Goal: Task Accomplishment & Management: Manage account settings

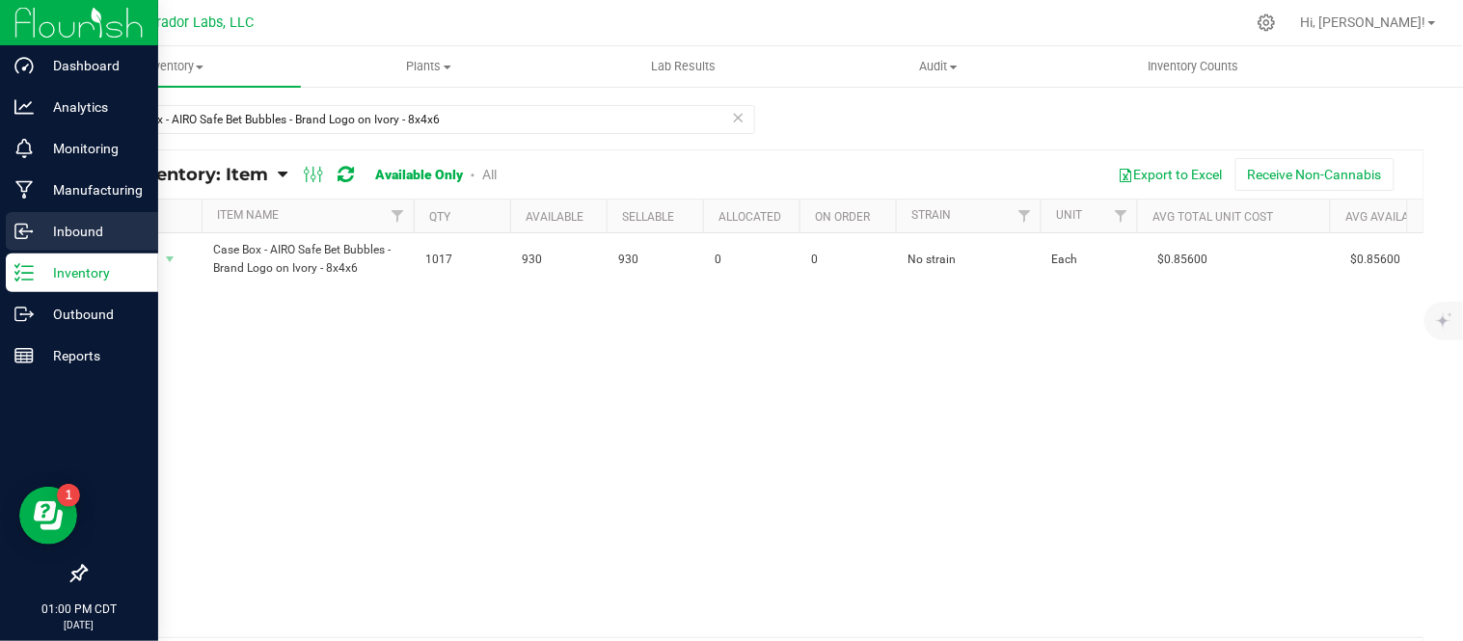
drag, startPoint x: 94, startPoint y: 227, endPoint x: 100, endPoint y: 236, distance: 11.8
click at [95, 230] on p "Inbound" at bounding box center [92, 231] width 116 height 23
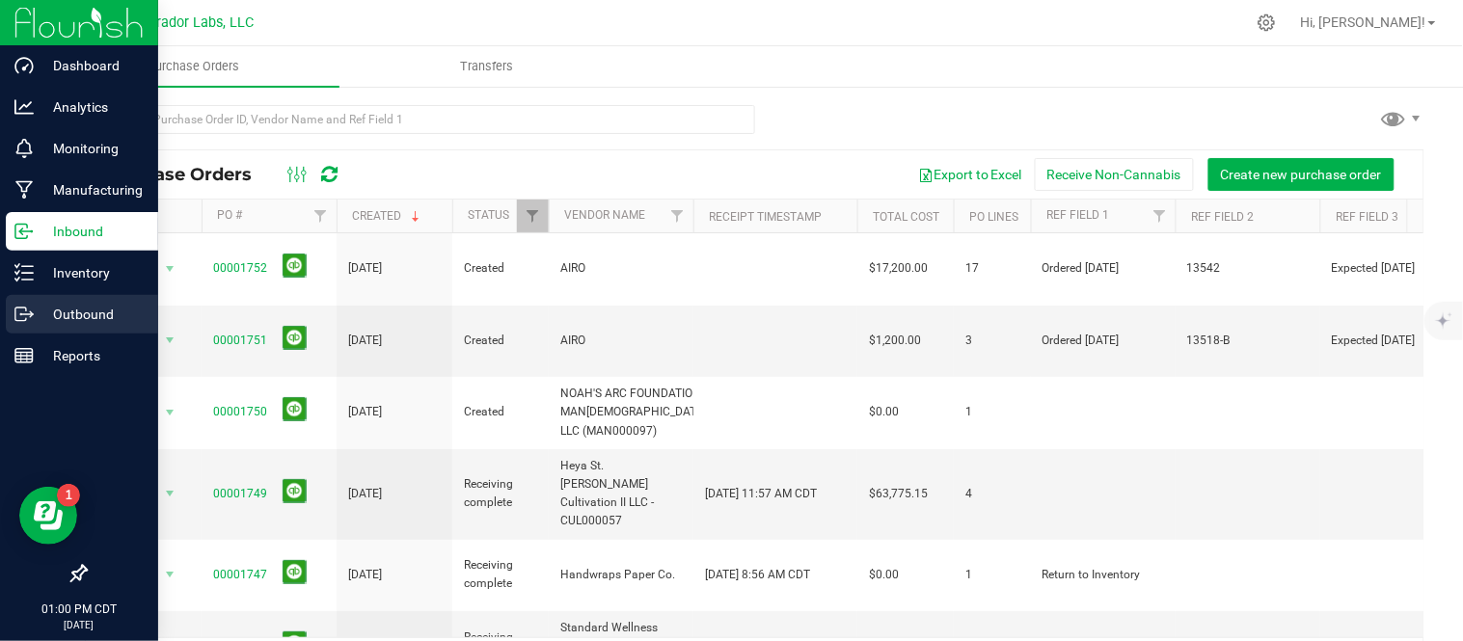
click at [43, 318] on p "Outbound" at bounding box center [92, 314] width 116 height 23
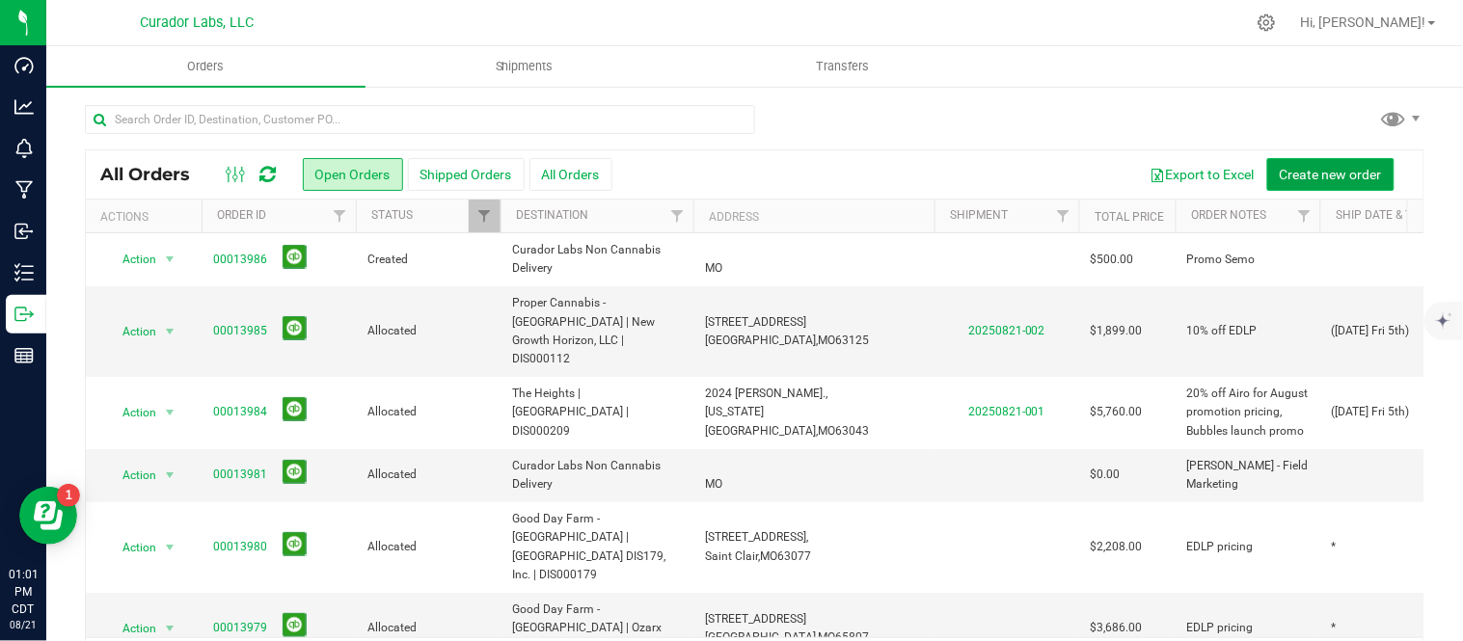
click at [1299, 180] on span "Create new order" at bounding box center [1331, 174] width 102 height 15
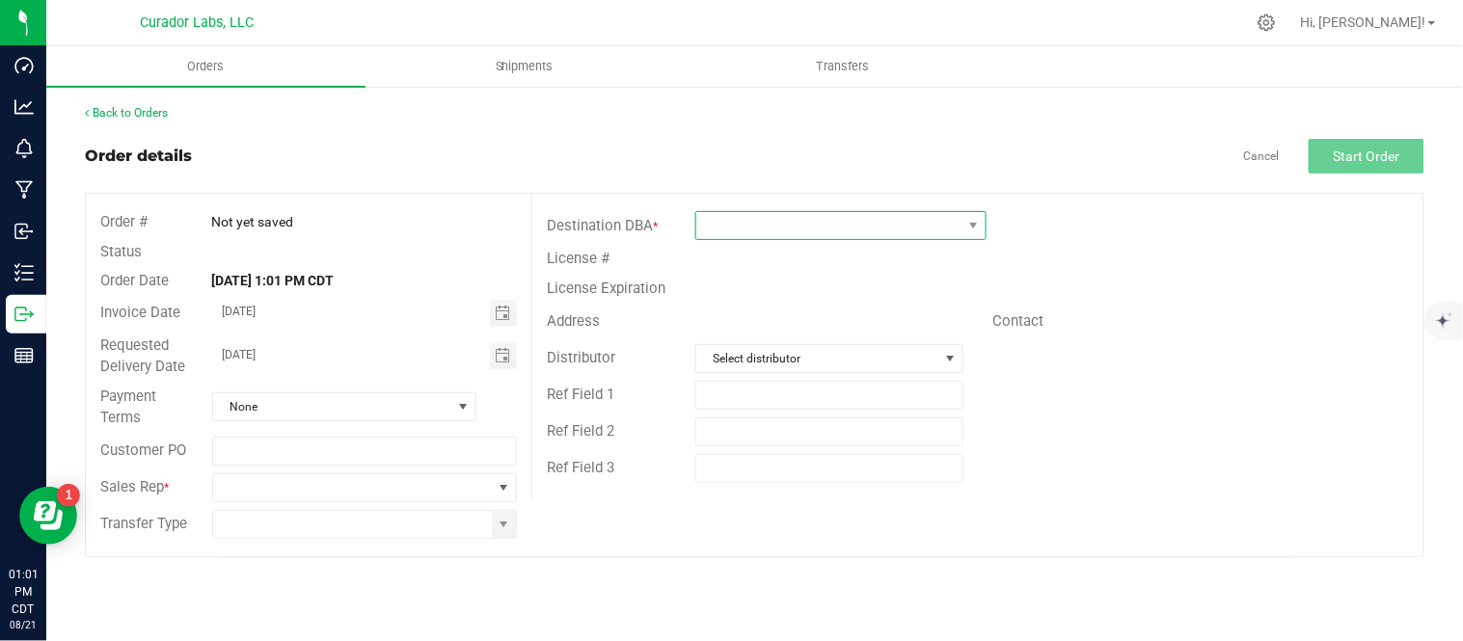
click at [956, 229] on span at bounding box center [828, 225] width 265 height 27
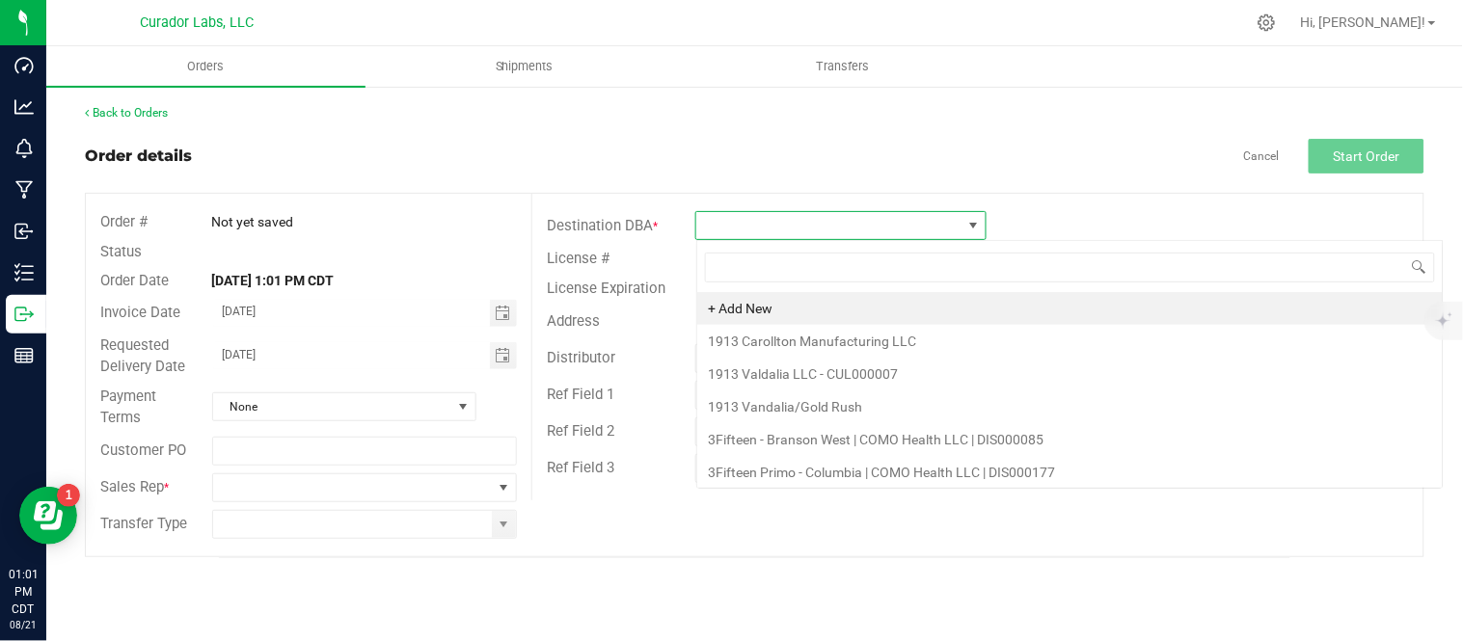
scroll to position [29, 290]
type input "NON"
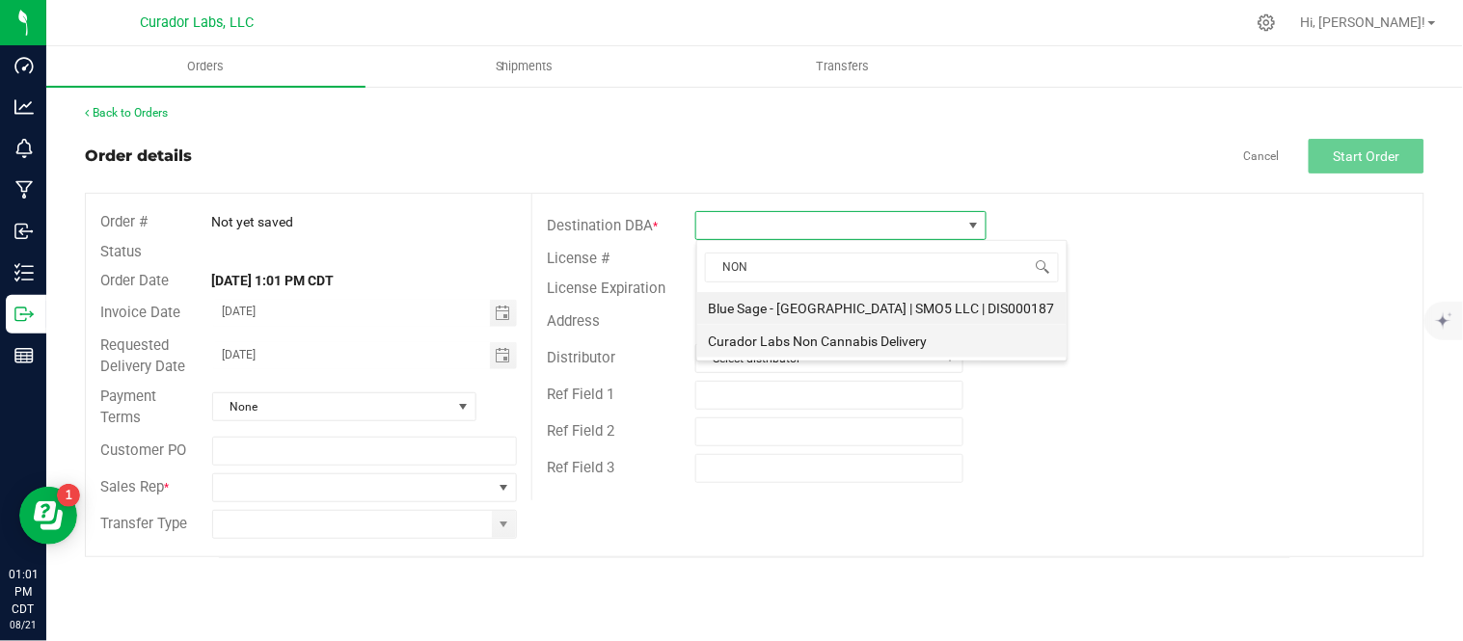
click at [827, 341] on li "Curador Labs Non Cannabis Delivery" at bounding box center [881, 341] width 369 height 33
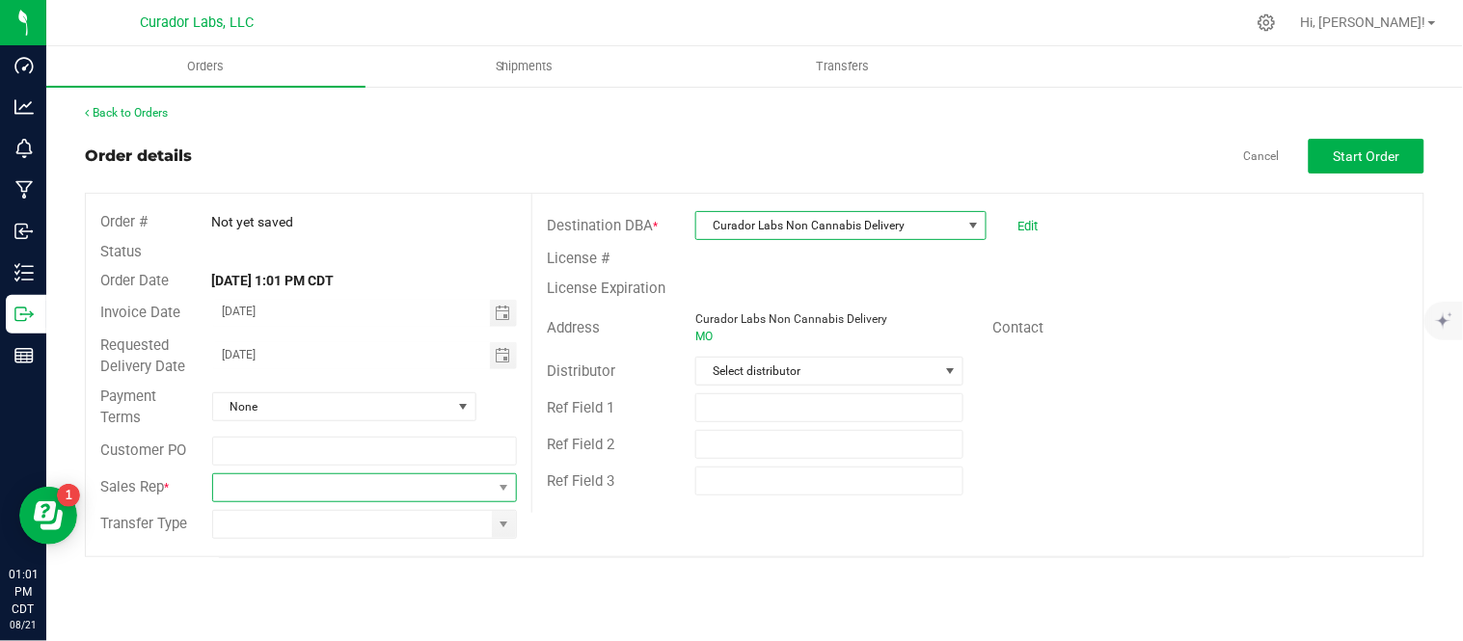
click at [482, 485] on span at bounding box center [353, 488] width 280 height 27
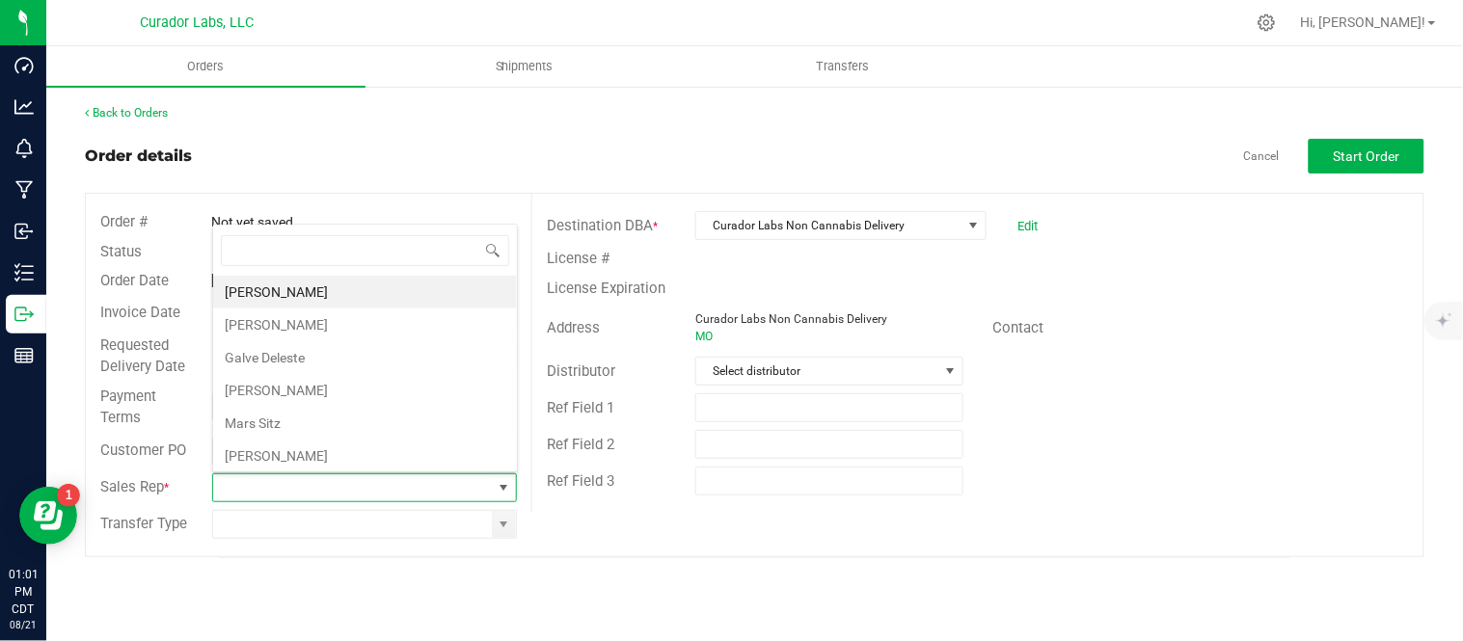
scroll to position [29, 302]
click at [318, 449] on li "[PERSON_NAME]" at bounding box center [365, 456] width 304 height 33
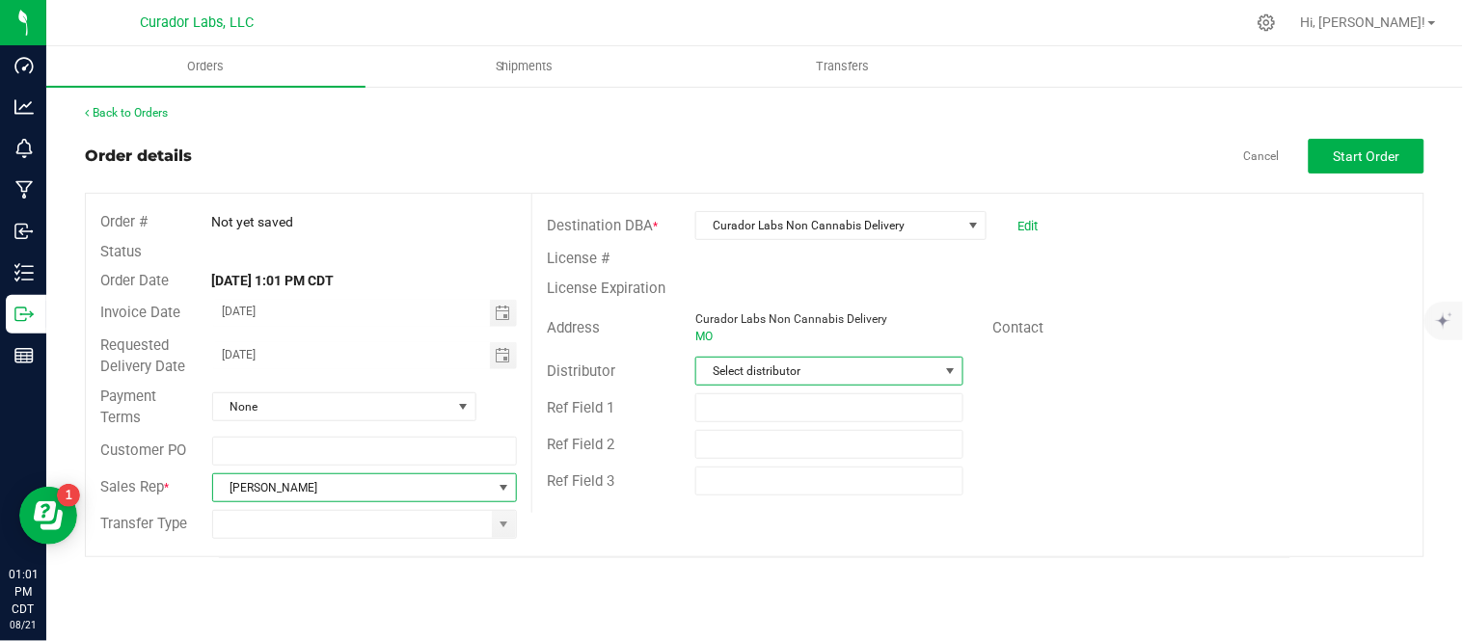
click at [953, 370] on span at bounding box center [950, 371] width 15 height 15
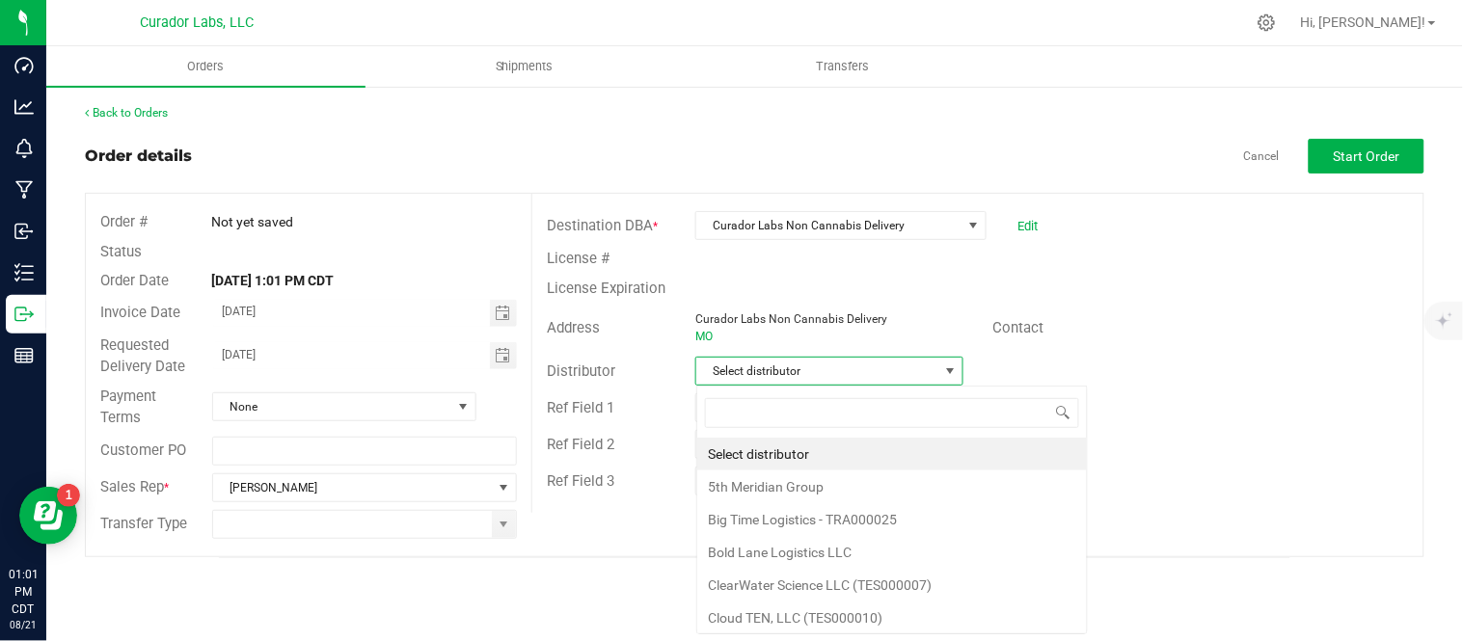
scroll to position [29, 267]
type input "X"
type input "CUR"
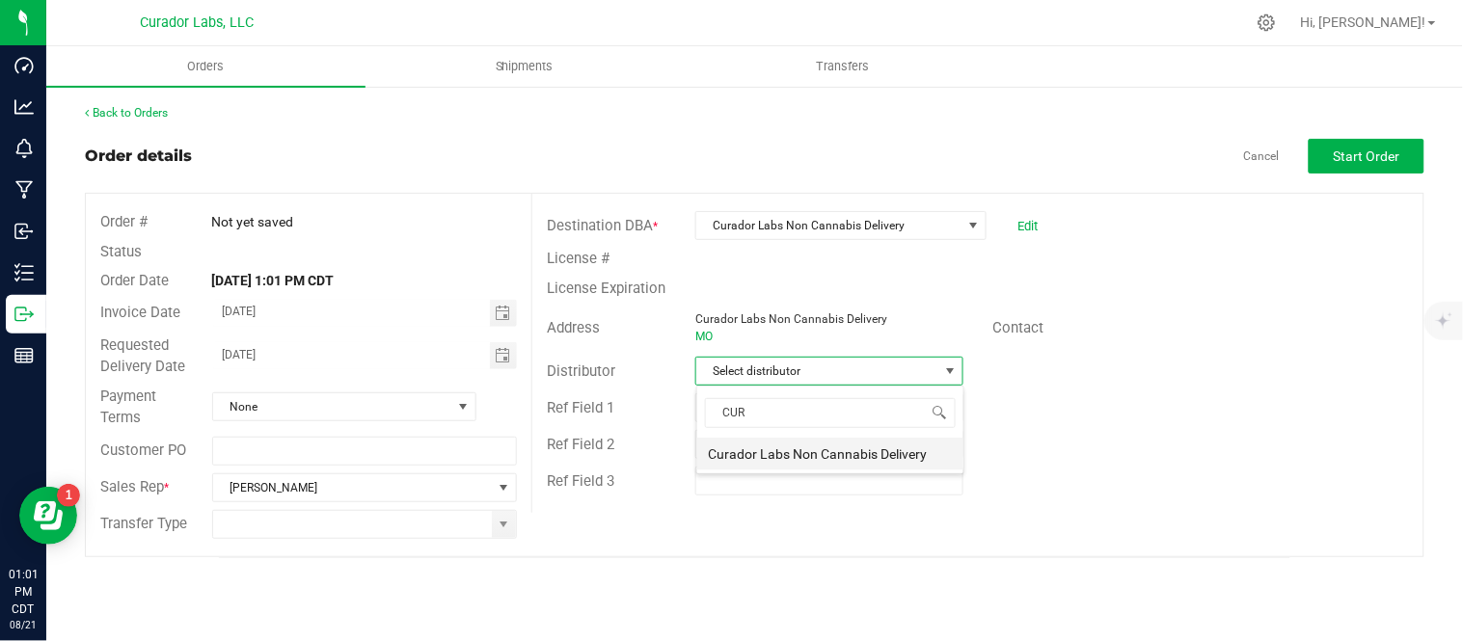
click at [893, 460] on li "Curador Labs Non Cannabis Delivery" at bounding box center [830, 454] width 266 height 33
click at [1365, 157] on span "Start Order" at bounding box center [1367, 156] width 67 height 15
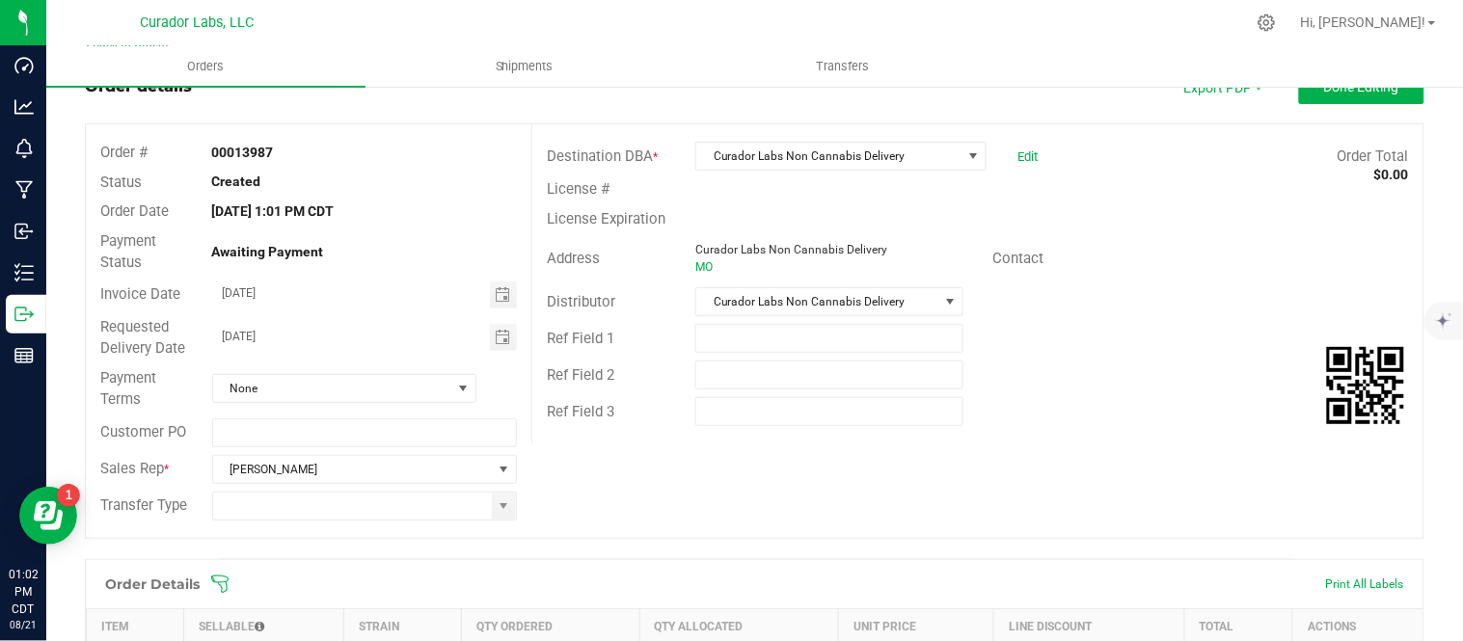
scroll to position [107, 0]
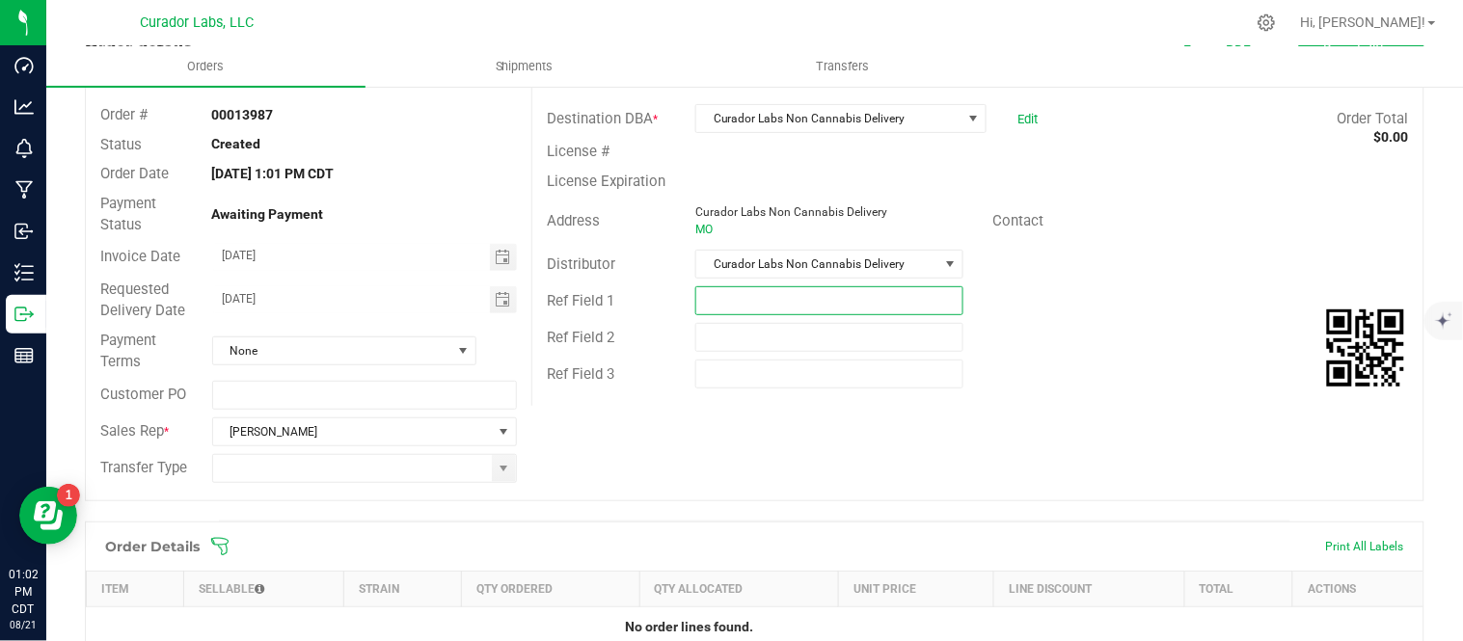
click at [718, 309] on input "text" at bounding box center [829, 300] width 268 height 29
type input "B"
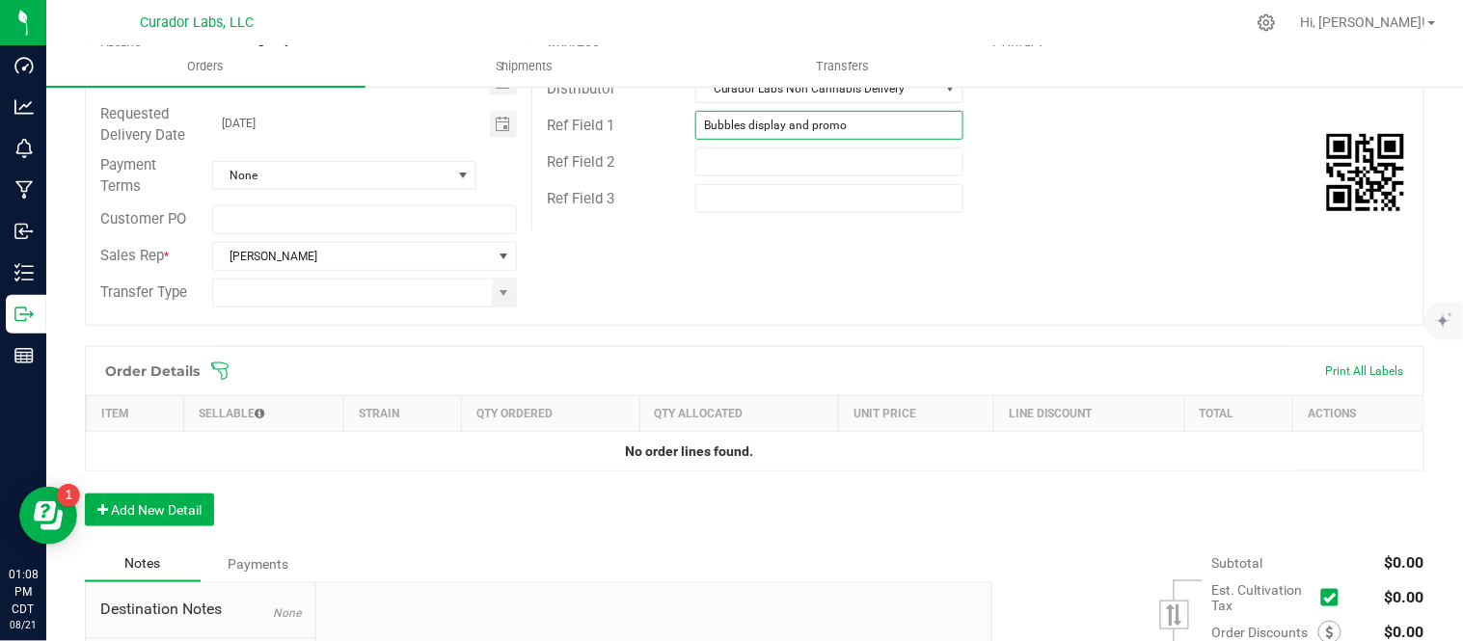
scroll to position [321, 0]
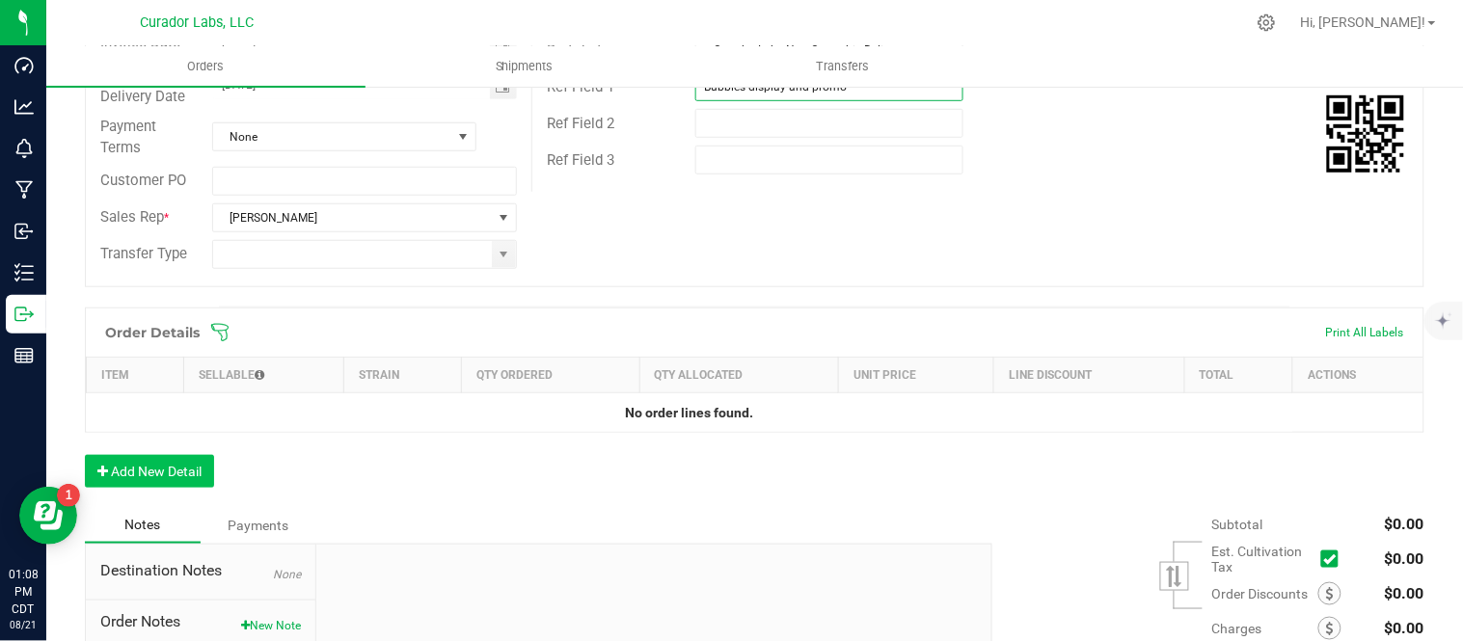
type input "Bubbles display and promo"
click at [161, 482] on button "Add New Detail" at bounding box center [149, 471] width 129 height 33
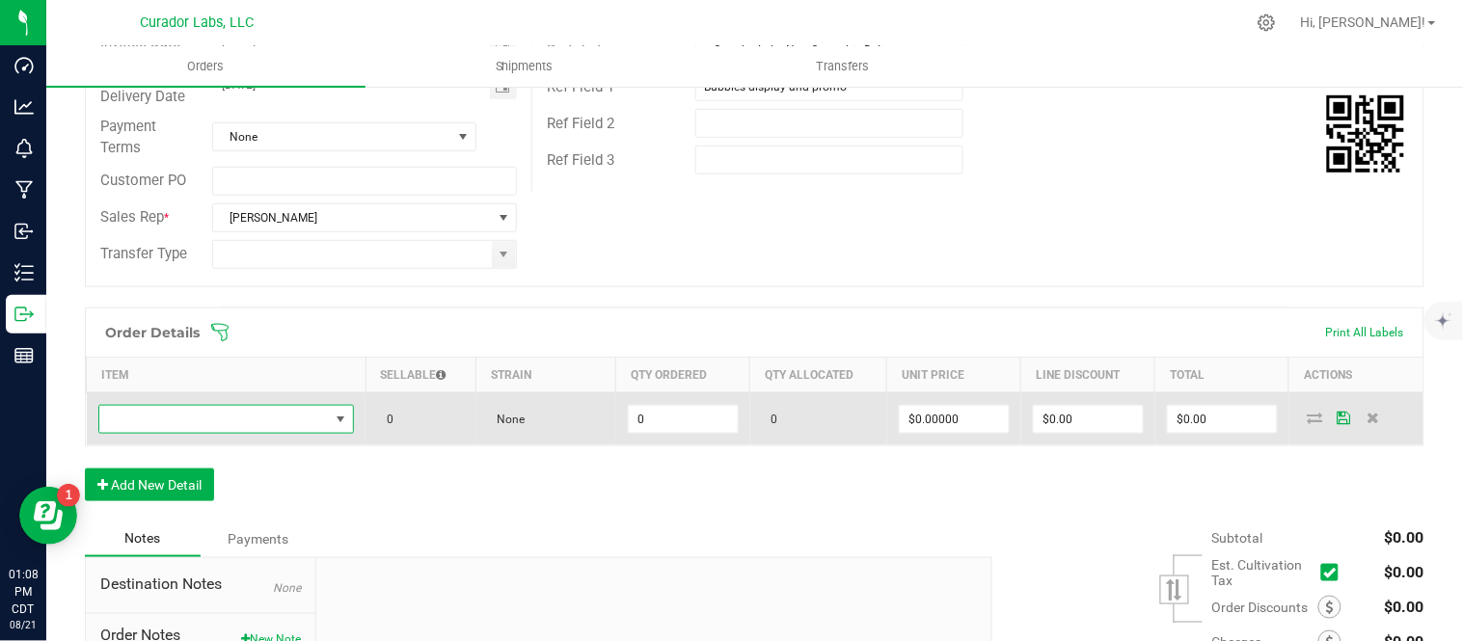
click at [334, 421] on span "NO DATA FOUND" at bounding box center [340, 419] width 15 height 15
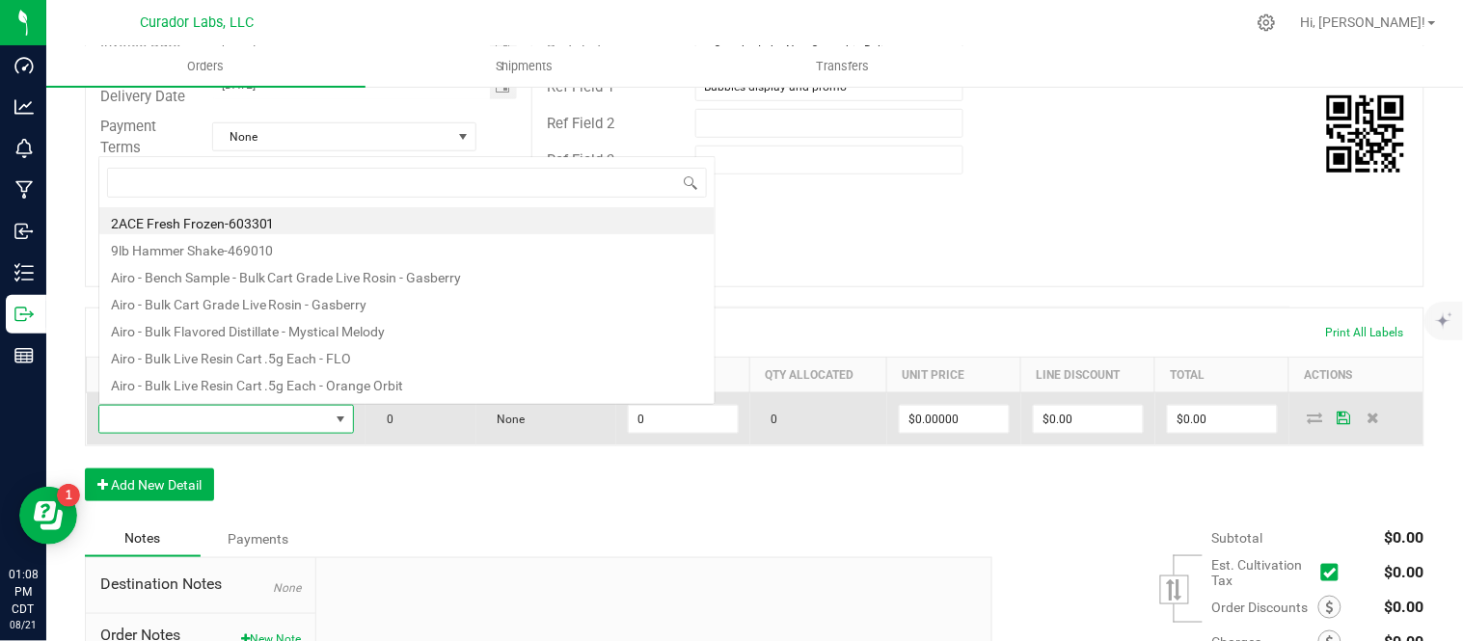
scroll to position [29, 248]
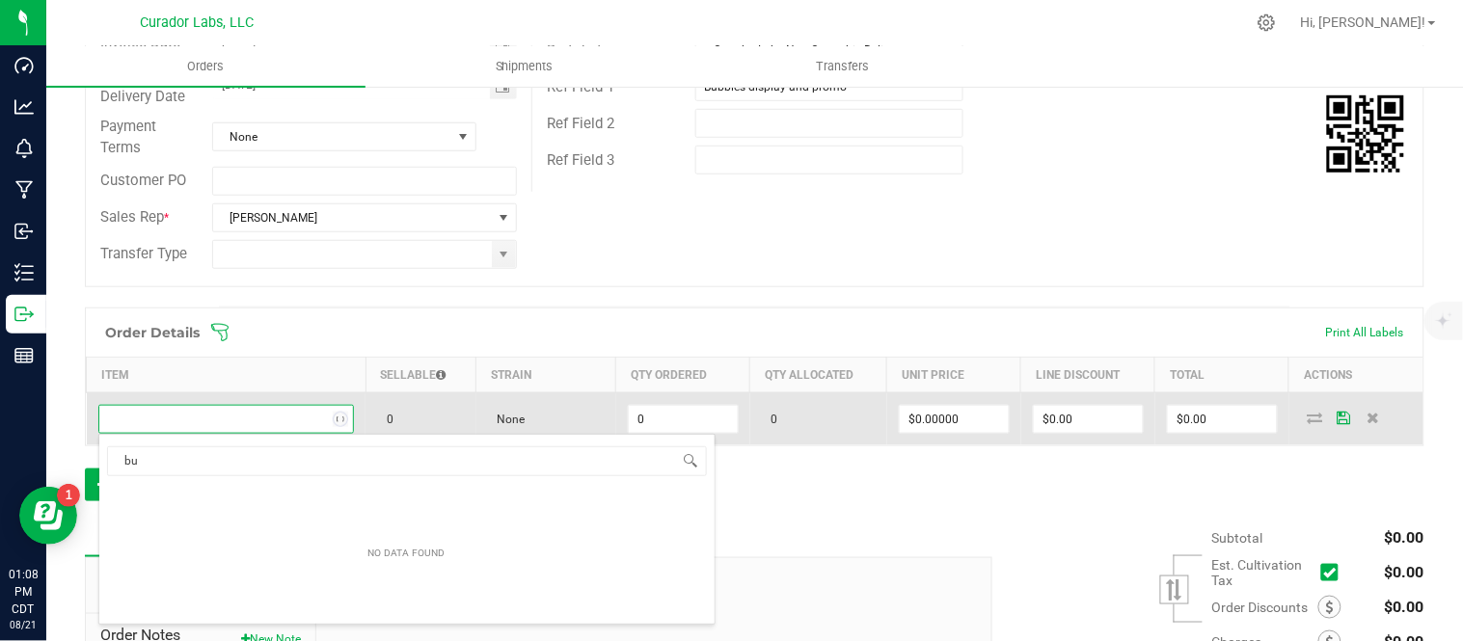
type input "b"
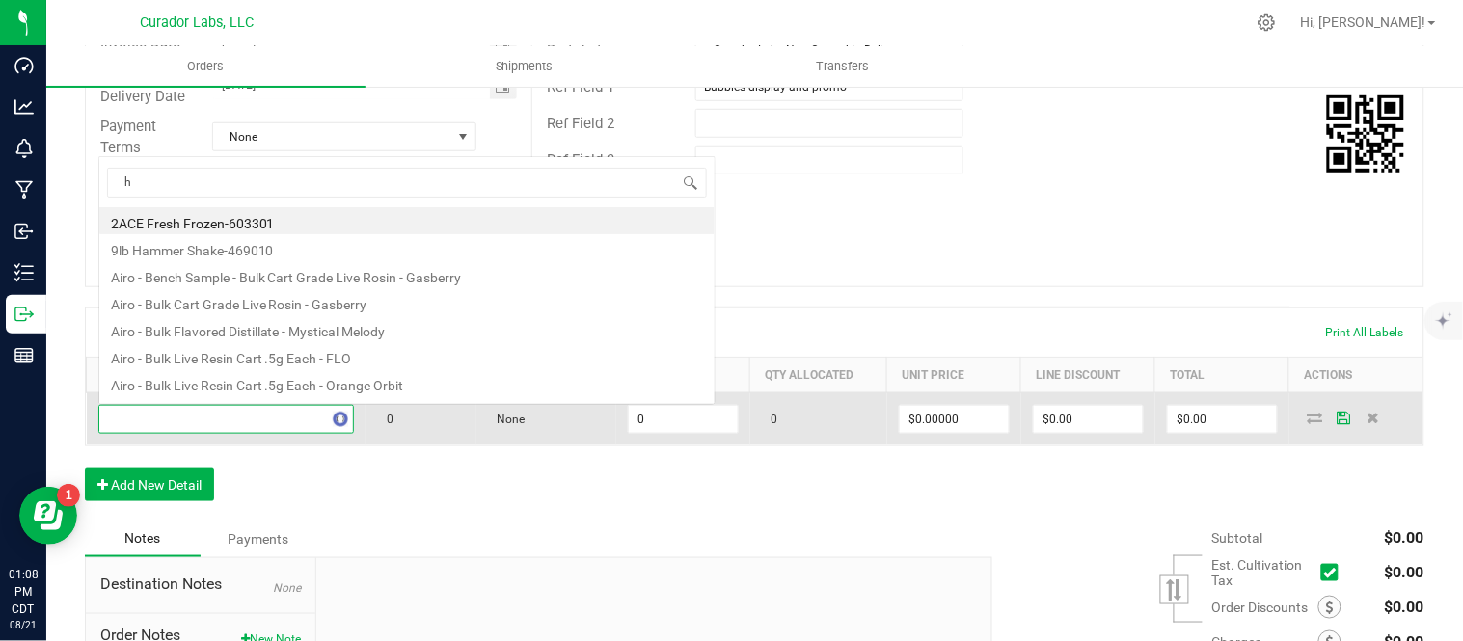
scroll to position [0, 0]
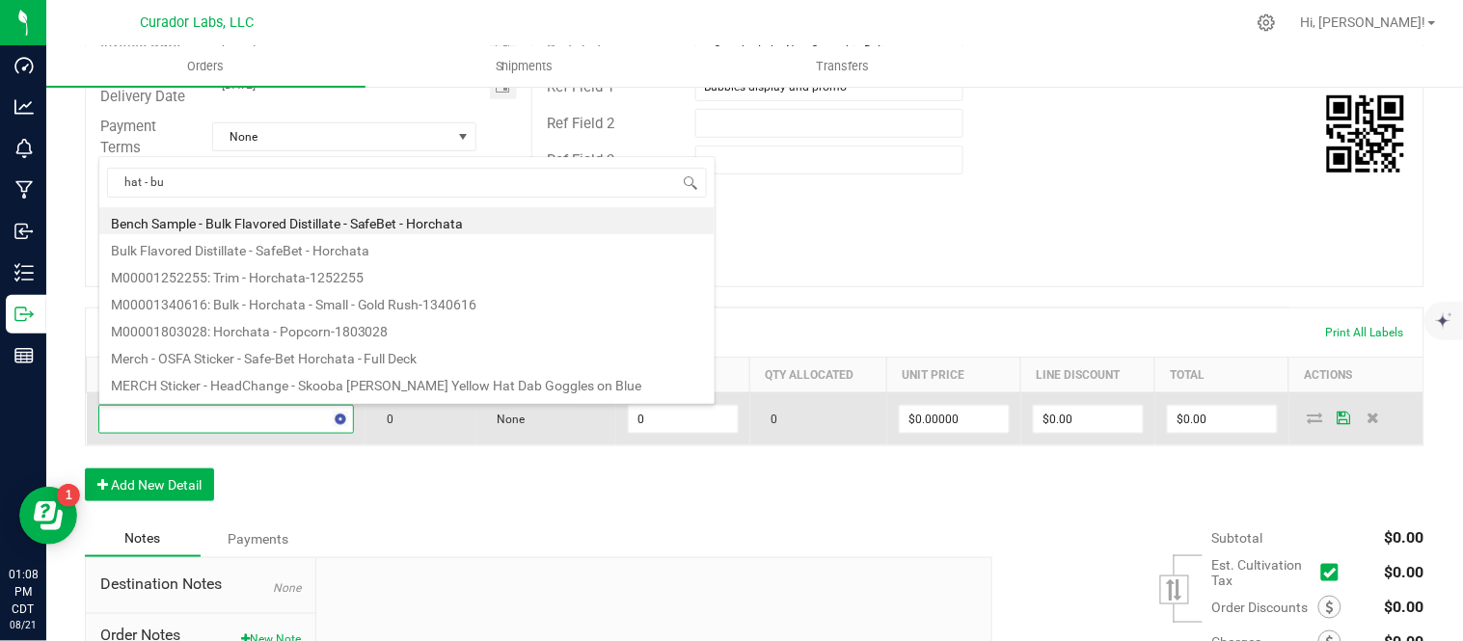
type input "hat - bub"
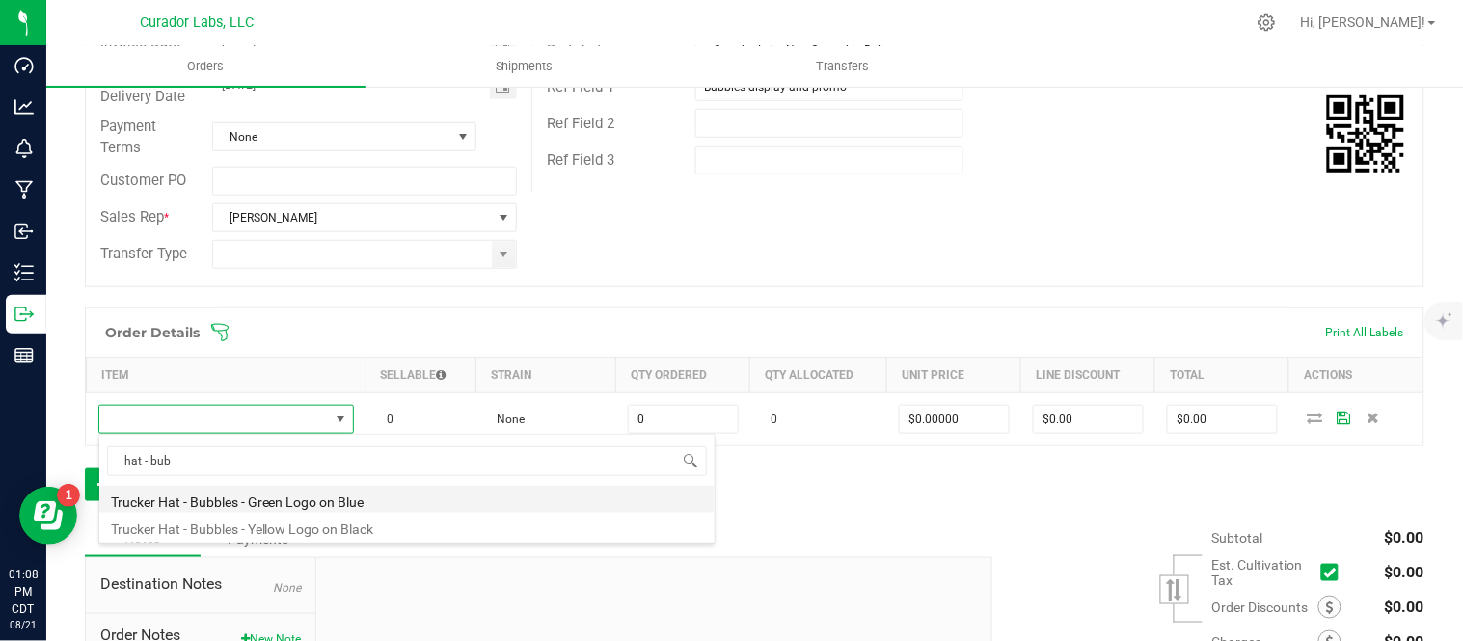
click at [331, 504] on li "Trucker Hat - Bubbles - Green Logo on Blue" at bounding box center [406, 499] width 615 height 27
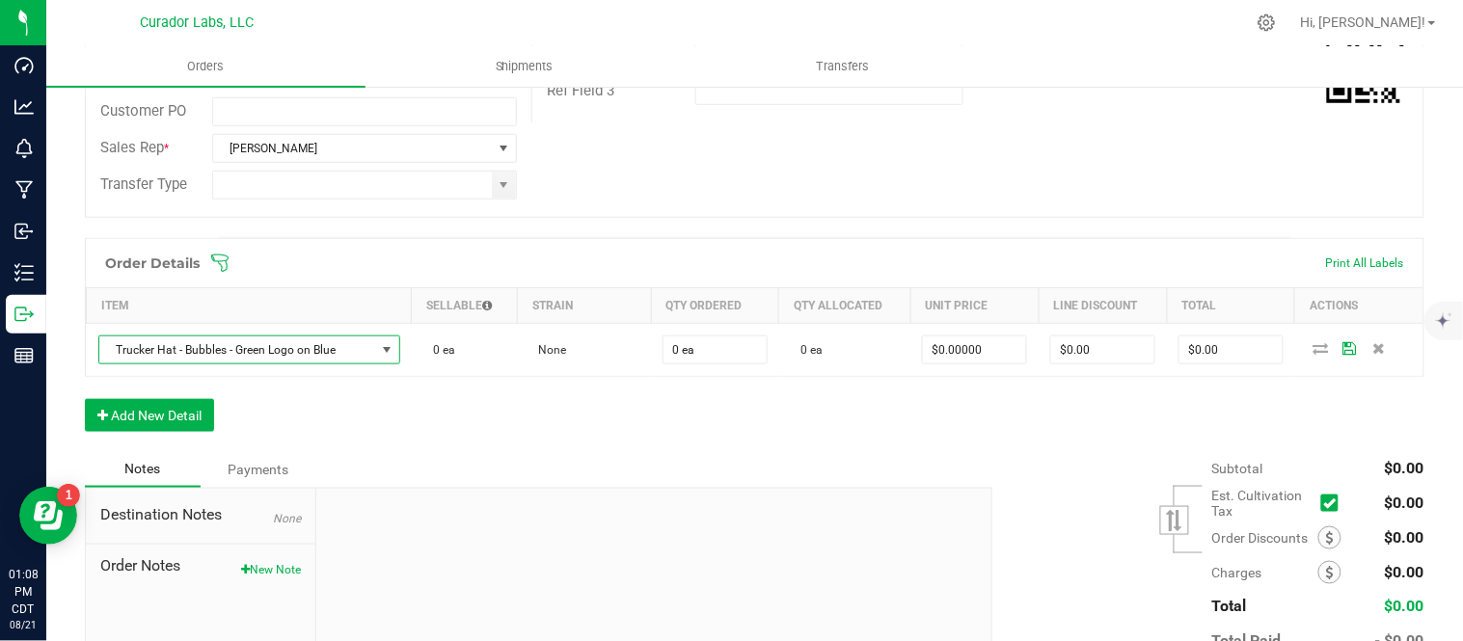
scroll to position [428, 0]
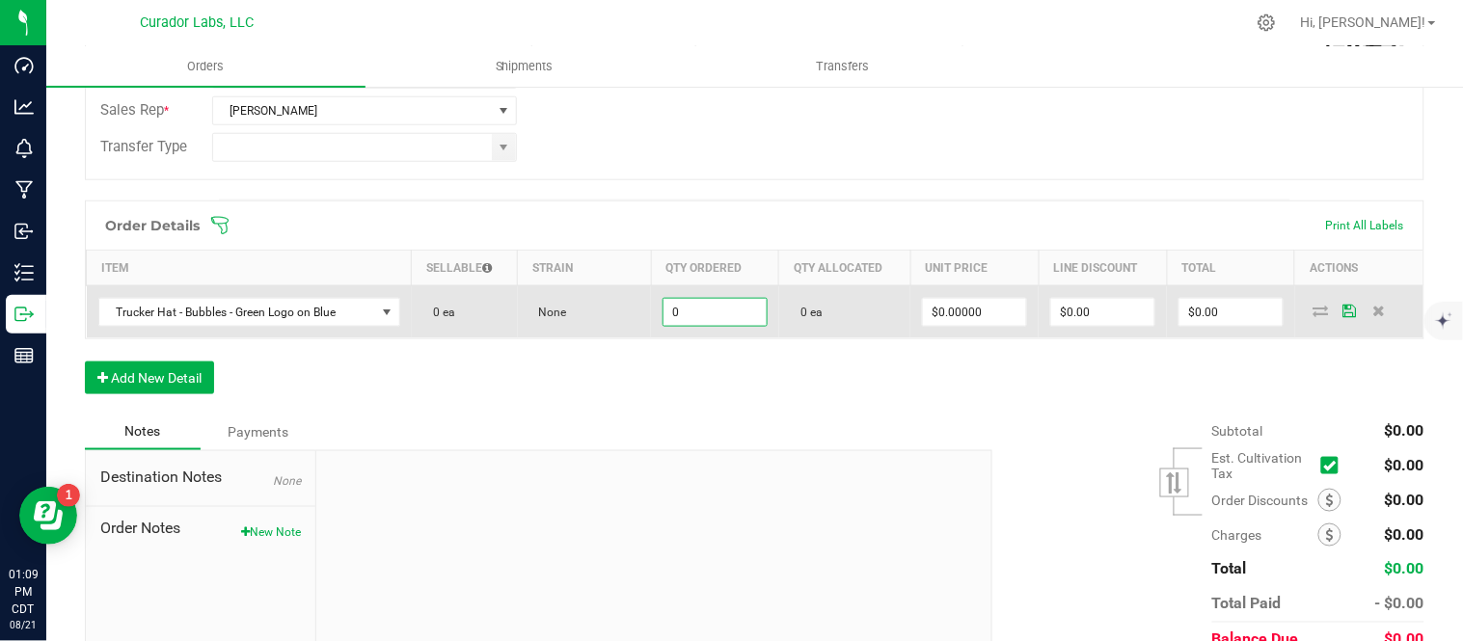
click at [681, 311] on input "0" at bounding box center [715, 312] width 103 height 27
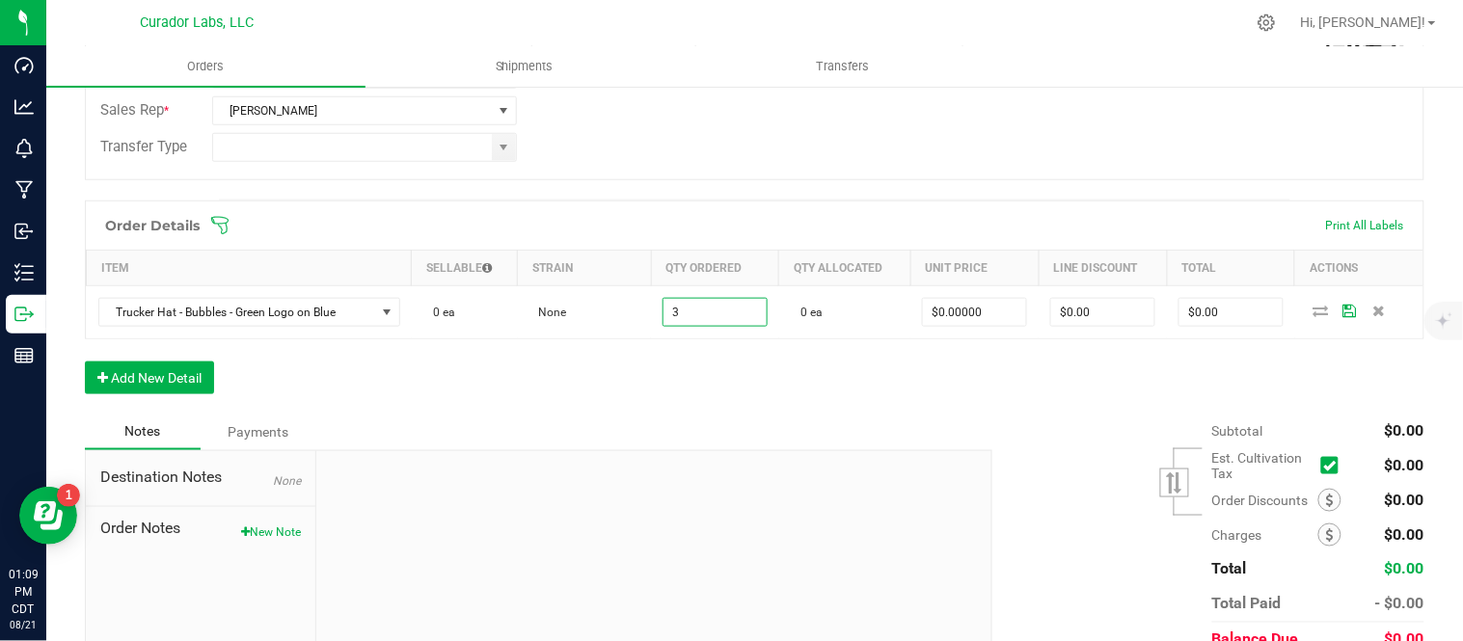
type input "3 ea"
click at [844, 406] on div "Order Details Print All Labels Item Sellable Strain Qty Ordered Qty Allocated U…" at bounding box center [755, 307] width 1340 height 213
click at [195, 371] on button "Add New Detail" at bounding box center [149, 378] width 129 height 33
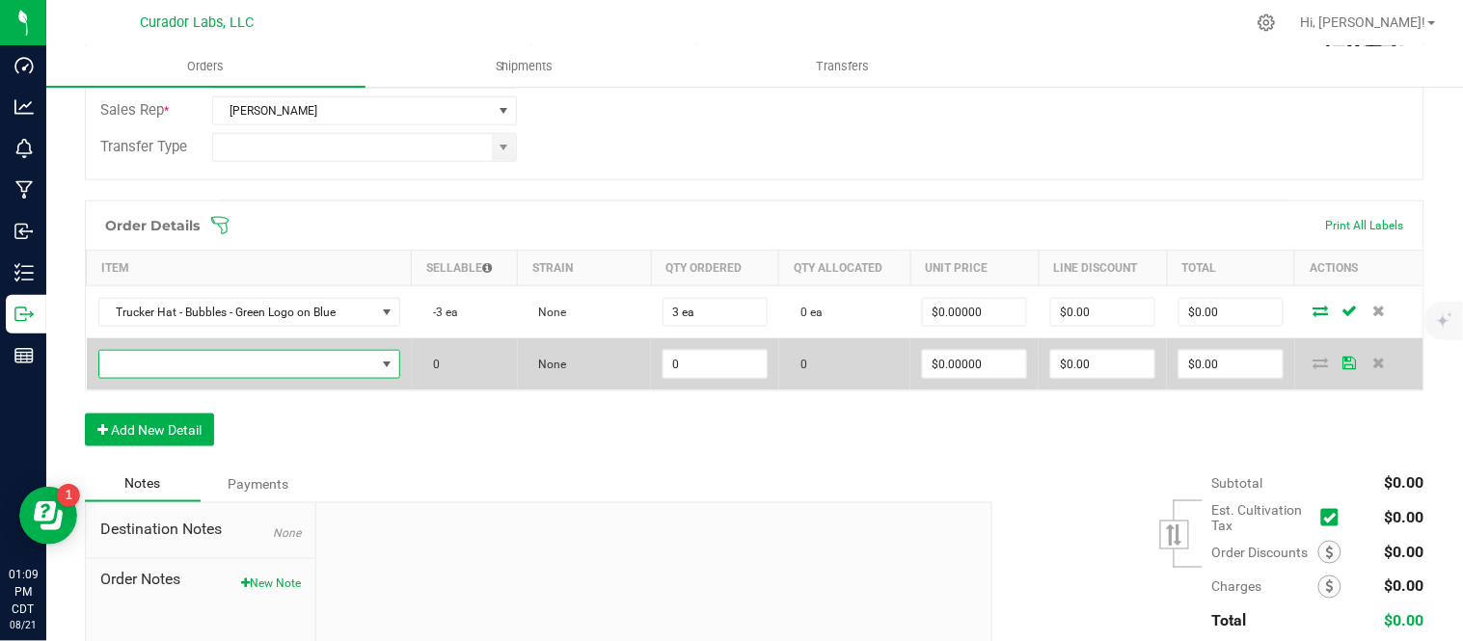
click at [257, 368] on span "NO DATA FOUND" at bounding box center [237, 364] width 276 height 27
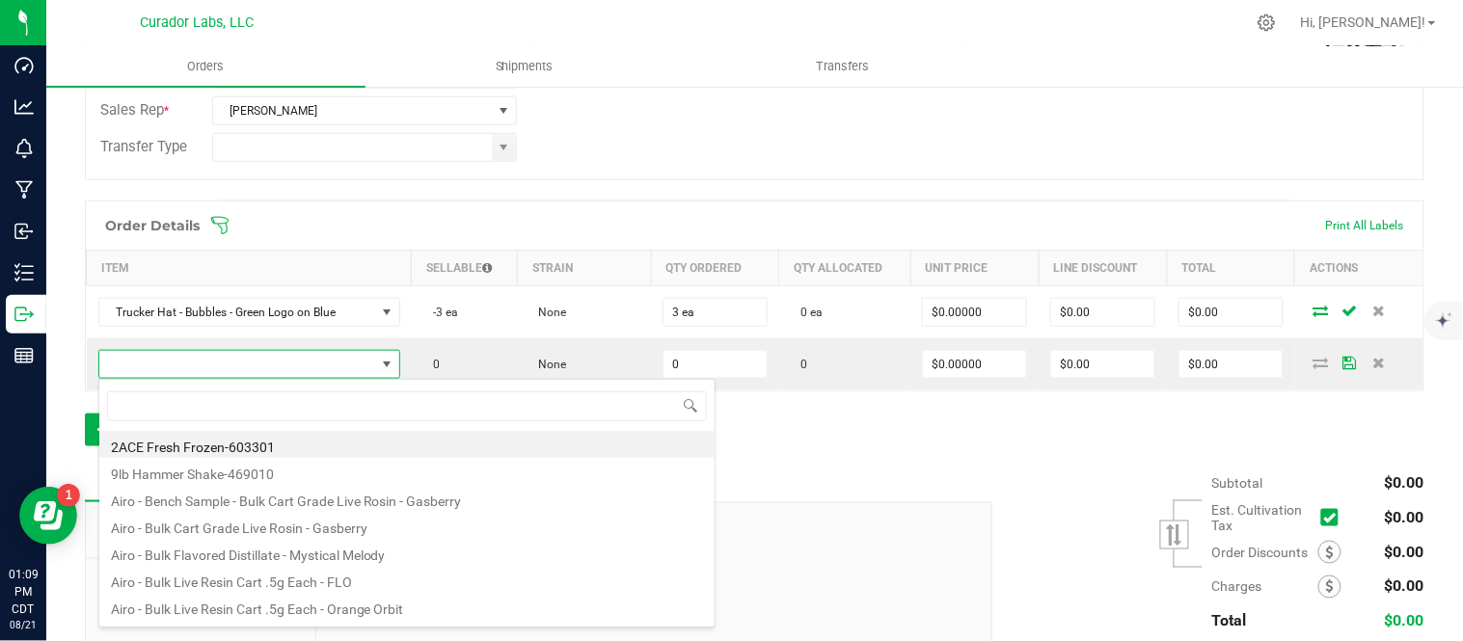
scroll to position [29, 294]
type input "b"
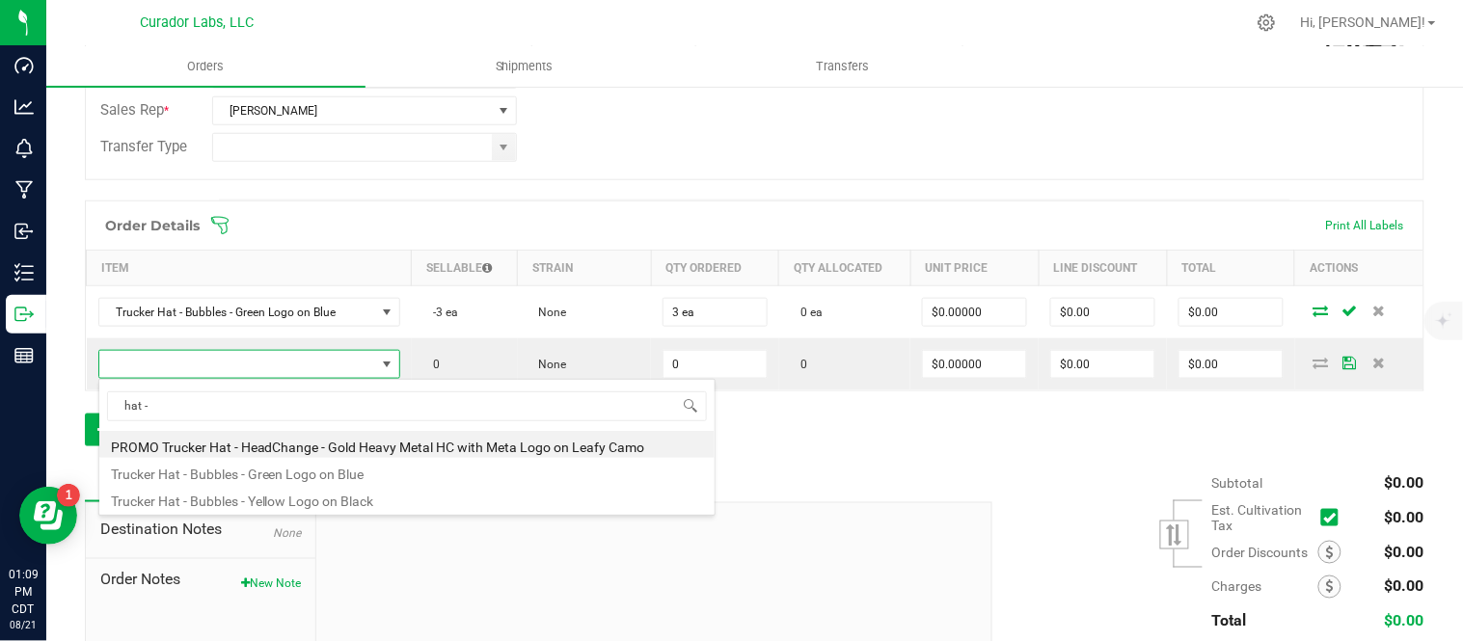
type input "hat - b"
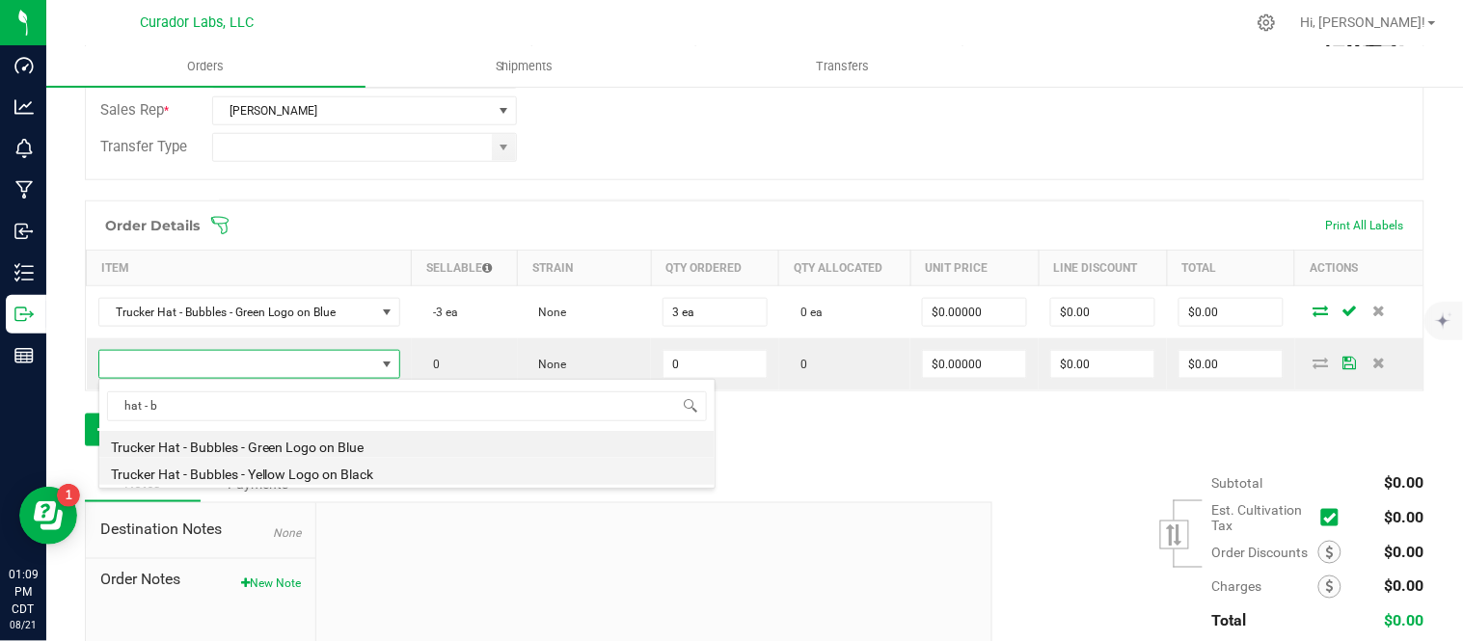
click at [304, 473] on li "Trucker Hat - Bubbles - Yellow Logo on Black" at bounding box center [406, 471] width 615 height 27
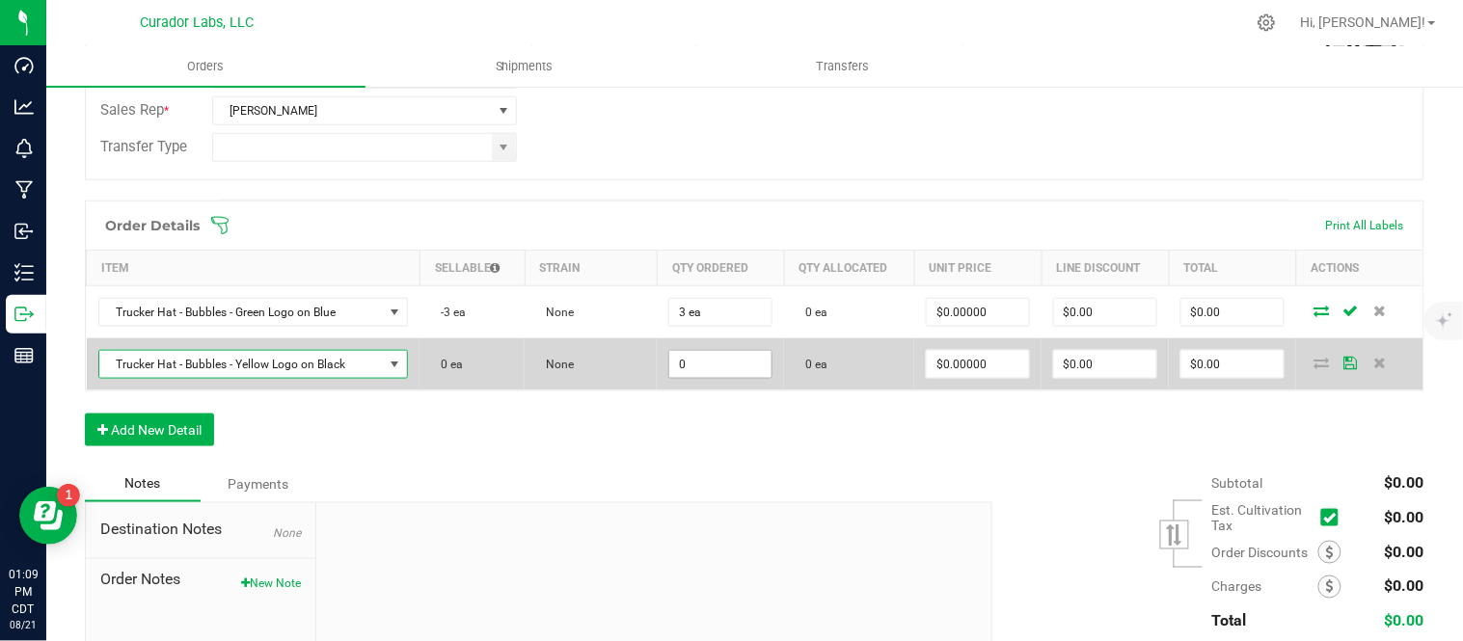
click at [702, 367] on input "0" at bounding box center [720, 364] width 102 height 27
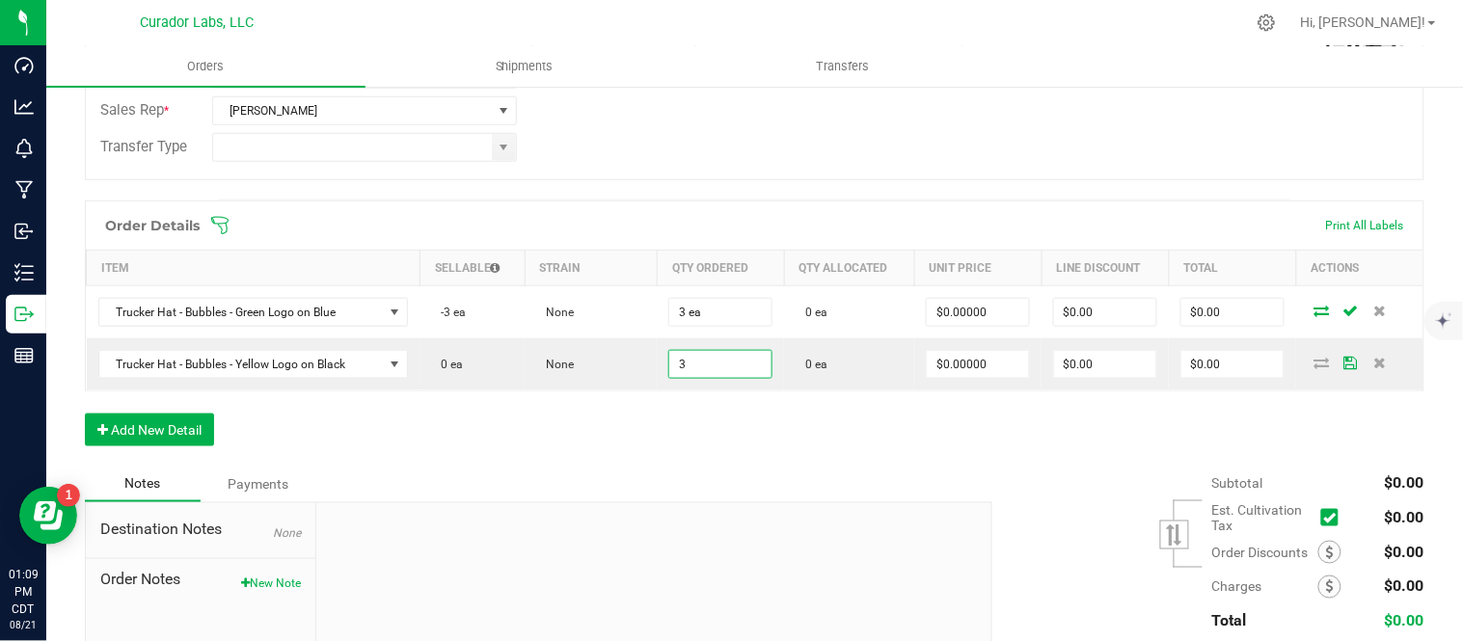
type input "3 ea"
click at [666, 419] on div "Order Details Print All Labels Item Sellable Strain Qty Ordered Qty Allocated U…" at bounding box center [755, 333] width 1340 height 265
click at [147, 425] on button "Add New Detail" at bounding box center [149, 430] width 129 height 33
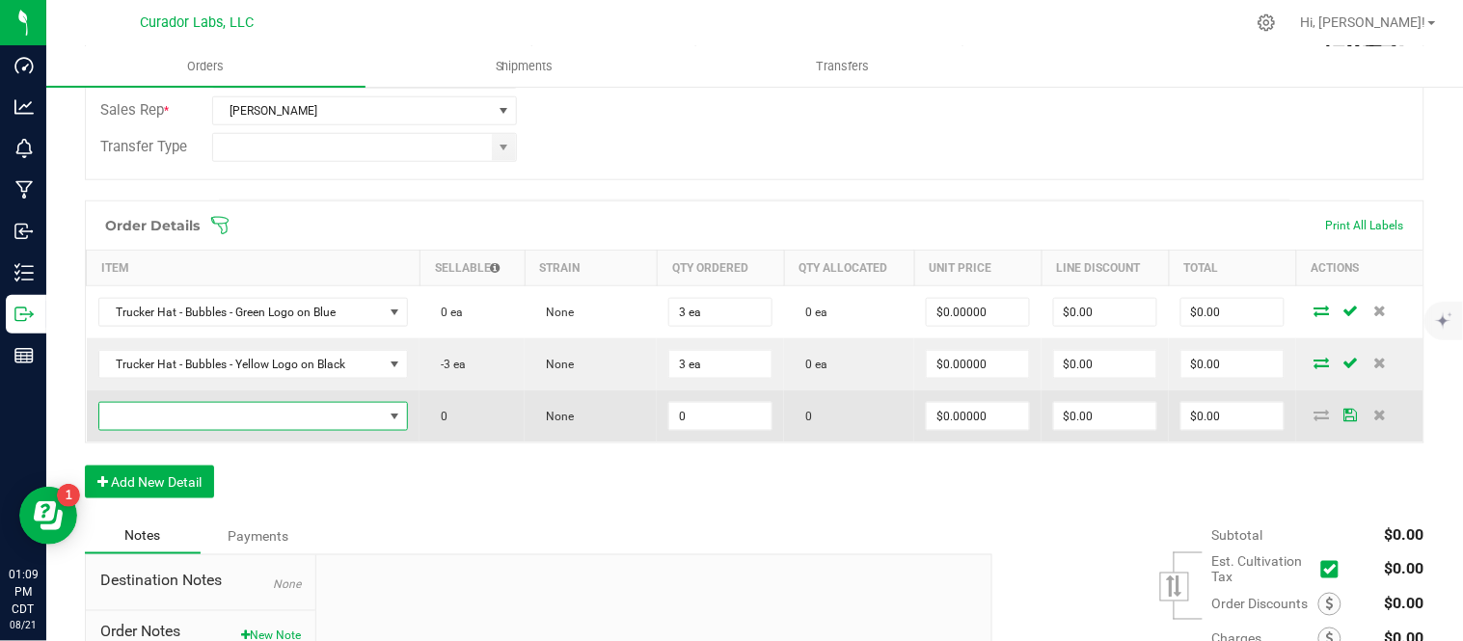
click at [390, 419] on span "NO DATA FOUND" at bounding box center [395, 416] width 15 height 15
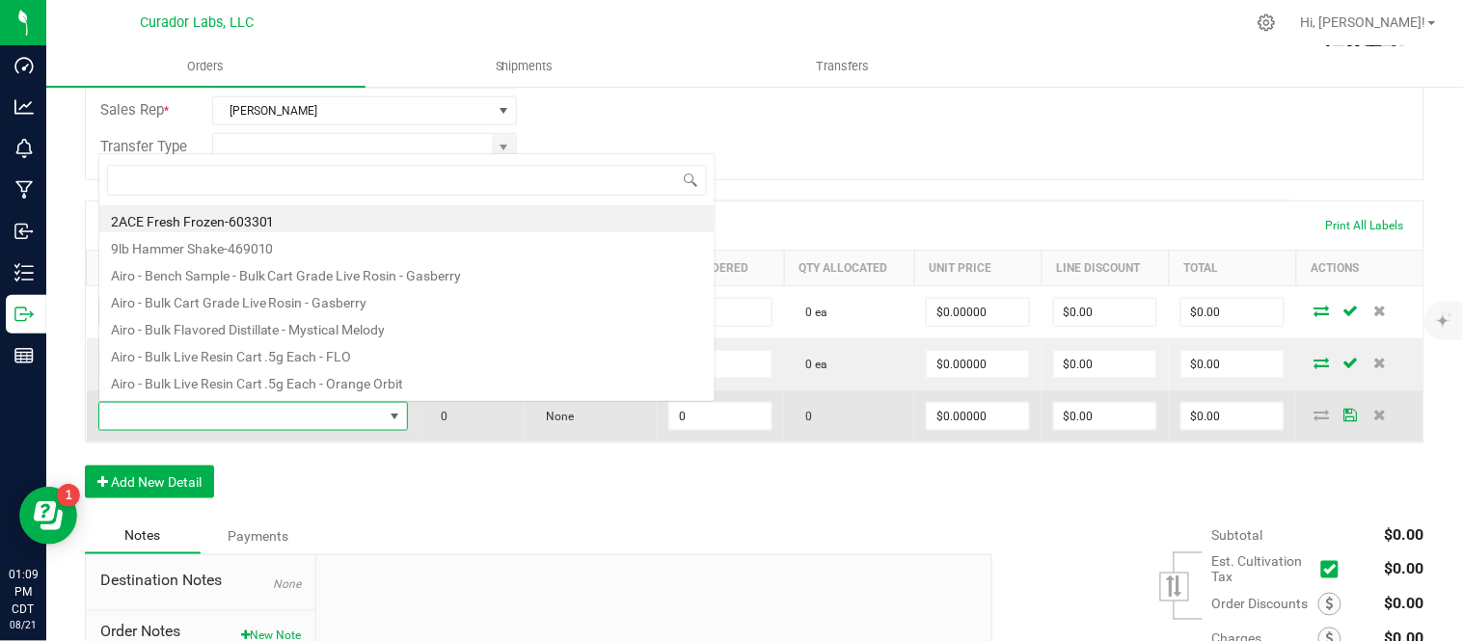
scroll to position [29, 301]
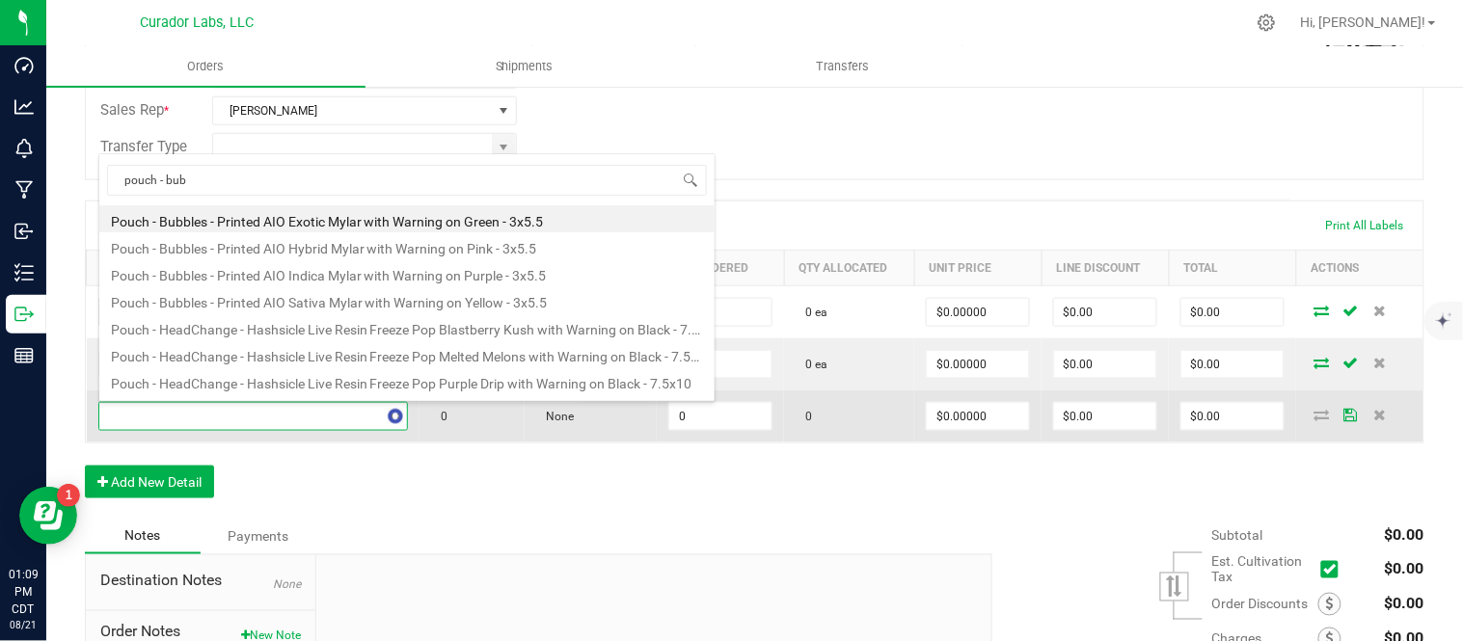
type input "pouch - [PERSON_NAME]"
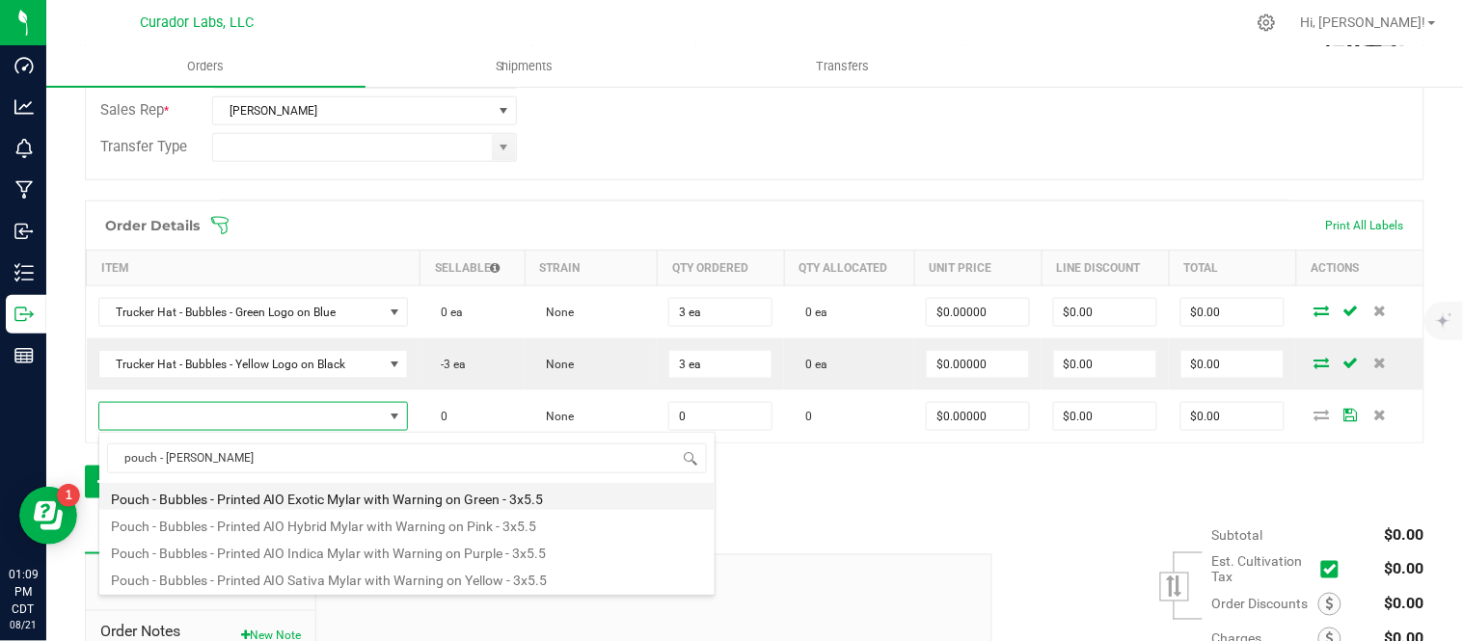
click at [360, 502] on li "Pouch - Bubbles - Printed AIO Exotic Mylar with Warning on Green - 3x5.5" at bounding box center [406, 496] width 615 height 27
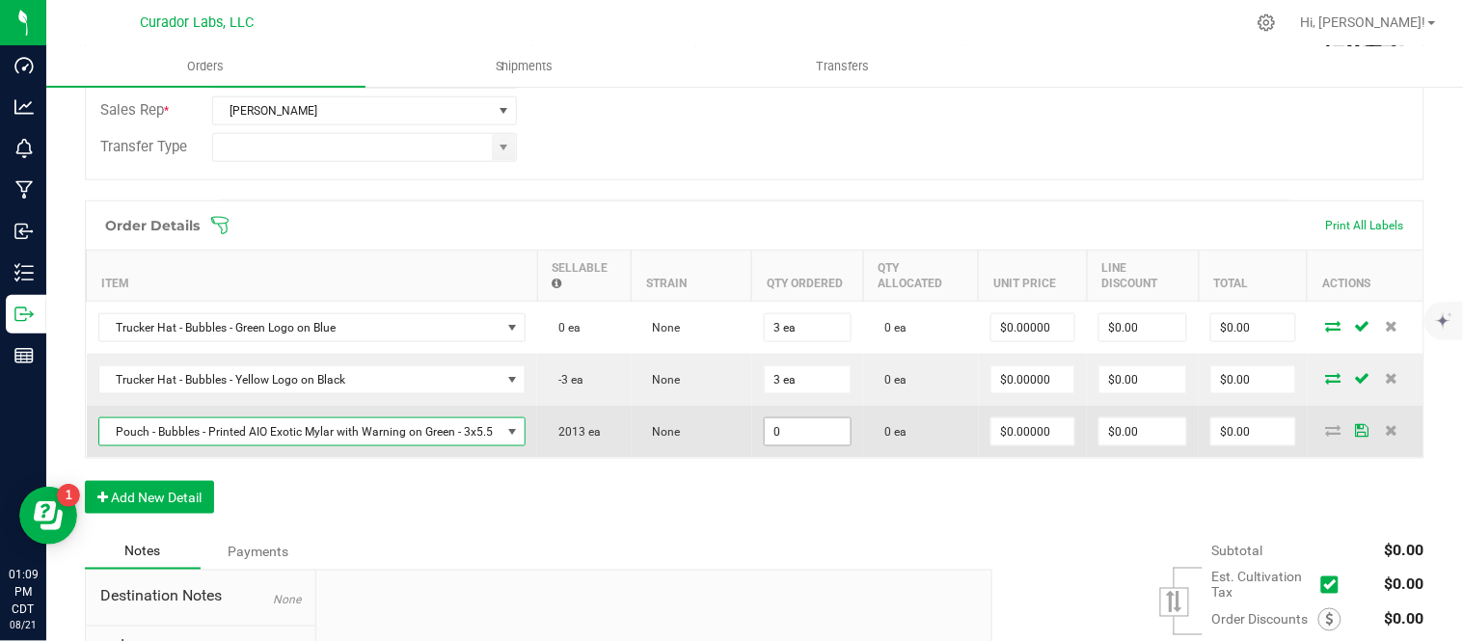
click at [800, 439] on input "0" at bounding box center [808, 432] width 86 height 27
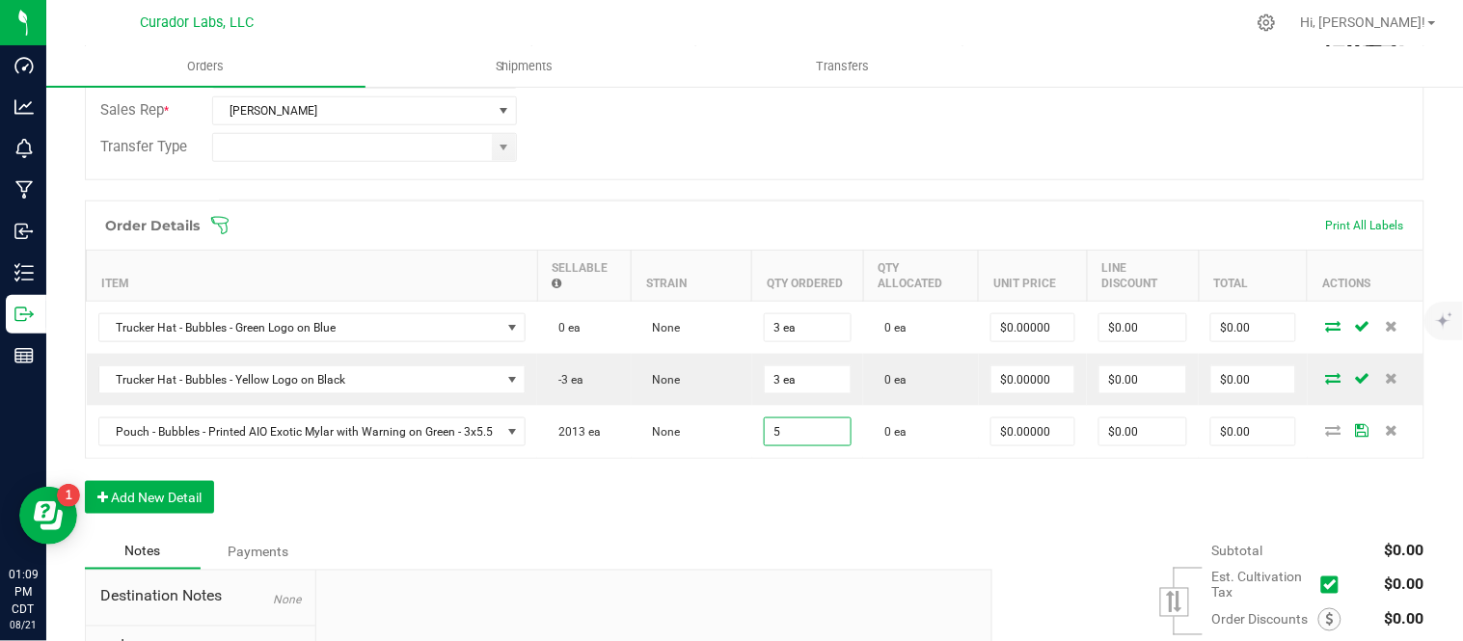
type input "5 ea"
click at [688, 490] on div "Order Details Print All Labels Item Sellable Strain Qty Ordered Qty Allocated U…" at bounding box center [755, 367] width 1340 height 333
click at [160, 504] on button "Add New Detail" at bounding box center [149, 497] width 129 height 33
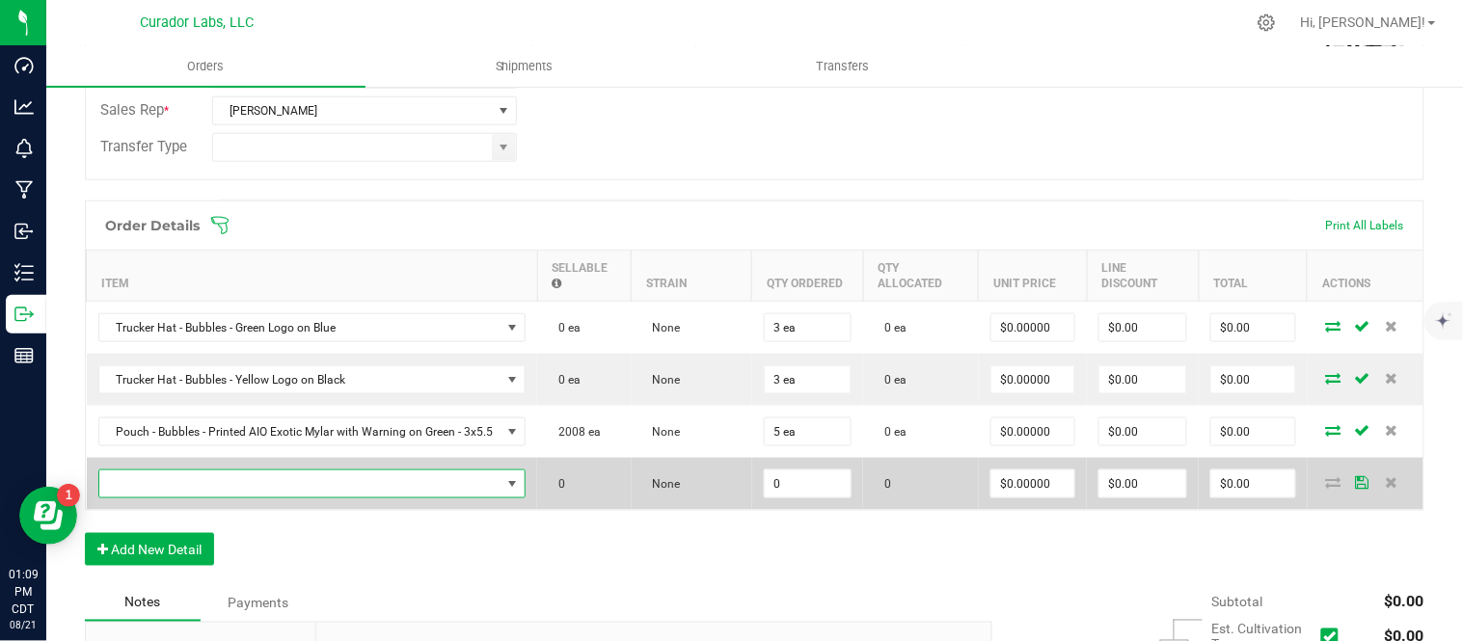
click at [205, 490] on span "NO DATA FOUND" at bounding box center [300, 484] width 402 height 27
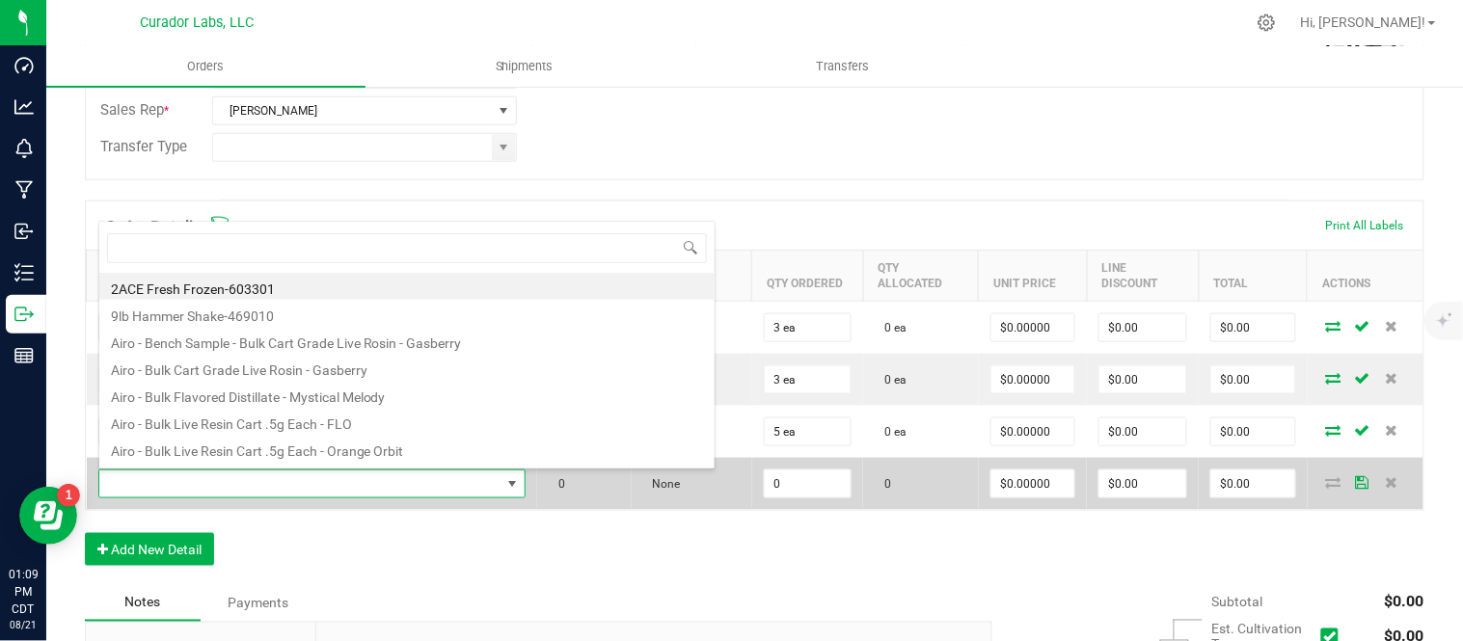
scroll to position [29, 421]
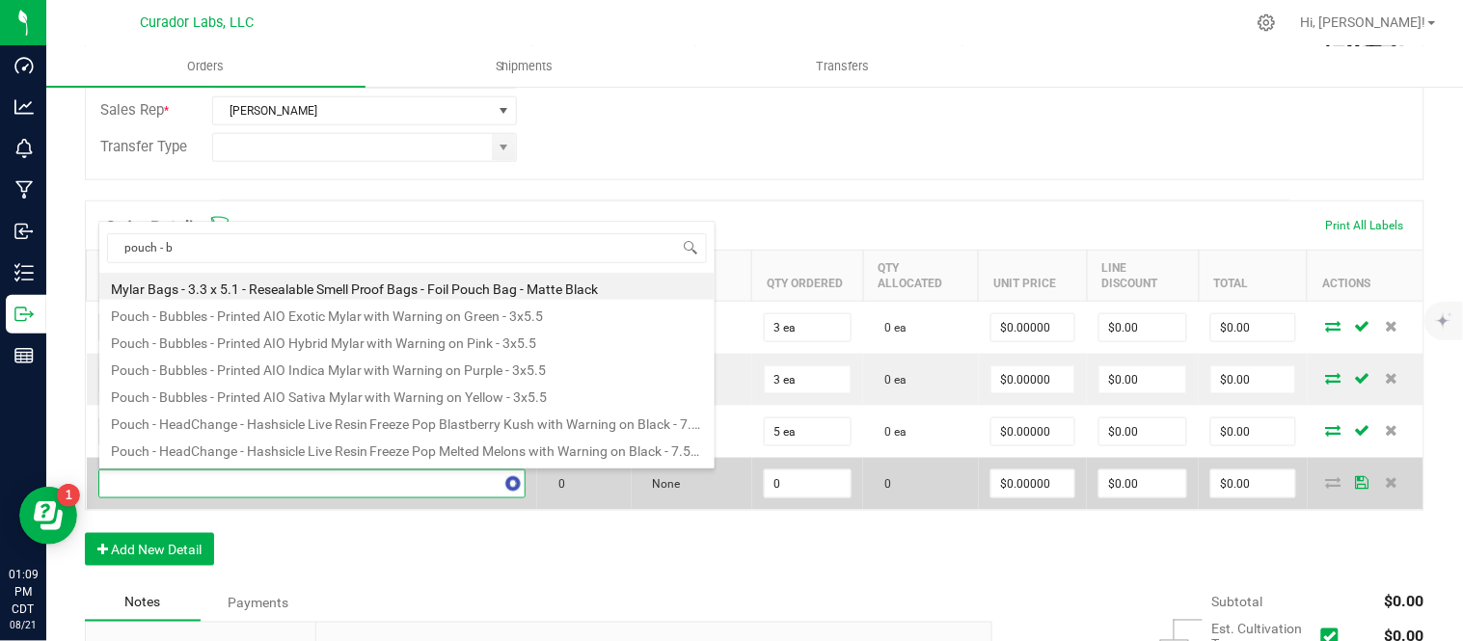
type input "pouch - bu"
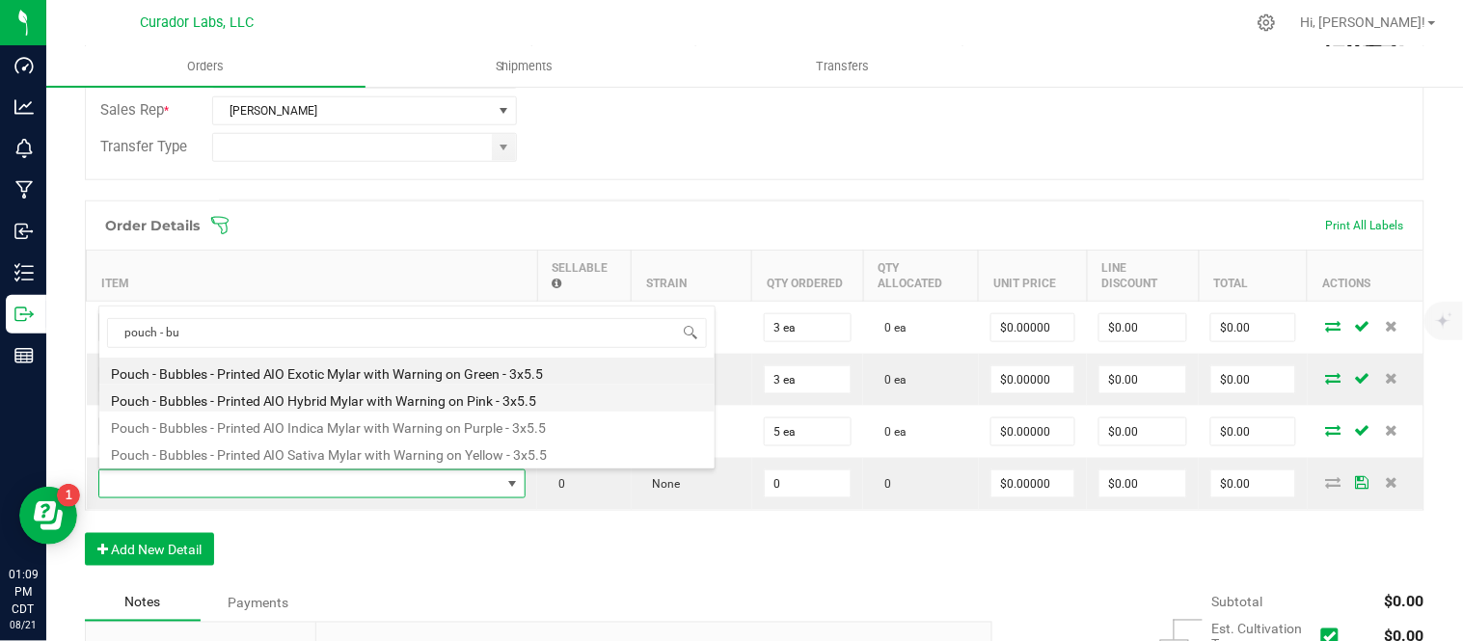
click at [343, 403] on li "Pouch - Bubbles - Printed AIO Hybrid Mylar with Warning on Pink - 3x5.5" at bounding box center [406, 398] width 615 height 27
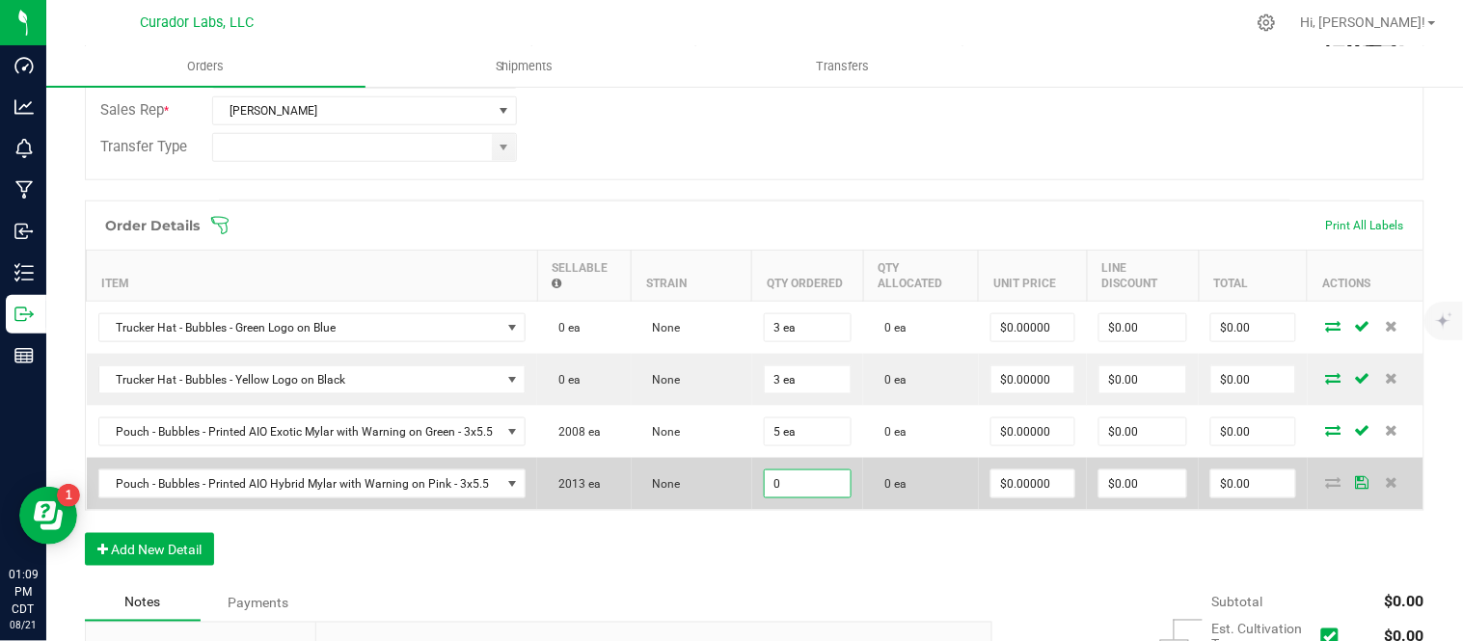
click at [779, 482] on input "0" at bounding box center [808, 484] width 86 height 27
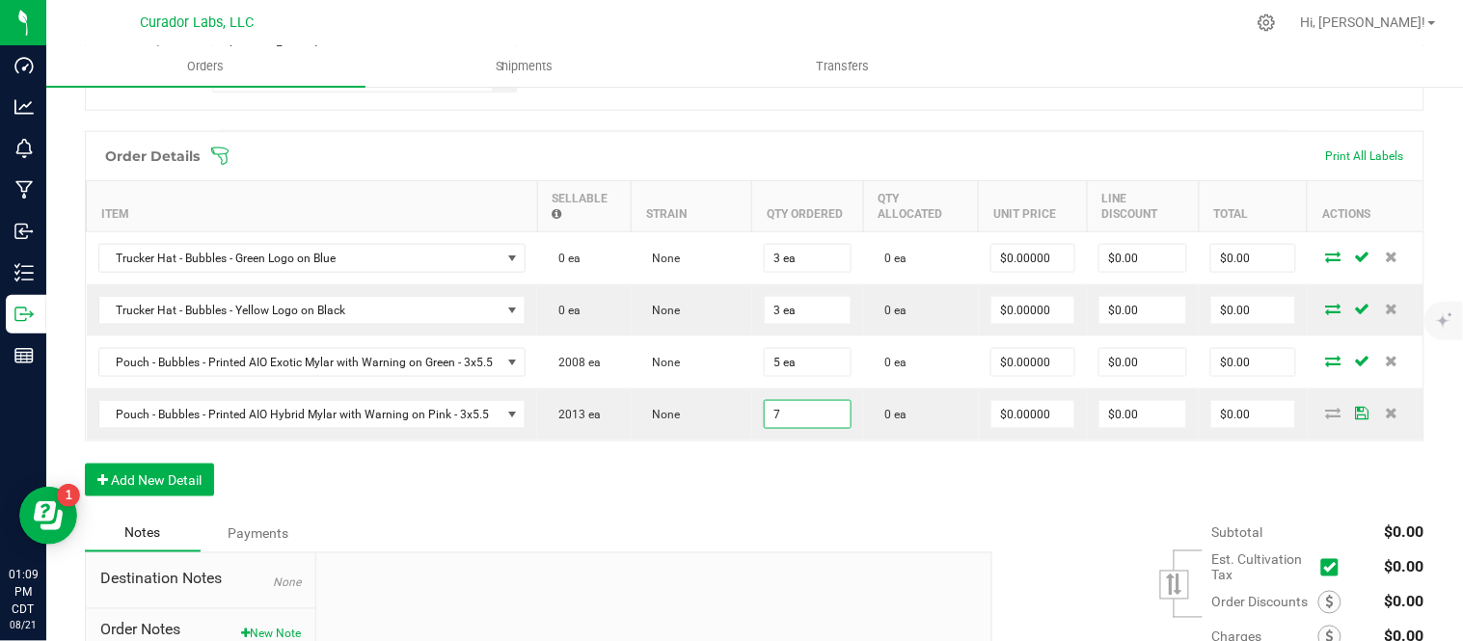
scroll to position [535, 0]
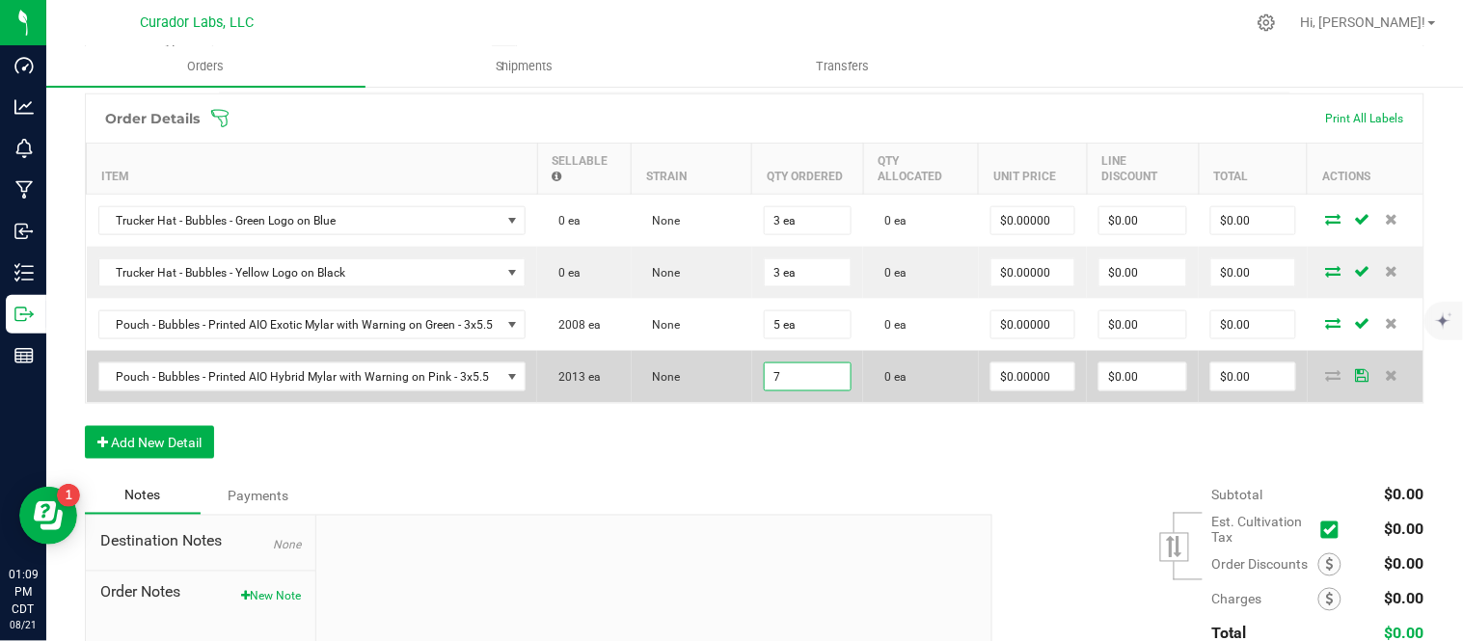
click at [800, 373] on input "7" at bounding box center [808, 377] width 86 height 27
type input "7"
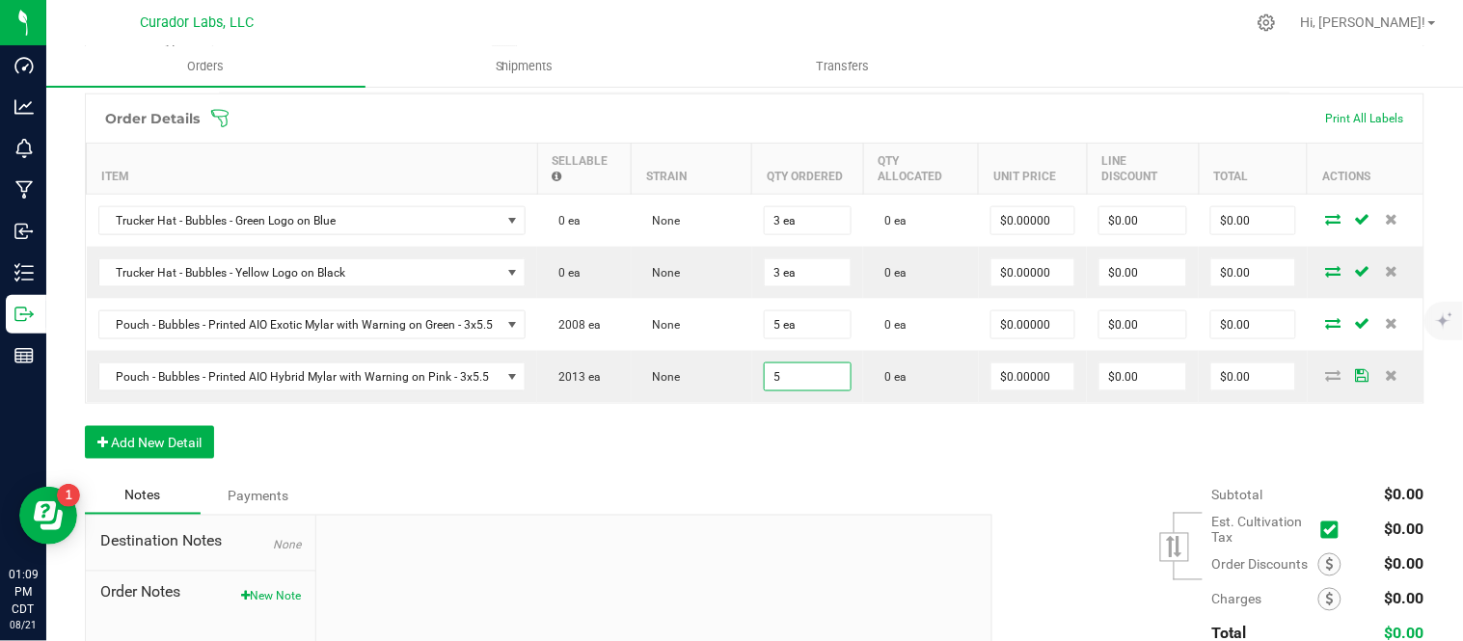
type input "5 ea"
click at [711, 464] on div "Order Details Print All Labels Item Sellable Strain Qty Ordered Qty Allocated U…" at bounding box center [755, 286] width 1340 height 385
click at [107, 444] on icon "button" at bounding box center [102, 443] width 11 height 14
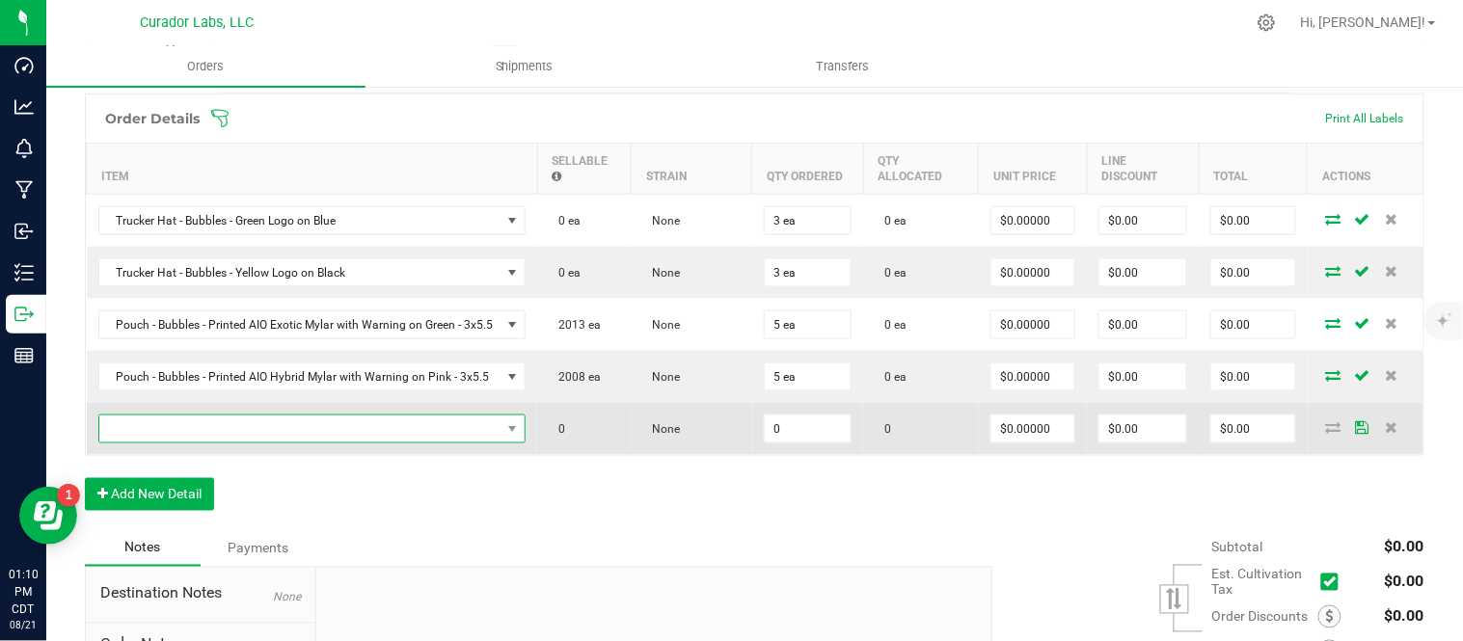
click at [180, 436] on span "NO DATA FOUND" at bounding box center [300, 429] width 402 height 27
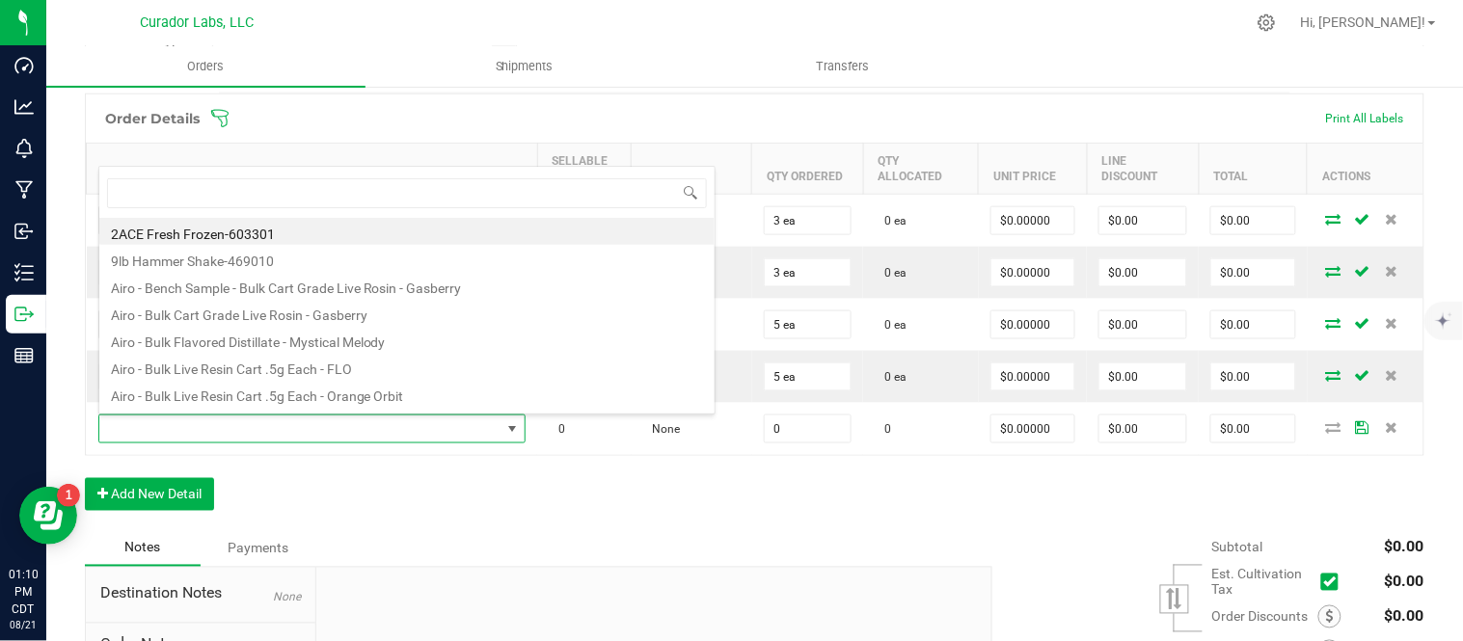
scroll to position [29, 421]
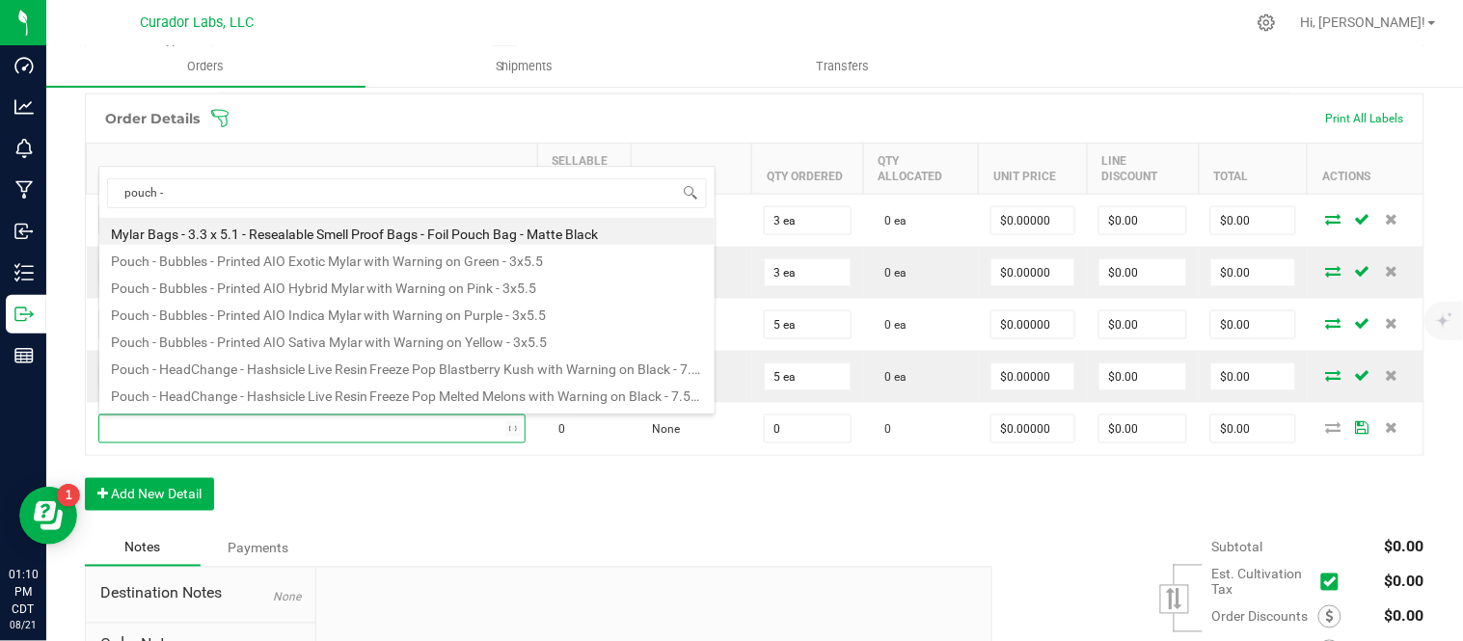
type input "pouch -"
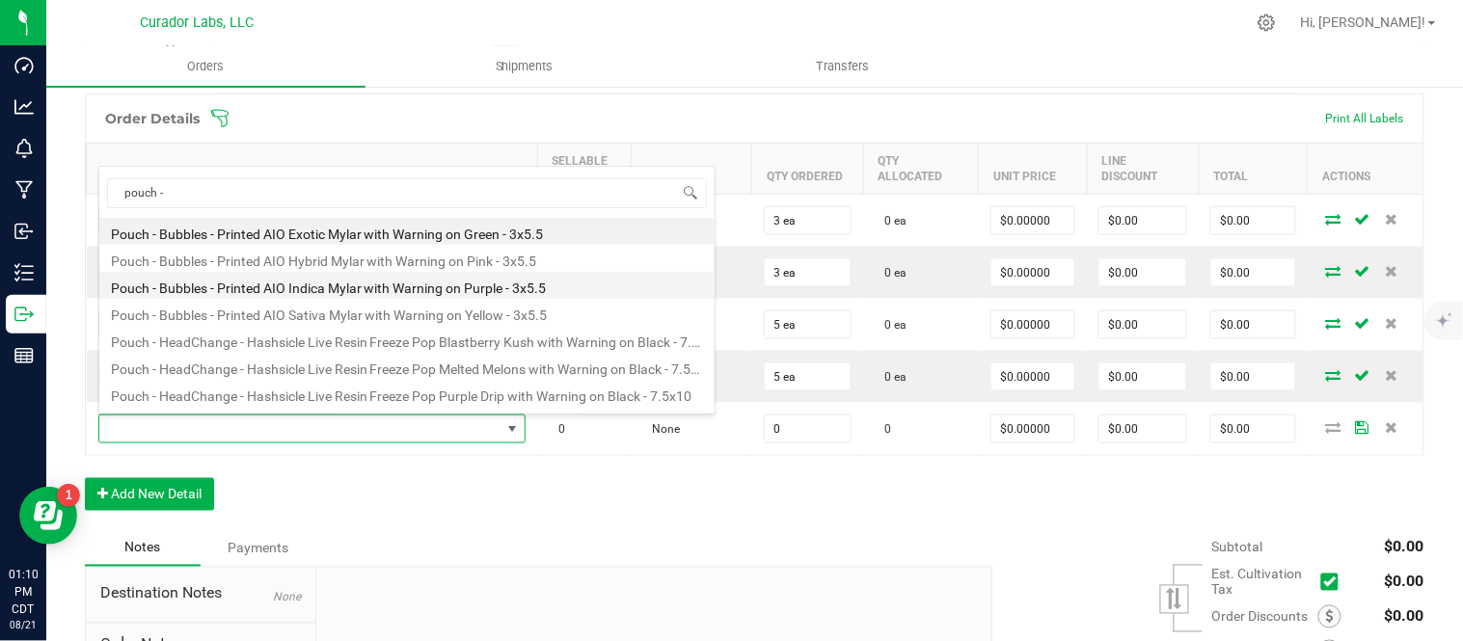
click at [449, 287] on li "Pouch - Bubbles - Printed AIO Indica Mylar with Warning on Purple - 3x5.5" at bounding box center [406, 285] width 615 height 27
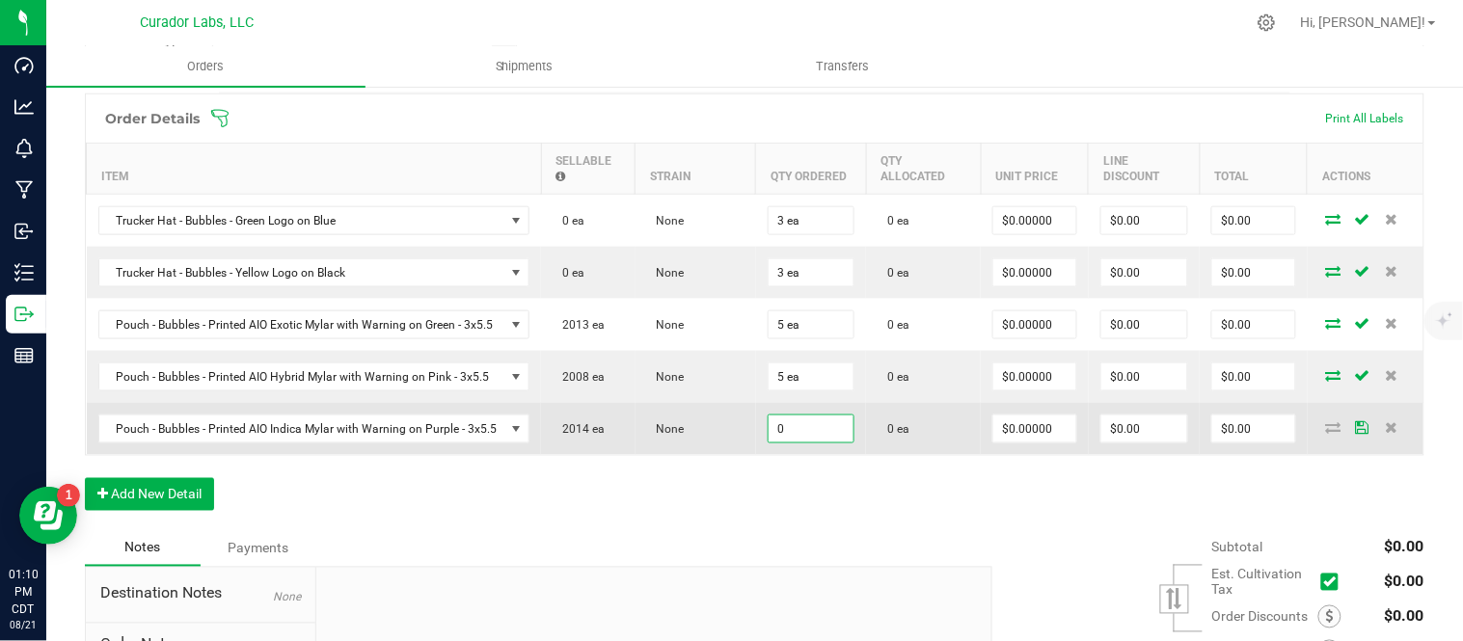
click at [804, 434] on input "0" at bounding box center [812, 429] width 86 height 27
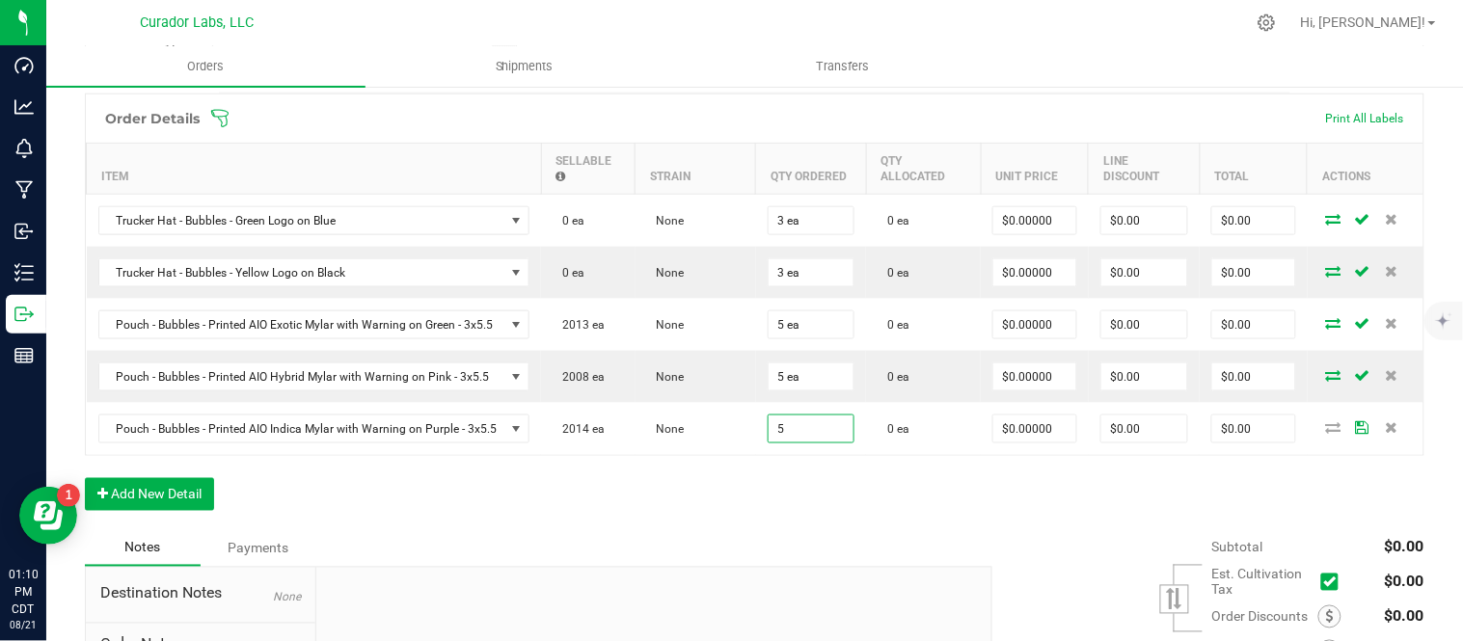
type input "5 ea"
click at [777, 487] on div "Order Details Print All Labels Item Sellable Strain Qty Ordered Qty Allocated U…" at bounding box center [755, 312] width 1340 height 437
click at [175, 490] on button "Add New Detail" at bounding box center [149, 494] width 129 height 33
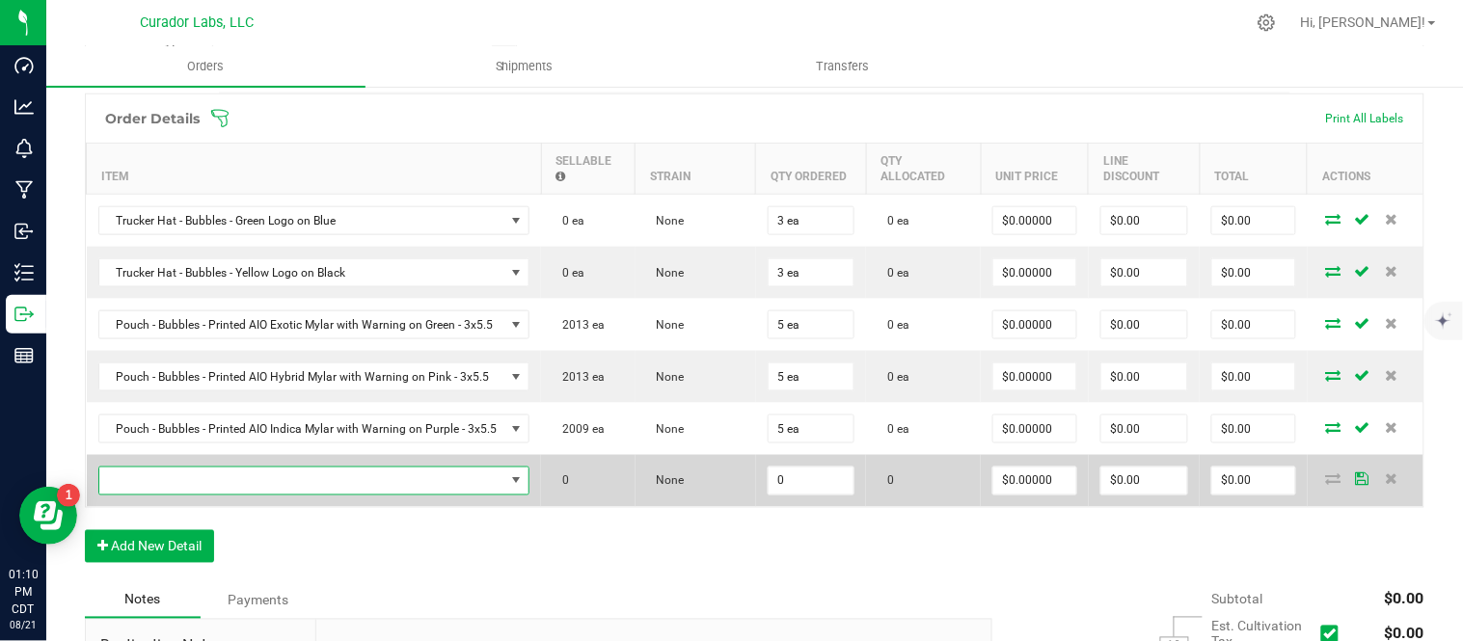
click at [268, 489] on span "NO DATA FOUND" at bounding box center [302, 481] width 406 height 27
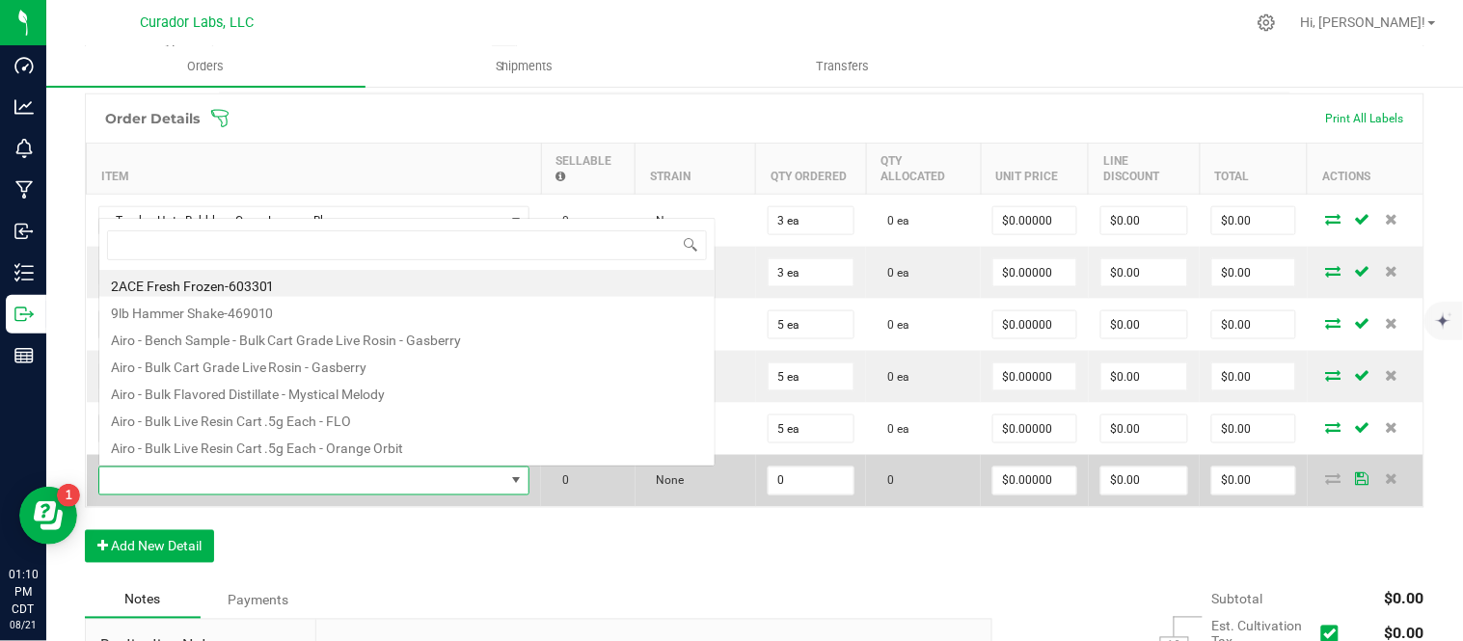
scroll to position [29, 425]
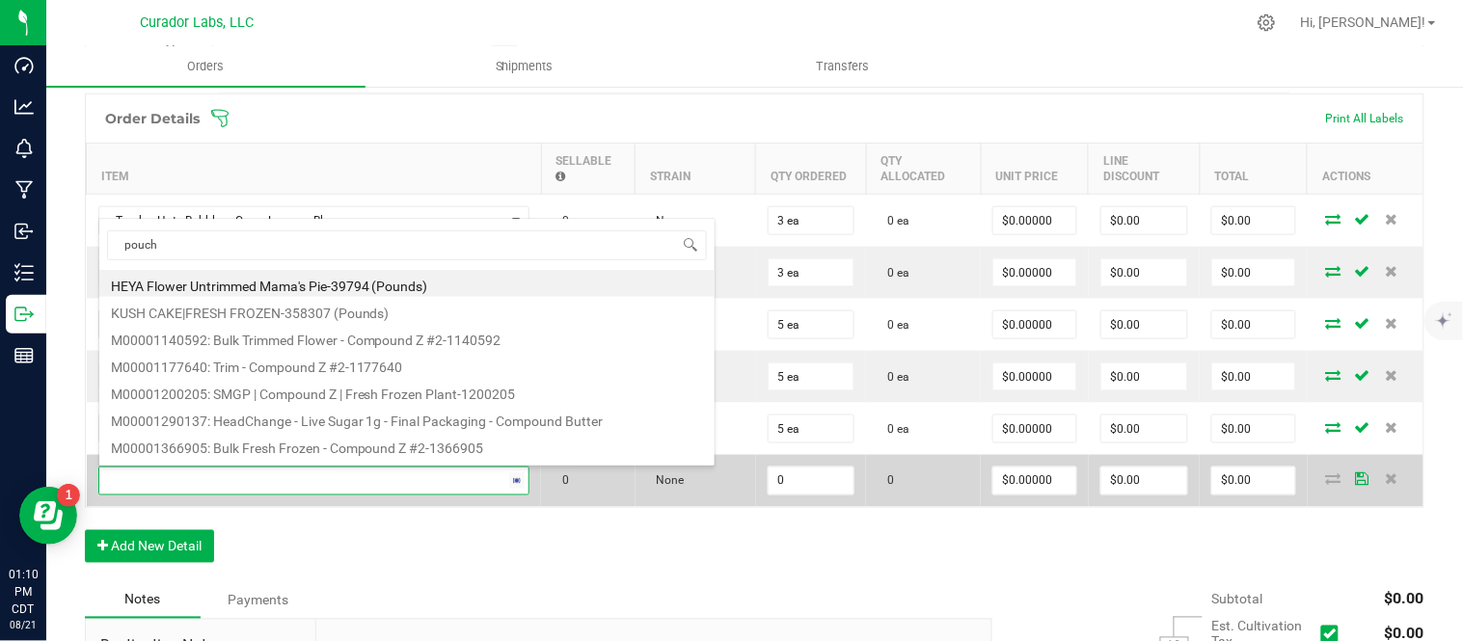
type input "pouch -"
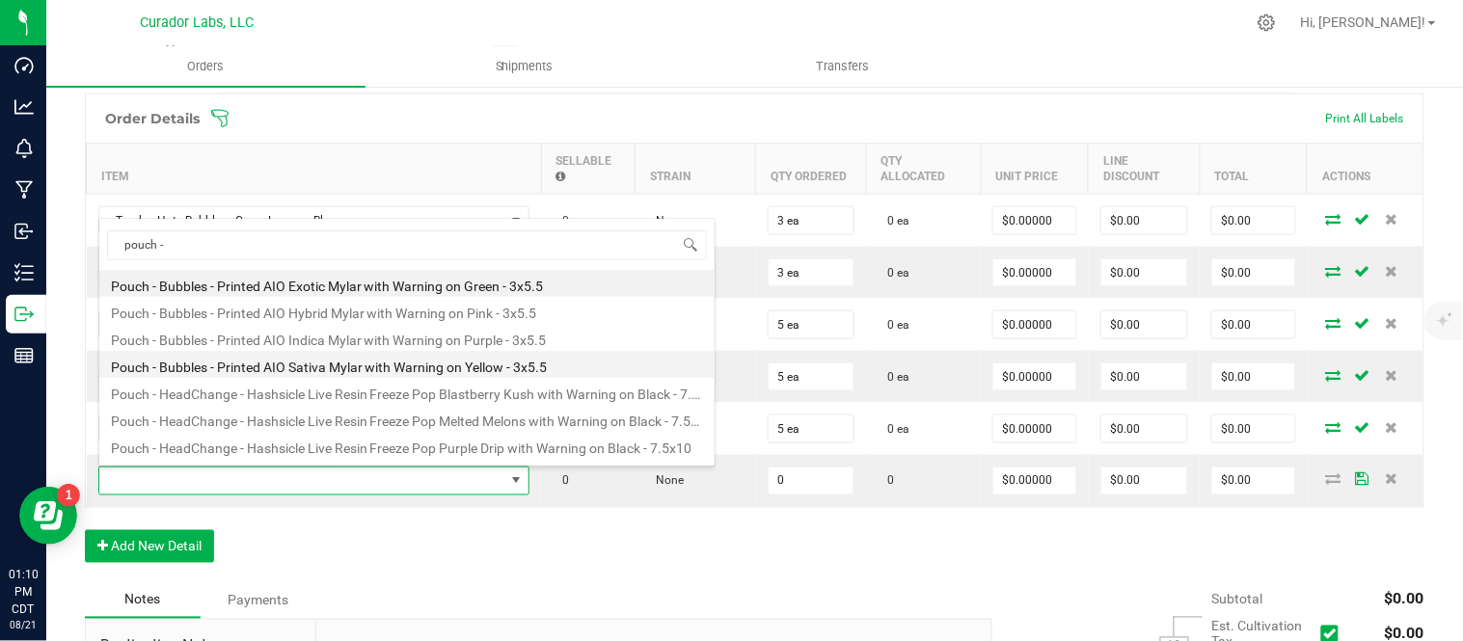
click at [270, 373] on li "Pouch - Bubbles - Printed AIO Sativa Mylar with Warning on Yellow - 3x5.5" at bounding box center [406, 364] width 615 height 27
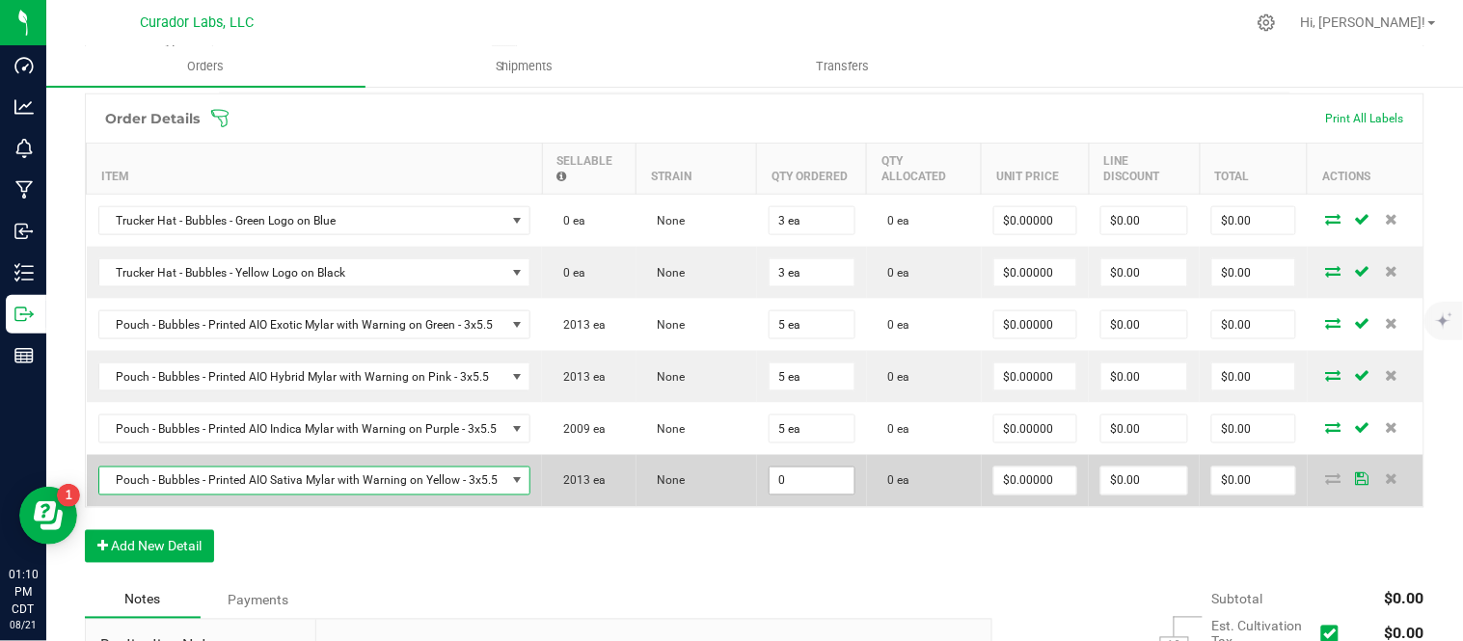
click at [827, 490] on input "0" at bounding box center [812, 481] width 85 height 27
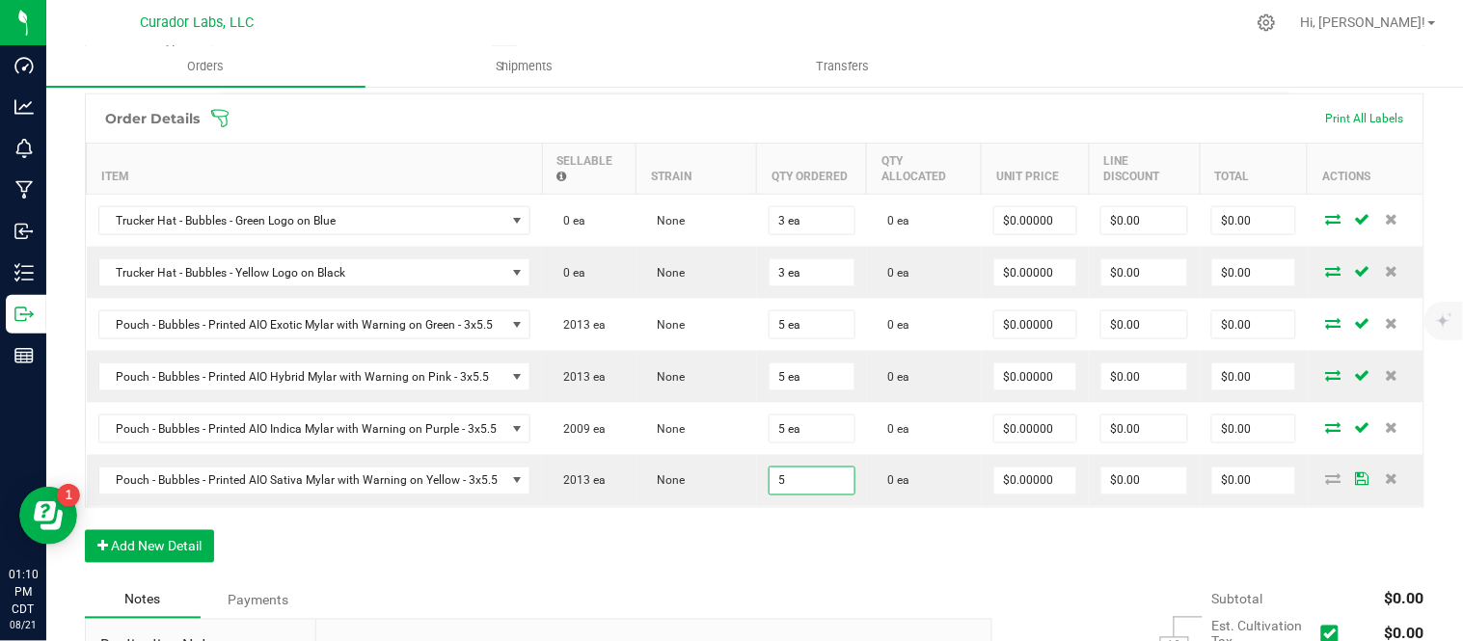
type input "5 ea"
click at [773, 548] on div "Order Details Print All Labels Item Sellable Strain Qty Ordered Qty Allocated U…" at bounding box center [755, 338] width 1340 height 489
click at [141, 543] on button "Add New Detail" at bounding box center [149, 546] width 129 height 33
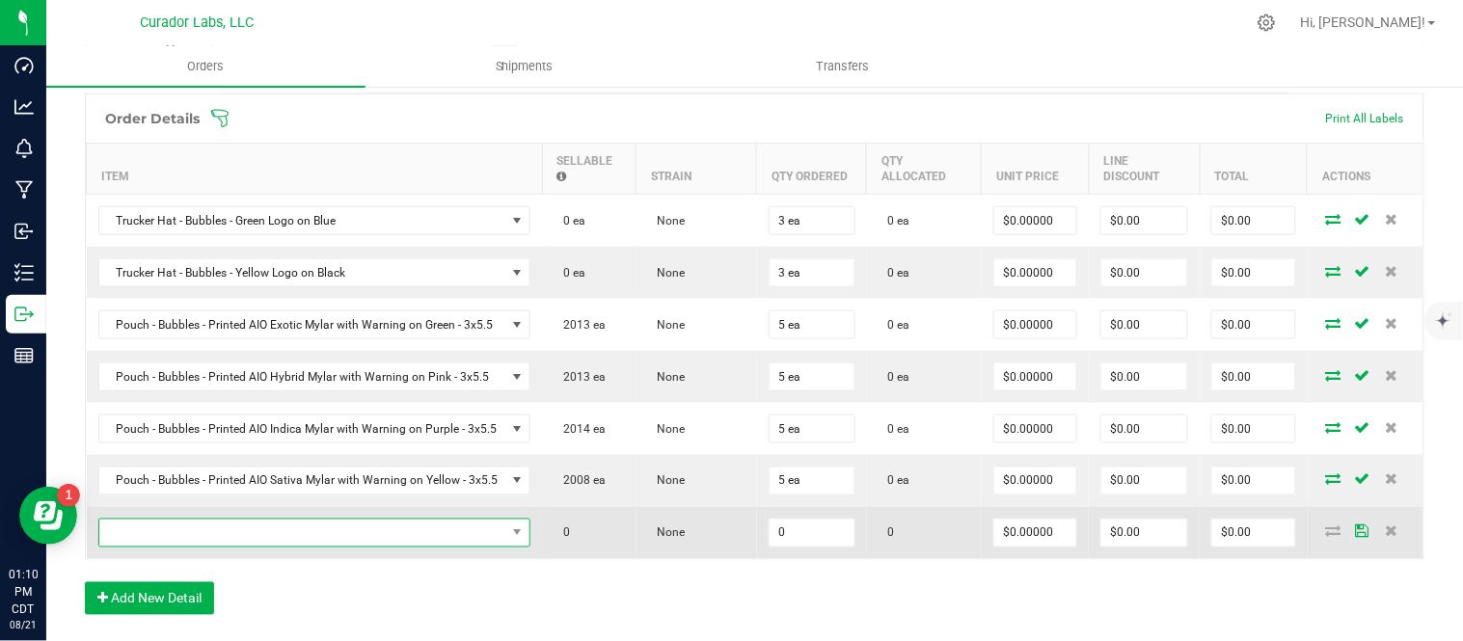
click at [228, 535] on span "NO DATA FOUND" at bounding box center [302, 533] width 407 height 27
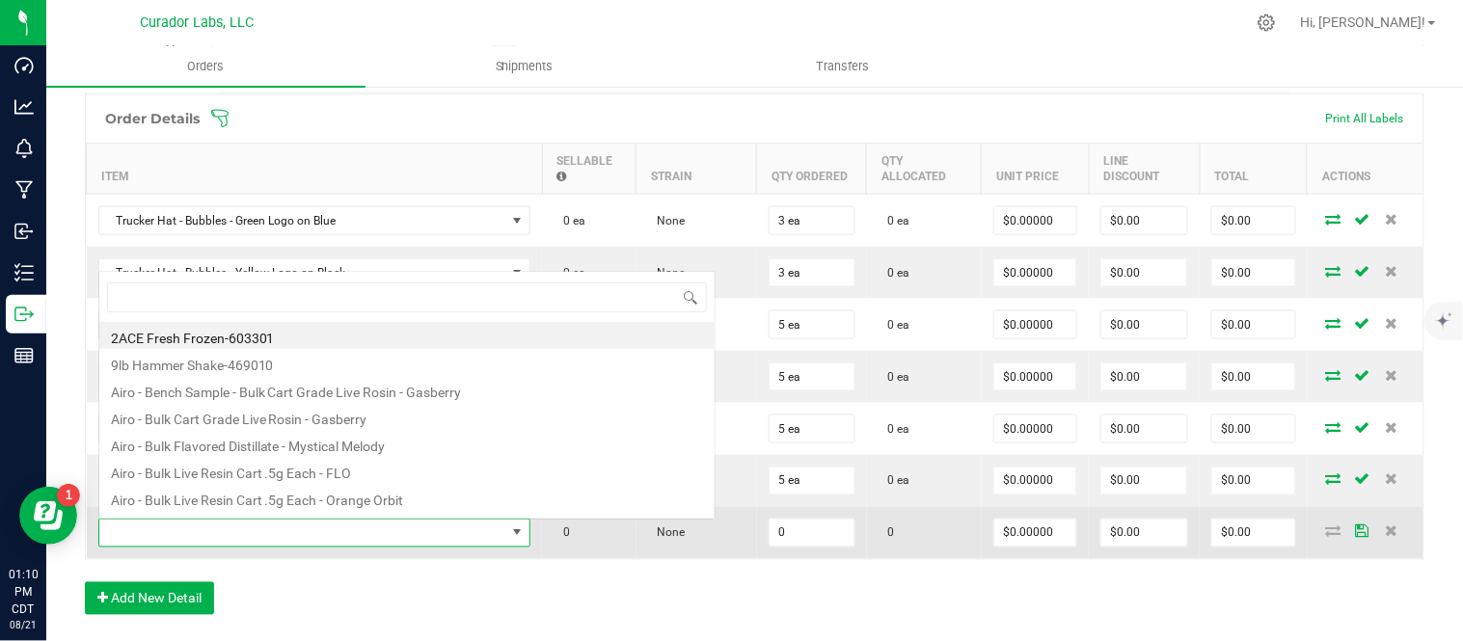
scroll to position [29, 426]
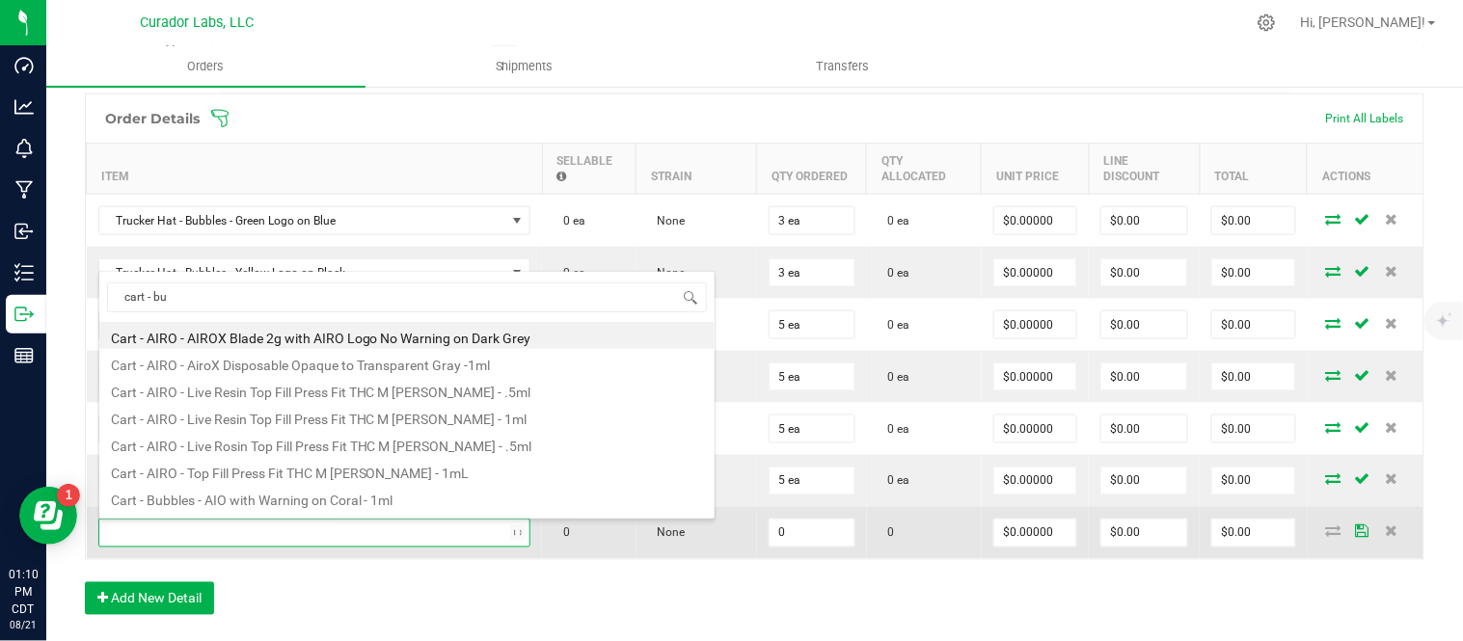
type input "cart - bub"
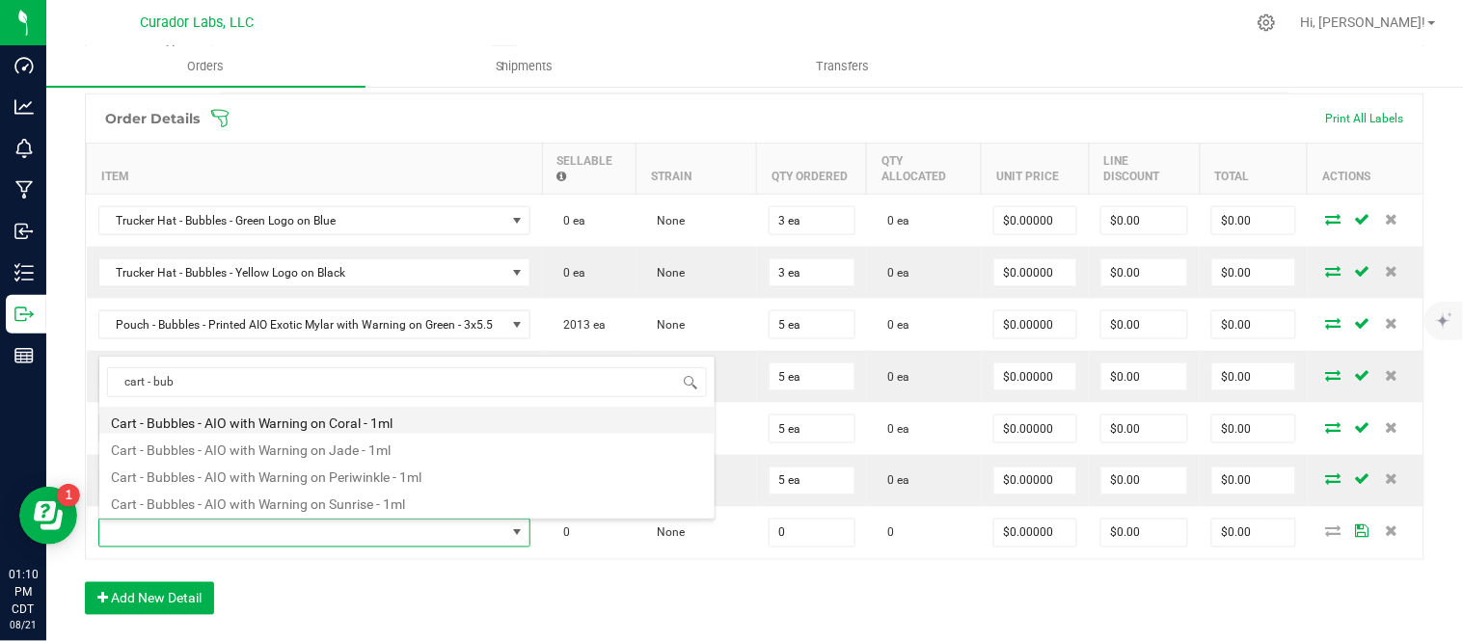
click at [325, 426] on li "Cart - Bubbles - AIO with Warning on Coral - 1ml" at bounding box center [406, 420] width 615 height 27
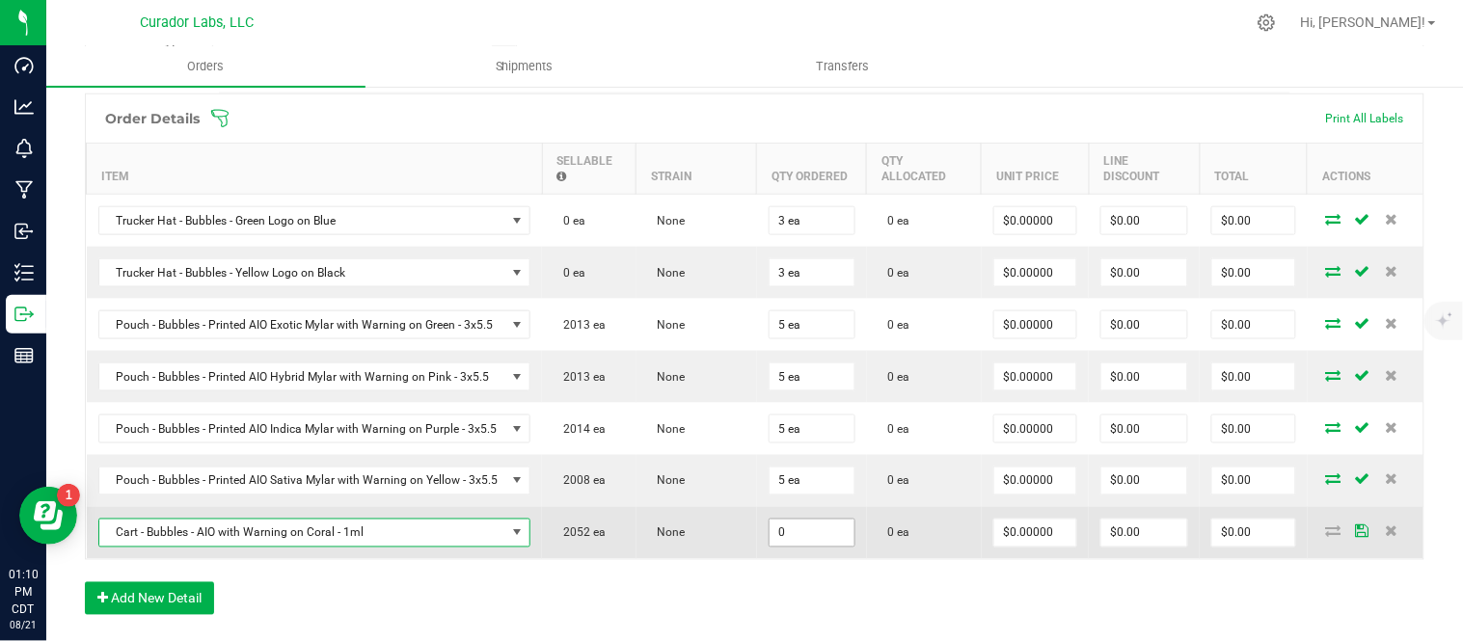
click at [791, 535] on input "0" at bounding box center [812, 533] width 85 height 27
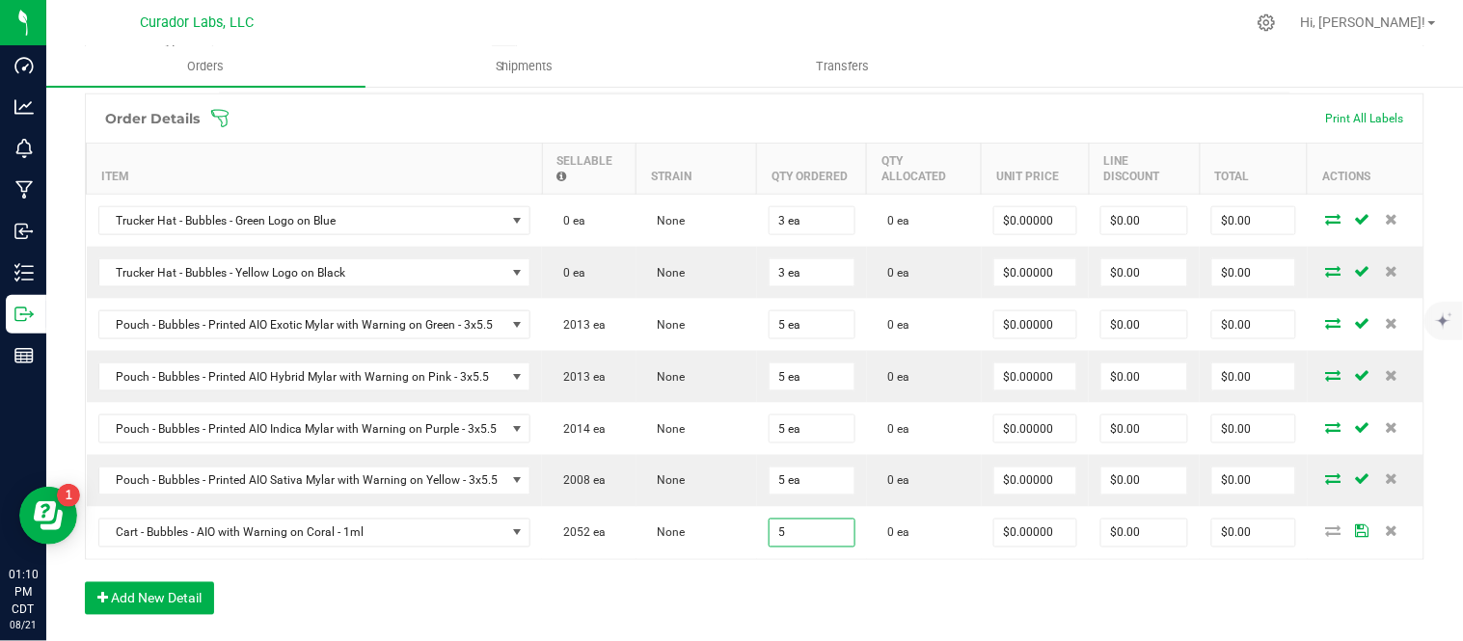
type input "5 ea"
click at [719, 585] on div "Order Details Print All Labels Item Sellable Strain Qty Ordered Qty Allocated U…" at bounding box center [755, 364] width 1340 height 541
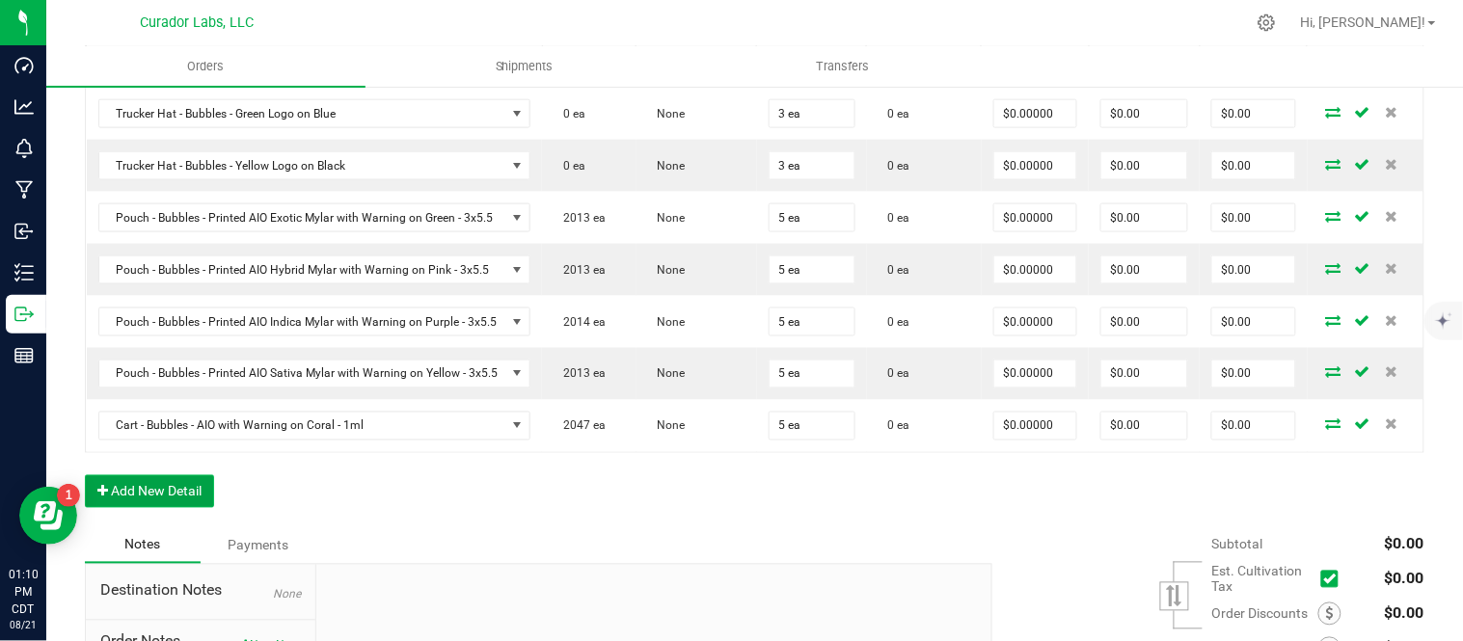
click at [197, 495] on button "Add New Detail" at bounding box center [149, 491] width 129 height 33
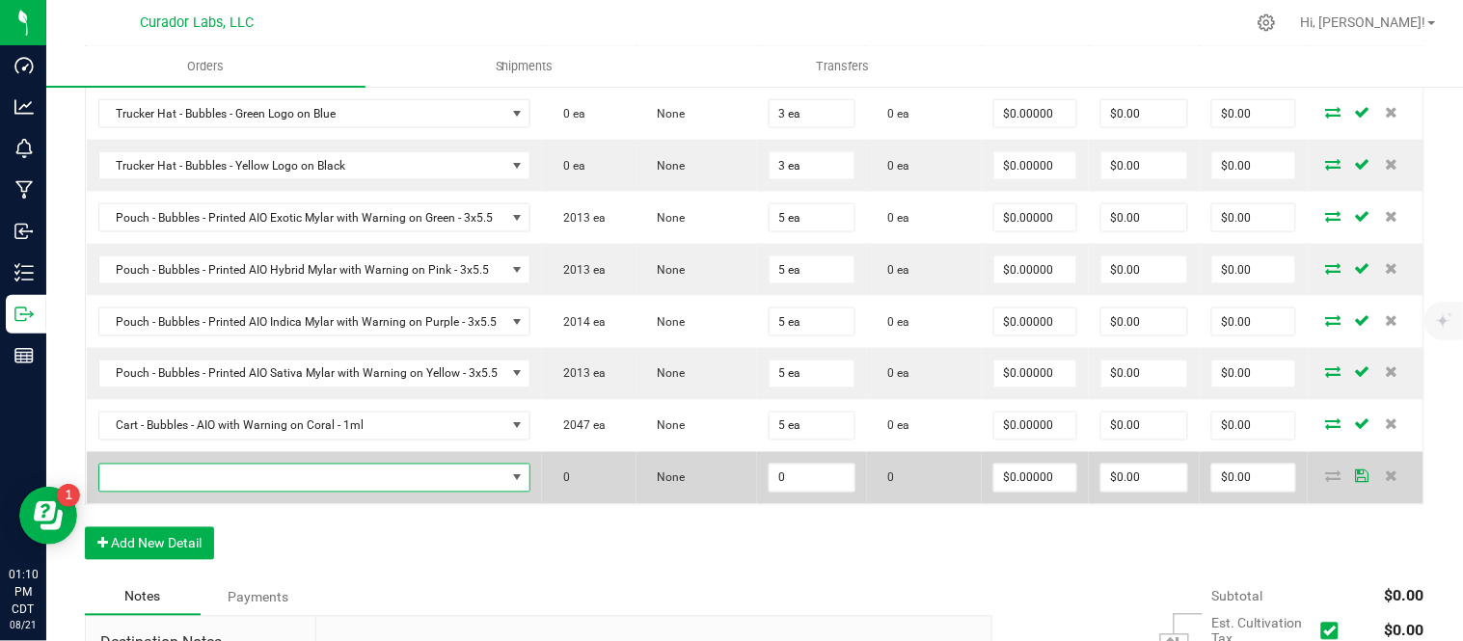
click at [236, 492] on span "NO DATA FOUND" at bounding box center [302, 478] width 407 height 27
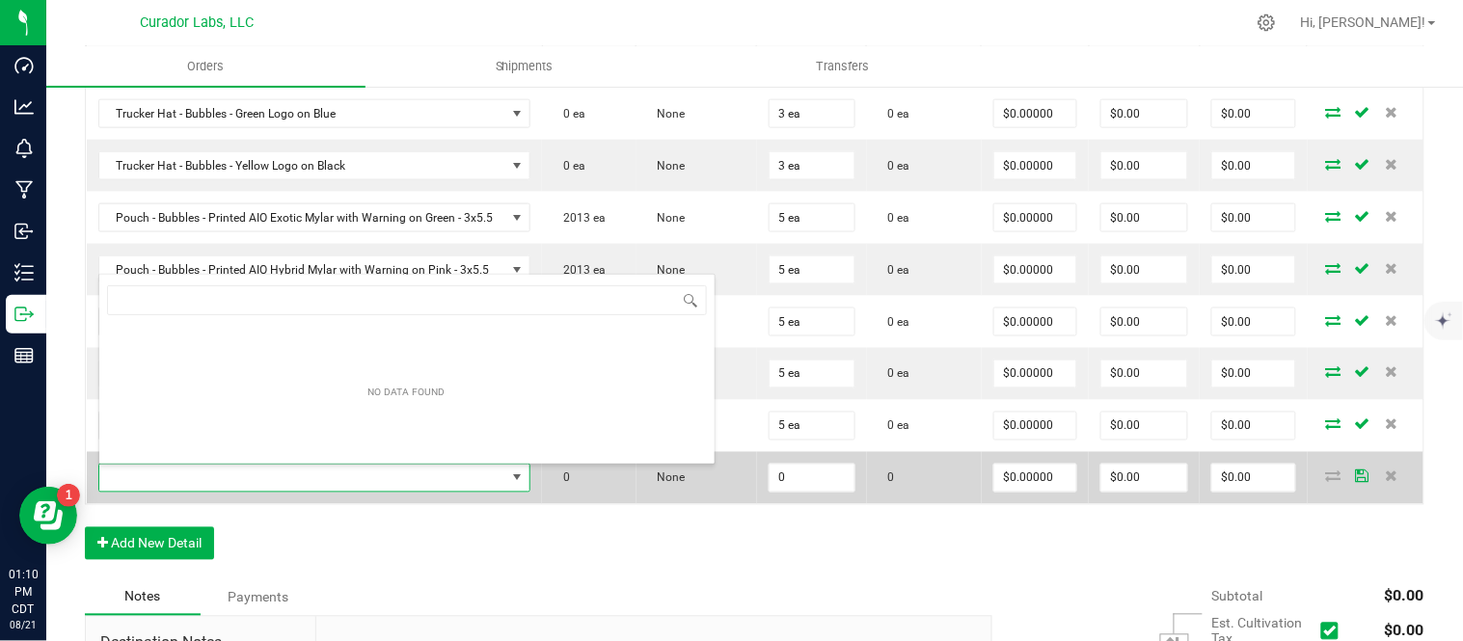
scroll to position [29, 426]
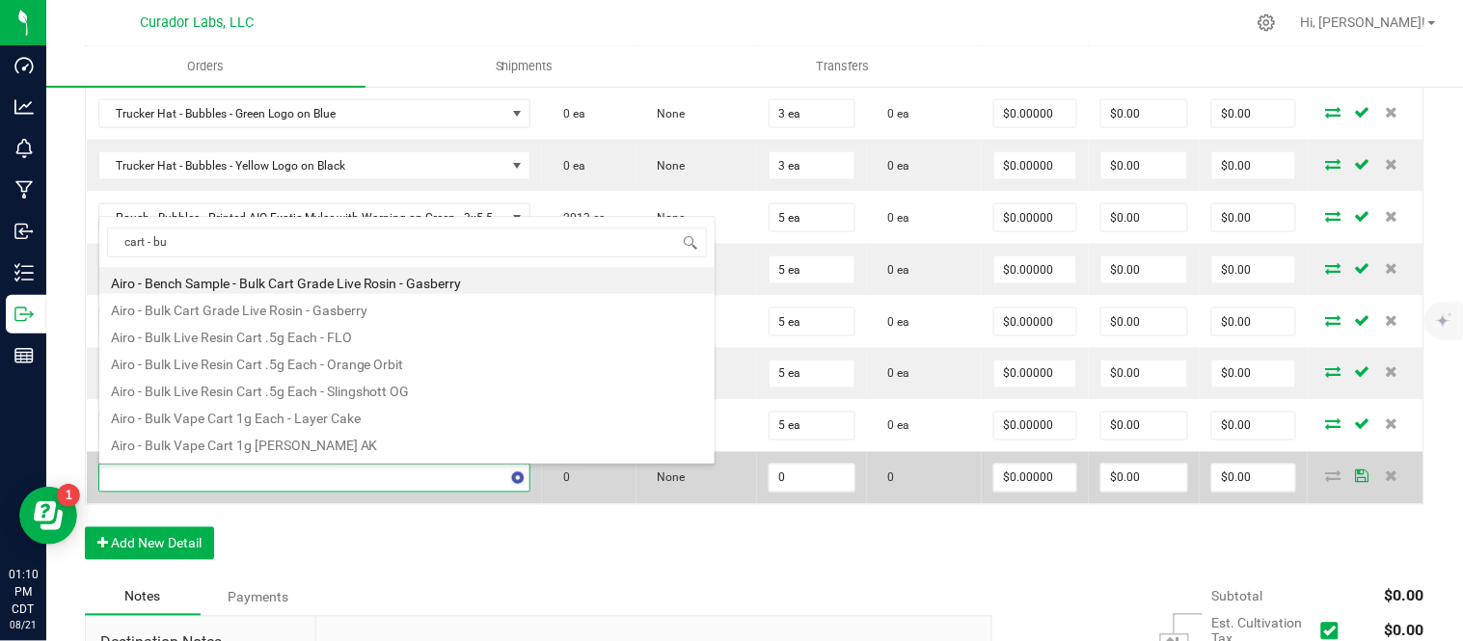
type input "cart - bub"
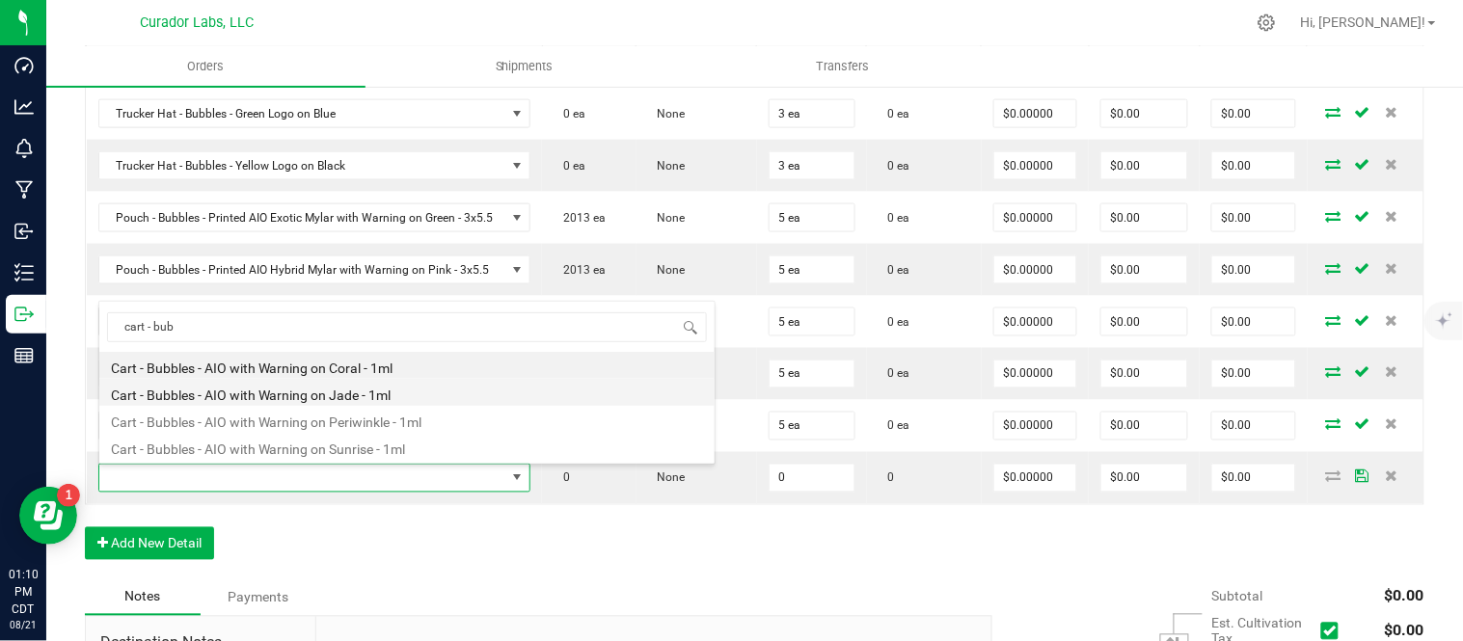
click at [329, 400] on li "Cart - Bubbles - AIO with Warning on Jade - 1ml" at bounding box center [406, 392] width 615 height 27
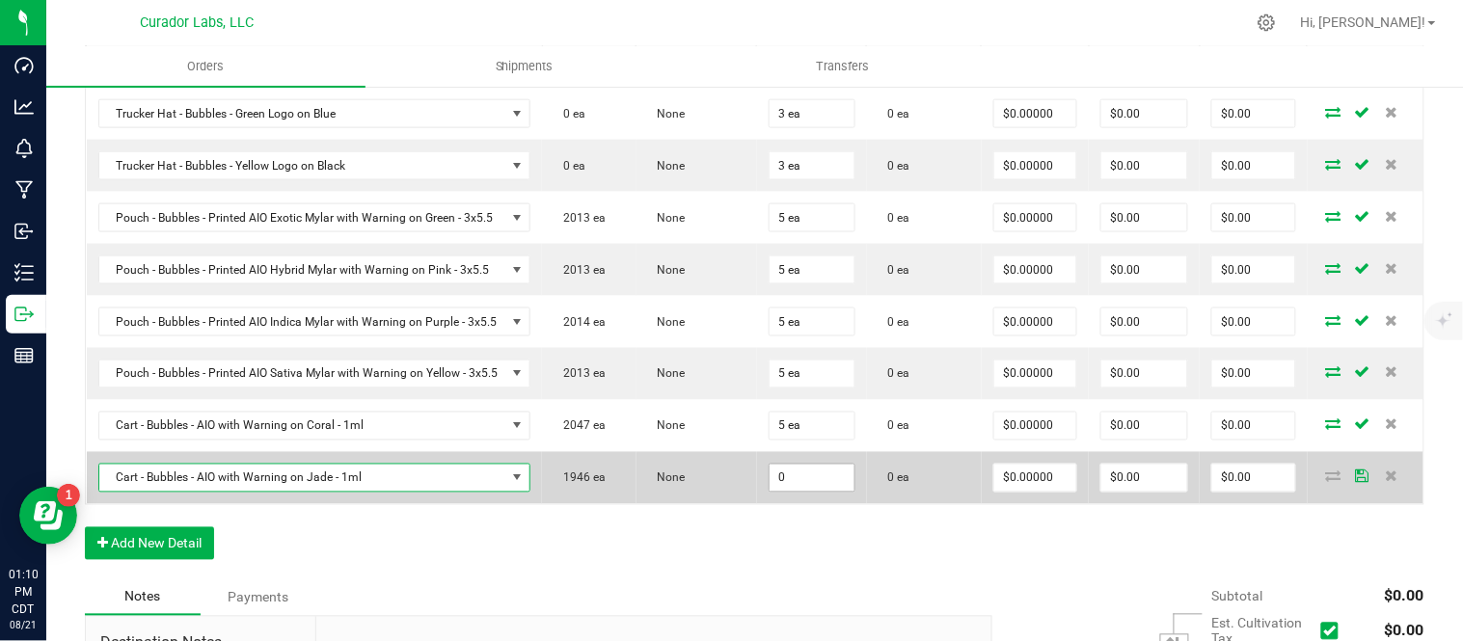
click at [807, 482] on input "0" at bounding box center [812, 478] width 85 height 27
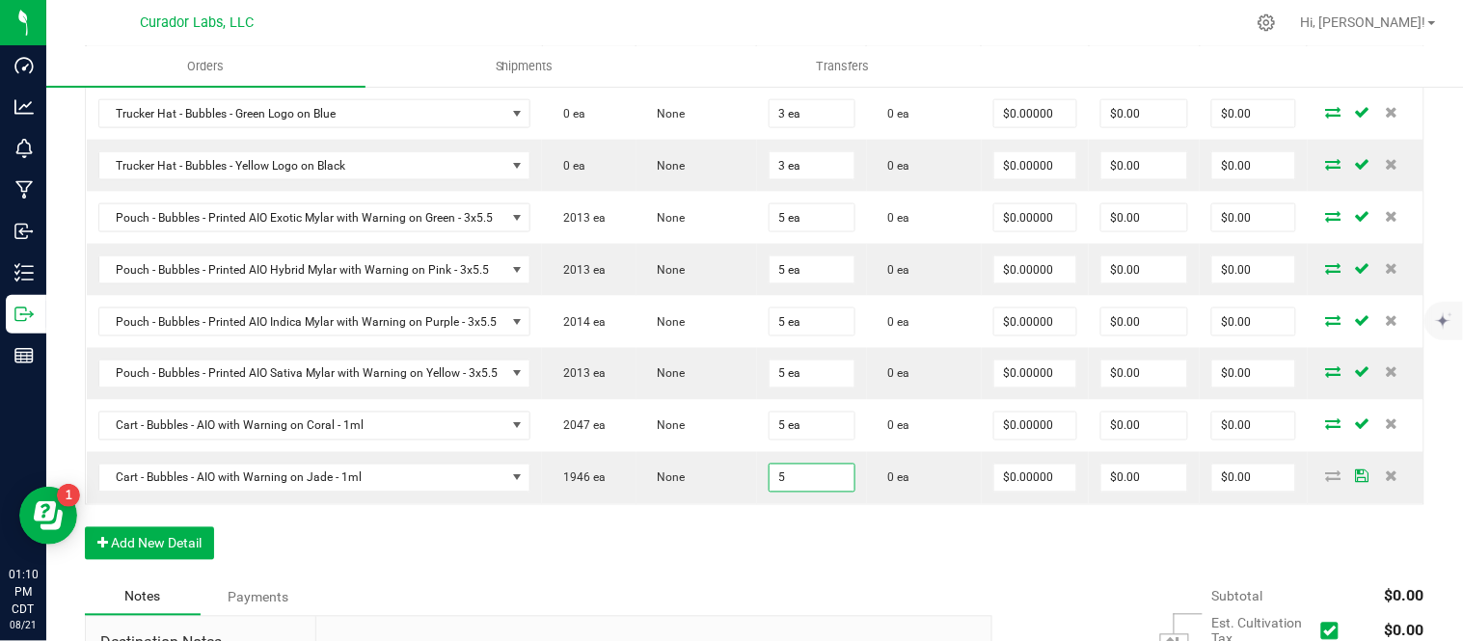
type input "5 ea"
click at [717, 528] on div "Order Details Print All Labels Item Sellable Strain Qty Ordered Qty Allocated U…" at bounding box center [755, 282] width 1340 height 593
click at [167, 551] on button "Add New Detail" at bounding box center [149, 544] width 129 height 33
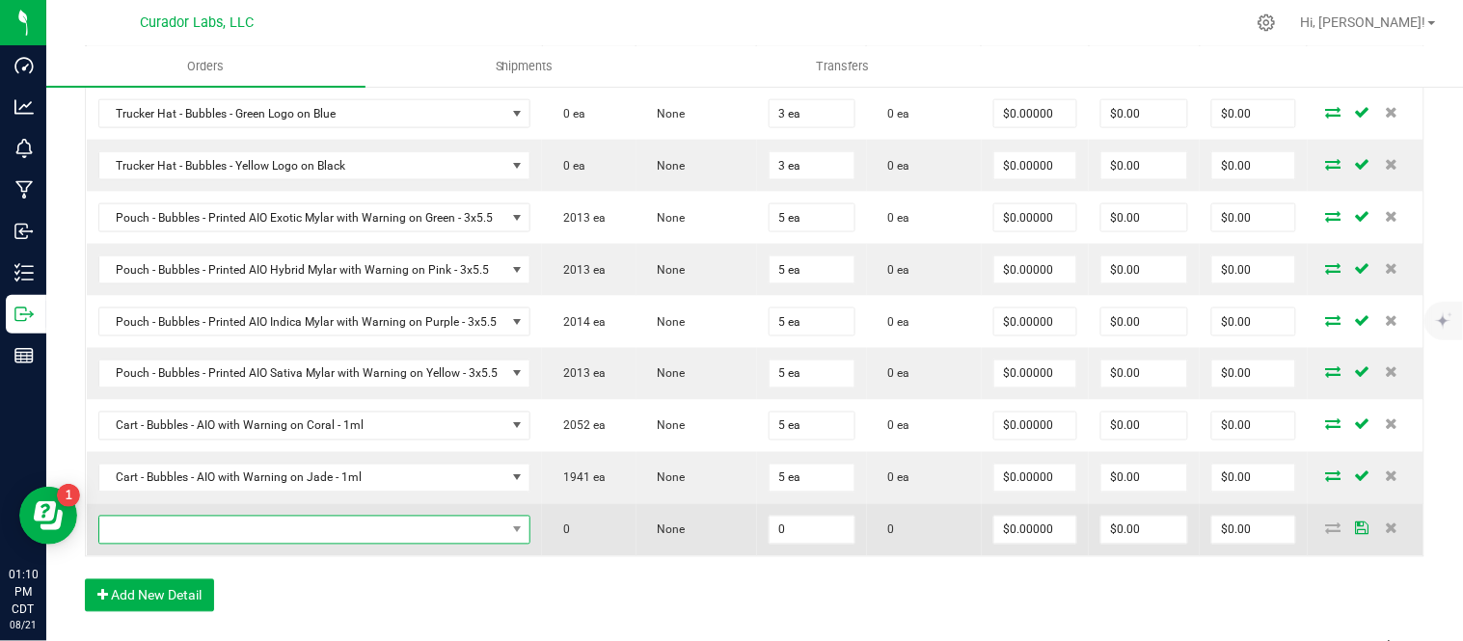
click at [200, 541] on span "NO DATA FOUND" at bounding box center [302, 530] width 407 height 27
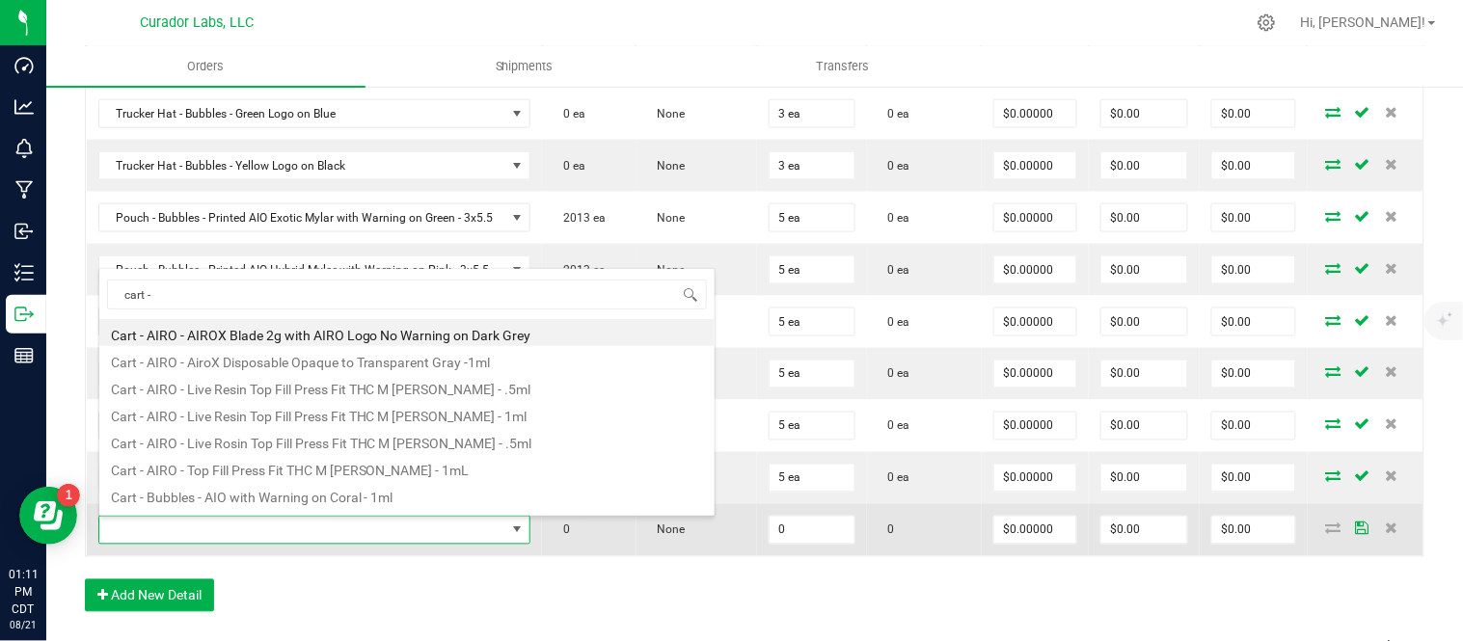
type input "cart - b"
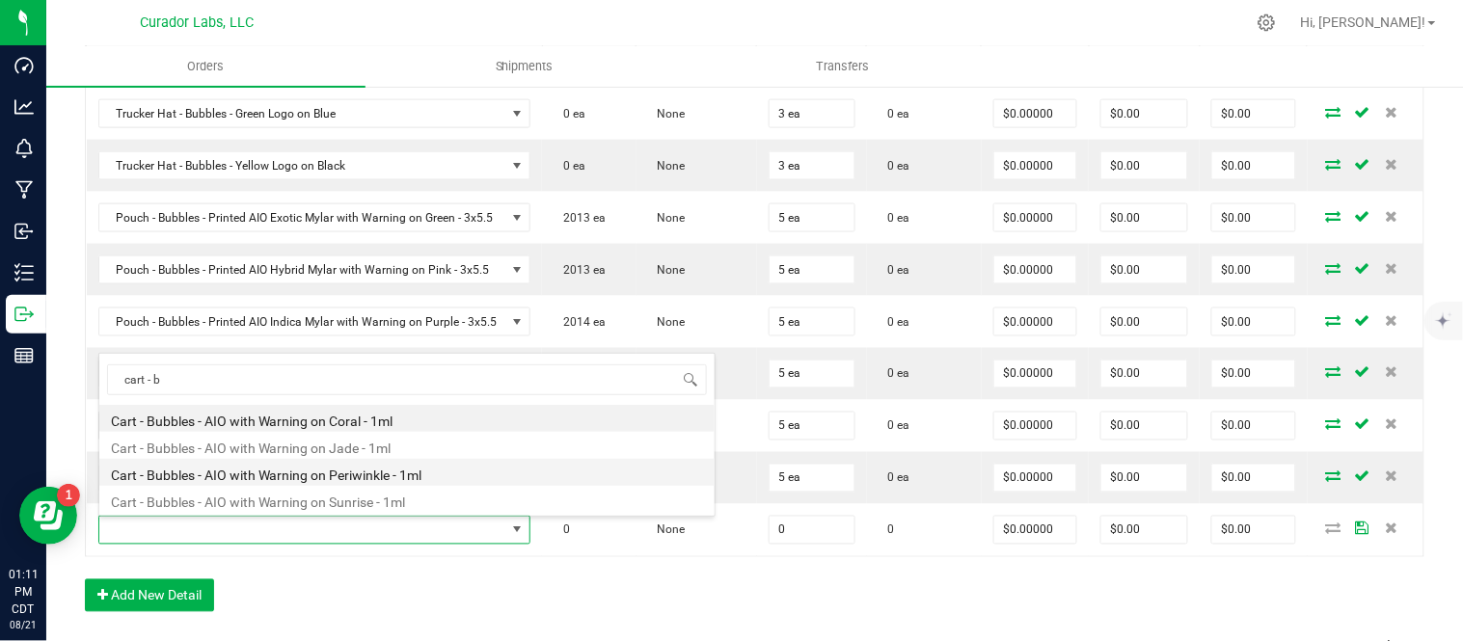
click at [332, 477] on li "Cart - Bubbles - AIO with Warning on Periwinkle - 1ml" at bounding box center [406, 472] width 615 height 27
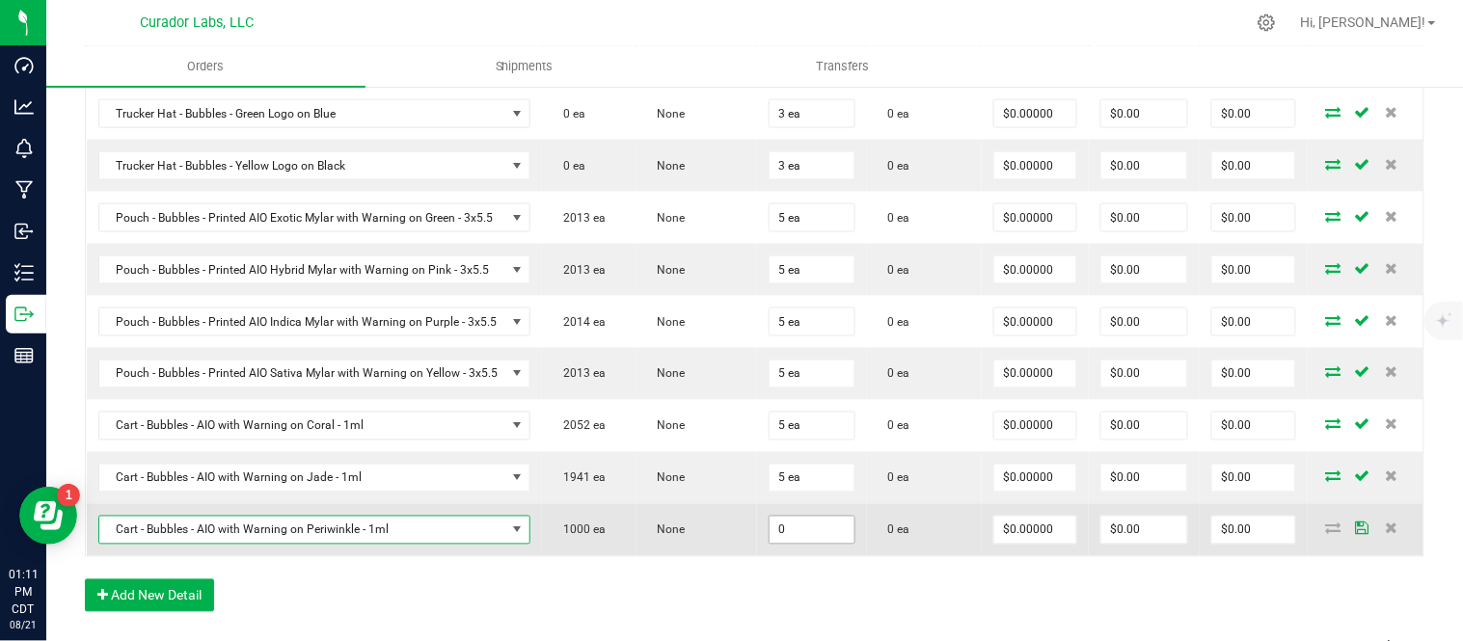
click at [805, 538] on input "0" at bounding box center [812, 530] width 85 height 27
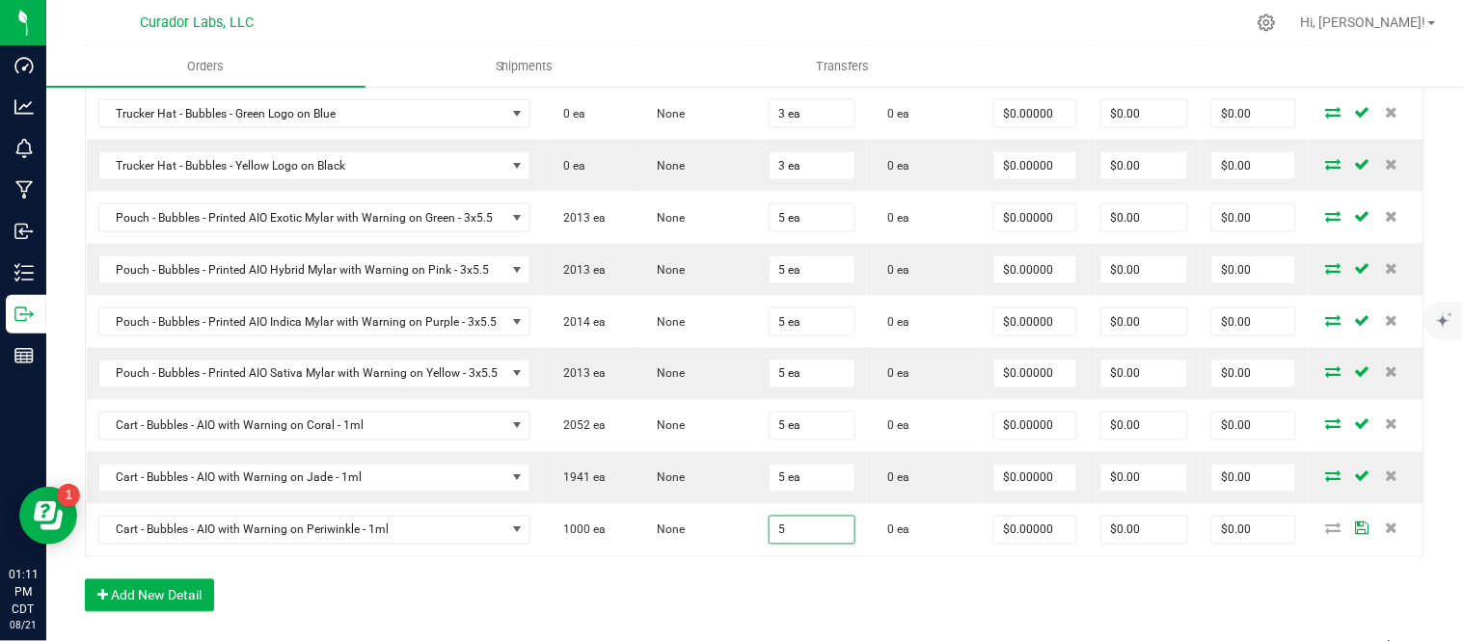
type input "5 ea"
click at [765, 589] on div "Order Details Print All Labels Item Sellable Strain Qty Ordered Qty Allocated U…" at bounding box center [755, 308] width 1340 height 645
click at [189, 588] on button "Add New Detail" at bounding box center [149, 596] width 129 height 33
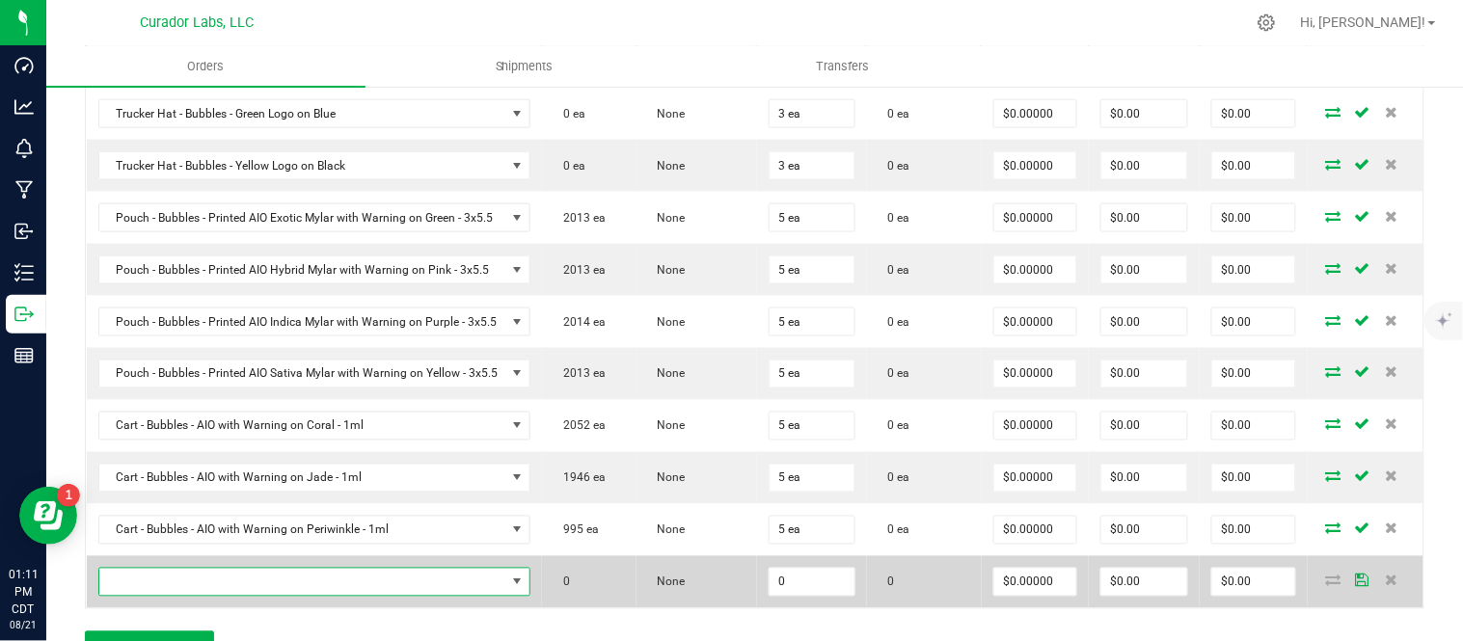
click at [216, 583] on span "NO DATA FOUND" at bounding box center [302, 582] width 407 height 27
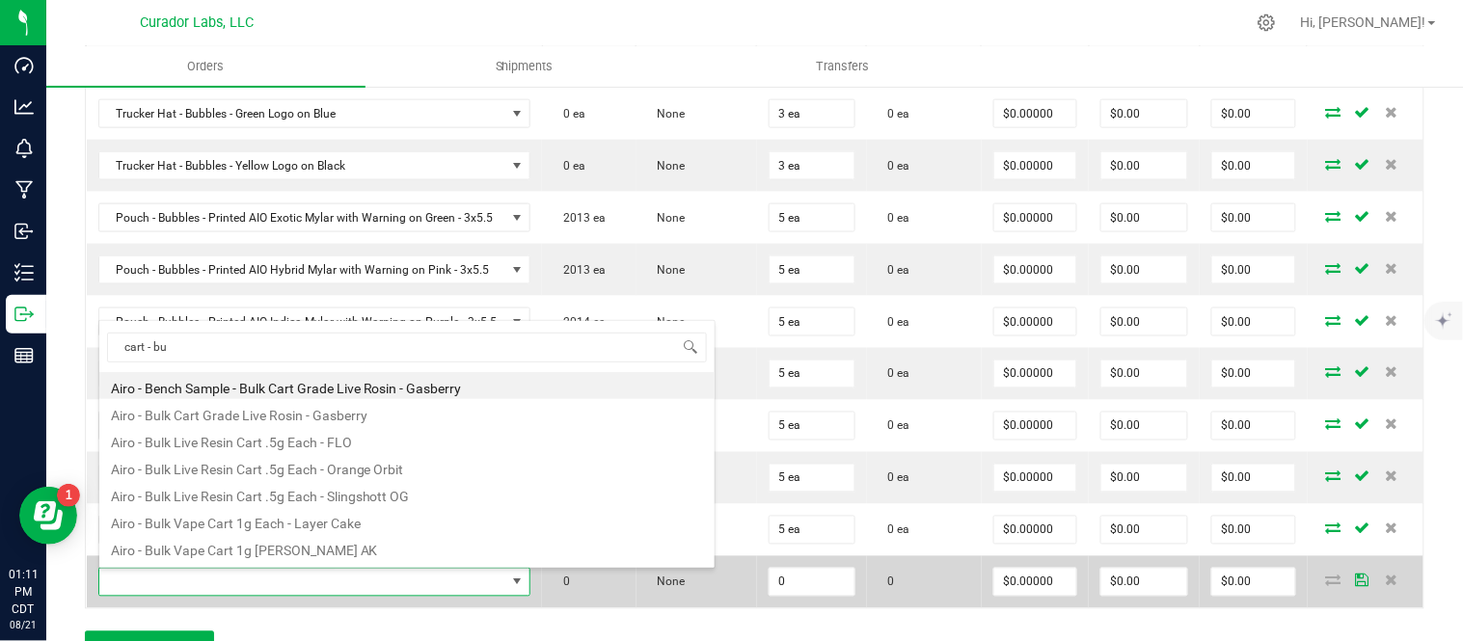
type input "cart - bub"
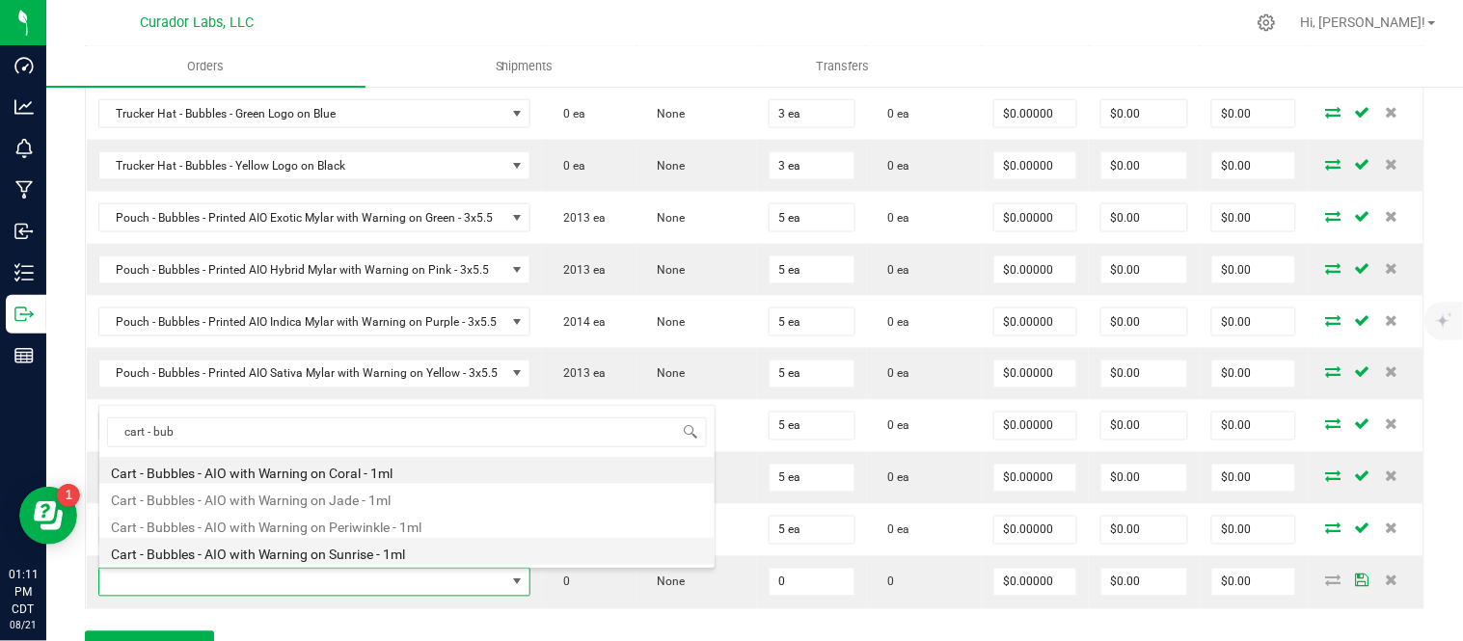
click at [345, 548] on li "Cart - Bubbles - AIO with Warning on Sunrise - 1ml" at bounding box center [406, 551] width 615 height 27
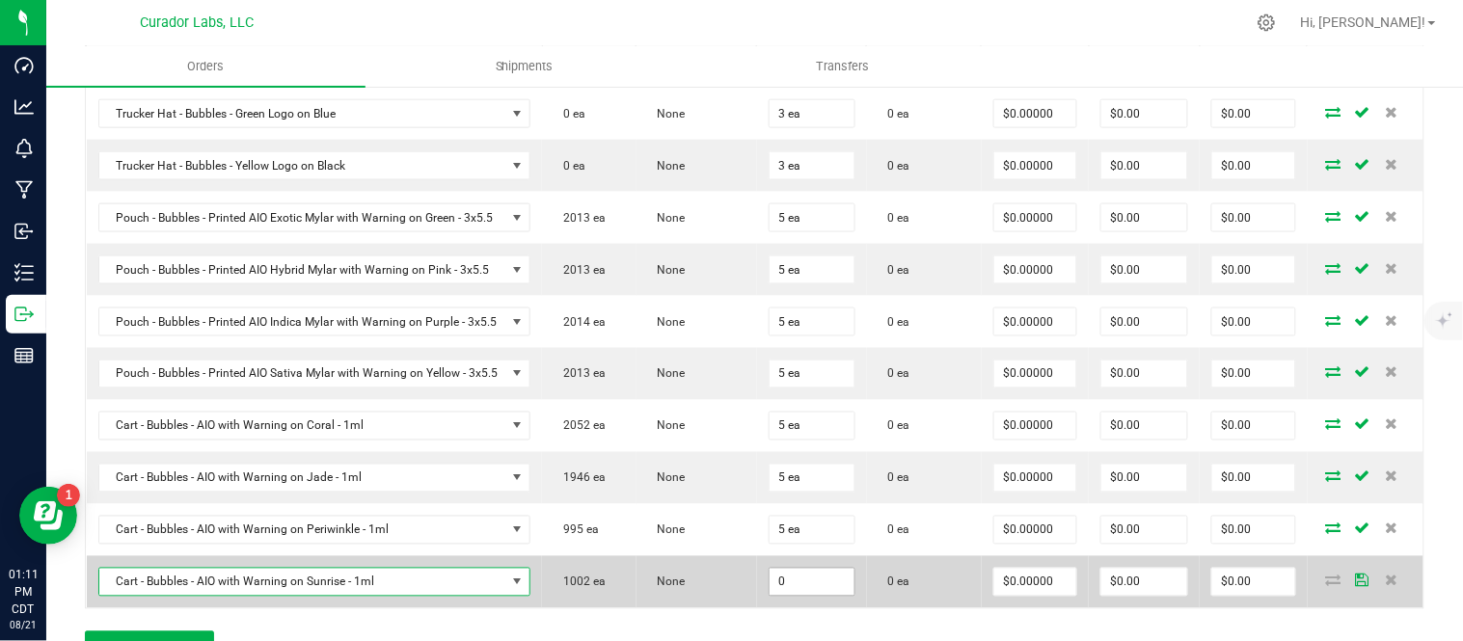
click at [791, 583] on input "0" at bounding box center [812, 582] width 85 height 27
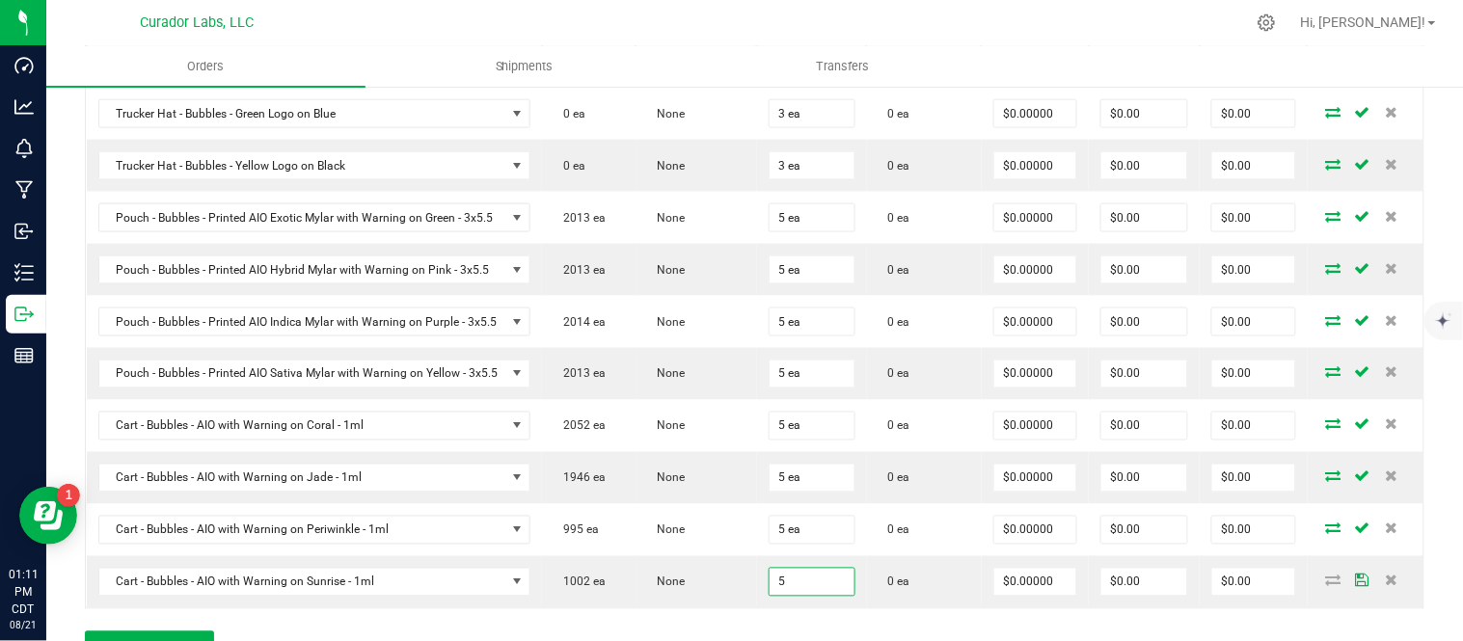
type input "5 ea"
click at [750, 617] on div "Order Details Print All Labels Item Sellable Strain Qty Ordered Qty Allocated U…" at bounding box center [755, 334] width 1340 height 697
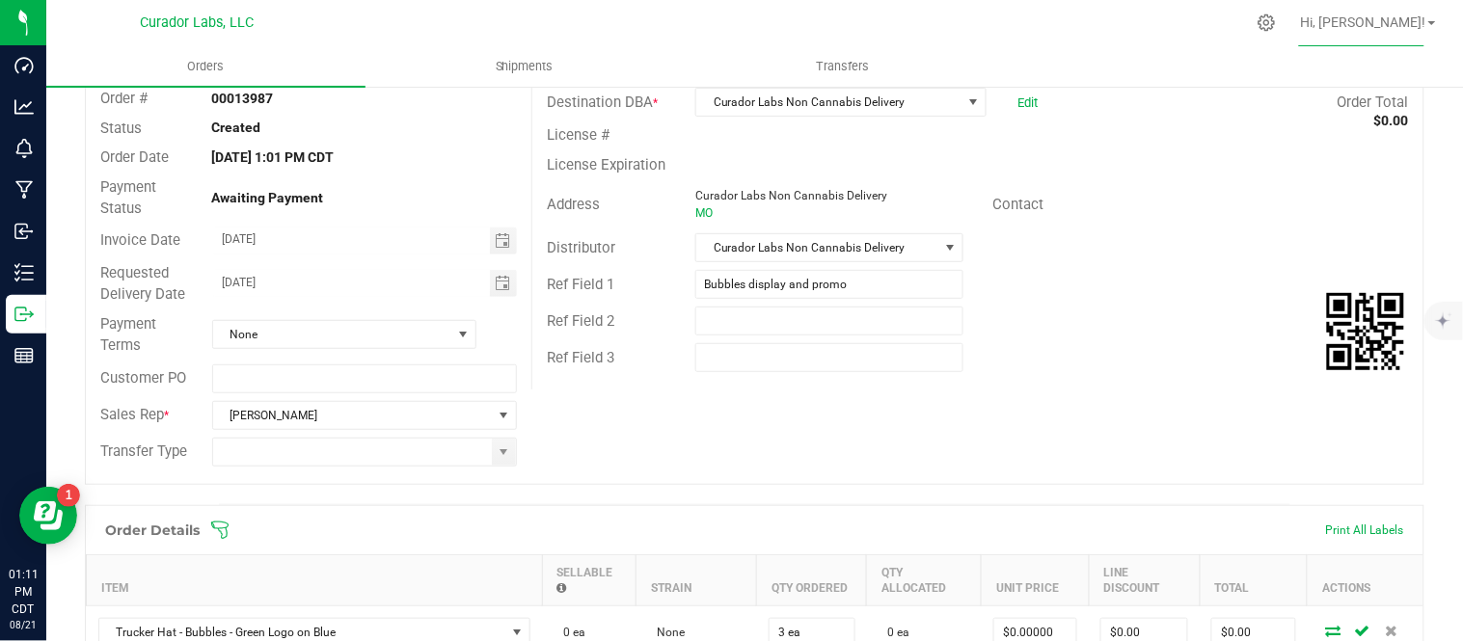
scroll to position [0, 0]
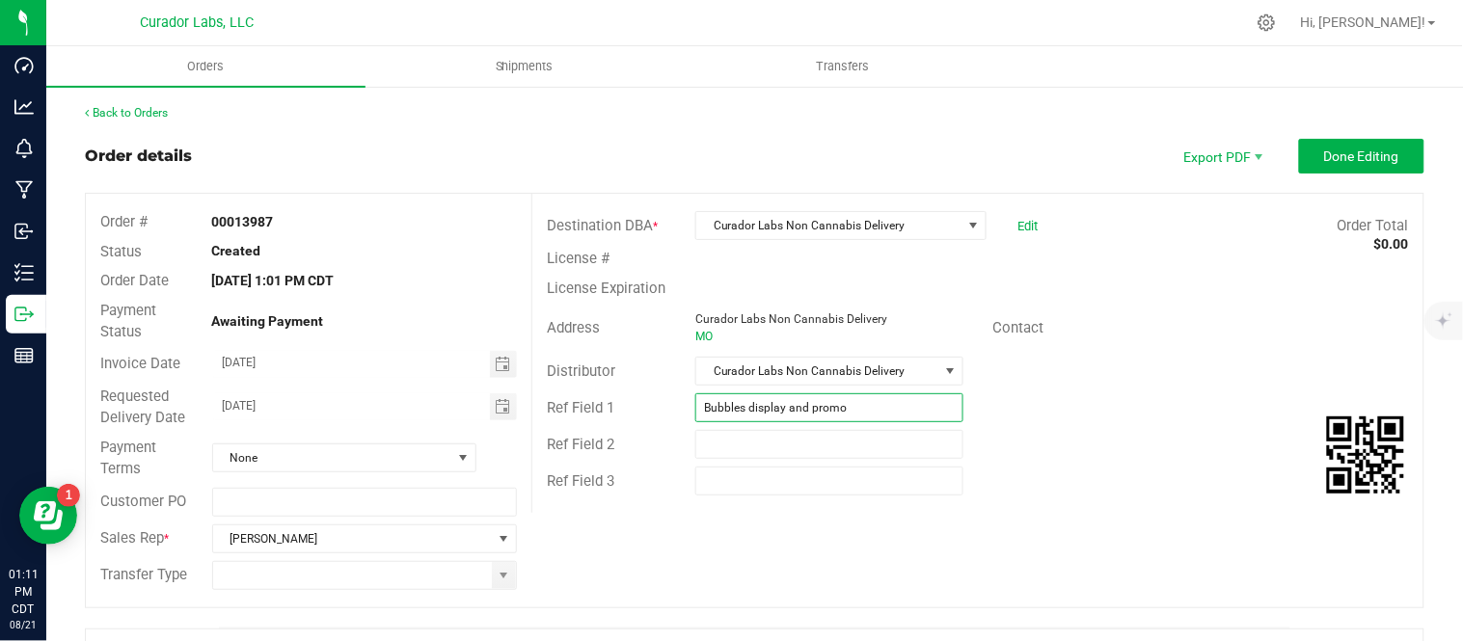
click at [910, 420] on input "Bubbles display and promo" at bounding box center [829, 407] width 268 height 29
type input "Bubbles display and promo merch"
click at [1077, 432] on div "Ref Field 2" at bounding box center [977, 444] width 891 height 37
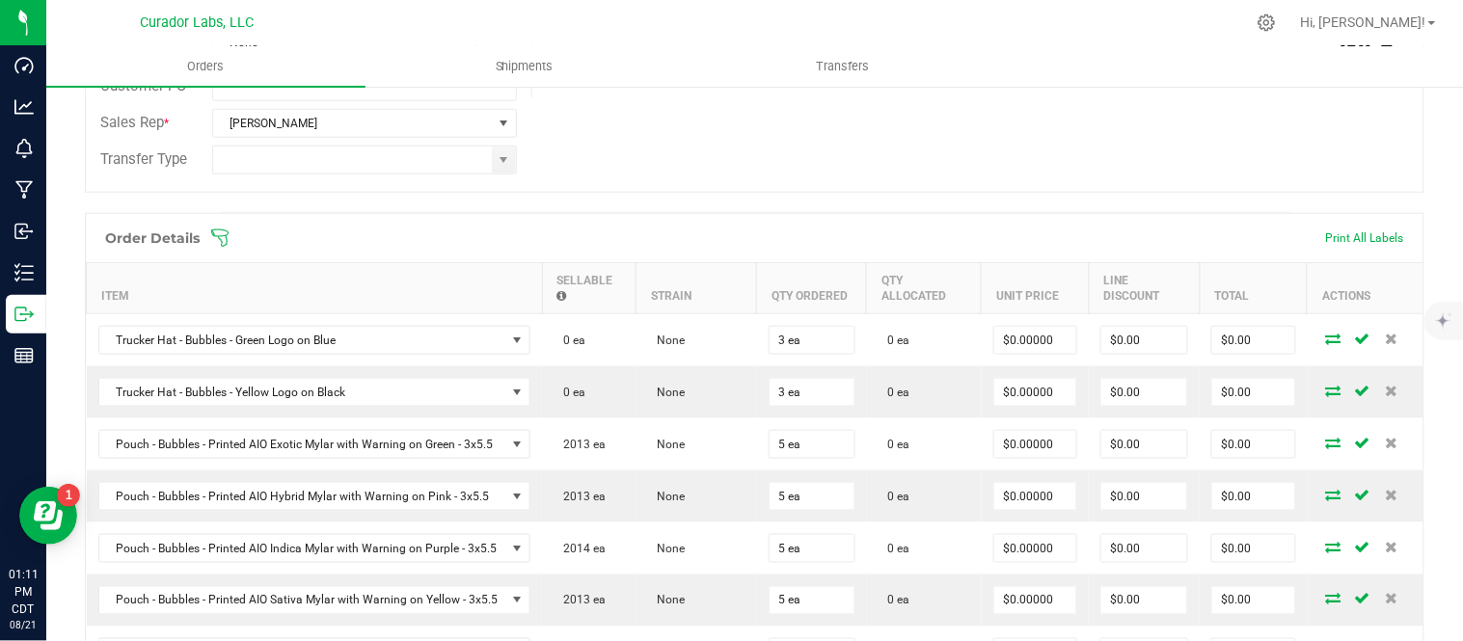
scroll to position [428, 0]
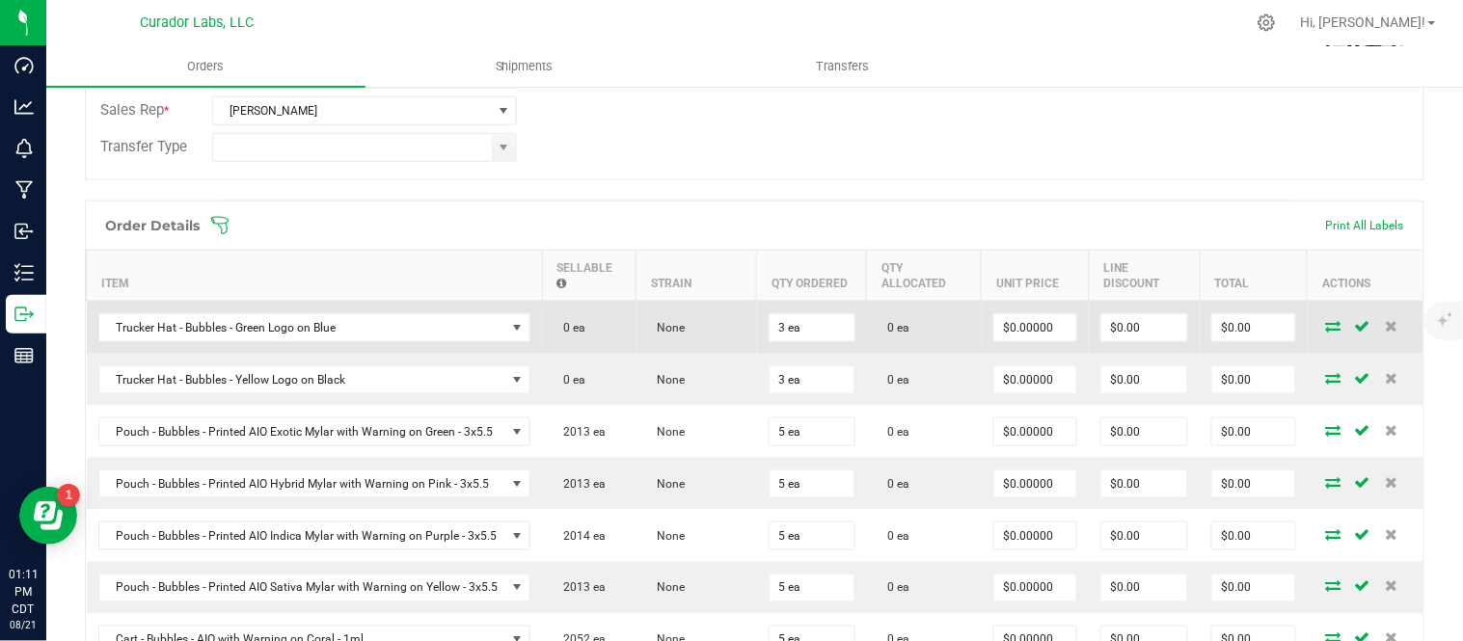
click at [1326, 329] on icon at bounding box center [1333, 326] width 15 height 12
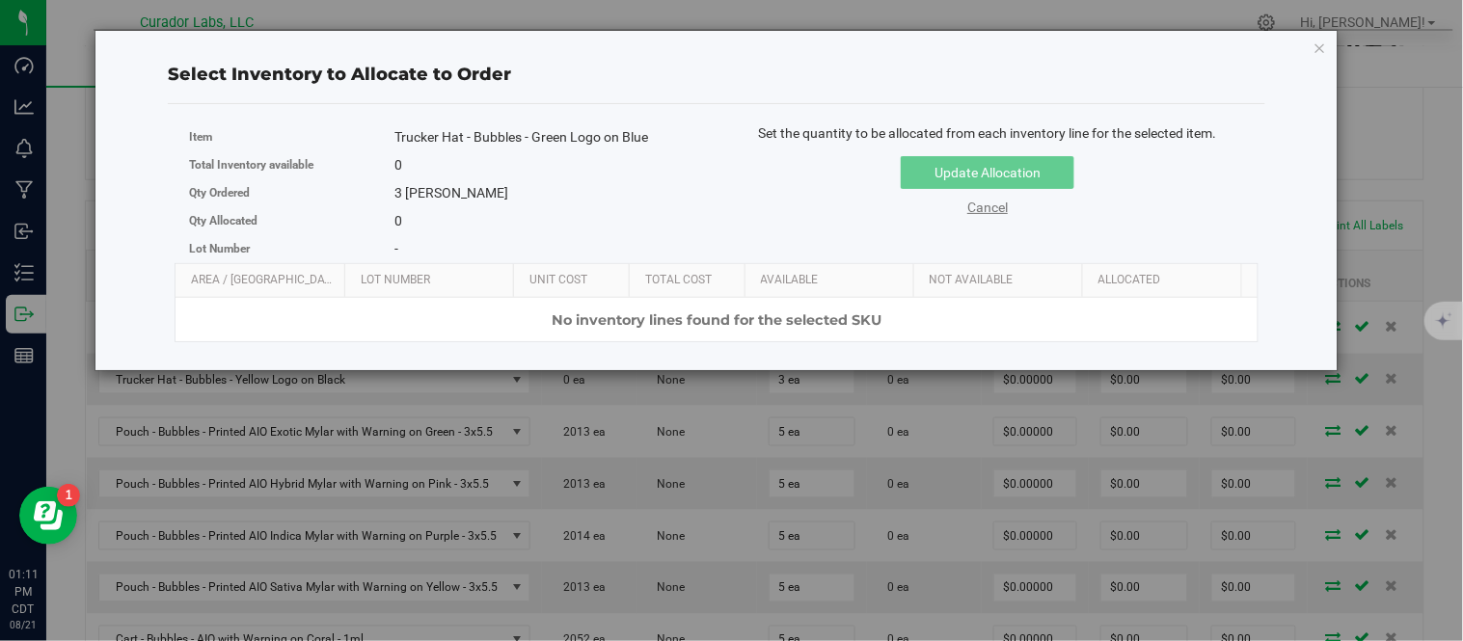
click at [993, 208] on link "Cancel" at bounding box center [987, 207] width 41 height 15
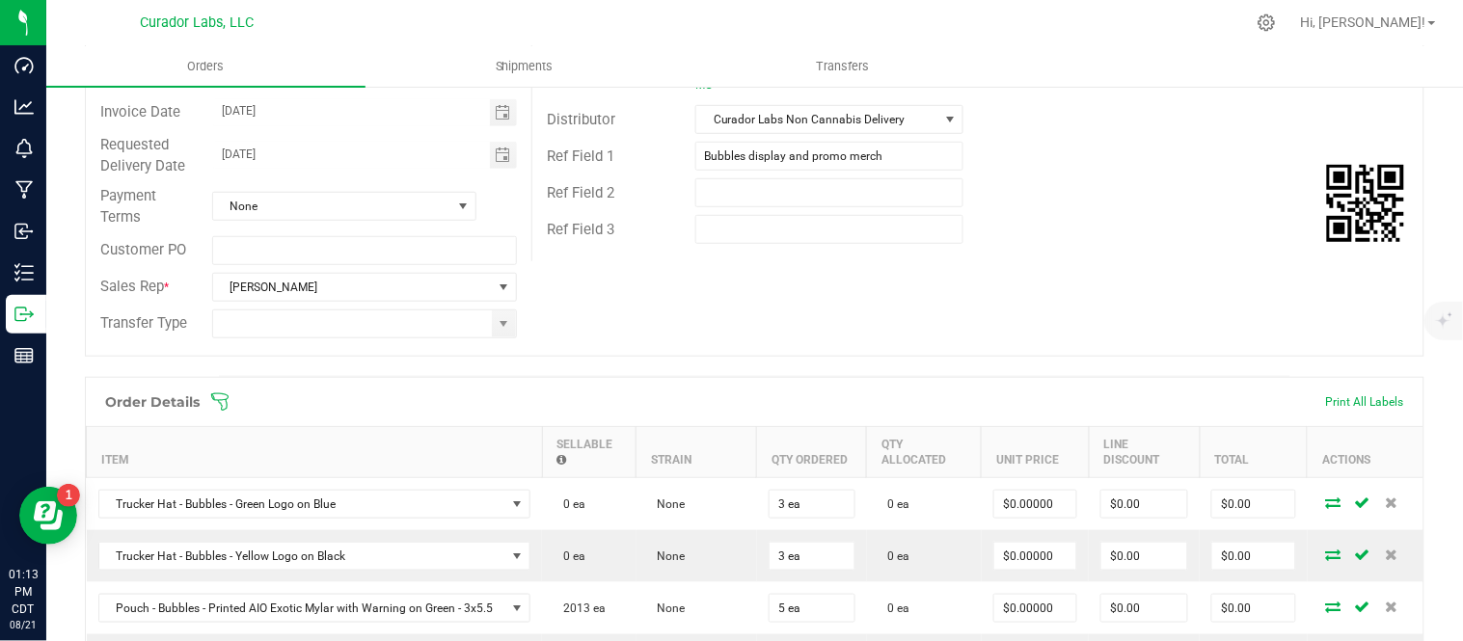
scroll to position [0, 0]
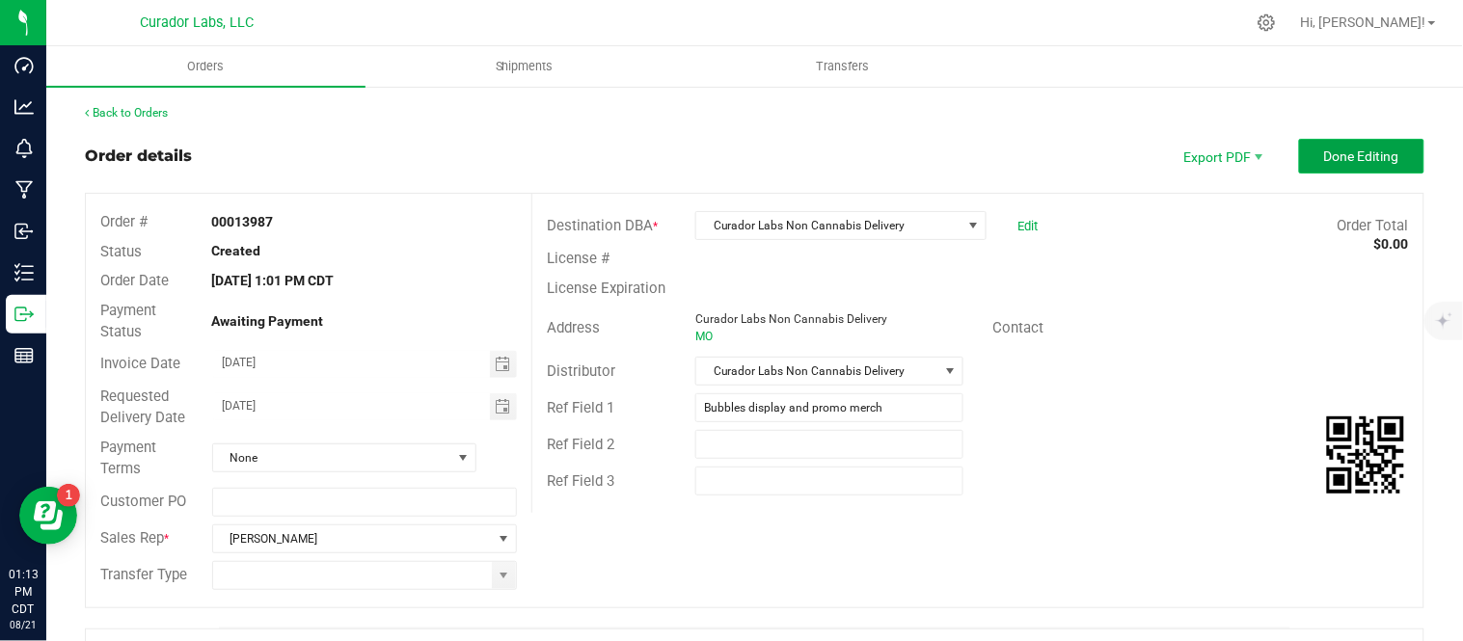
click at [1304, 161] on button "Done Editing" at bounding box center [1361, 156] width 125 height 35
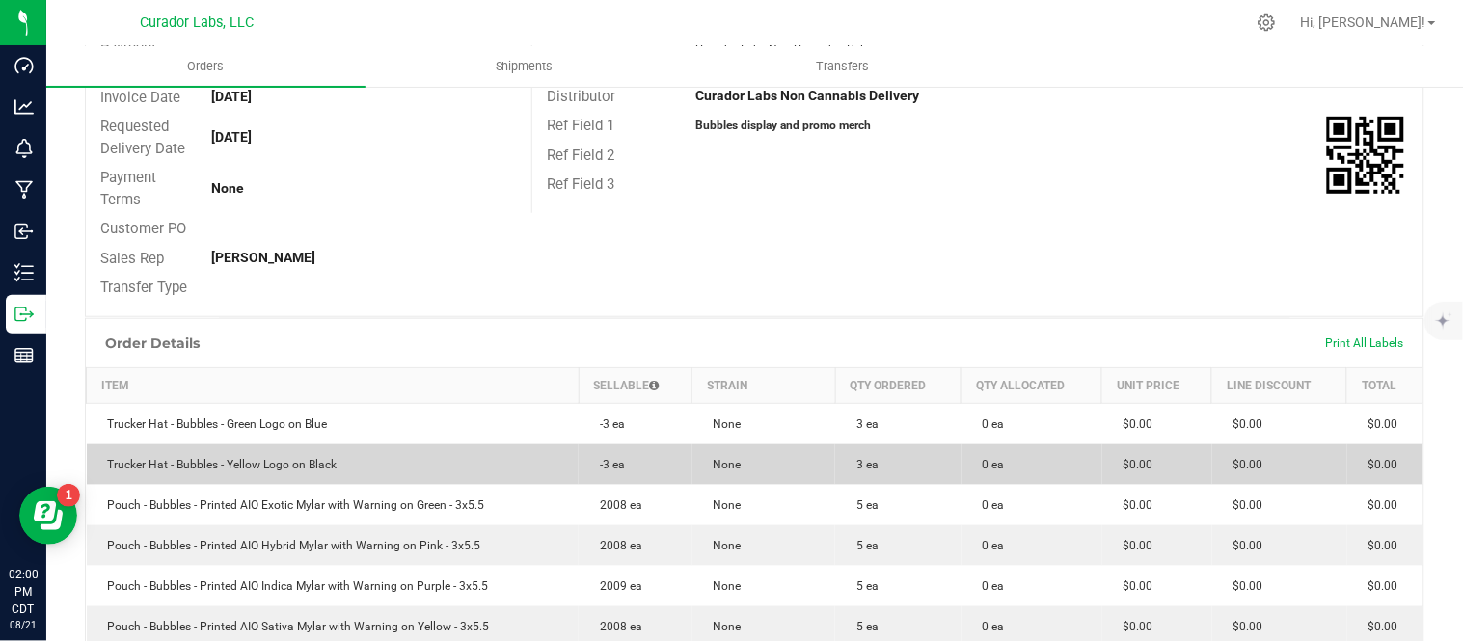
scroll to position [321, 0]
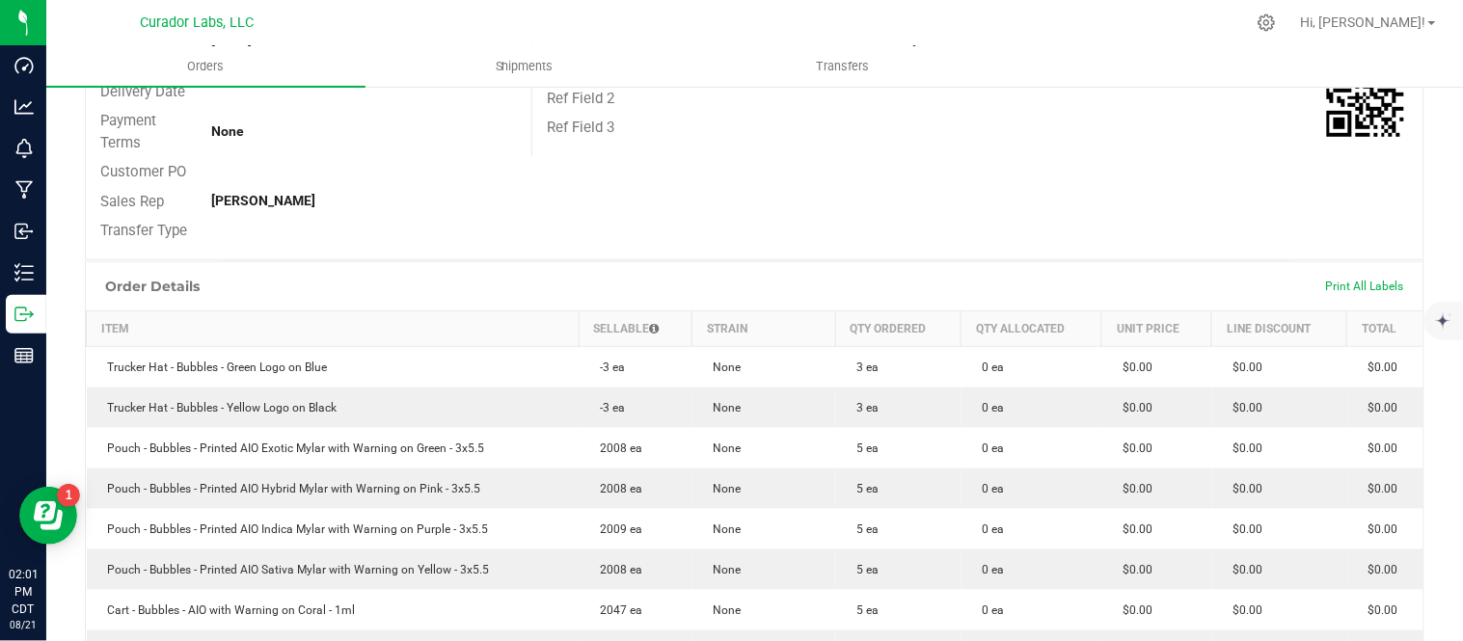
click at [1109, 207] on div "Order # 00013987 Status Created Order Date [DATE] 1:01 PM CDT Payment Status Aw…" at bounding box center [755, 66] width 1338 height 387
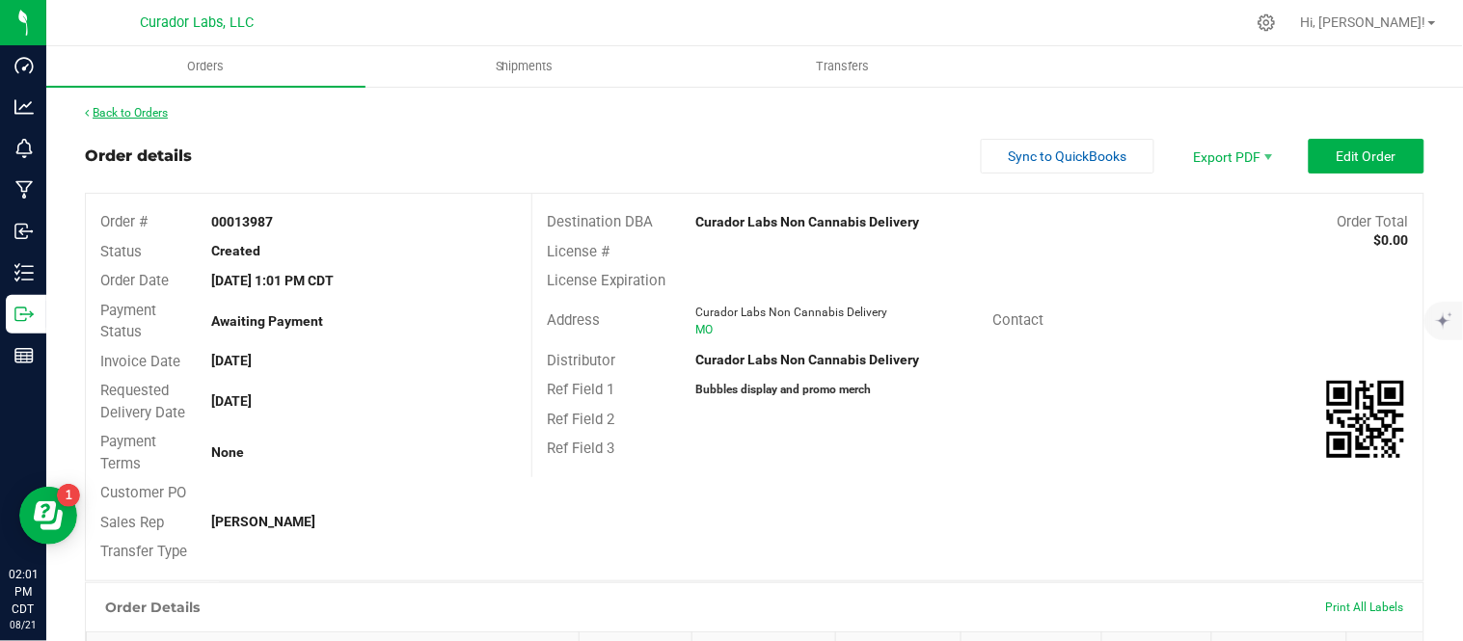
click at [114, 108] on link "Back to Orders" at bounding box center [126, 113] width 83 height 14
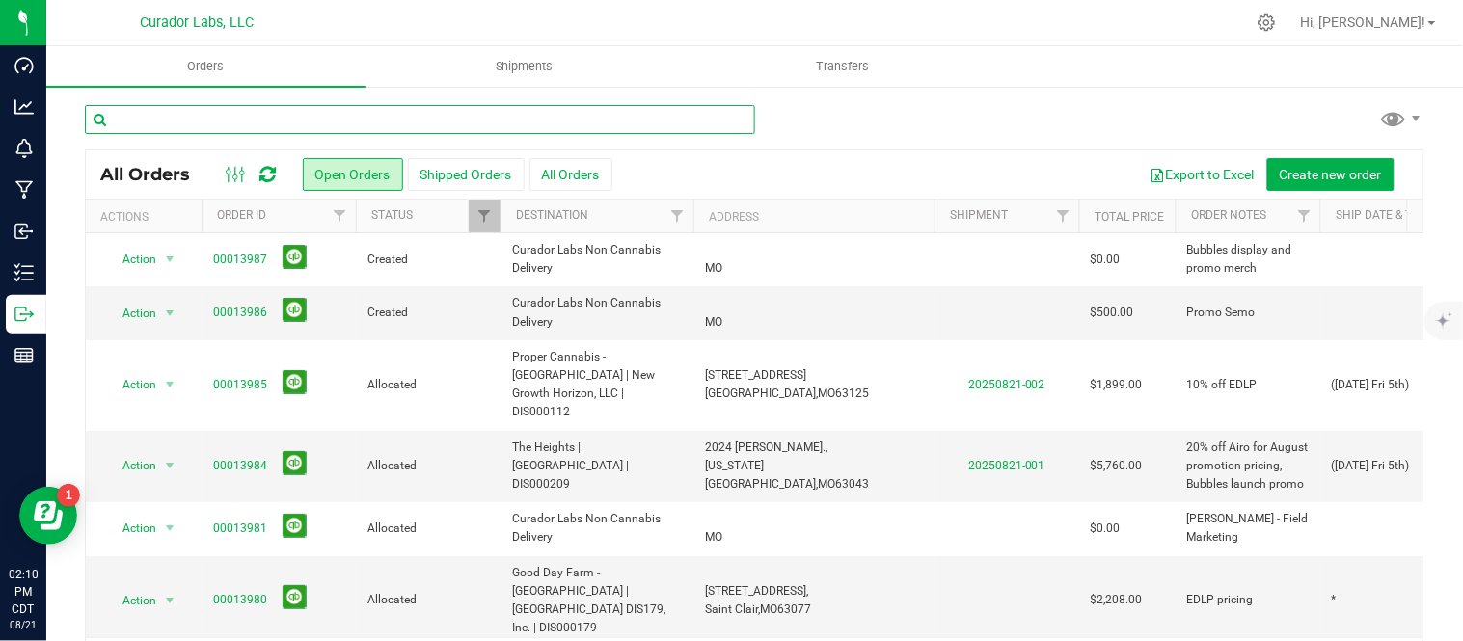
click at [367, 116] on input "text" at bounding box center [420, 119] width 670 height 29
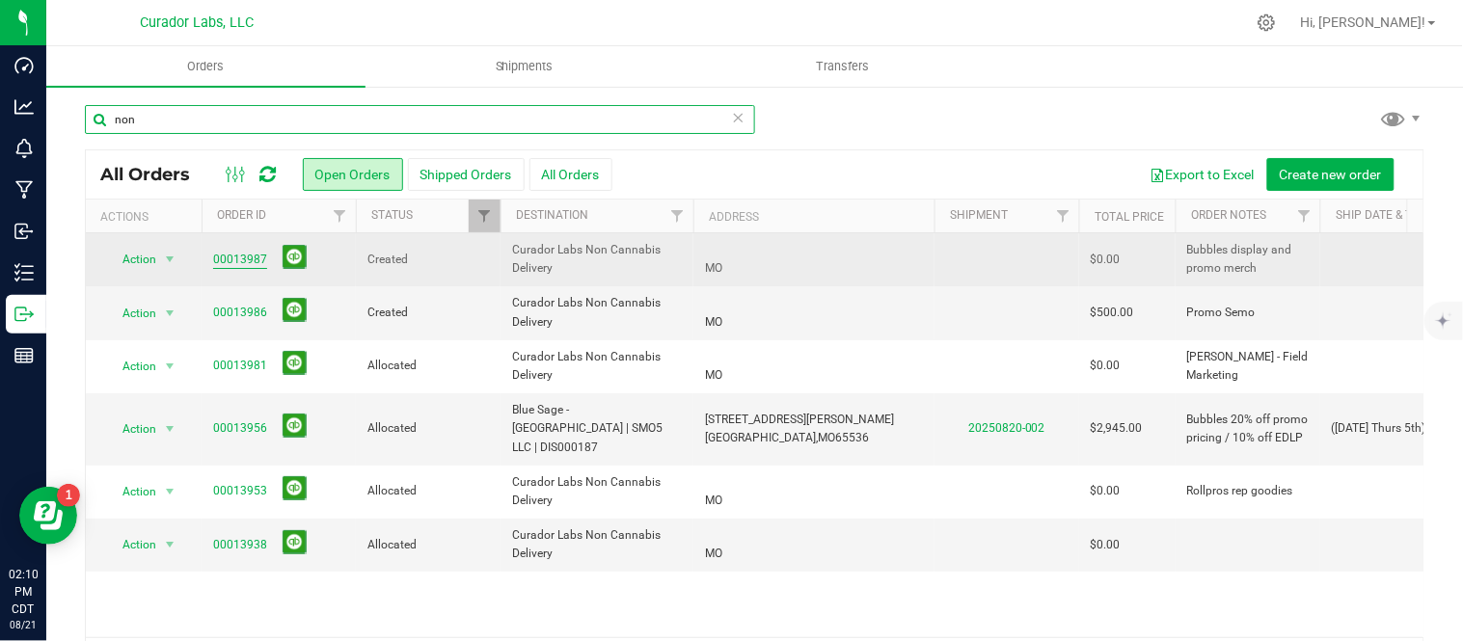
type input "non"
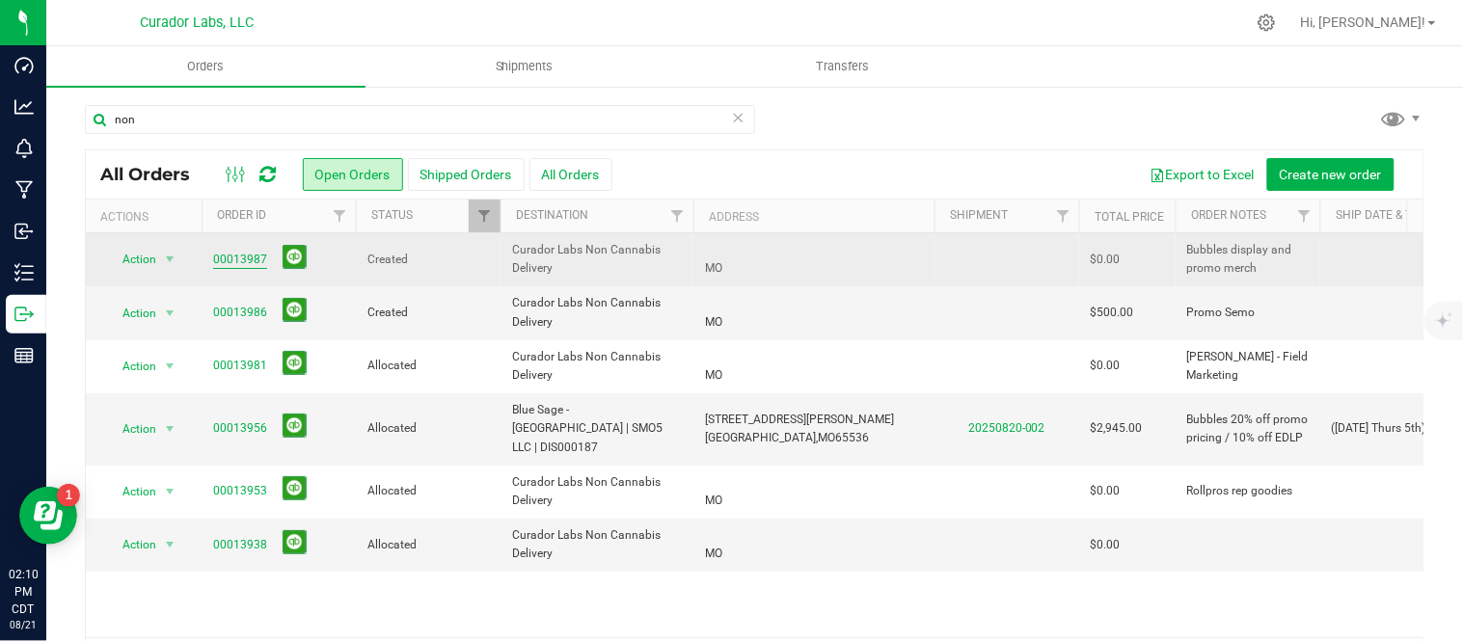
click at [230, 266] on link "00013987" at bounding box center [240, 260] width 54 height 18
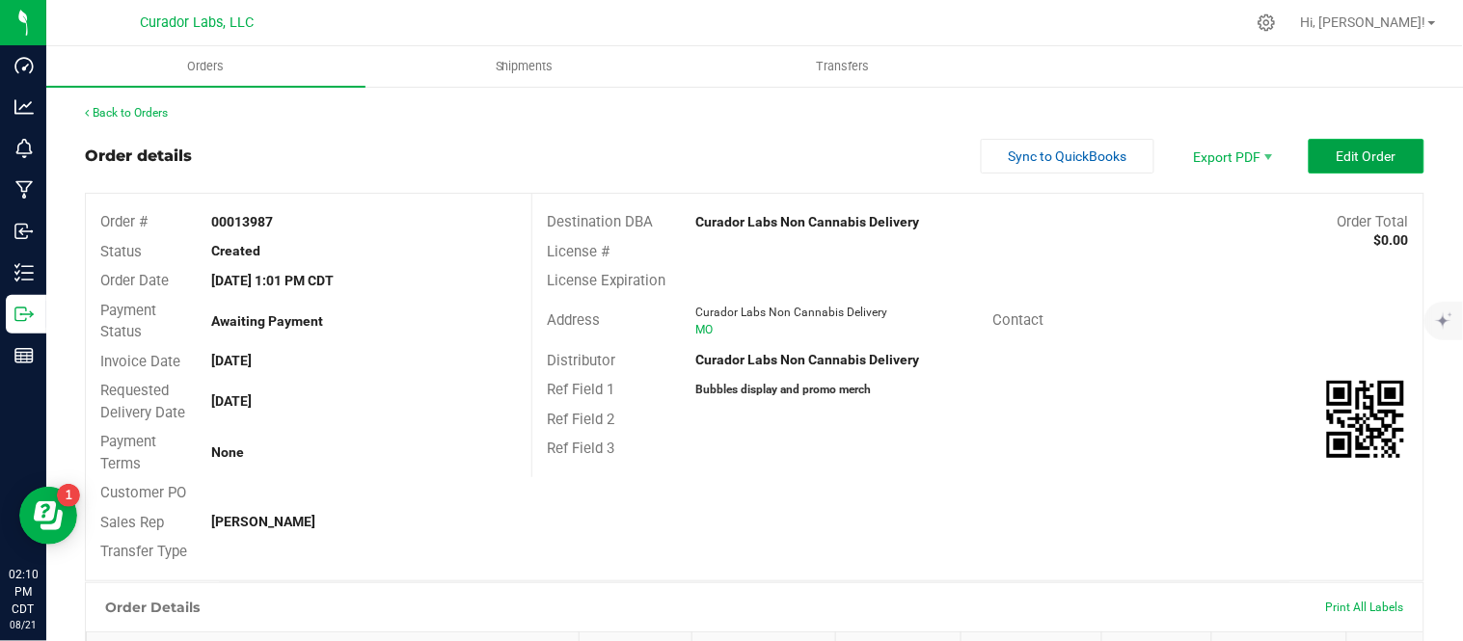
click at [1382, 157] on button "Edit Order" at bounding box center [1367, 156] width 116 height 35
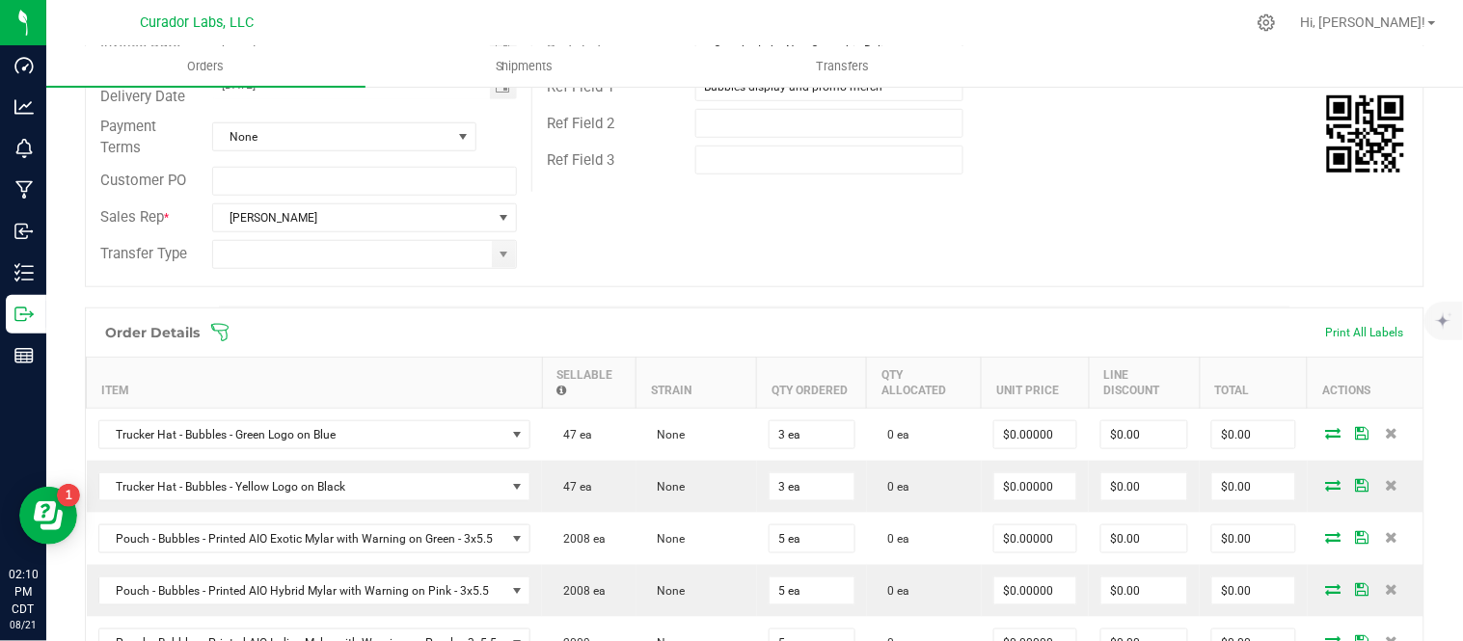
scroll to position [428, 0]
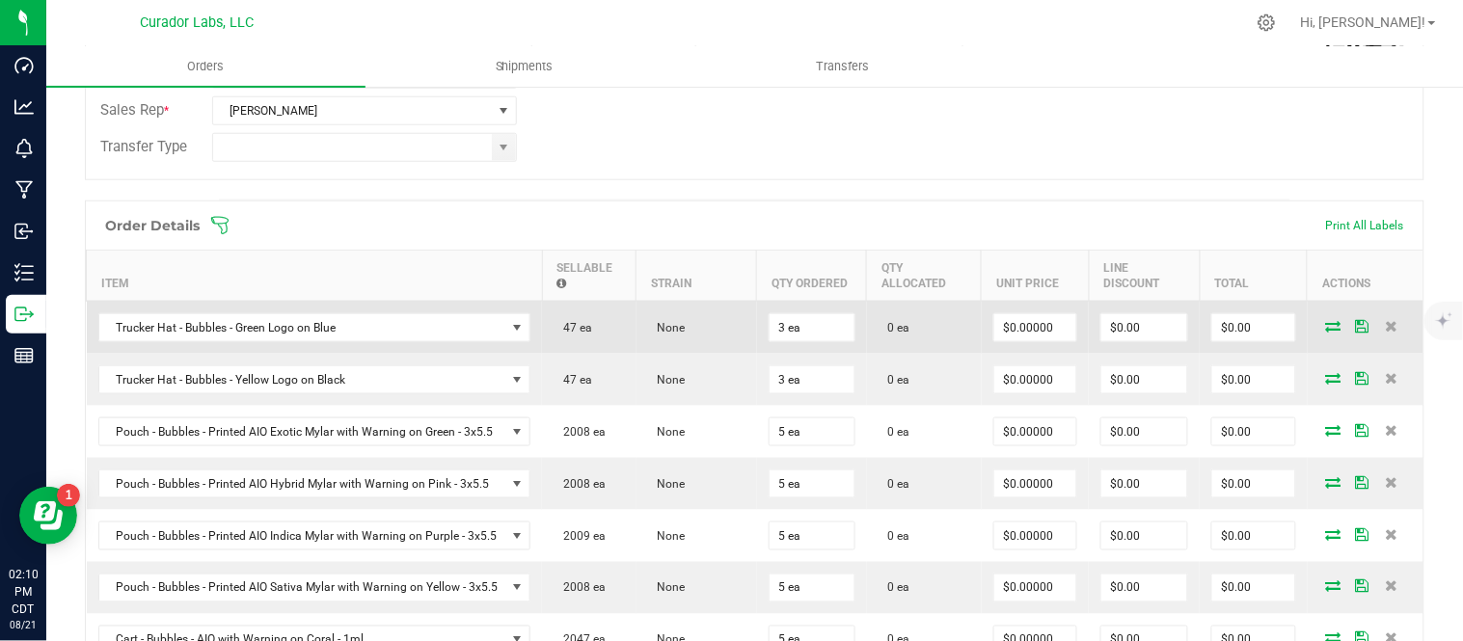
click at [1326, 331] on icon at bounding box center [1333, 326] width 15 height 12
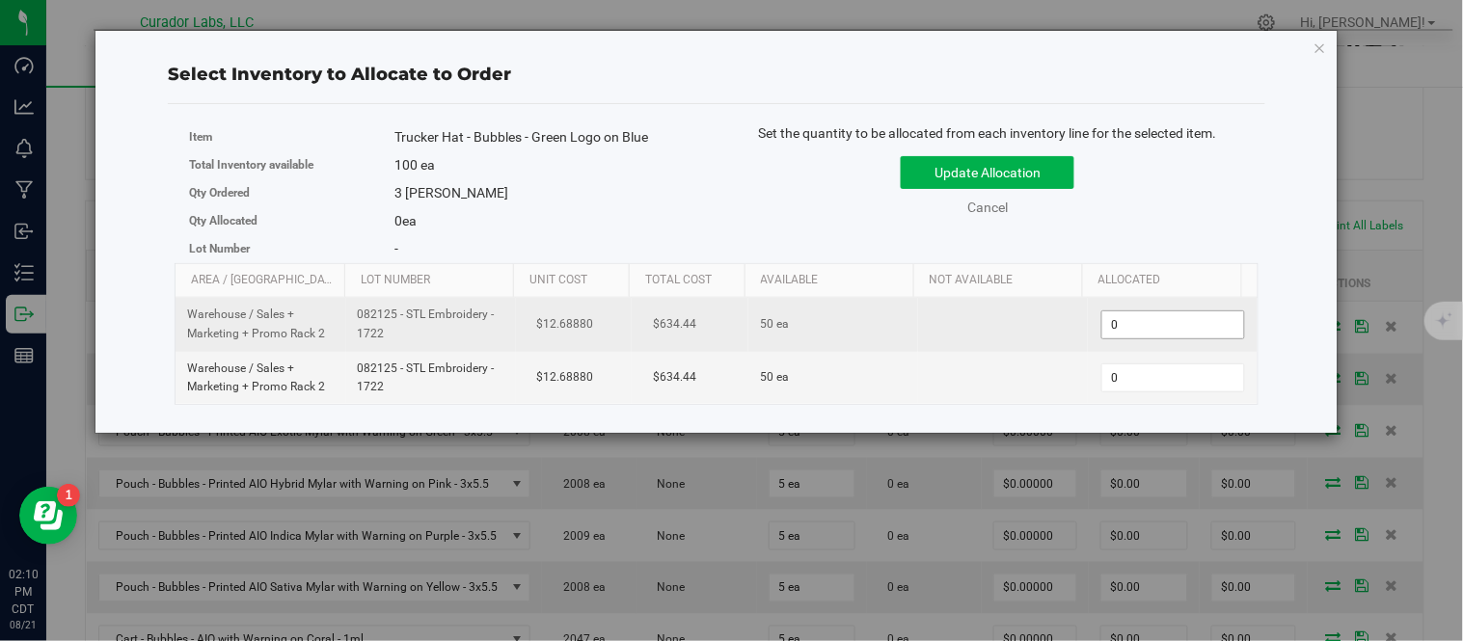
click at [1167, 331] on span "0 0" at bounding box center [1173, 325] width 144 height 29
type input "3"
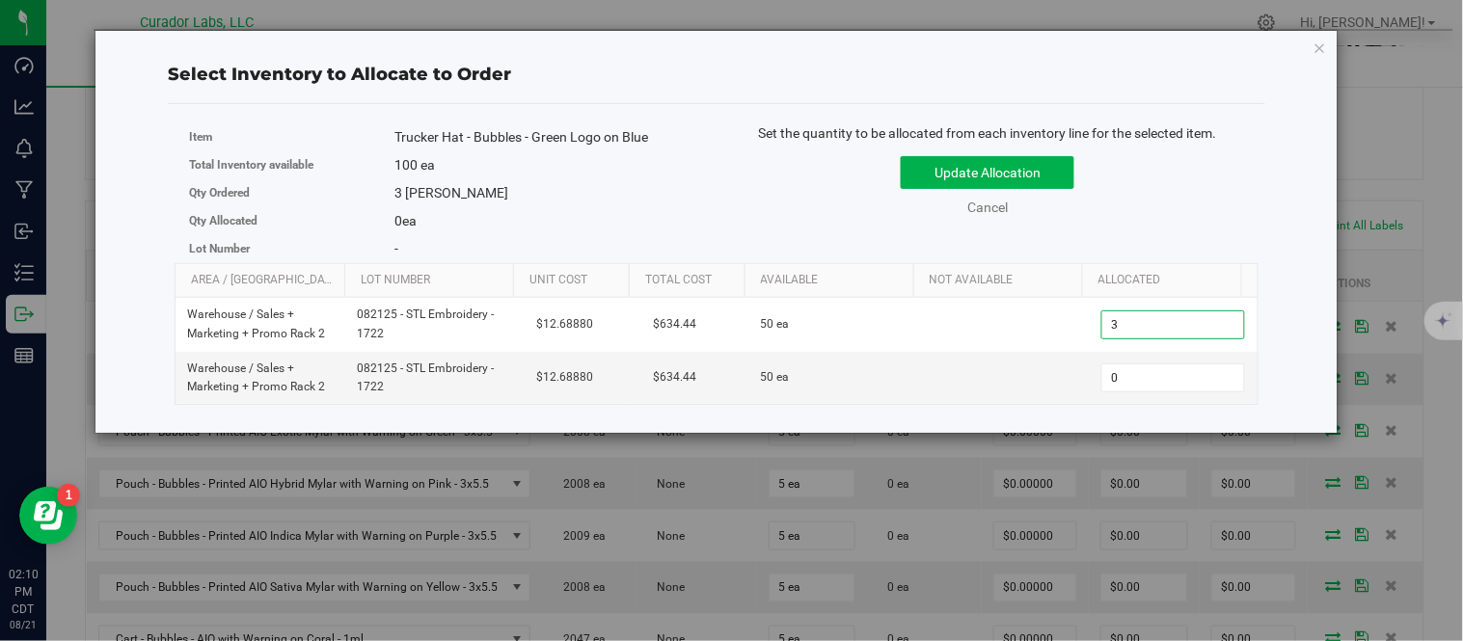
type input "3"
click at [1179, 196] on div "Update Allocation Cancel" at bounding box center [987, 183] width 513 height 70
click at [928, 176] on button "Update Allocation" at bounding box center [988, 172] width 174 height 33
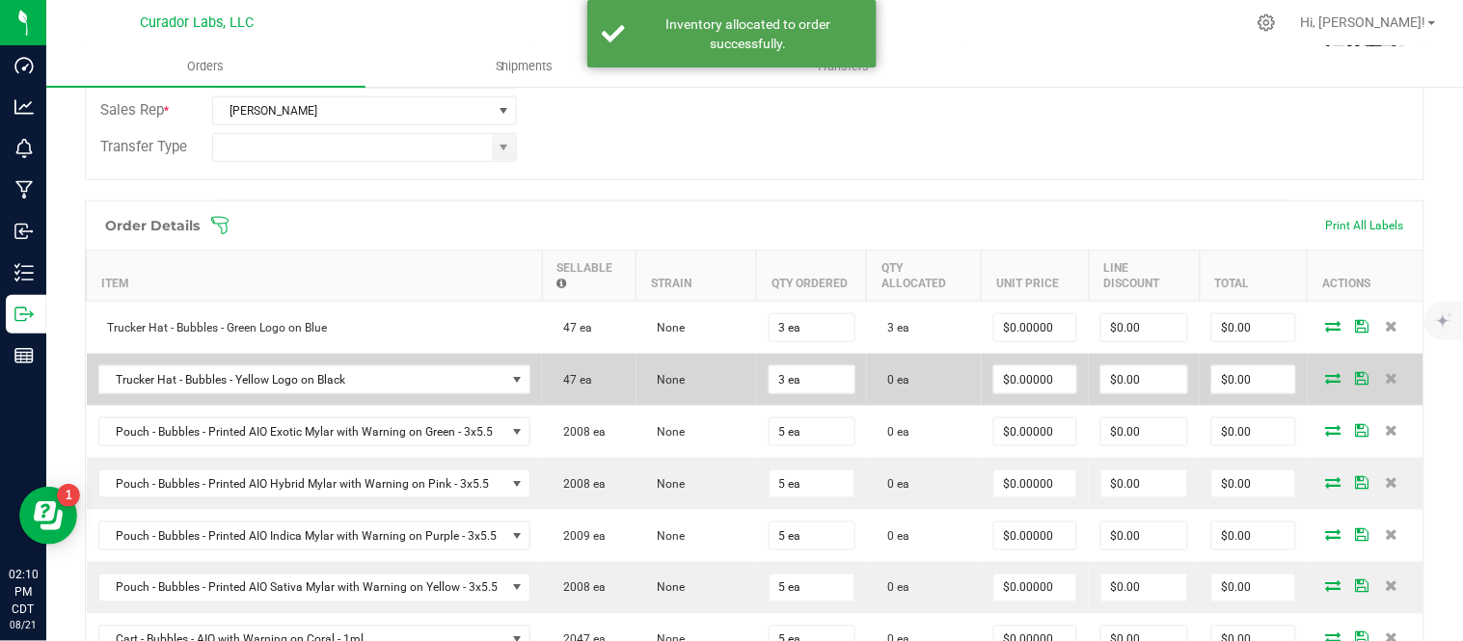
click at [1326, 380] on icon at bounding box center [1333, 378] width 15 height 12
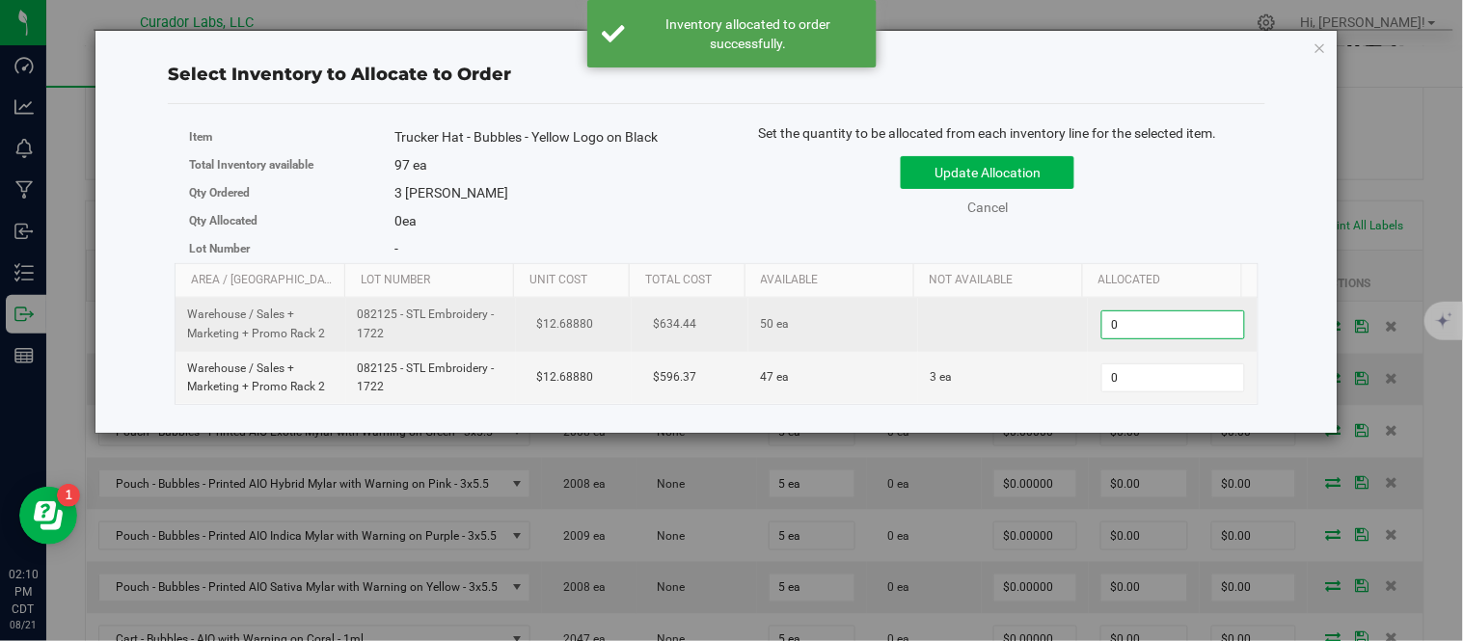
click at [1170, 331] on span "0 0" at bounding box center [1173, 325] width 144 height 29
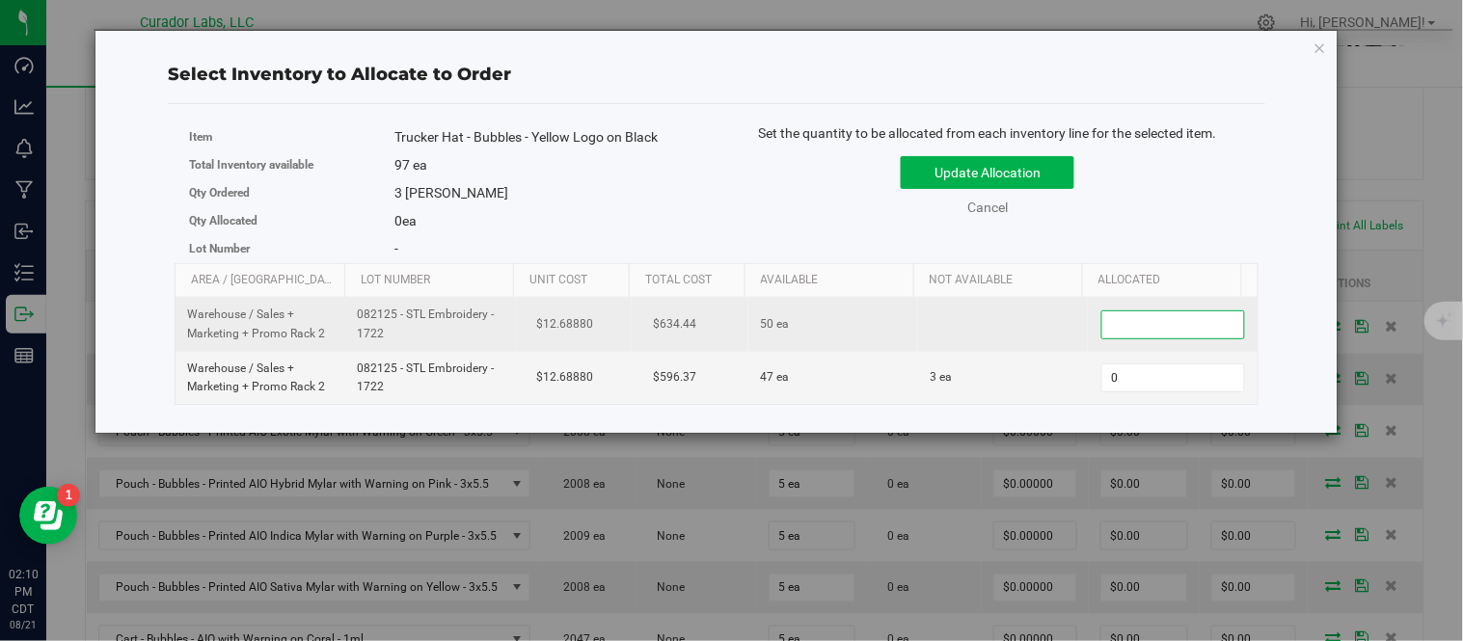
type input "3"
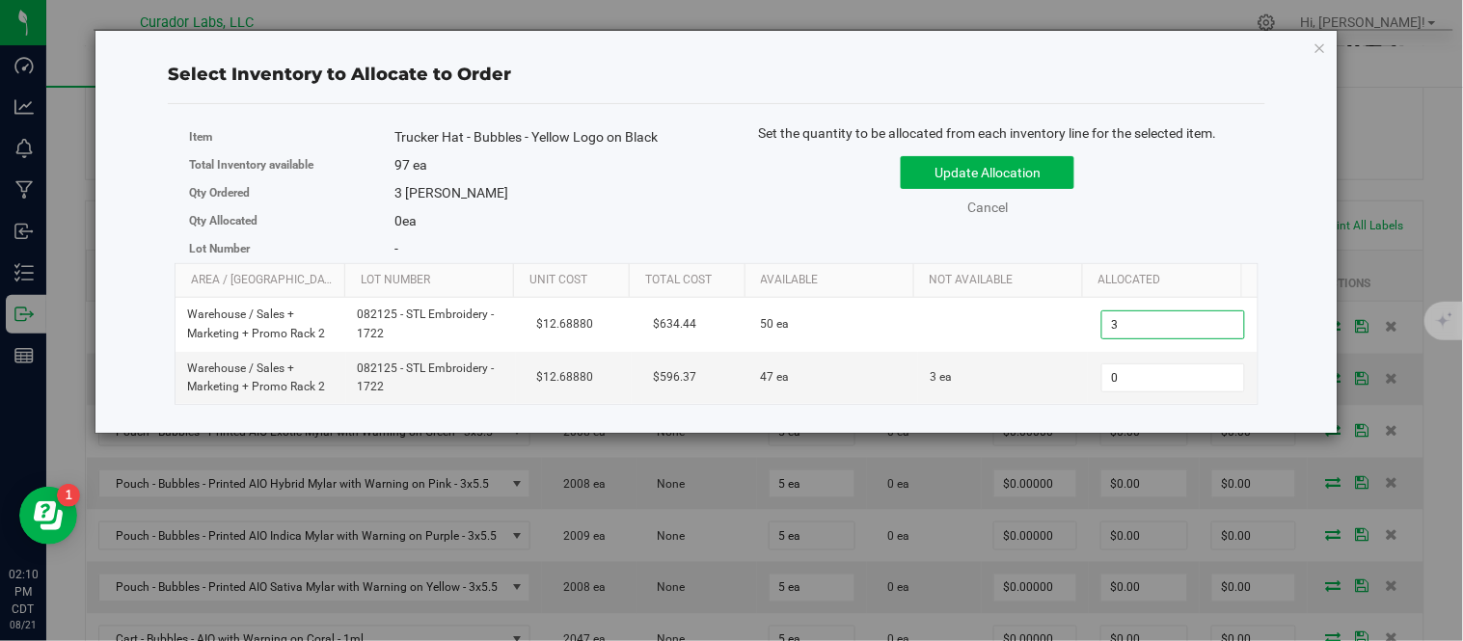
type input "3"
click at [1162, 215] on div "Update Allocation Cancel" at bounding box center [987, 183] width 513 height 70
click at [1042, 179] on button "Update Allocation" at bounding box center [988, 172] width 174 height 33
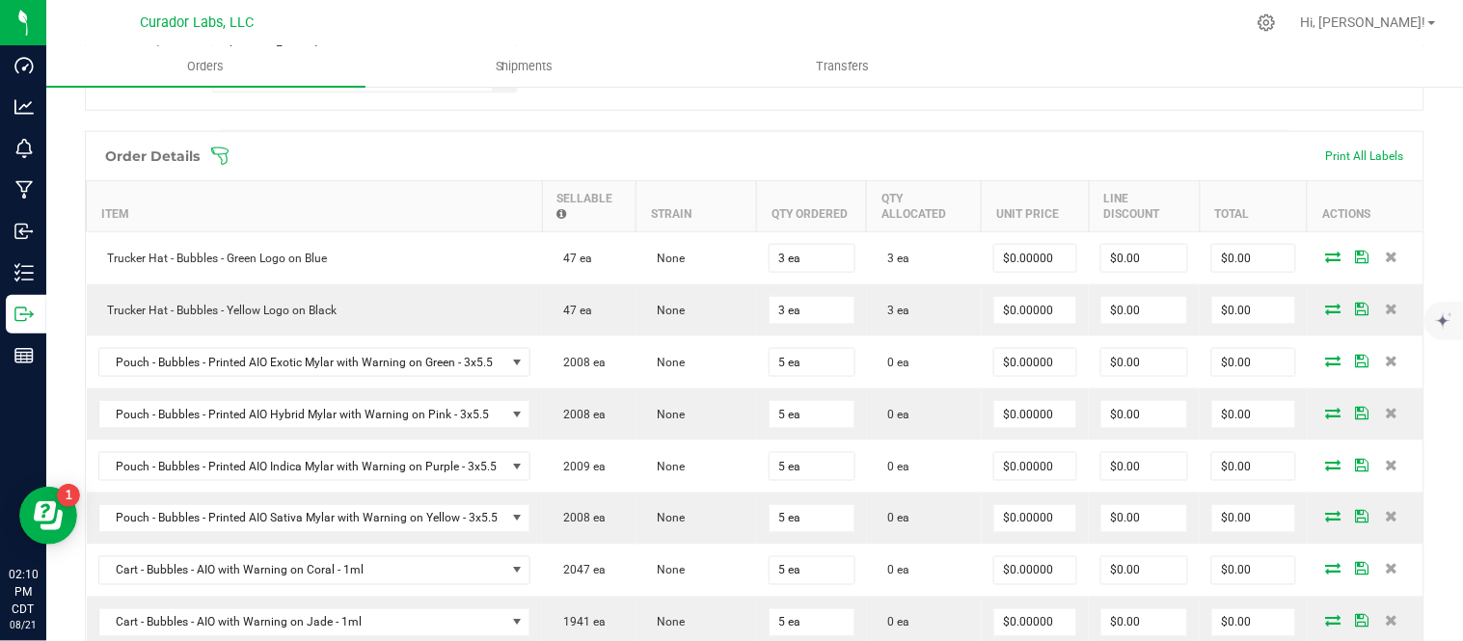
scroll to position [535, 0]
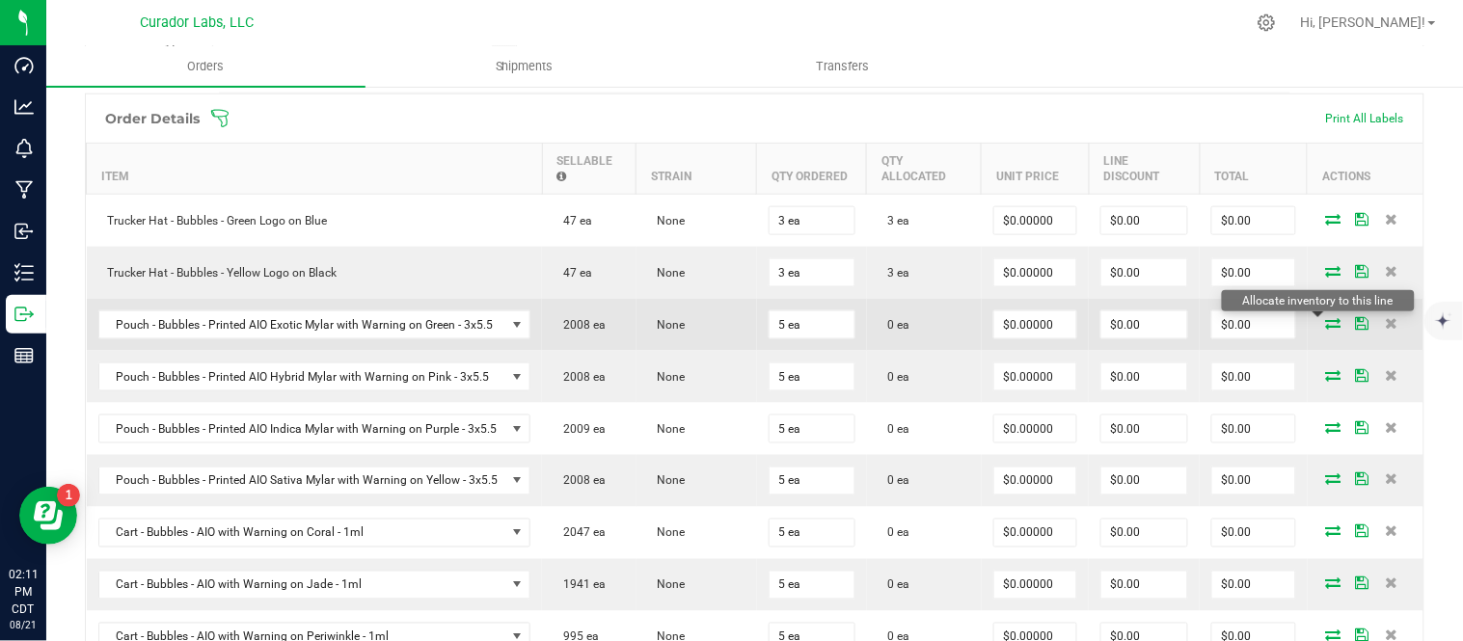
click at [1326, 328] on icon at bounding box center [1333, 323] width 15 height 12
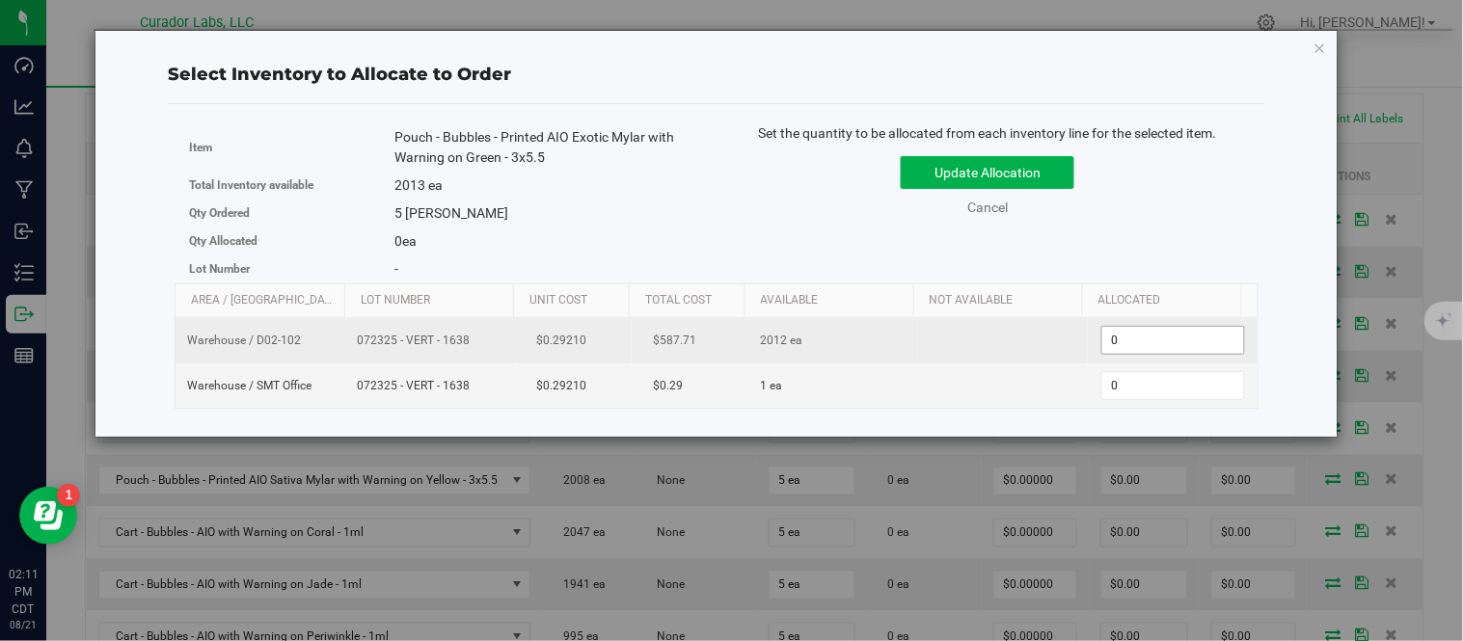
click at [1190, 343] on span "0 0" at bounding box center [1173, 340] width 144 height 29
type input "5"
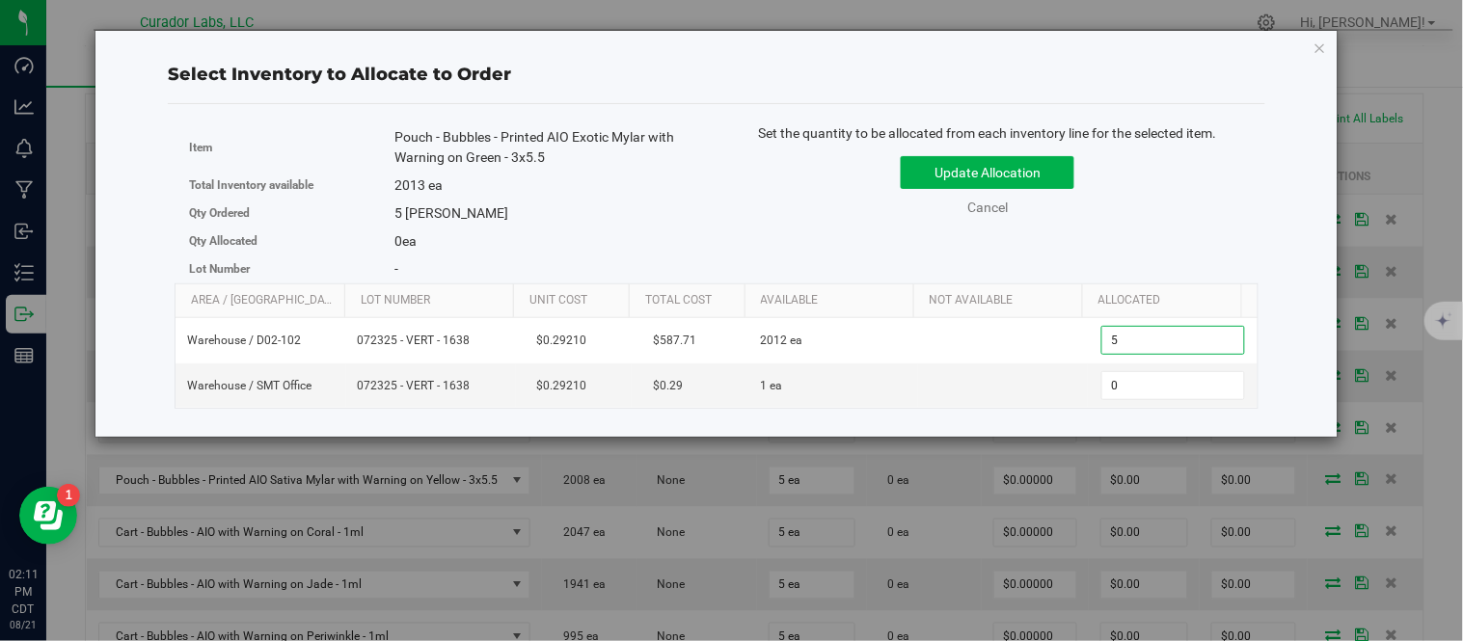
type input "5"
click at [1198, 256] on div "Item Pouch - Bubbles - Printed AIO Exotic Mylar with Warning on Green - 3x5.5 T…" at bounding box center [717, 203] width 1084 height 160
click at [1066, 189] on div "Update Allocation Cancel" at bounding box center [987, 183] width 513 height 70
click at [1056, 177] on button "Update Allocation" at bounding box center [988, 172] width 174 height 33
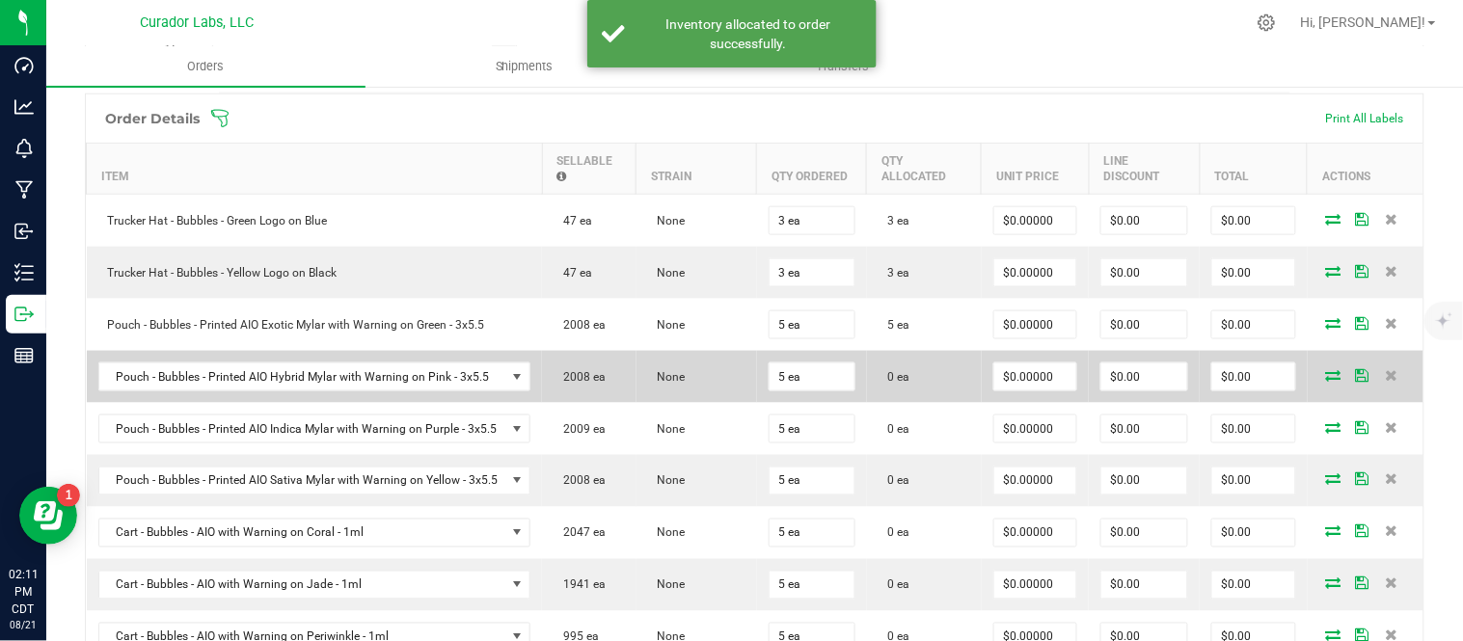
click at [1326, 374] on icon at bounding box center [1333, 375] width 15 height 12
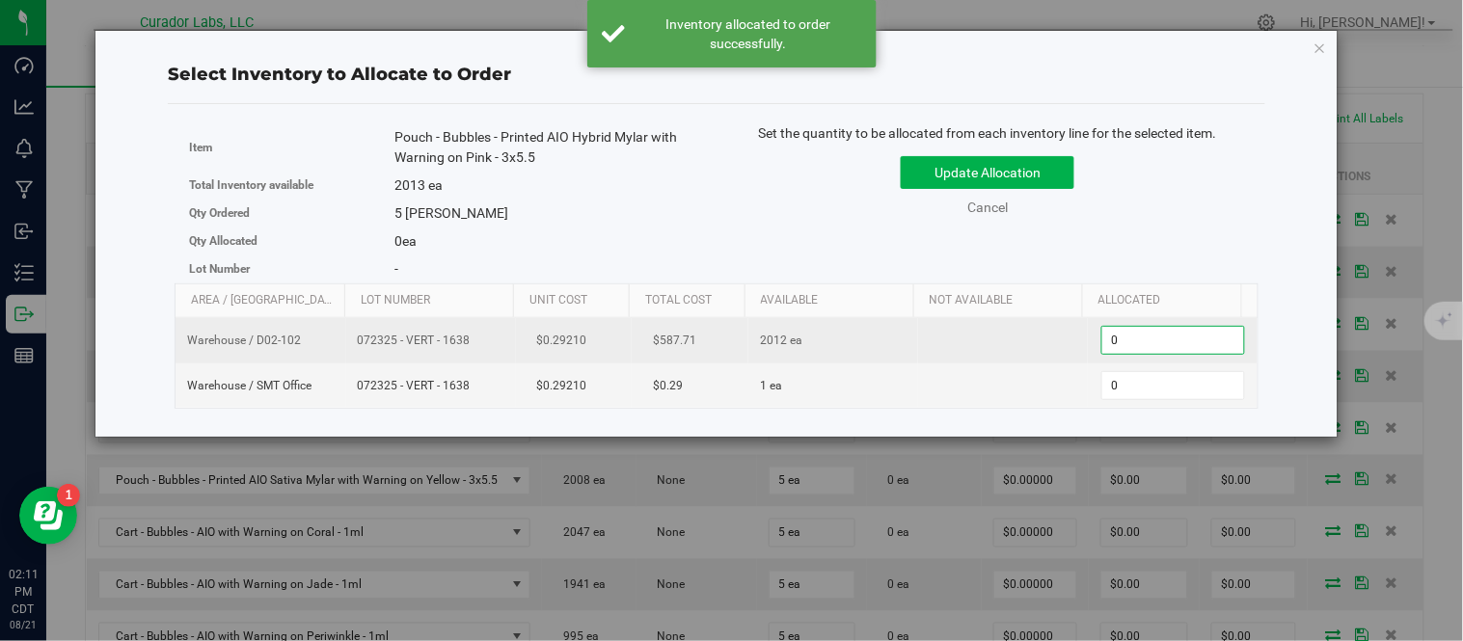
click at [1160, 340] on span "0 0" at bounding box center [1173, 340] width 144 height 29
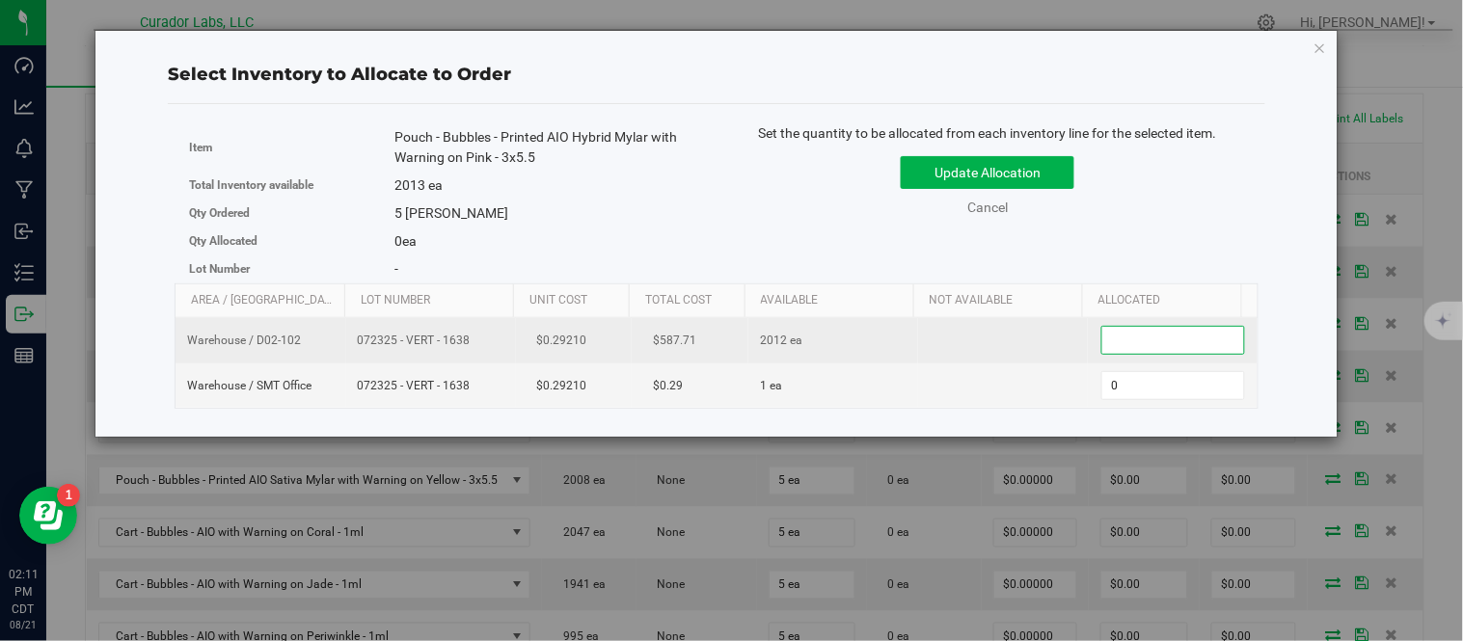
type input "5"
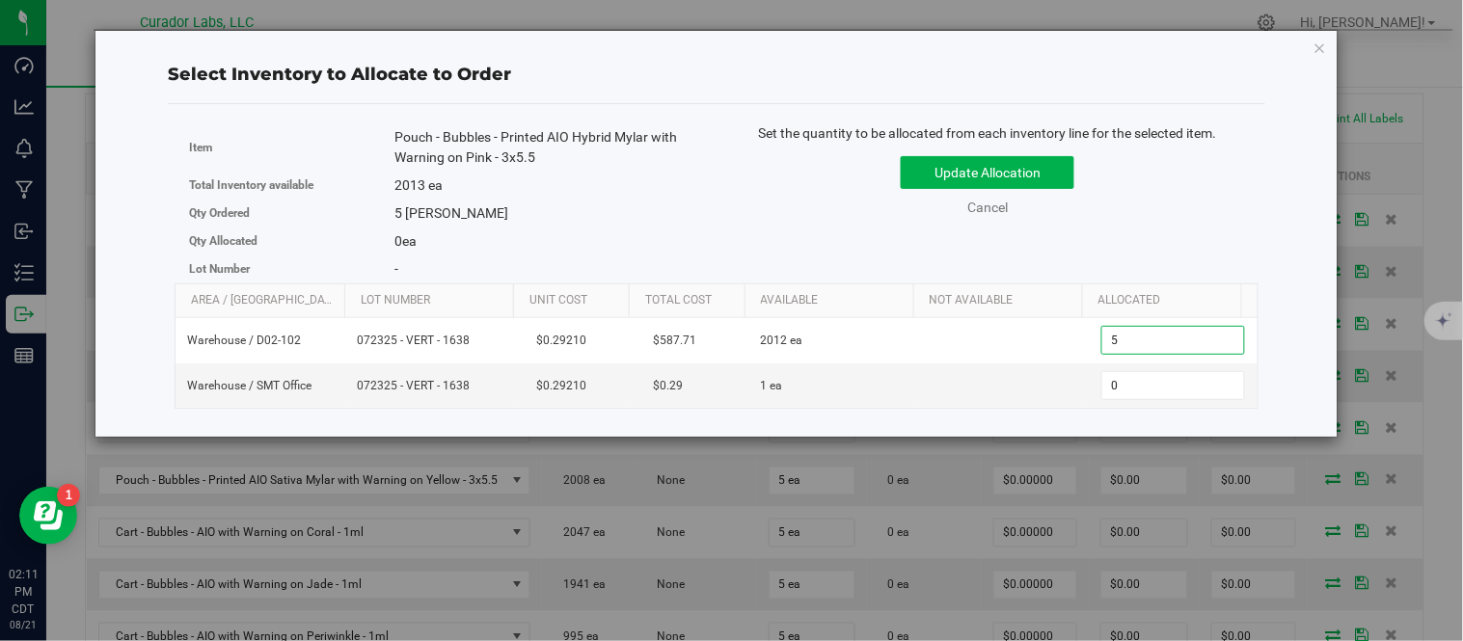
type input "5"
click at [1130, 222] on div "Set the quantity to be allocated from each inventory line for the selected item…" at bounding box center [988, 179] width 542 height 113
click at [1016, 160] on button "Update Allocation" at bounding box center [988, 172] width 174 height 33
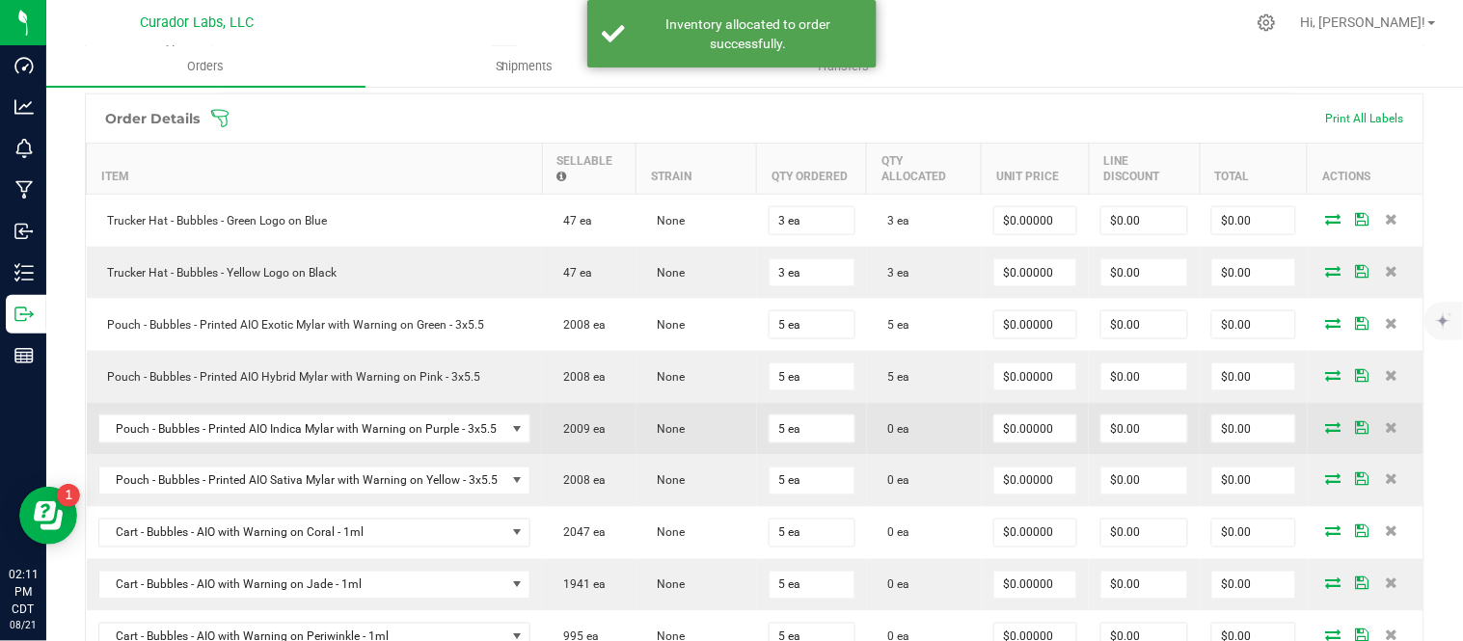
click at [1326, 430] on icon at bounding box center [1333, 427] width 15 height 12
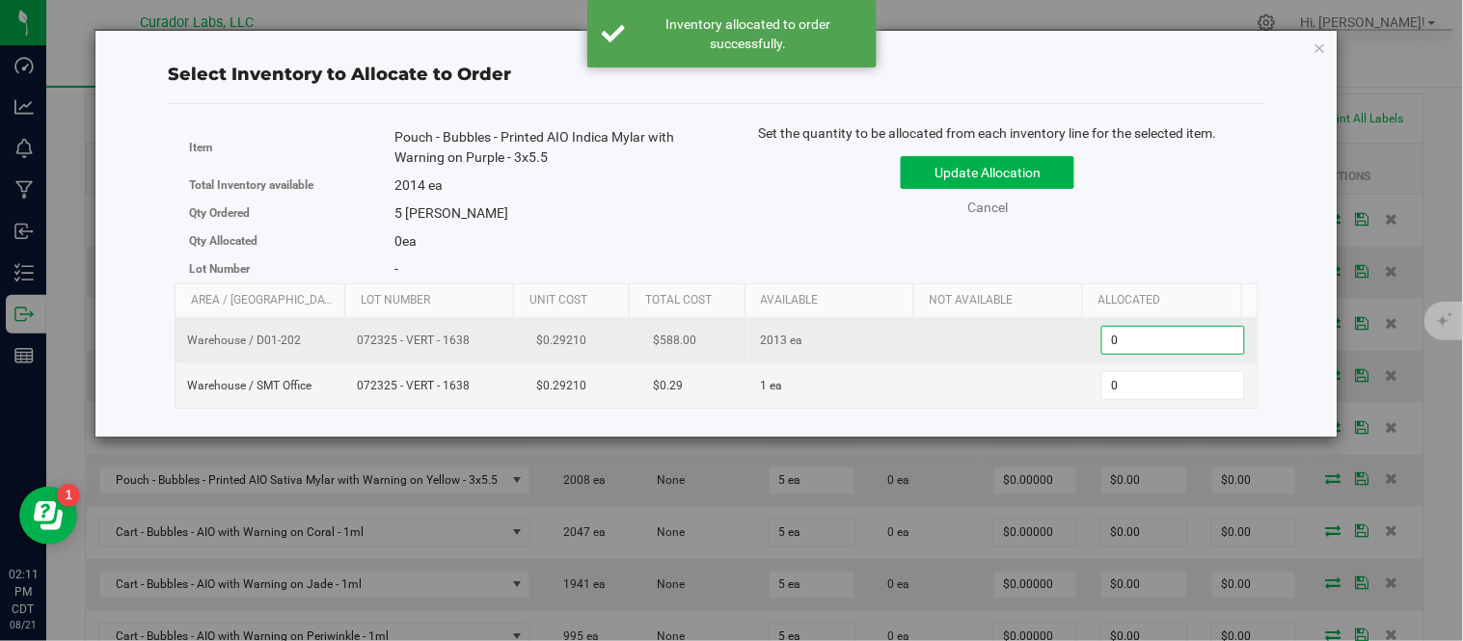
click at [1170, 340] on span "0 0" at bounding box center [1173, 340] width 144 height 29
type input "5"
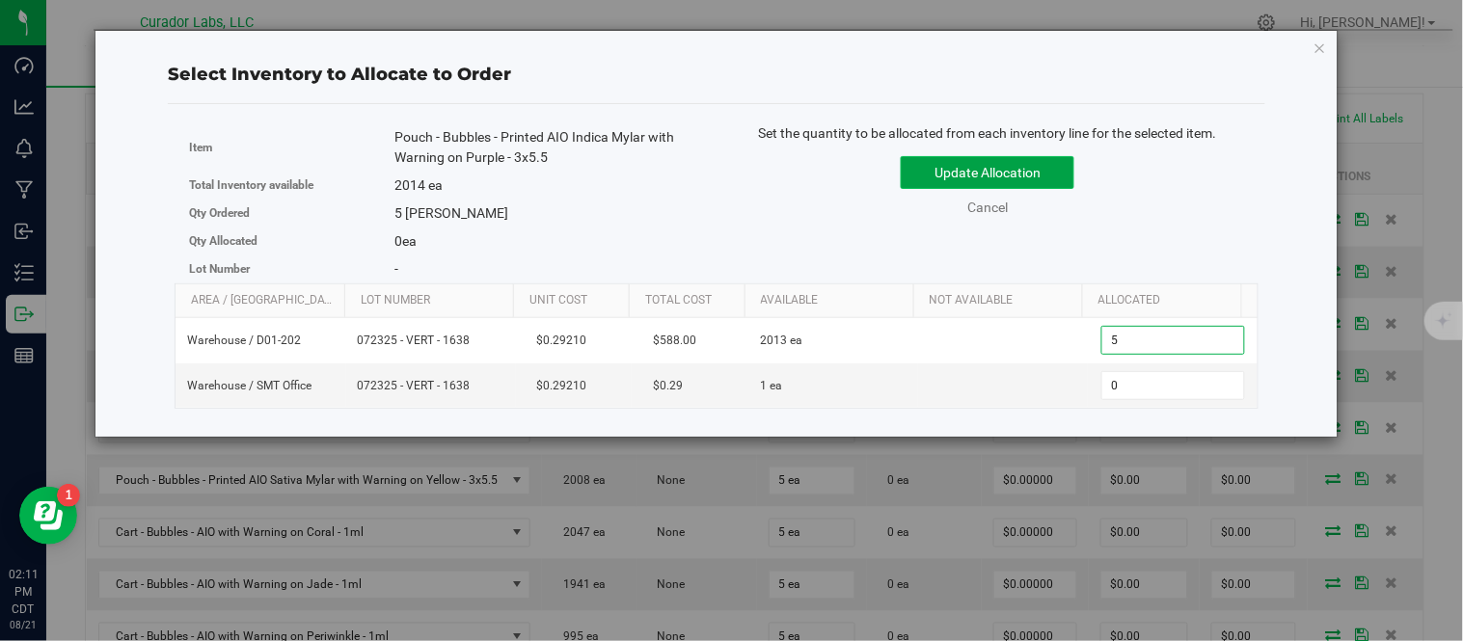
type input "5"
click at [1038, 167] on button "Update Allocation" at bounding box center [988, 172] width 174 height 33
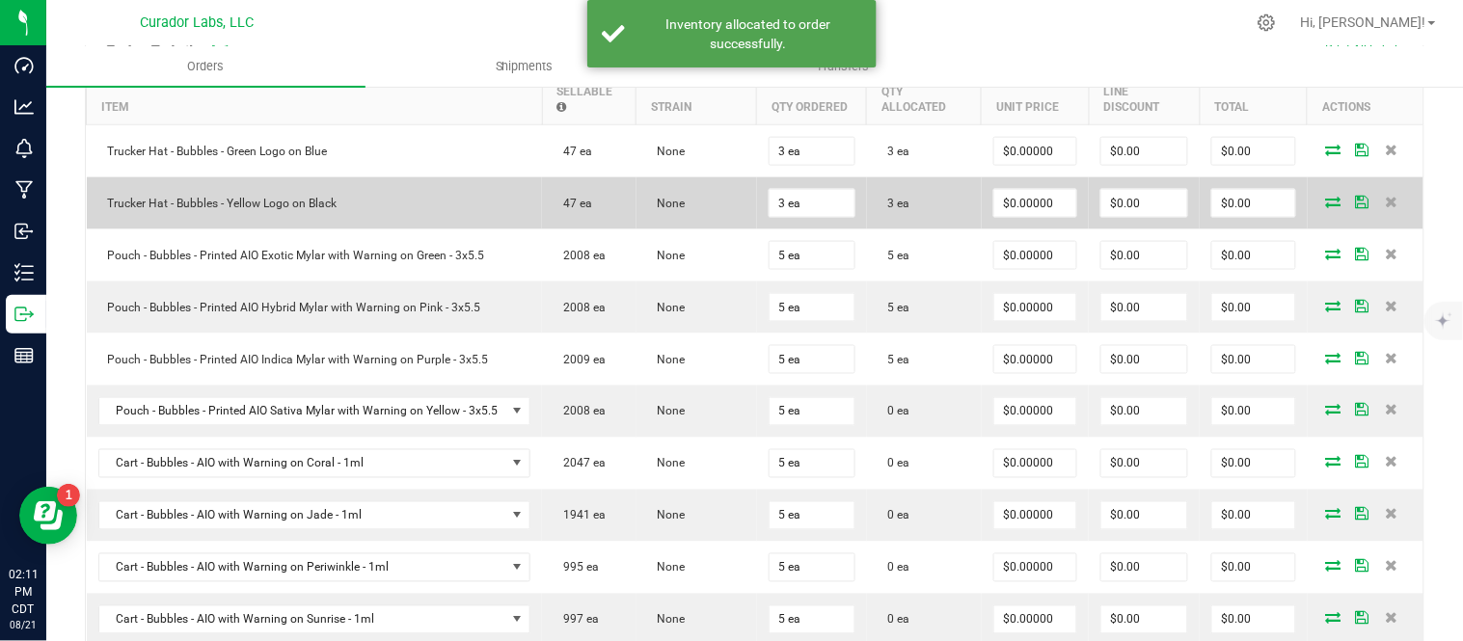
scroll to position [642, 0]
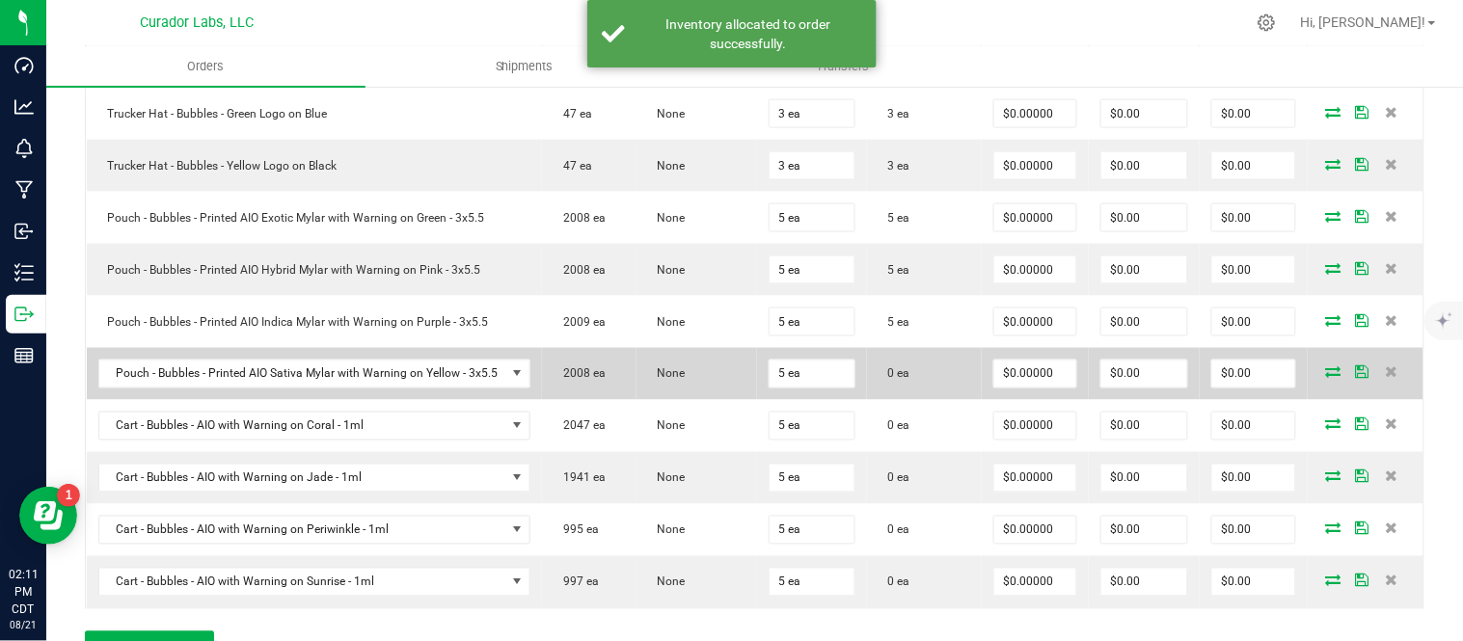
click at [1319, 371] on span at bounding box center [1333, 372] width 29 height 12
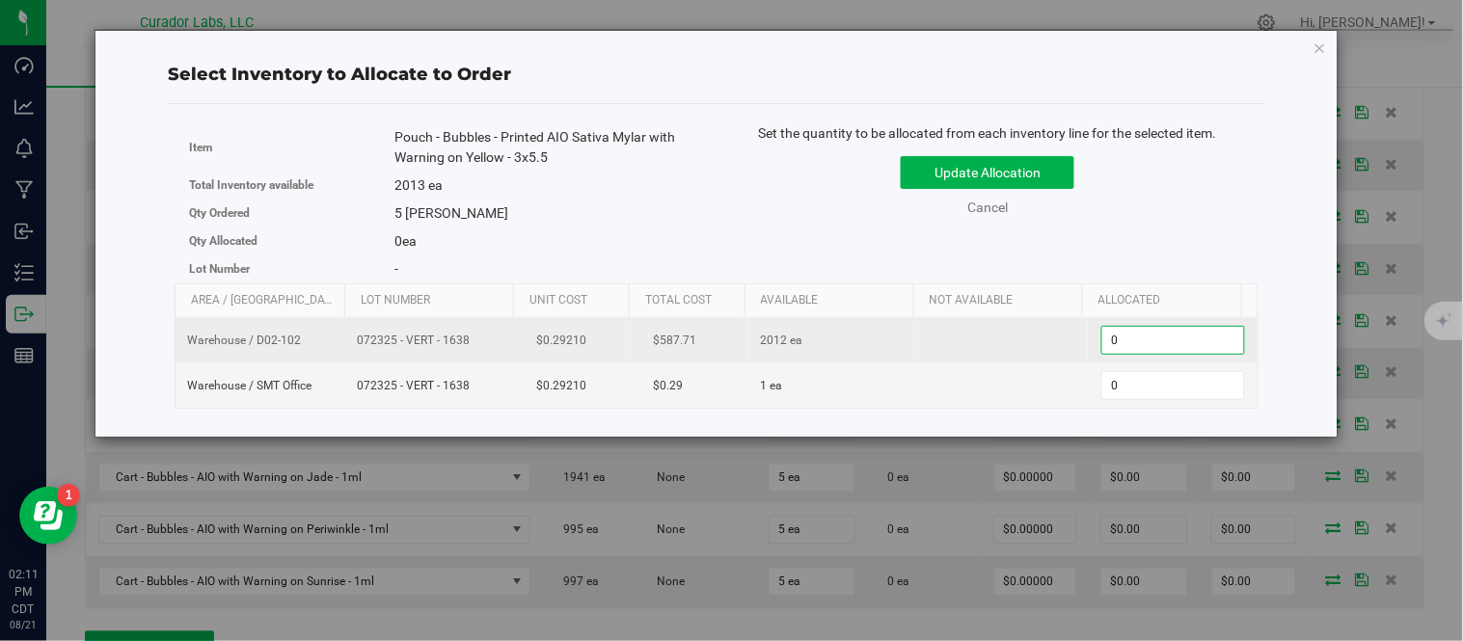
click at [1178, 343] on span "0 0" at bounding box center [1173, 340] width 144 height 29
type input "5"
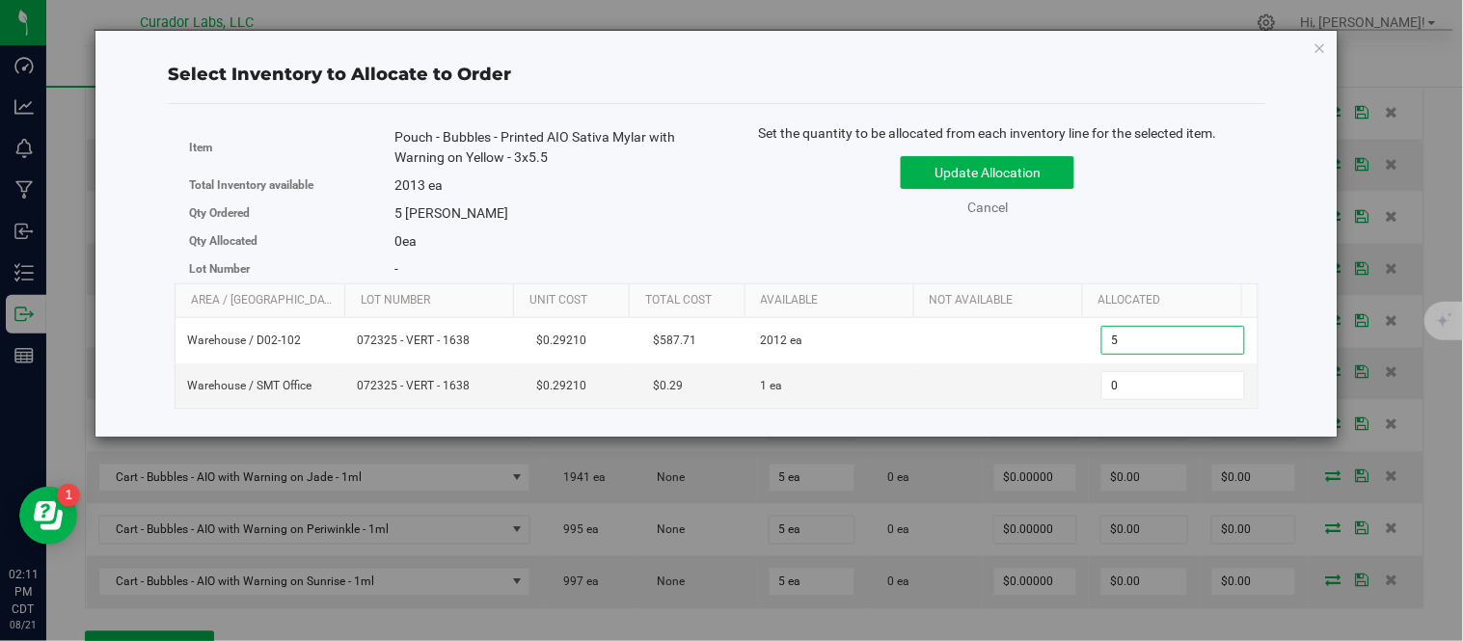
type input "5"
click at [1170, 228] on div "Set the quantity to be allocated from each inventory line for the selected item…" at bounding box center [988, 179] width 542 height 113
click at [1019, 167] on button "Update Allocation" at bounding box center [988, 172] width 174 height 33
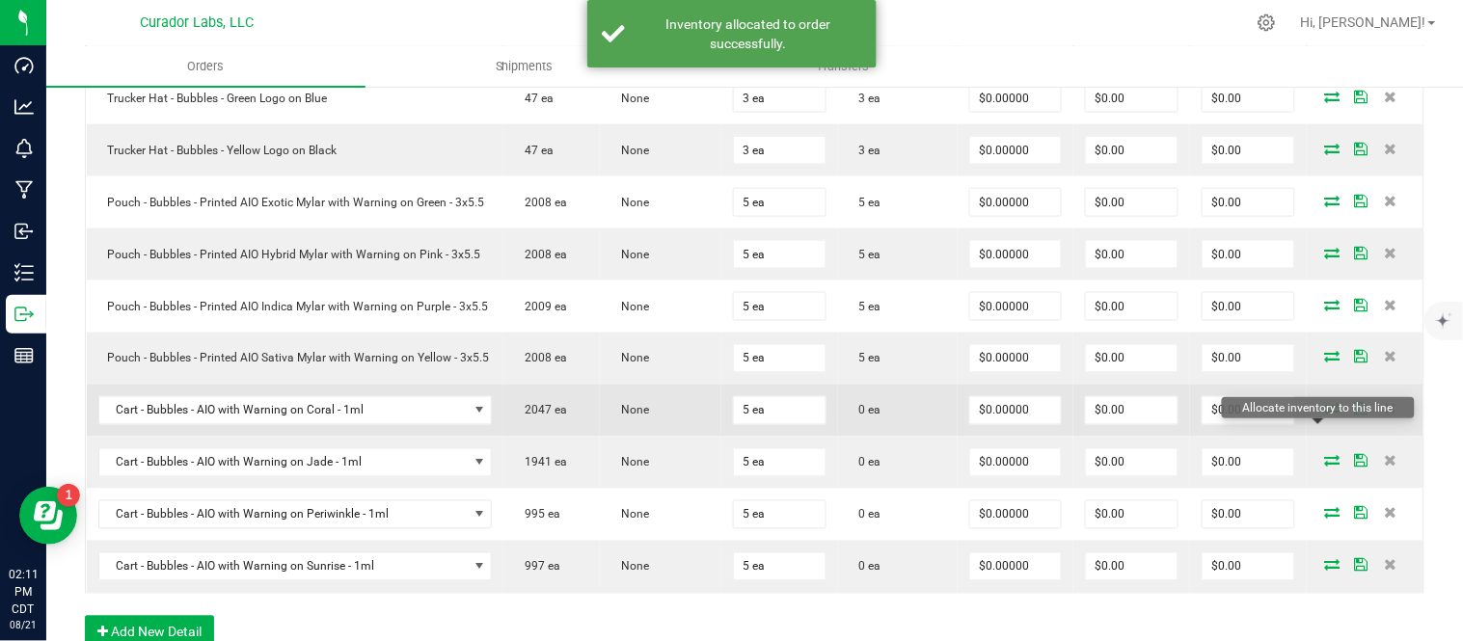
scroll to position [749, 0]
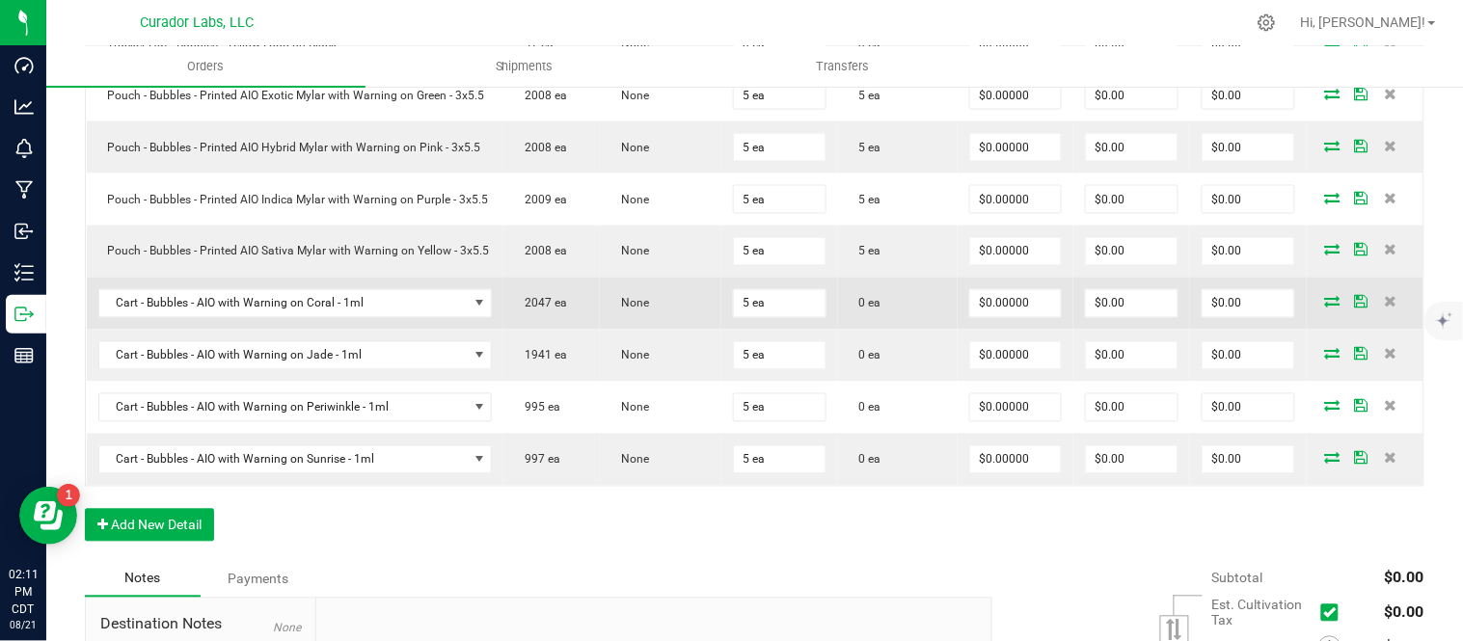
click at [1325, 308] on icon at bounding box center [1332, 302] width 15 height 12
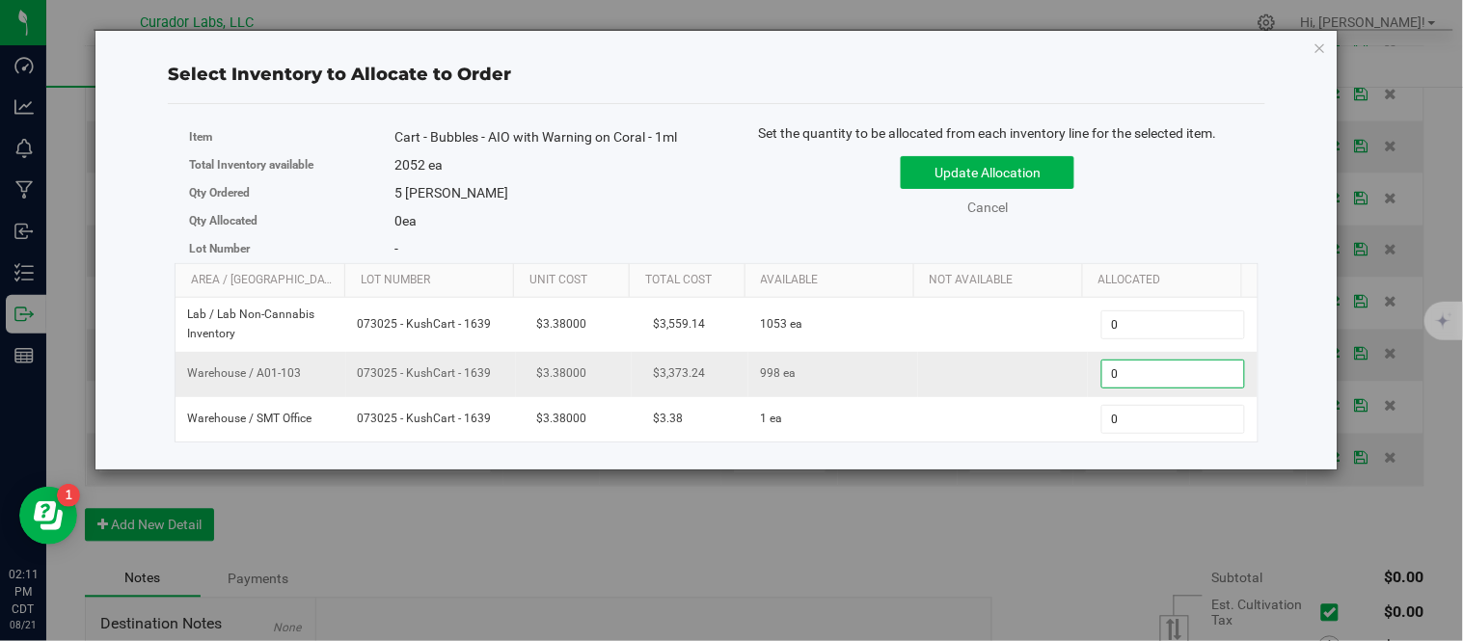
click at [1153, 366] on span "0 0" at bounding box center [1173, 374] width 144 height 29
type input "5"
click at [1149, 212] on div "Update Allocation Cancel" at bounding box center [987, 183] width 513 height 70
click at [1007, 183] on button "Update Allocation" at bounding box center [988, 172] width 174 height 33
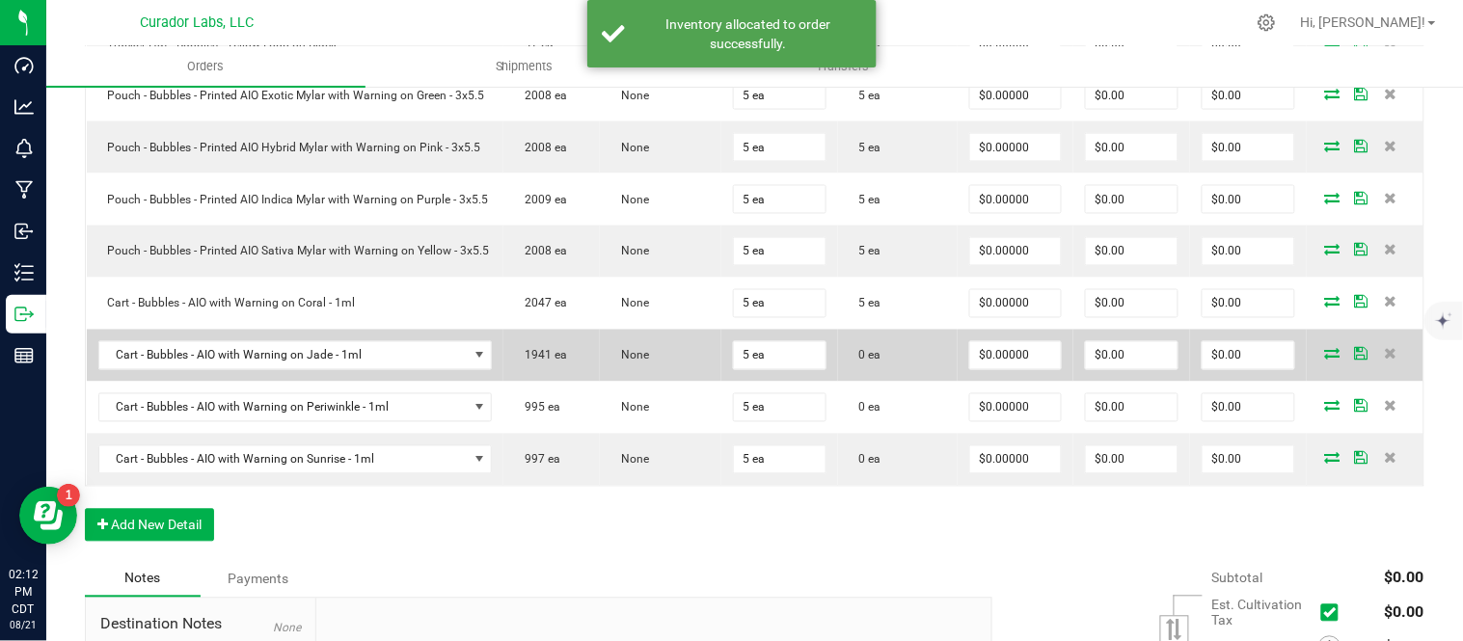
click at [1325, 360] on icon at bounding box center [1332, 354] width 15 height 12
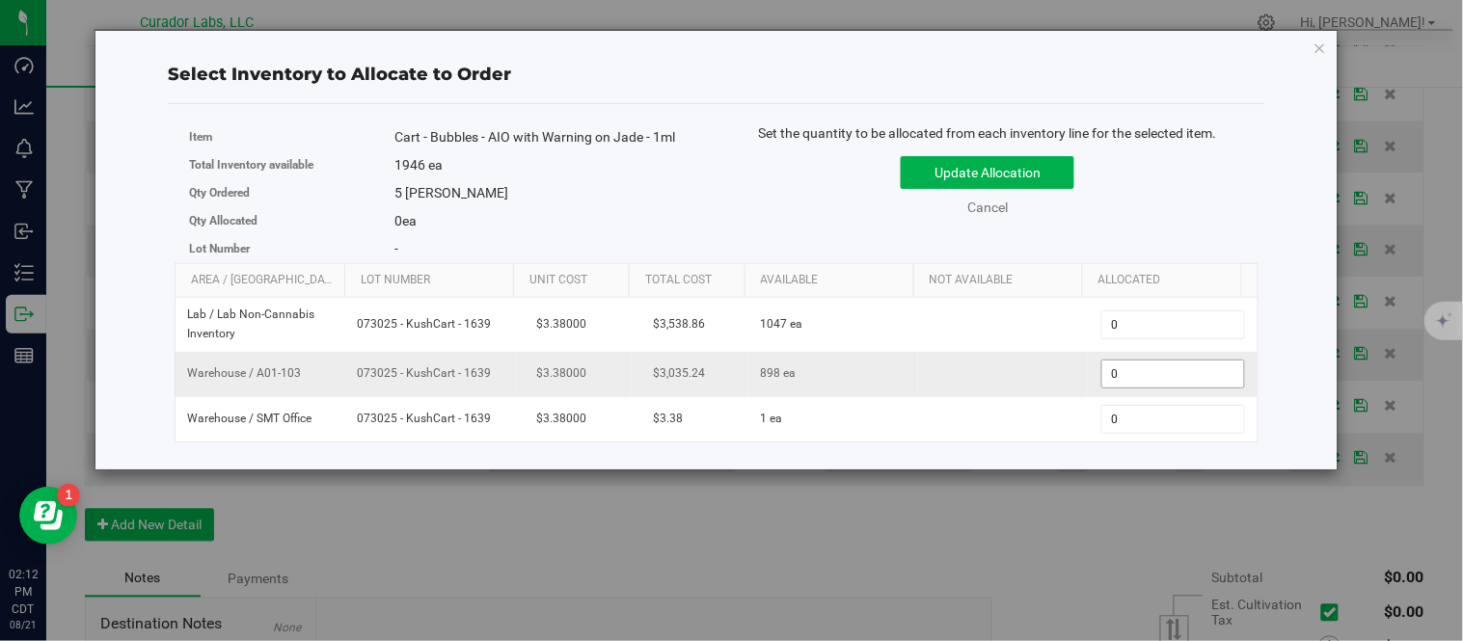
click at [1152, 378] on span "0 0" at bounding box center [1173, 374] width 144 height 29
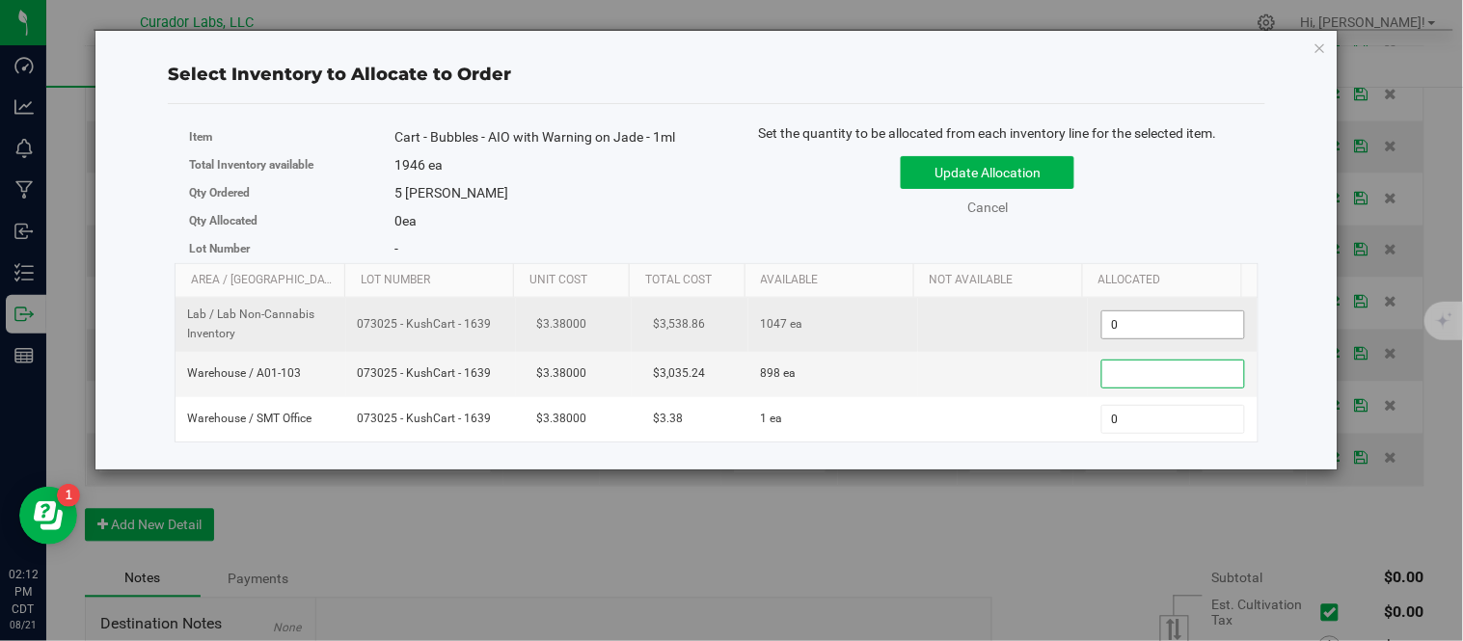
type input "5"
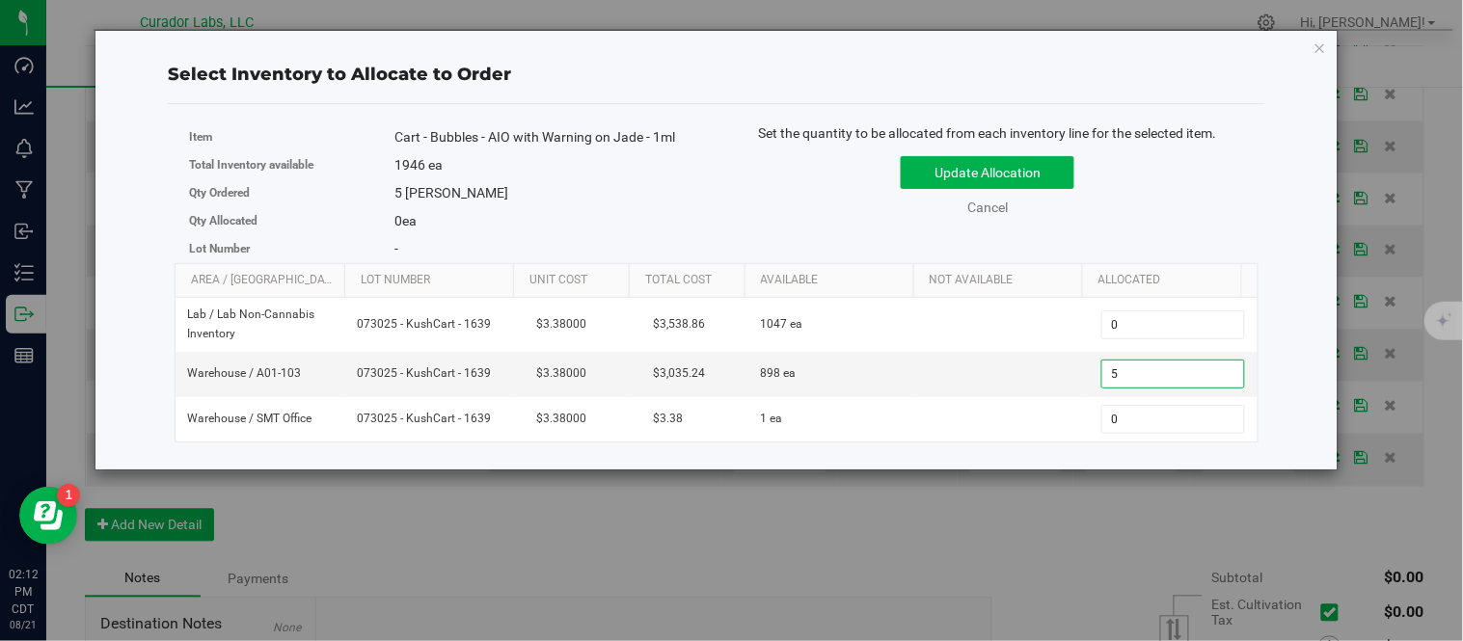
type input "5"
click at [1153, 190] on div "Update Allocation Cancel" at bounding box center [987, 183] width 513 height 70
click at [1058, 176] on button "Update Allocation" at bounding box center [988, 172] width 174 height 33
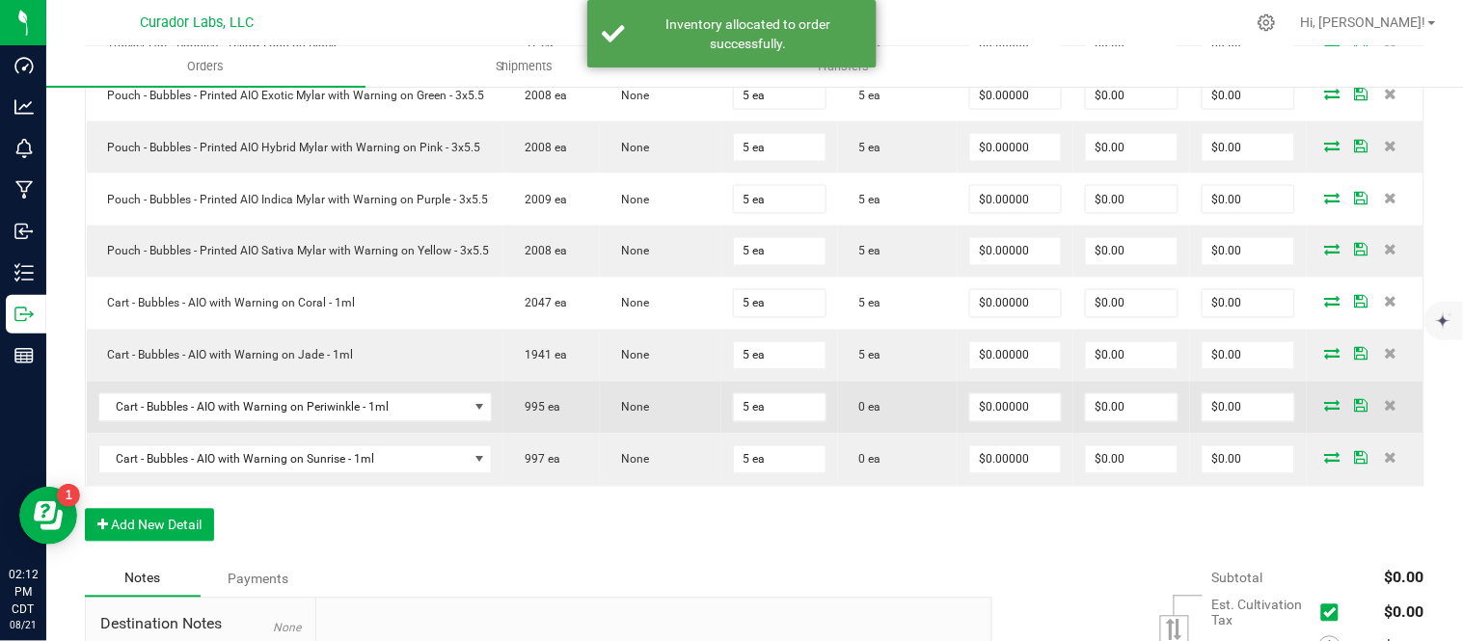
click at [1325, 412] on icon at bounding box center [1332, 406] width 15 height 12
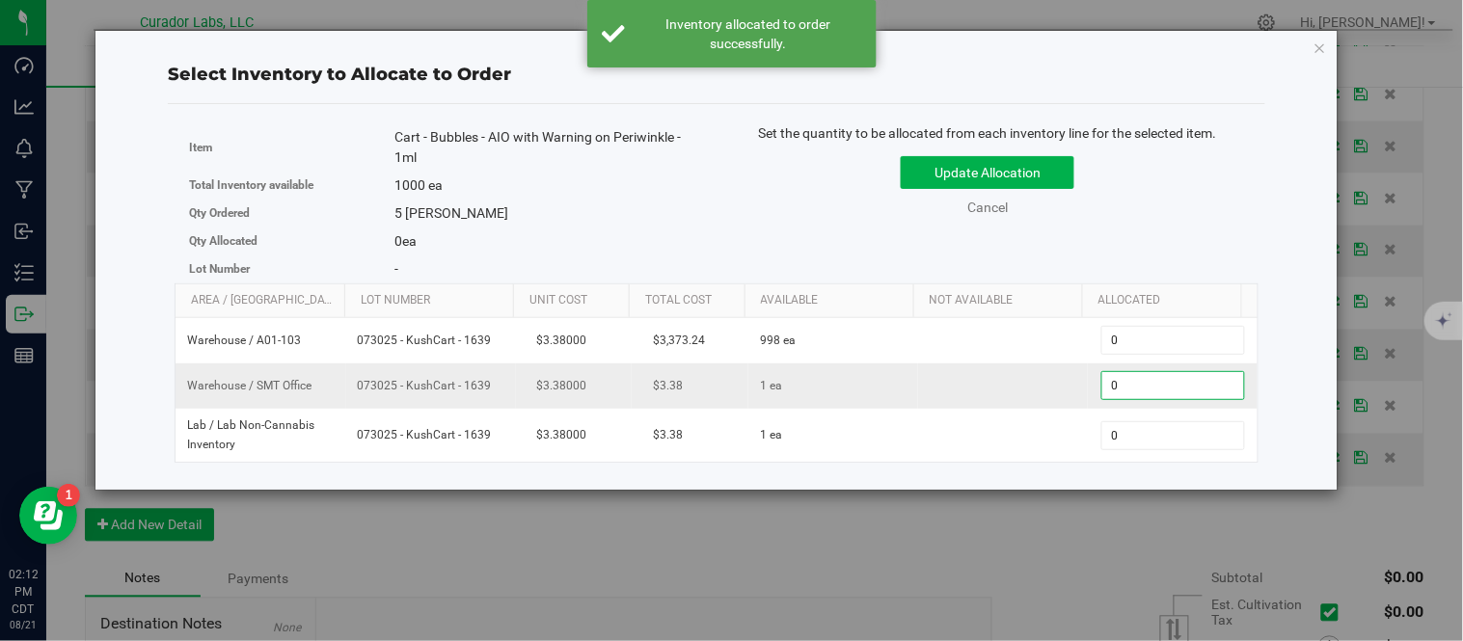
click at [1143, 392] on span "0 0" at bounding box center [1173, 385] width 144 height 29
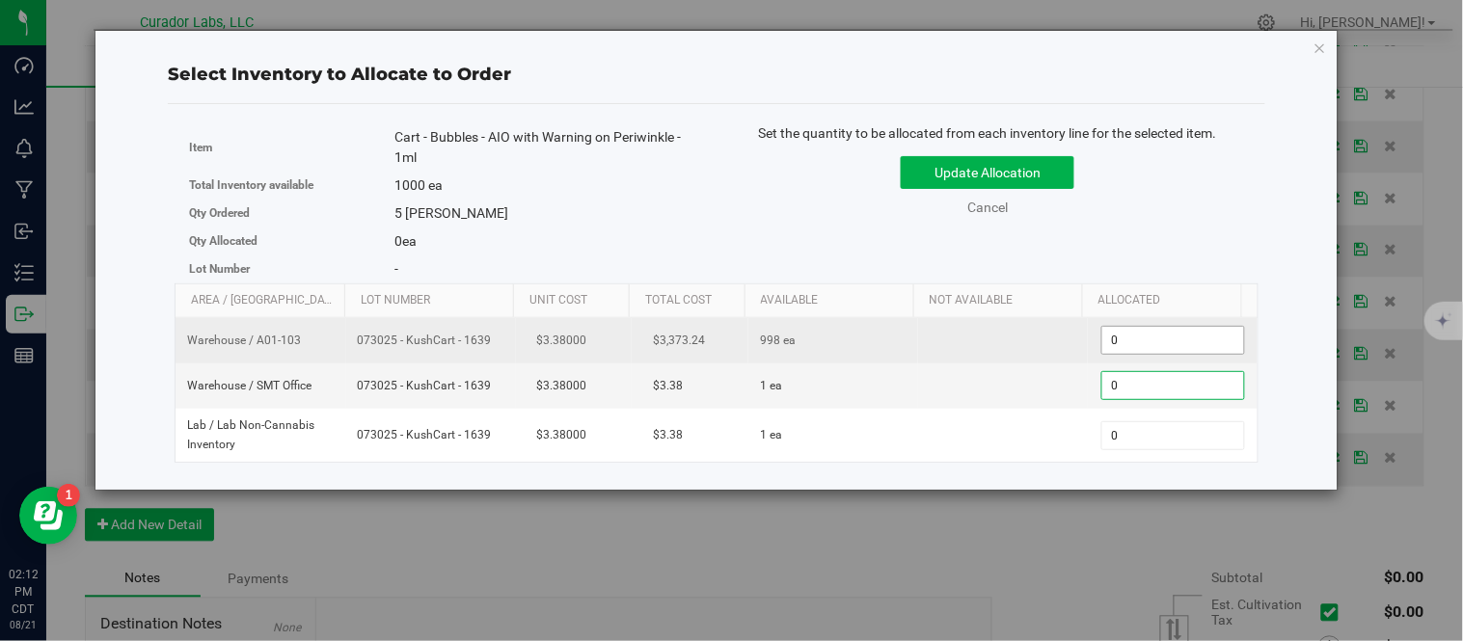
click at [1165, 331] on span "0 0" at bounding box center [1173, 340] width 144 height 29
type input "5"
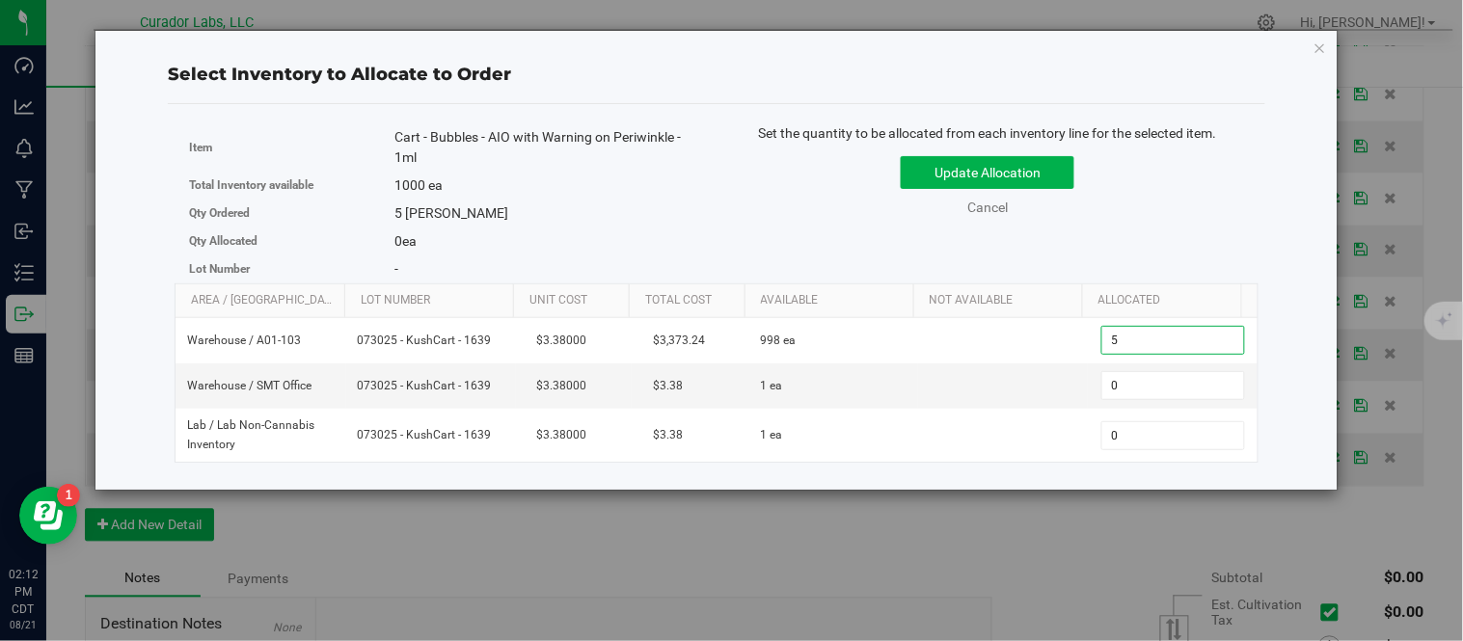
type input "5"
click at [1192, 219] on div "Set the quantity to be allocated from each inventory line for the selected item…" at bounding box center [988, 179] width 542 height 113
click at [1053, 162] on button "Update Allocation" at bounding box center [988, 172] width 174 height 33
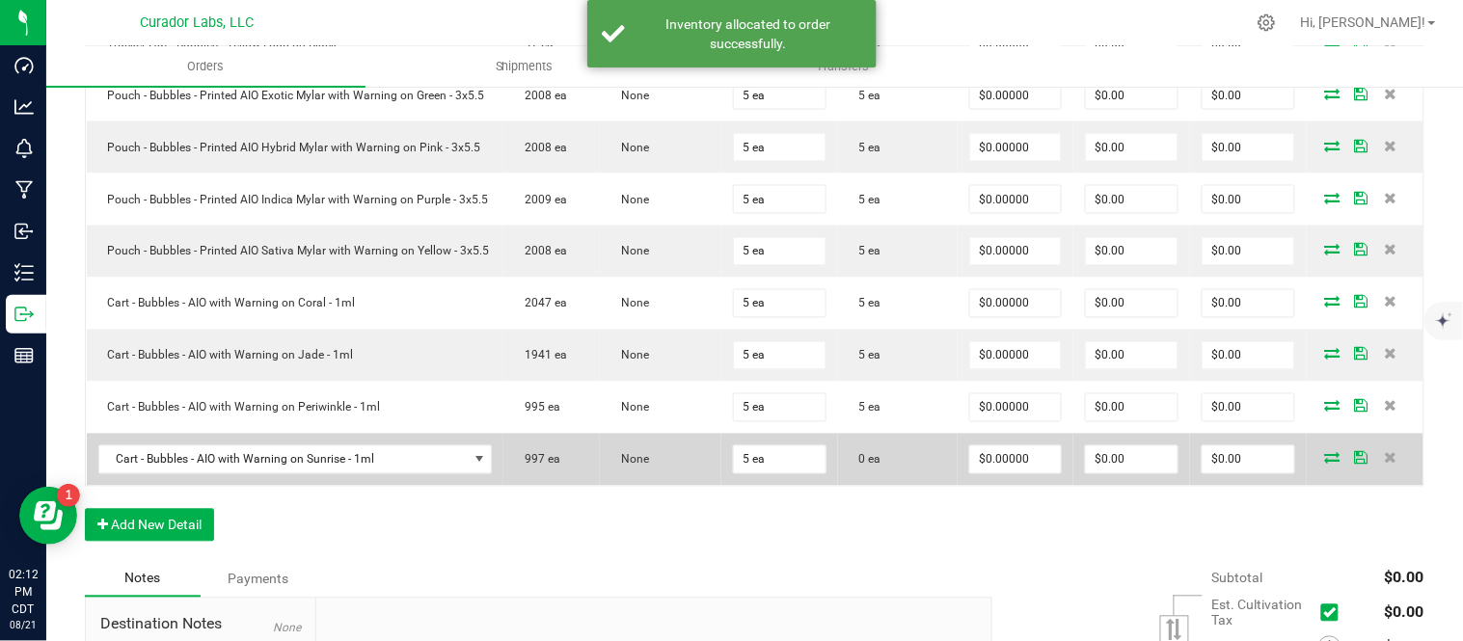
click at [1325, 464] on icon at bounding box center [1332, 458] width 15 height 12
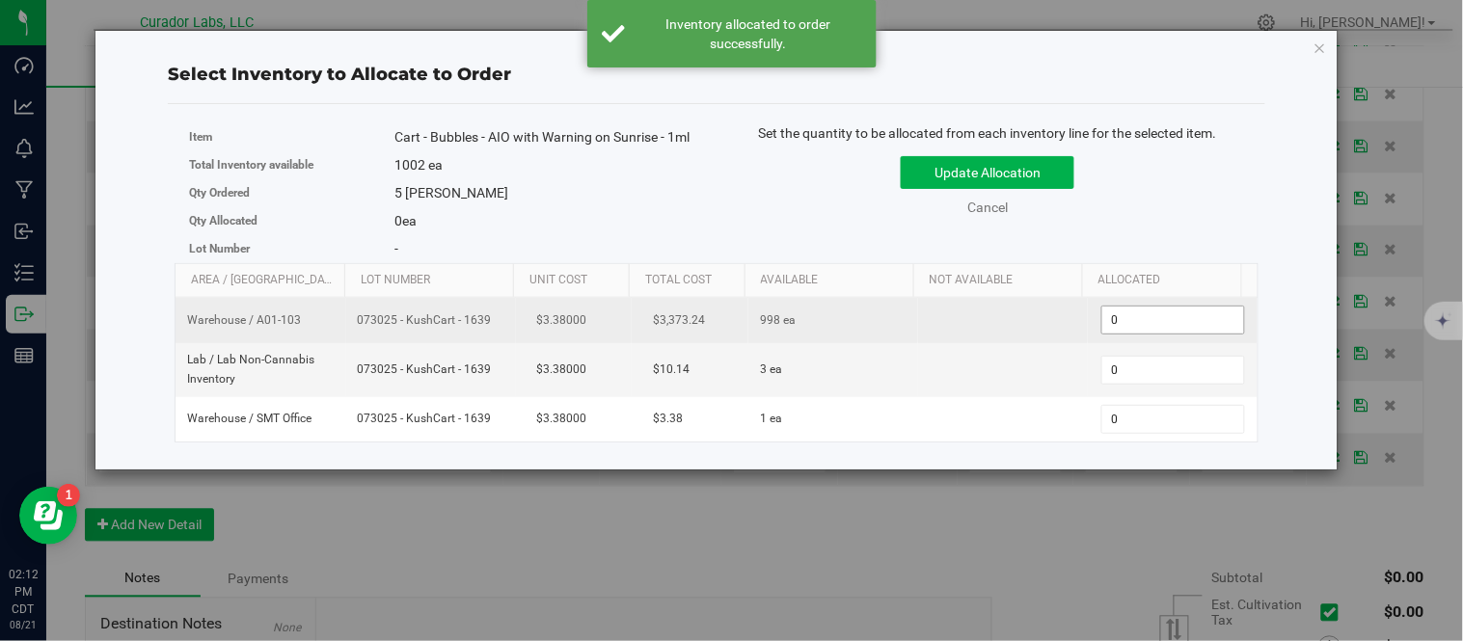
click at [1152, 314] on span "0 0" at bounding box center [1173, 320] width 144 height 29
type input "5"
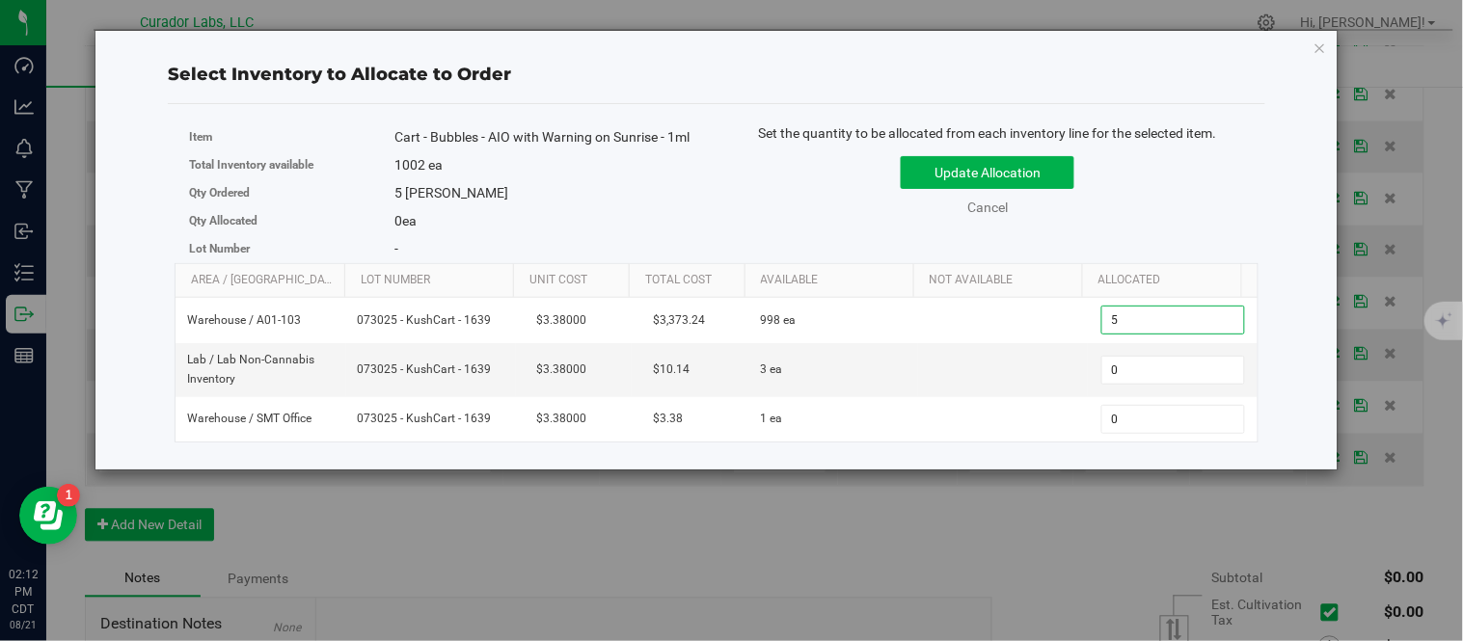
type input "5"
click at [1146, 197] on div "Update Allocation Cancel" at bounding box center [987, 183] width 513 height 70
click at [1045, 169] on button "Update Allocation" at bounding box center [988, 172] width 174 height 33
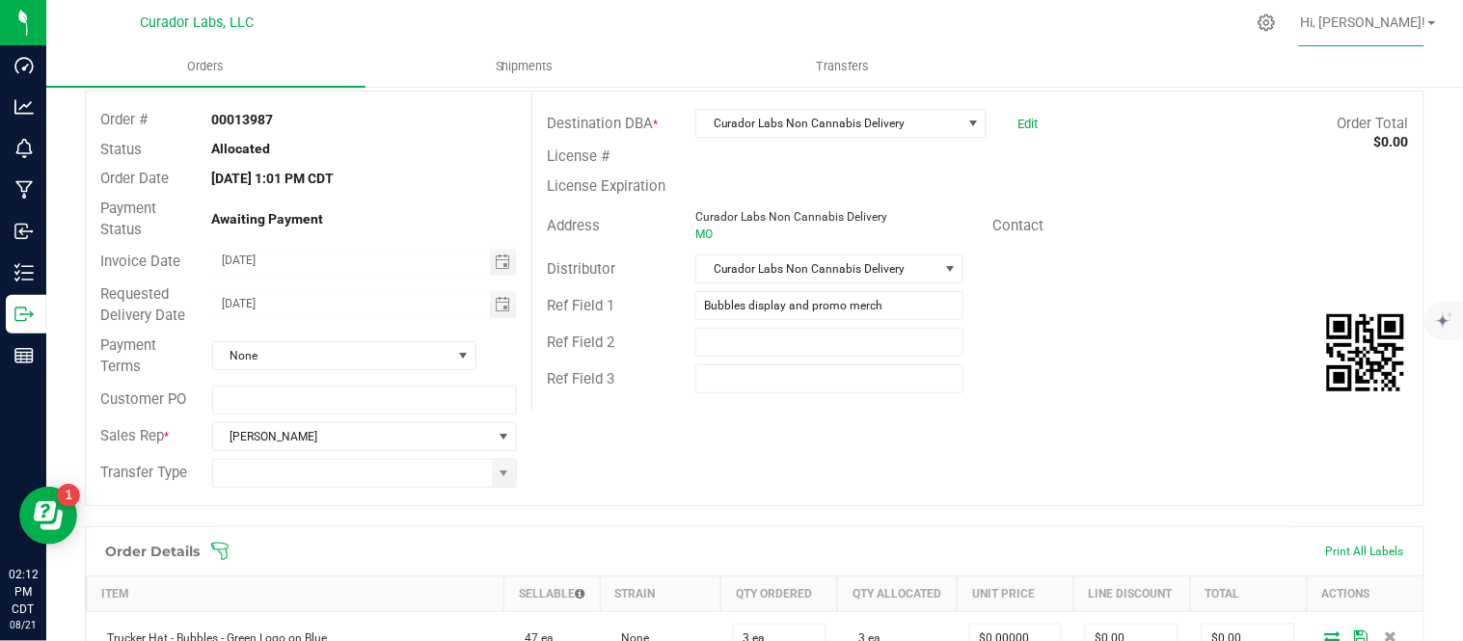
scroll to position [214, 0]
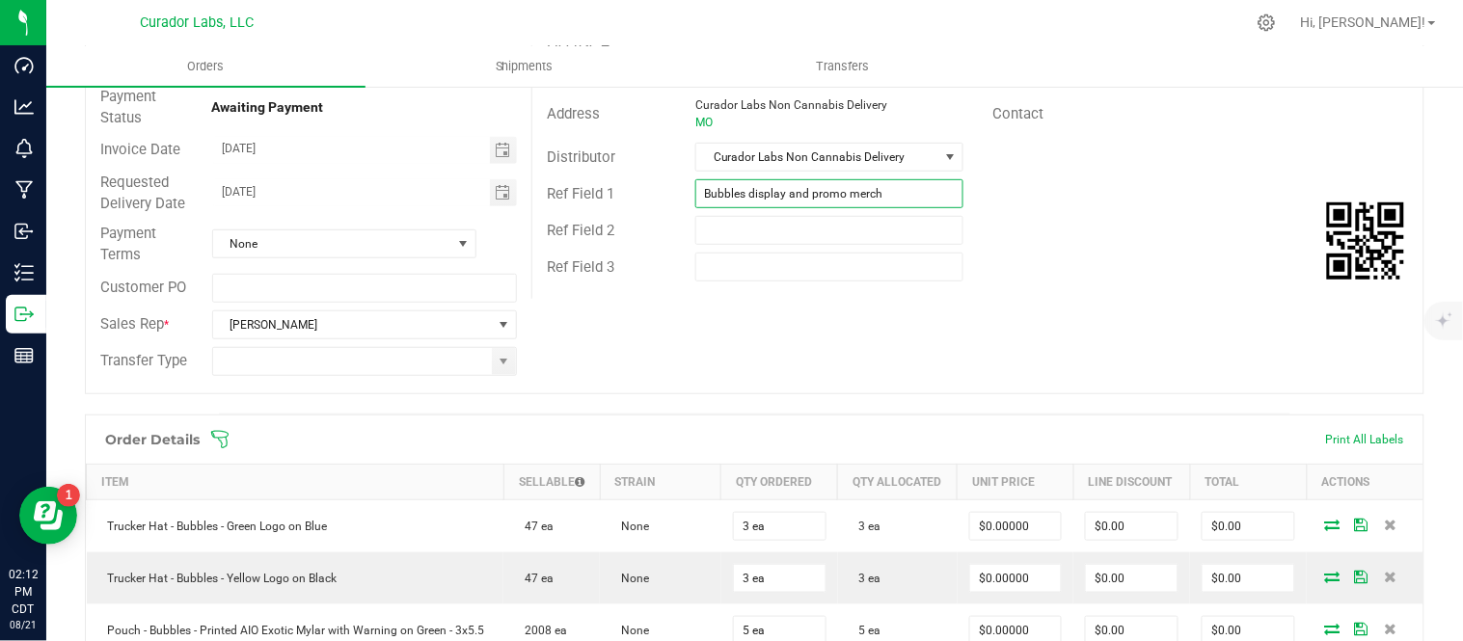
click at [899, 199] on input "Bubbles display and promo merch" at bounding box center [829, 193] width 268 height 29
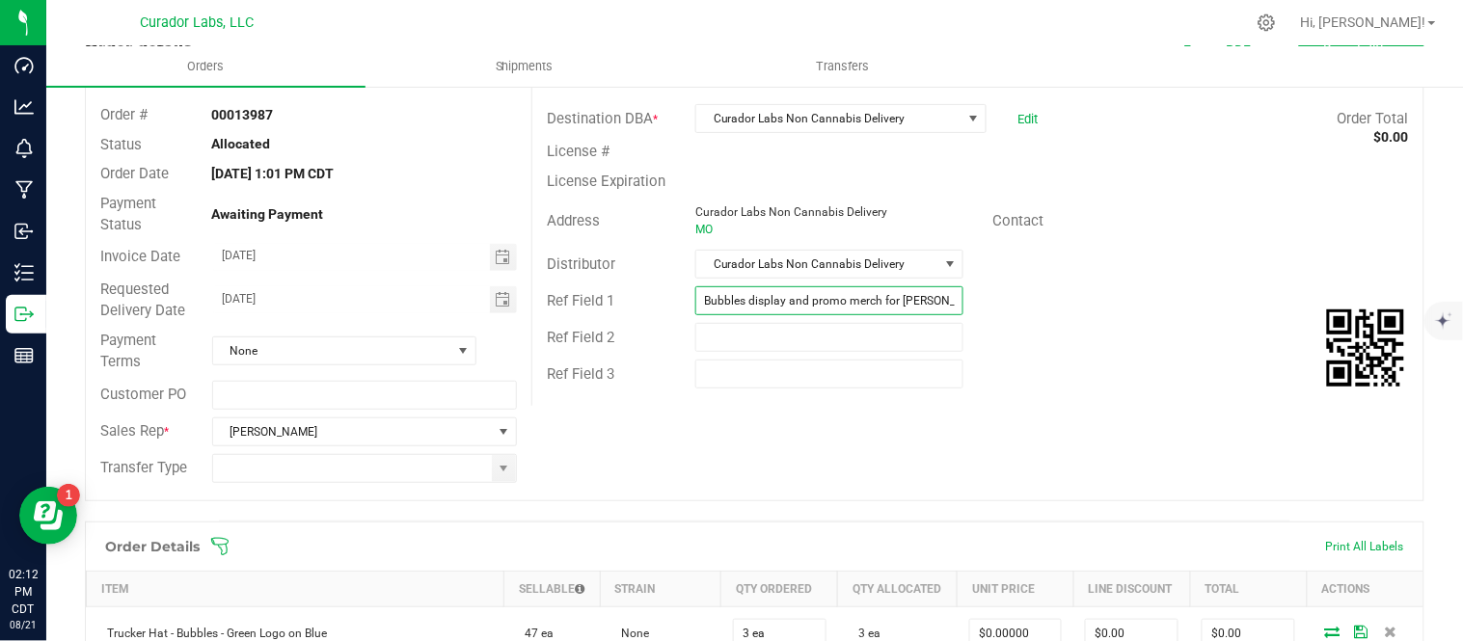
scroll to position [0, 0]
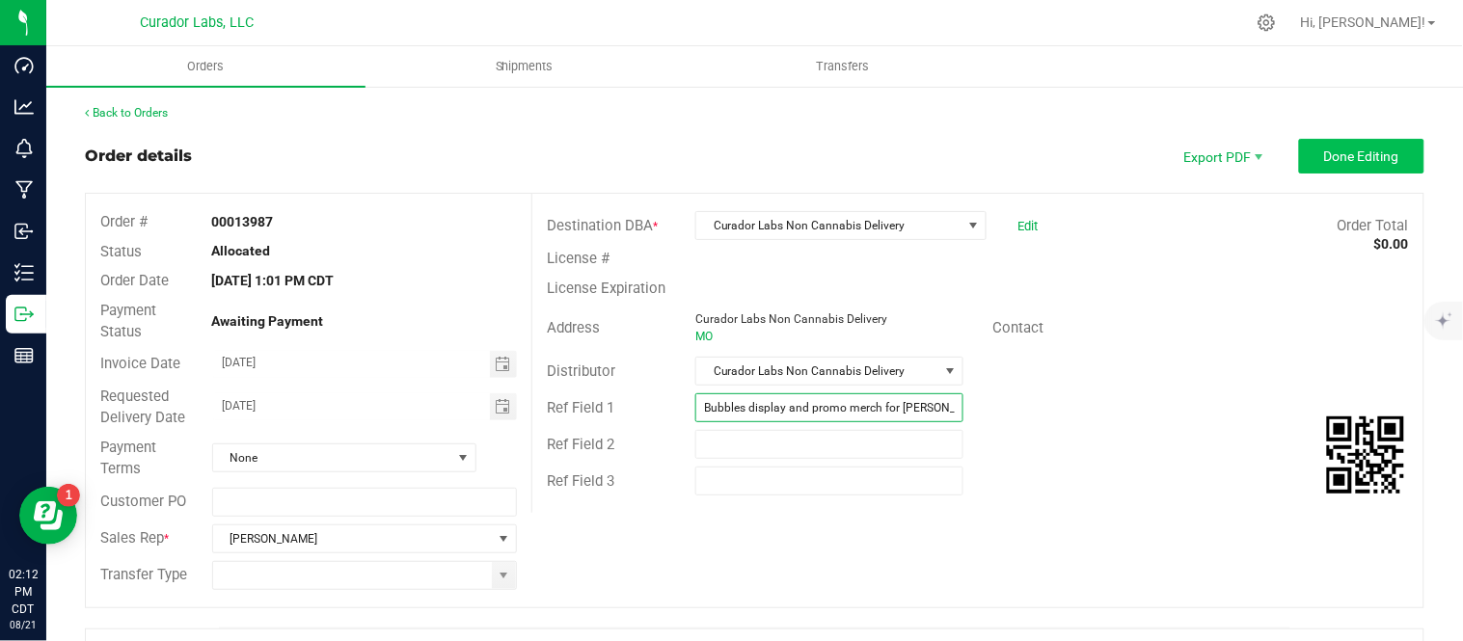
type input "Bubbles display and promo merch for [PERSON_NAME]"
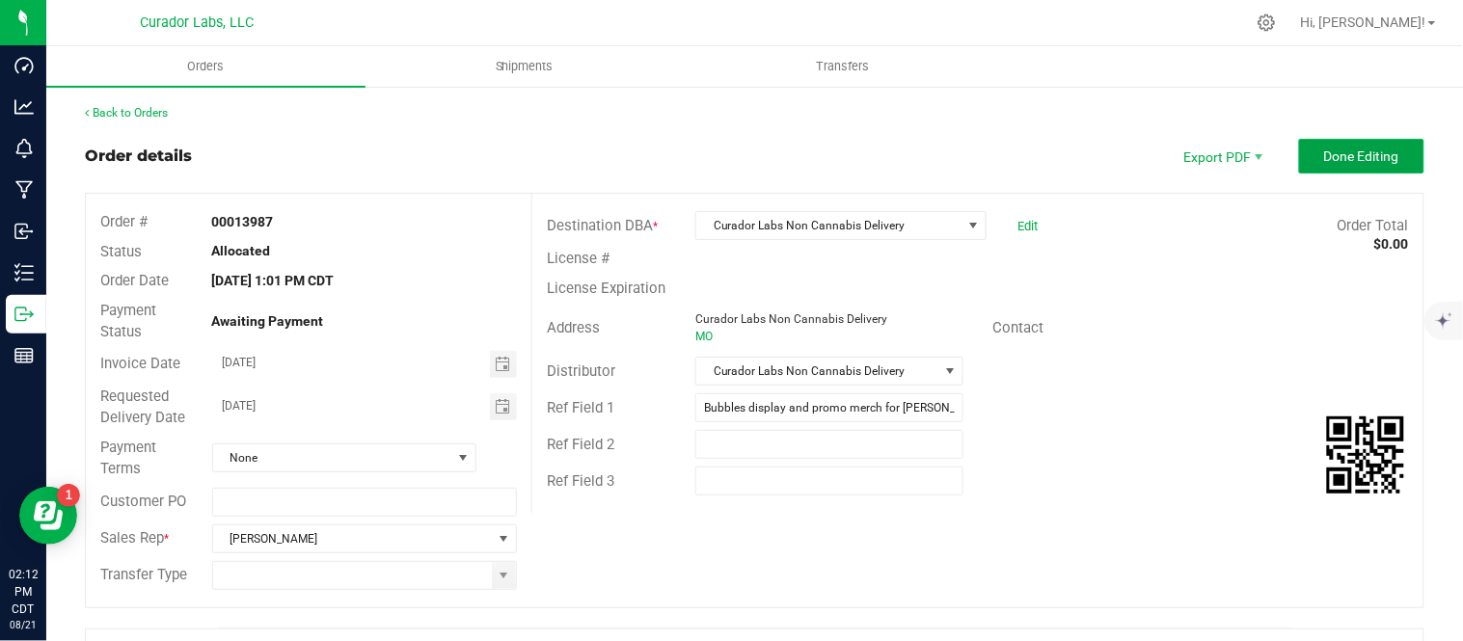
click at [1370, 162] on span "Done Editing" at bounding box center [1361, 156] width 75 height 15
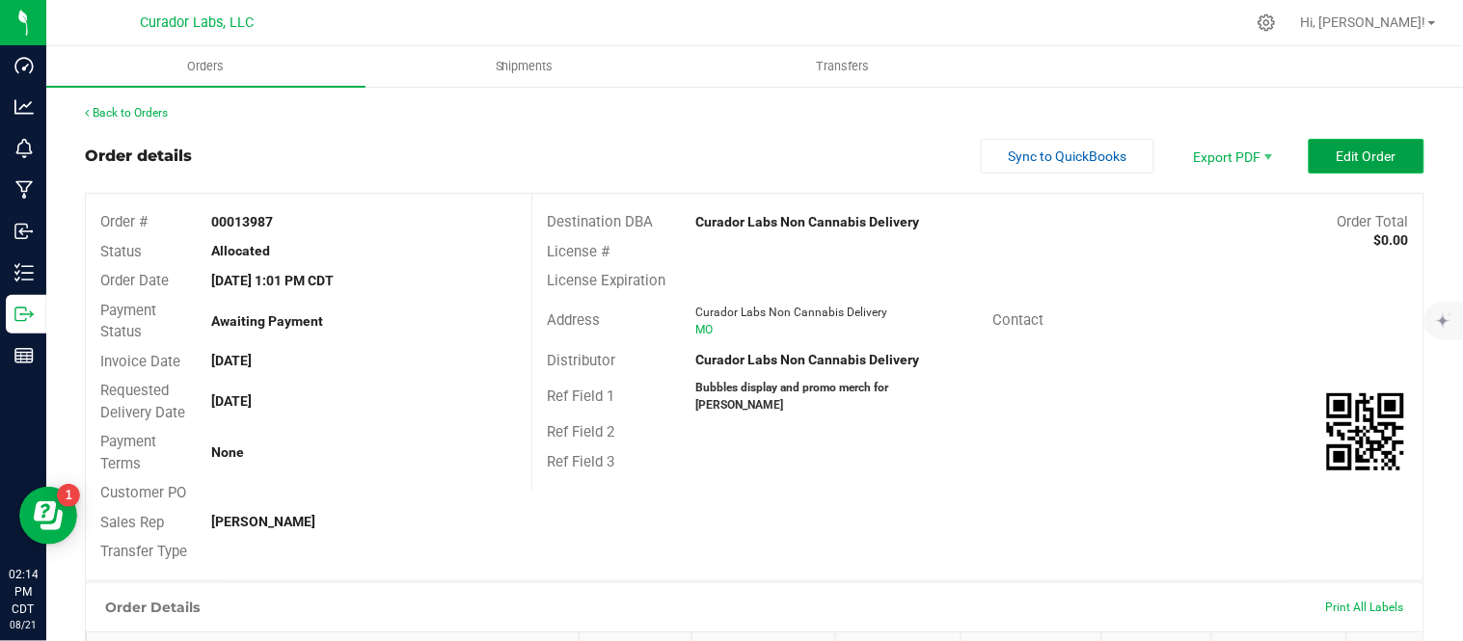
click at [1346, 145] on button "Edit Order" at bounding box center [1367, 156] width 116 height 35
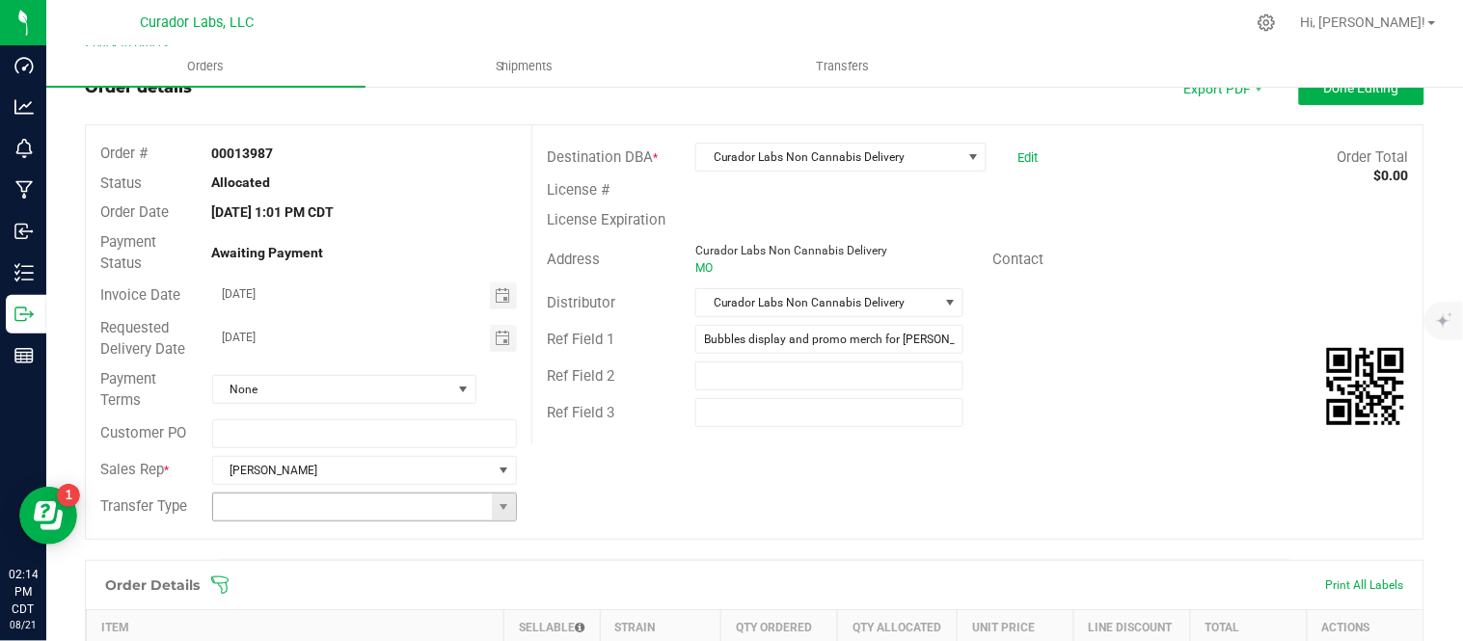
scroll to position [107, 0]
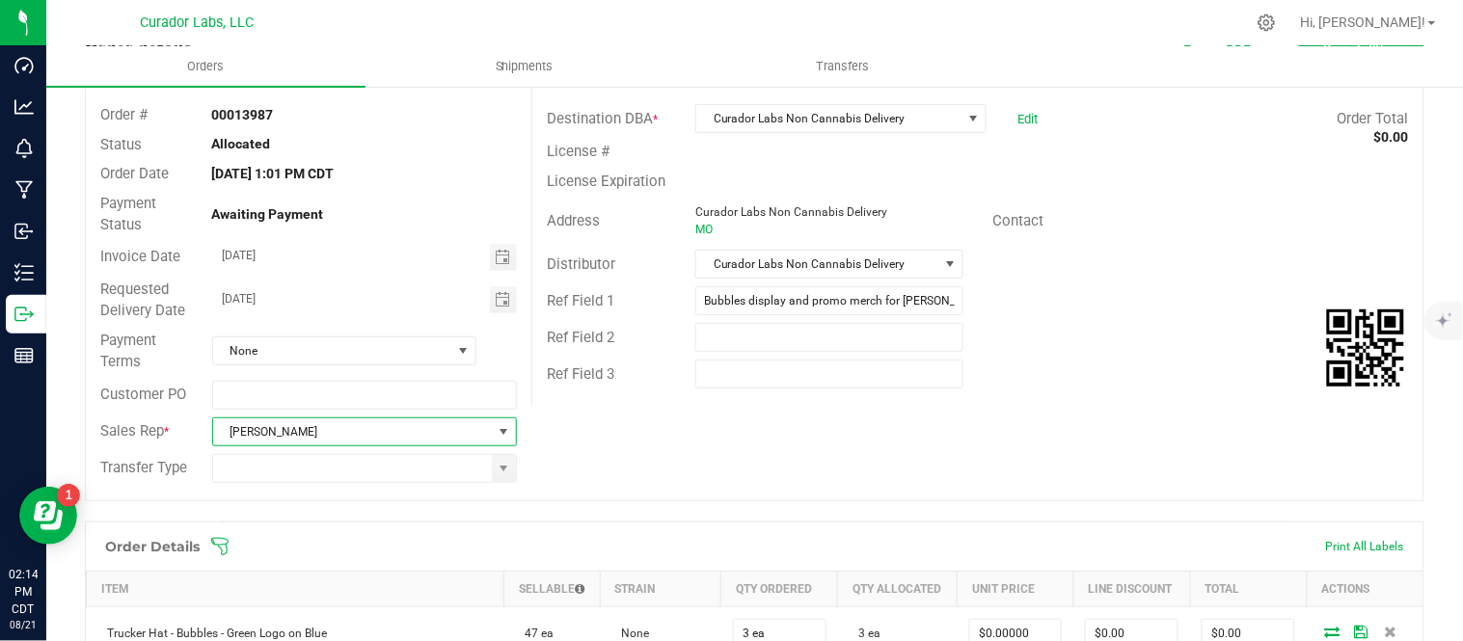
click at [499, 425] on span at bounding box center [504, 431] width 15 height 15
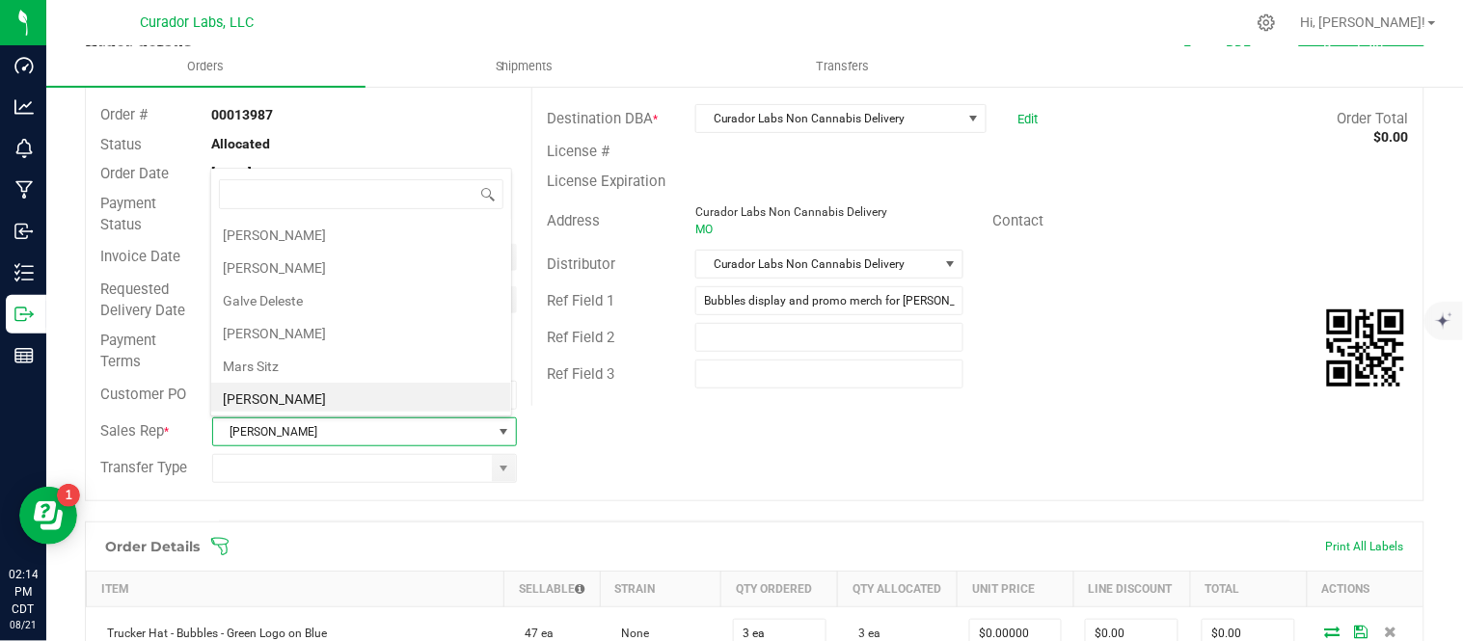
scroll to position [70, 0]
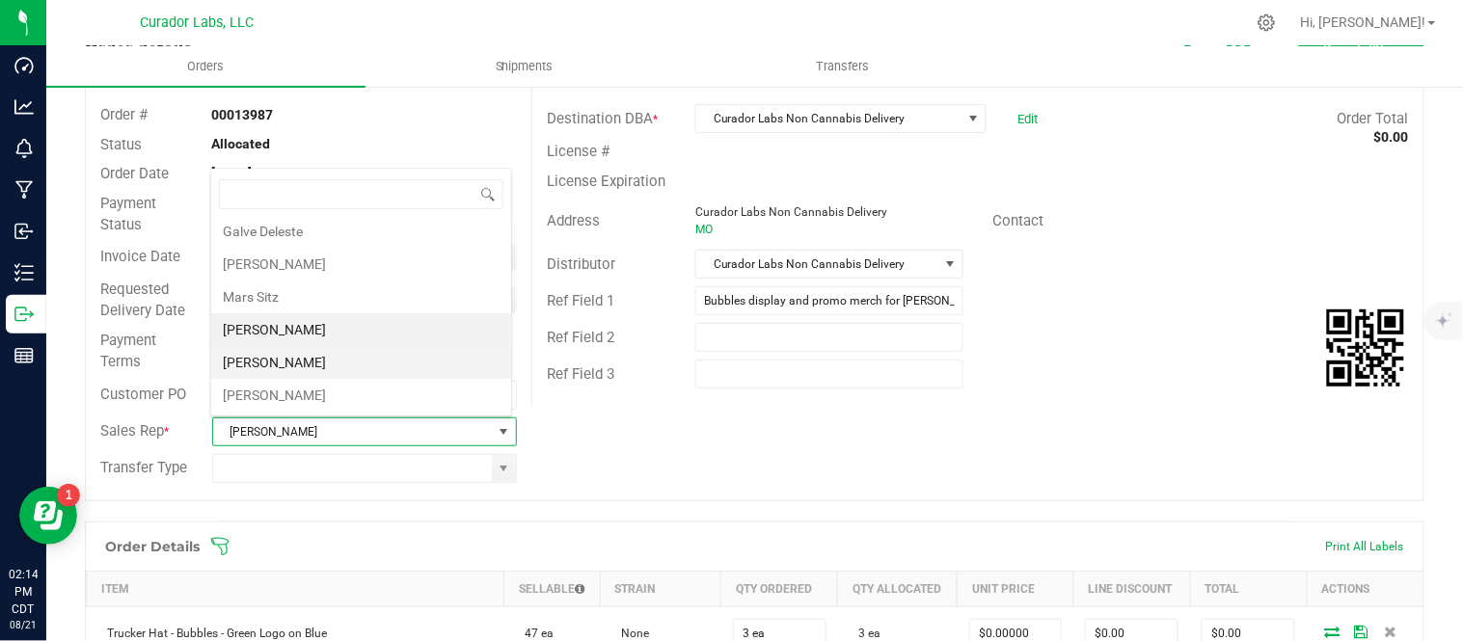
click at [381, 367] on li "[PERSON_NAME]" at bounding box center [361, 362] width 300 height 33
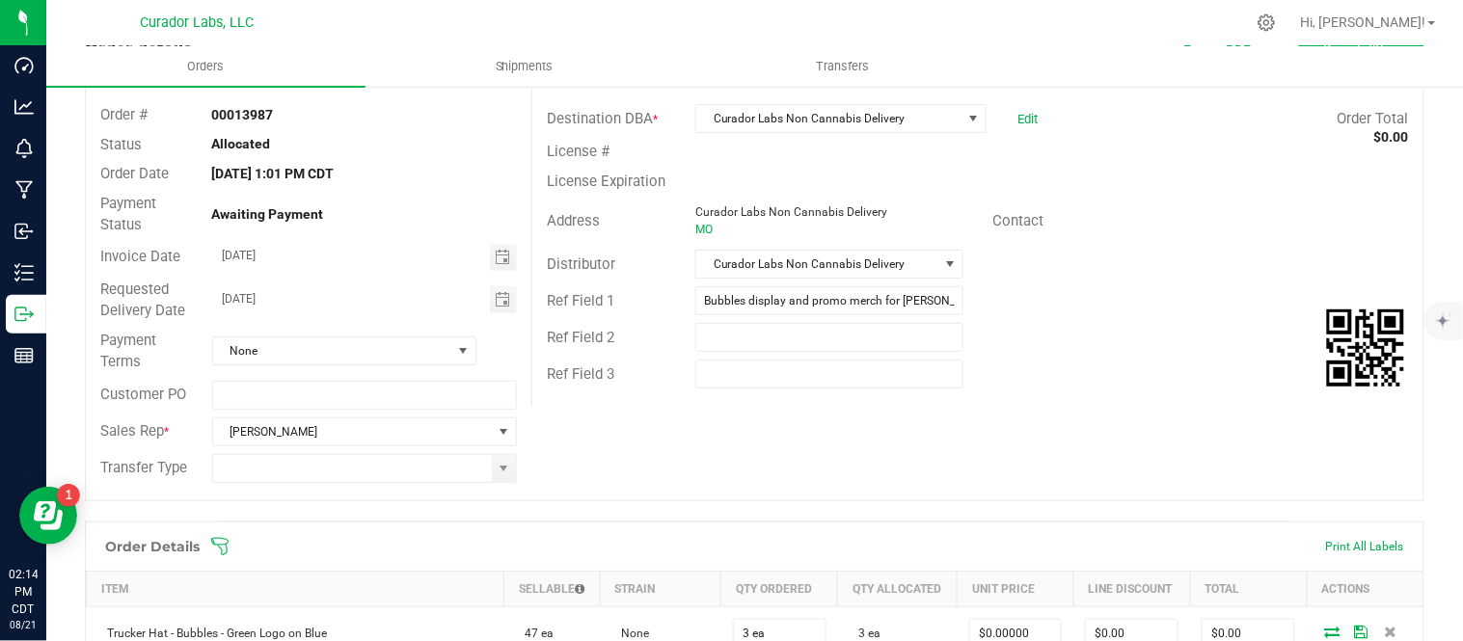
click at [615, 464] on div "Order # 00013987 Status Allocated Order Date [DATE] 1:01 PM CDT Payment Status …" at bounding box center [755, 294] width 1338 height 414
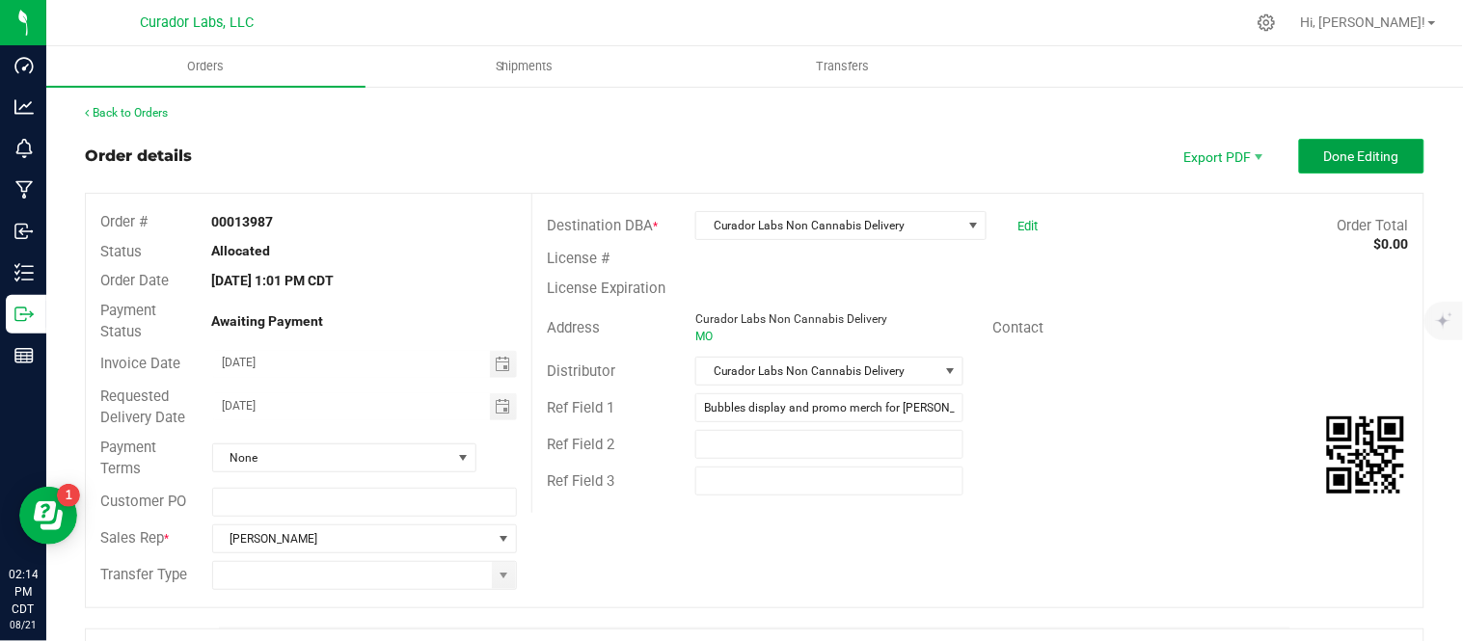
click at [1334, 162] on span "Done Editing" at bounding box center [1361, 156] width 75 height 15
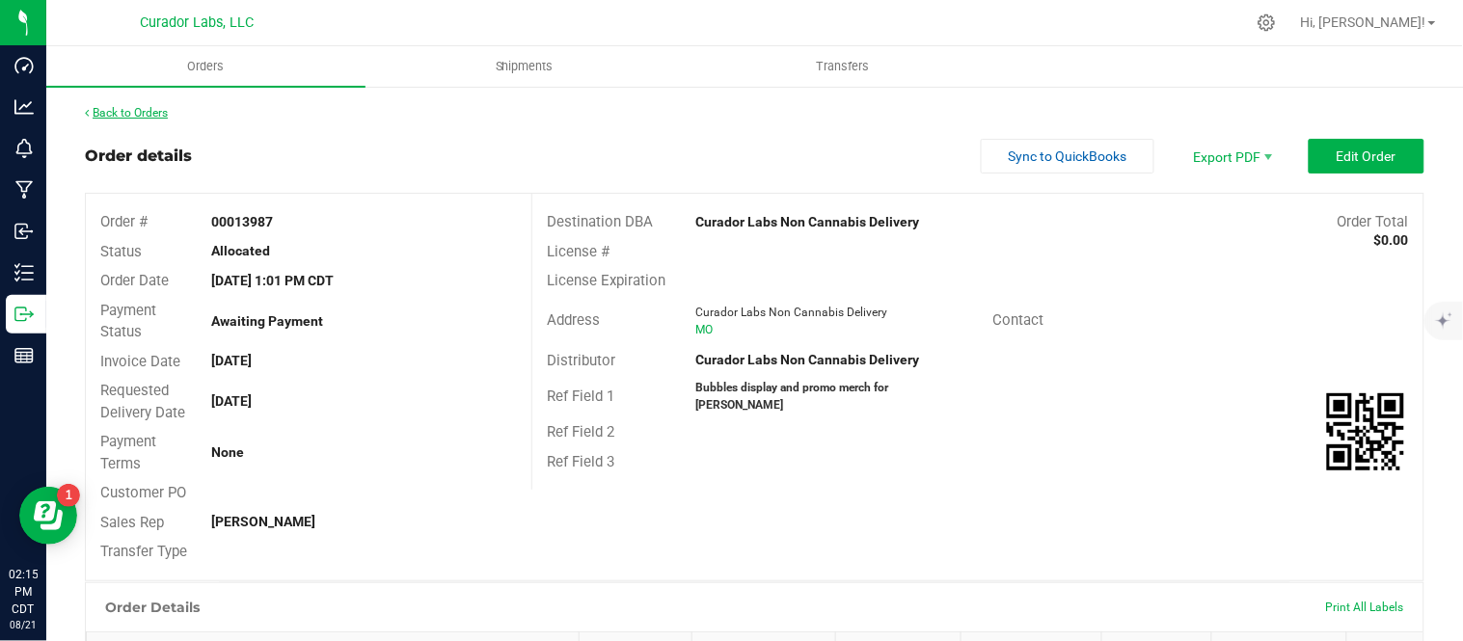
click at [147, 108] on link "Back to Orders" at bounding box center [126, 113] width 83 height 14
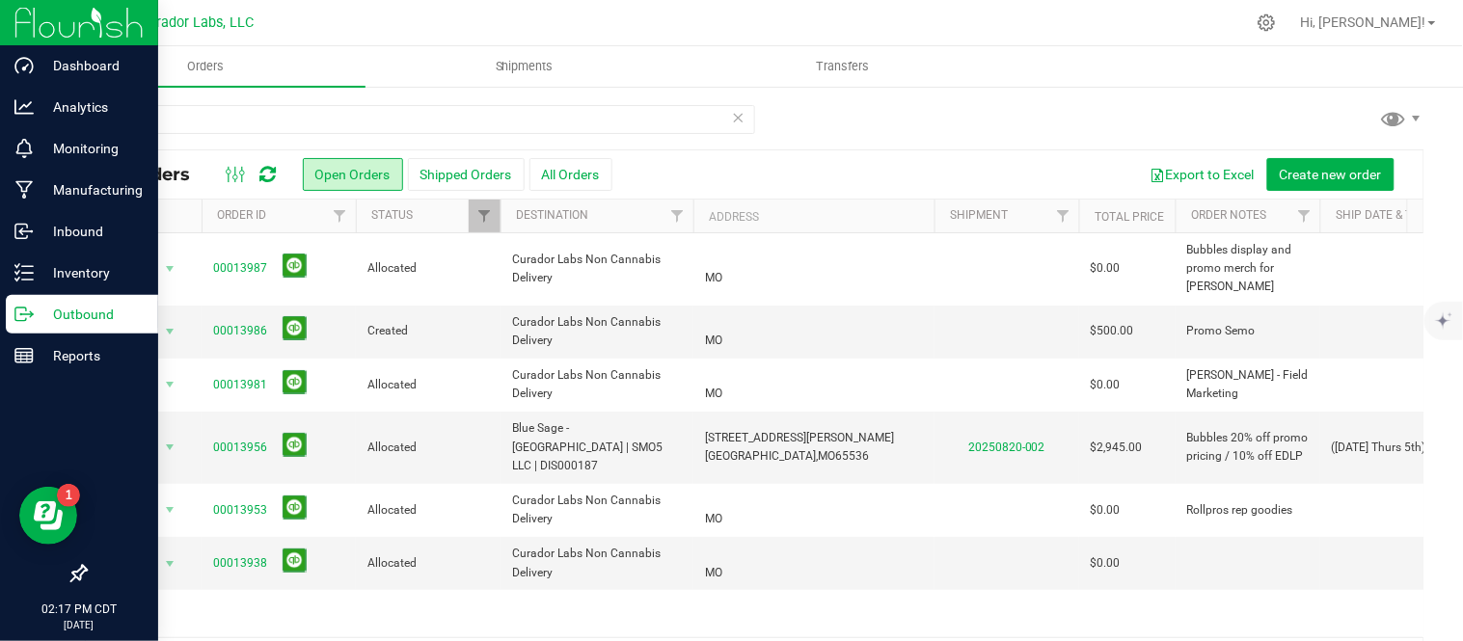
click at [88, 314] on p "Outbound" at bounding box center [92, 314] width 116 height 23
click at [65, 307] on p "Outbound" at bounding box center [92, 314] width 116 height 23
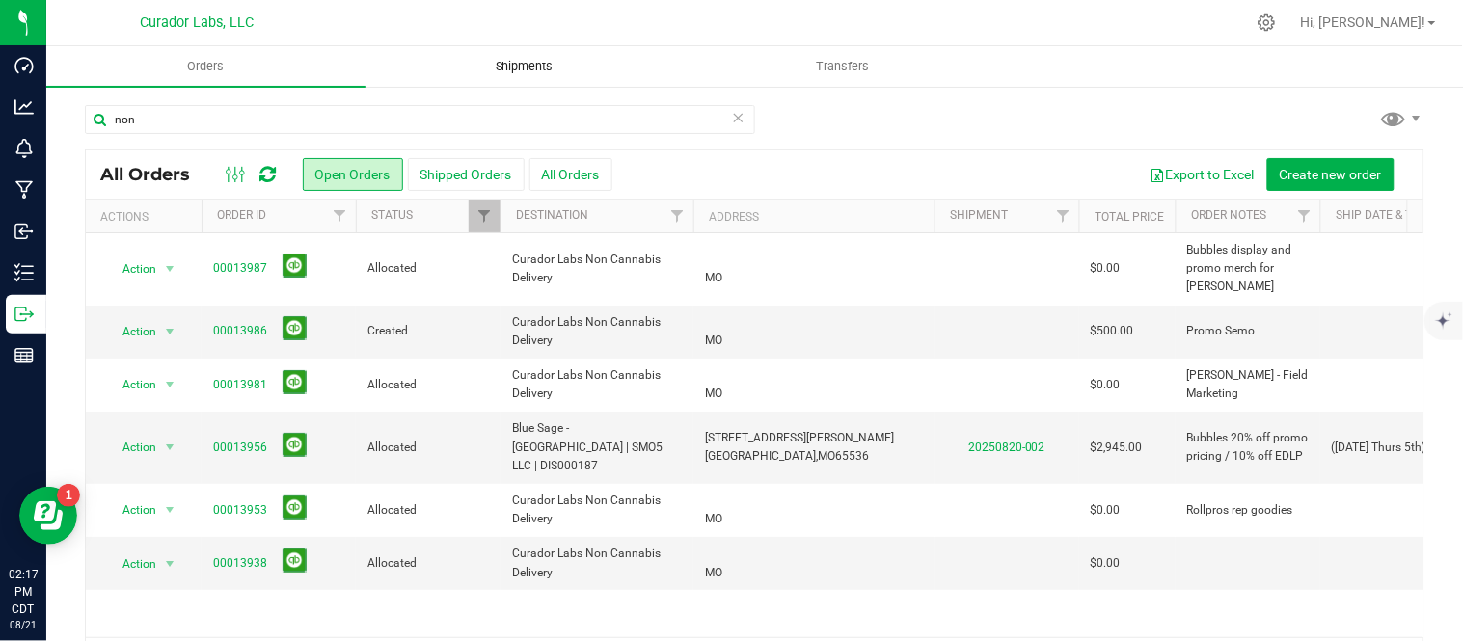
click at [559, 63] on span "Shipments" at bounding box center [525, 66] width 110 height 17
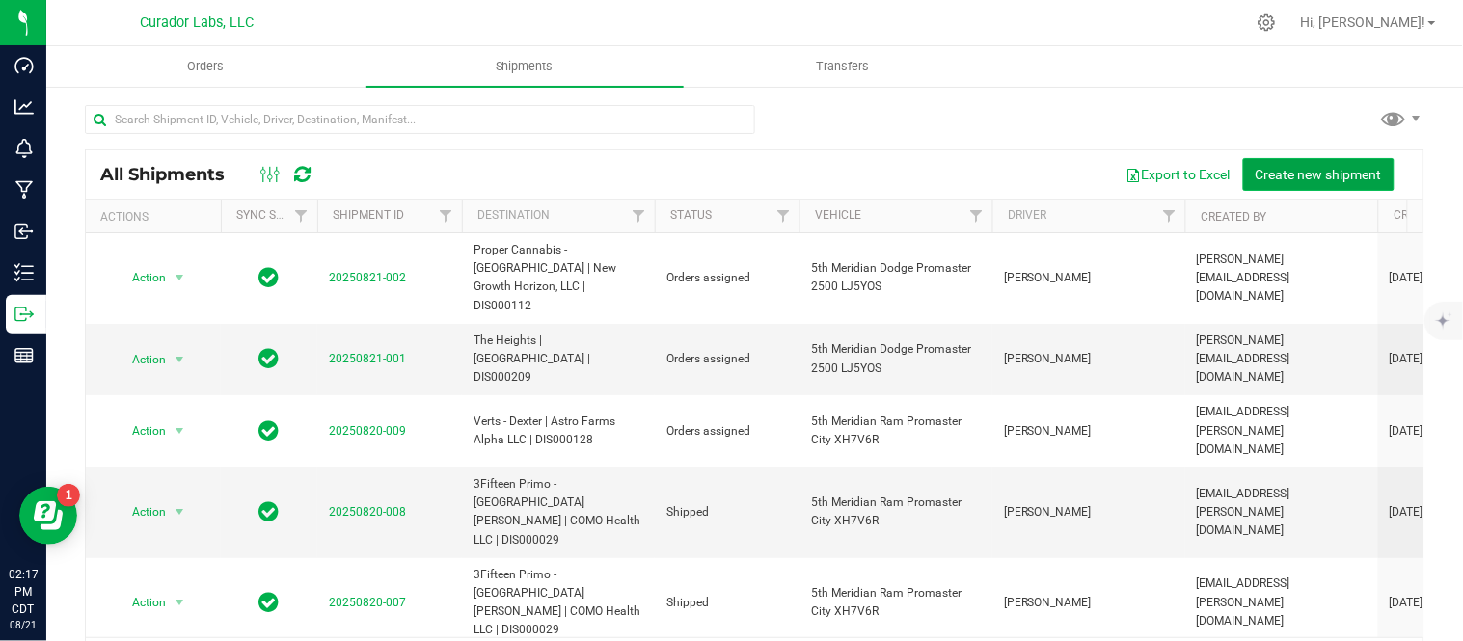
click at [1306, 176] on span "Create new shipment" at bounding box center [1319, 174] width 126 height 15
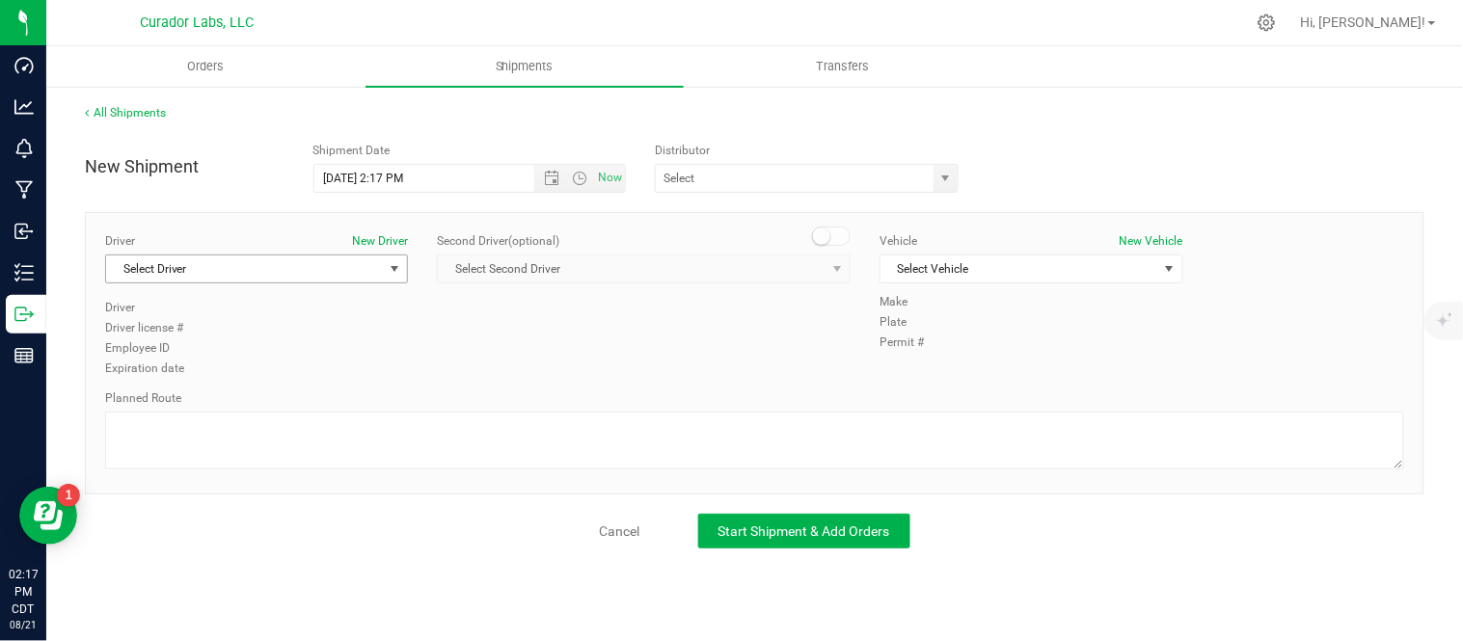
click at [281, 264] on span "Select Driver" at bounding box center [244, 269] width 277 height 27
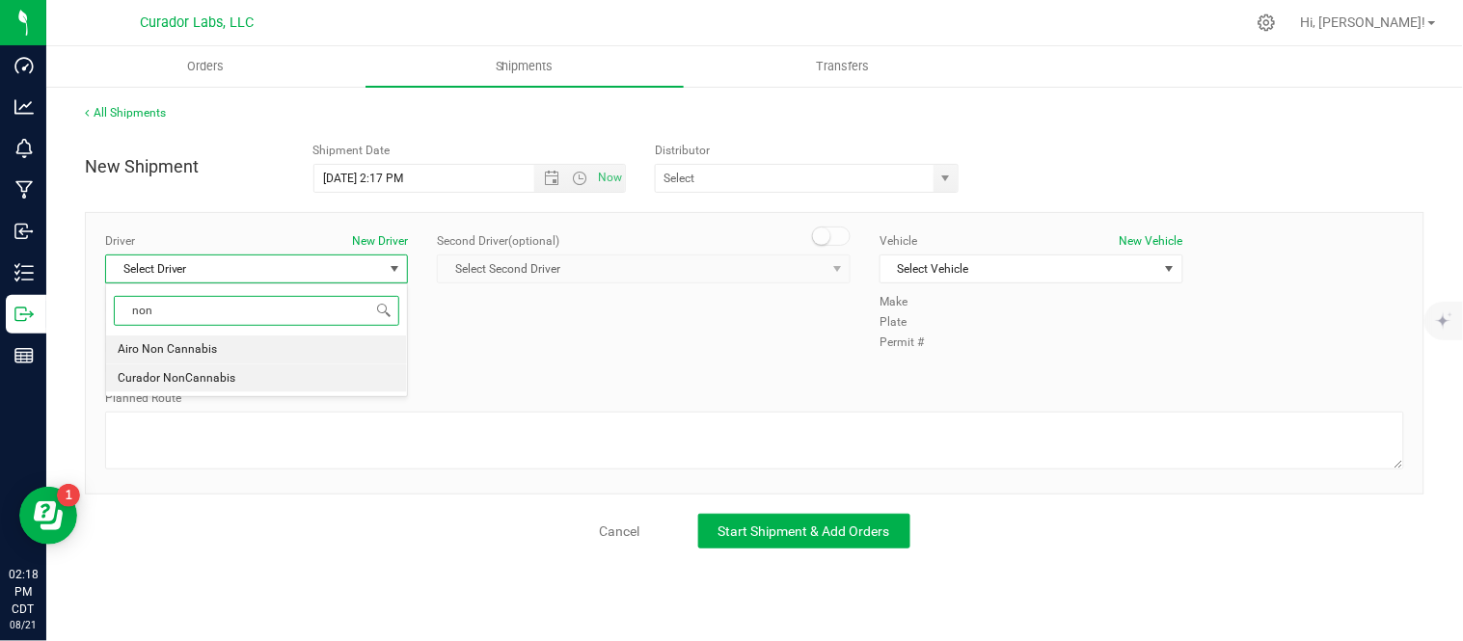
click at [235, 378] on li "Curador NonCannabis" at bounding box center [256, 379] width 301 height 29
type input "non"
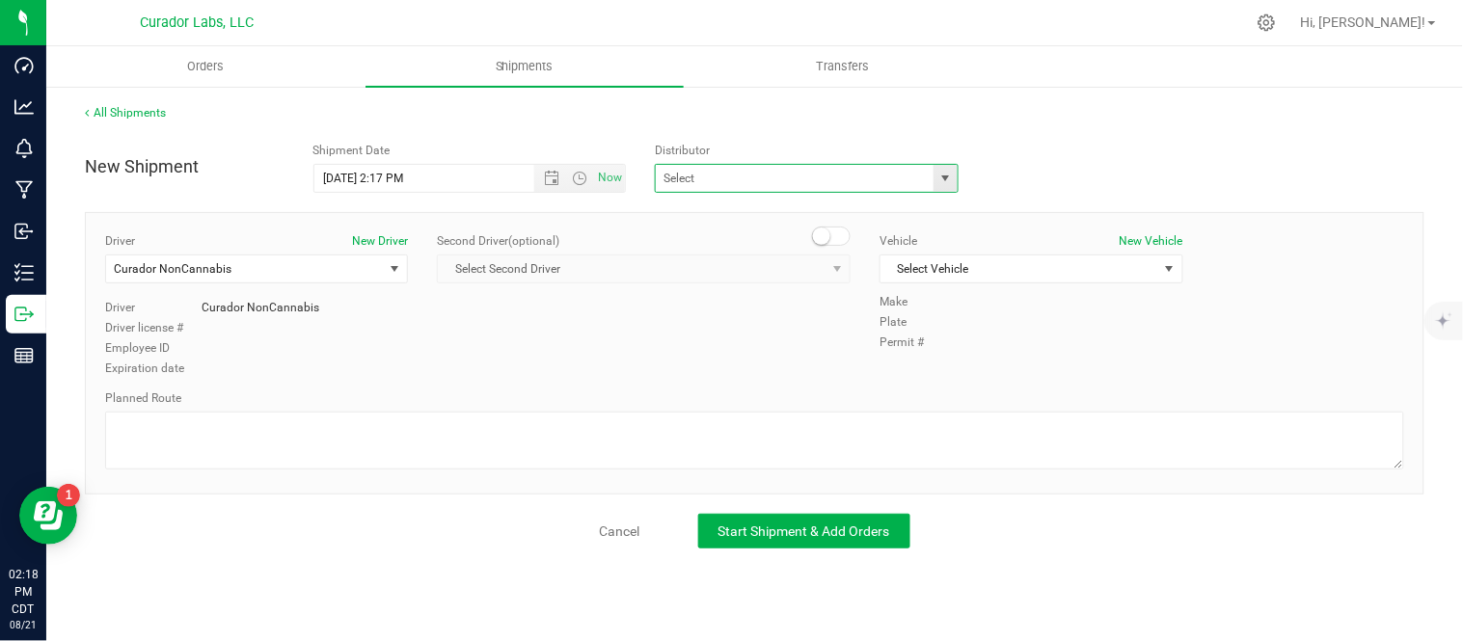
click at [958, 191] on span at bounding box center [807, 178] width 304 height 29
click at [951, 185] on span "select" at bounding box center [945, 178] width 15 height 15
click at [855, 209] on li "Curador Labs Non Cannabis Delivery" at bounding box center [808, 211] width 302 height 29
type input "Curador Labs Non Cannabis Delivery"
click at [1167, 270] on span "select" at bounding box center [1169, 268] width 15 height 15
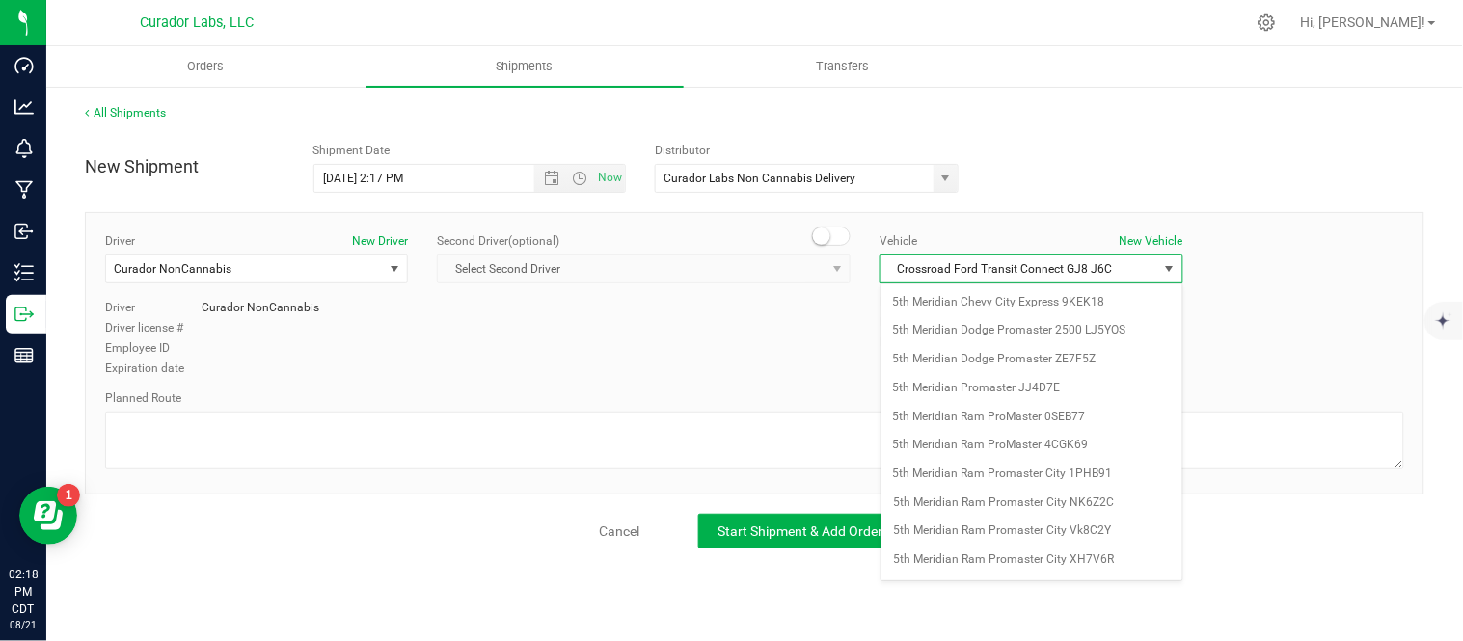
scroll to position [547, 0]
click at [1067, 562] on li "Curador Labs Non Cannabis Delivery" at bounding box center [1032, 558] width 301 height 29
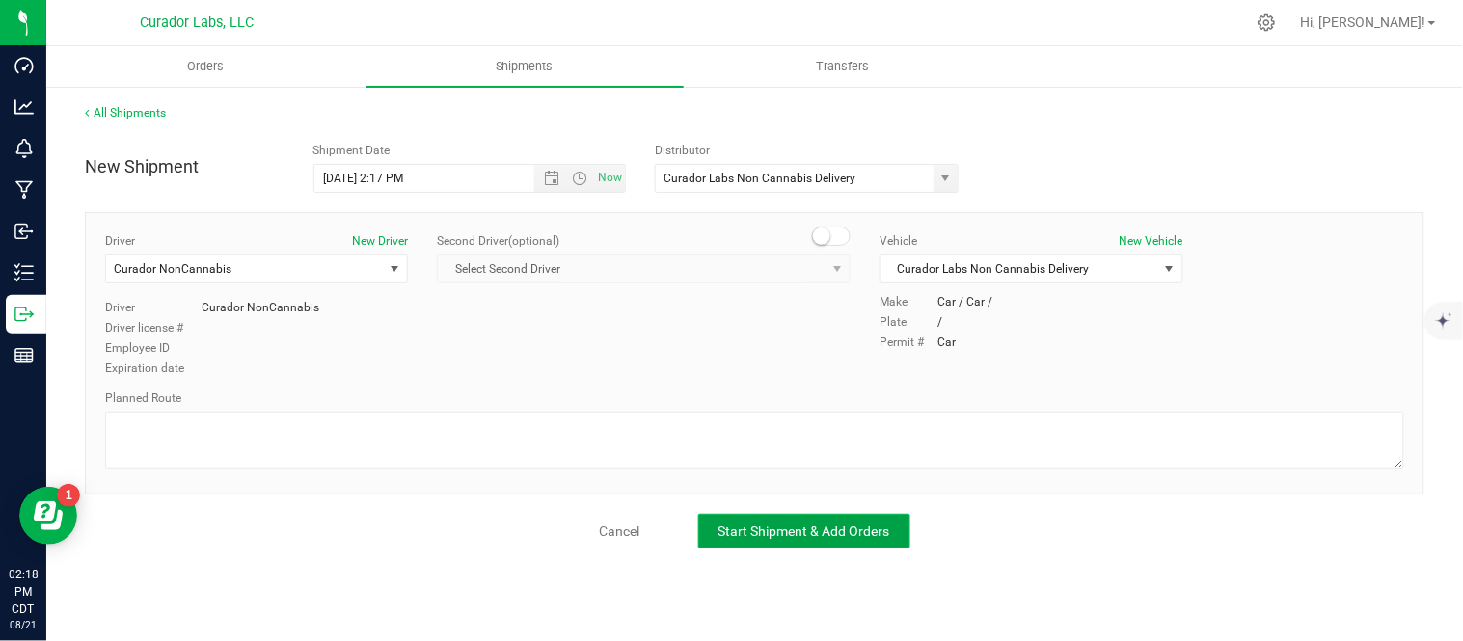
click at [814, 537] on span "Start Shipment & Add Orders" at bounding box center [805, 531] width 172 height 15
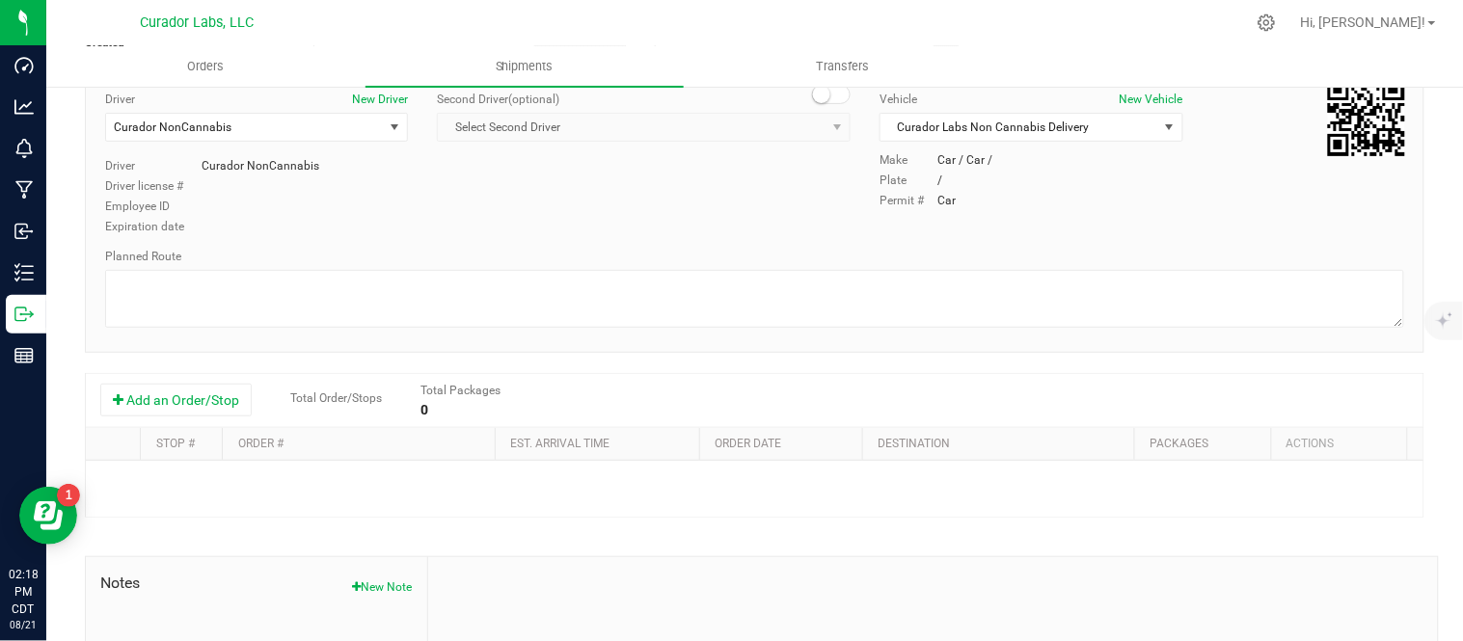
scroll to position [214, 0]
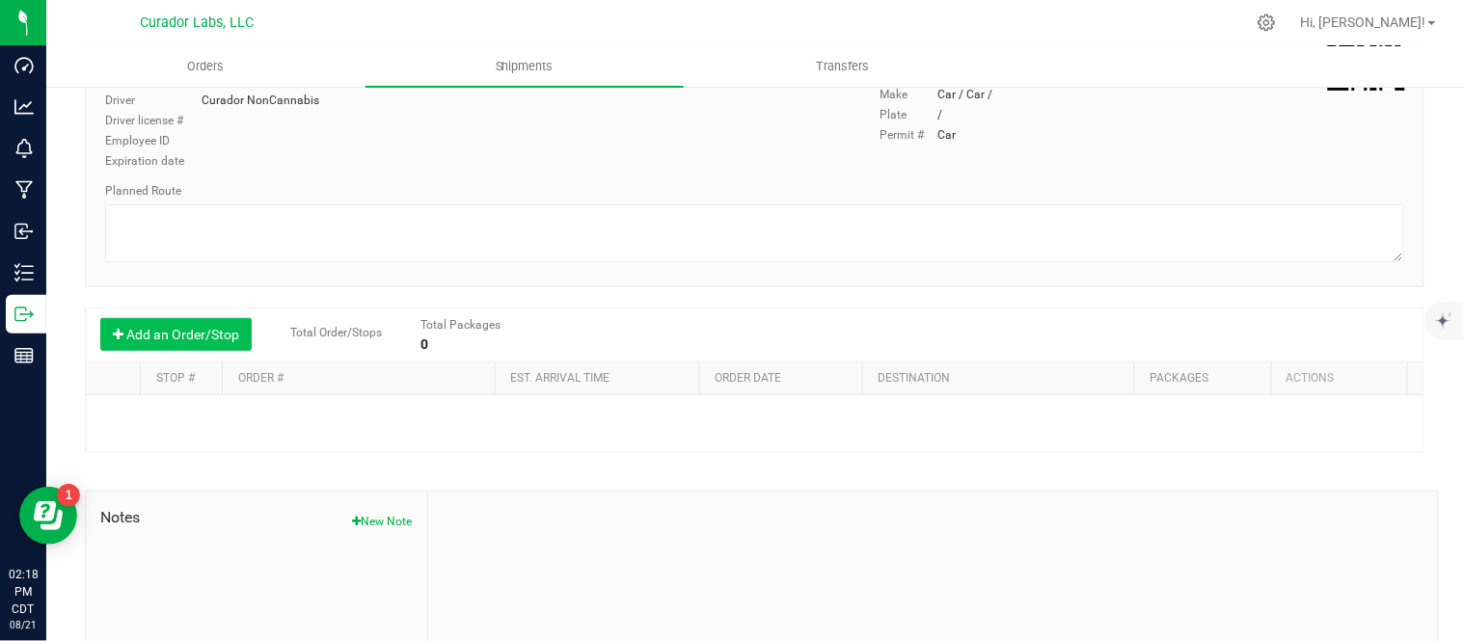
click at [179, 338] on button "Add an Order/Stop" at bounding box center [175, 334] width 151 height 33
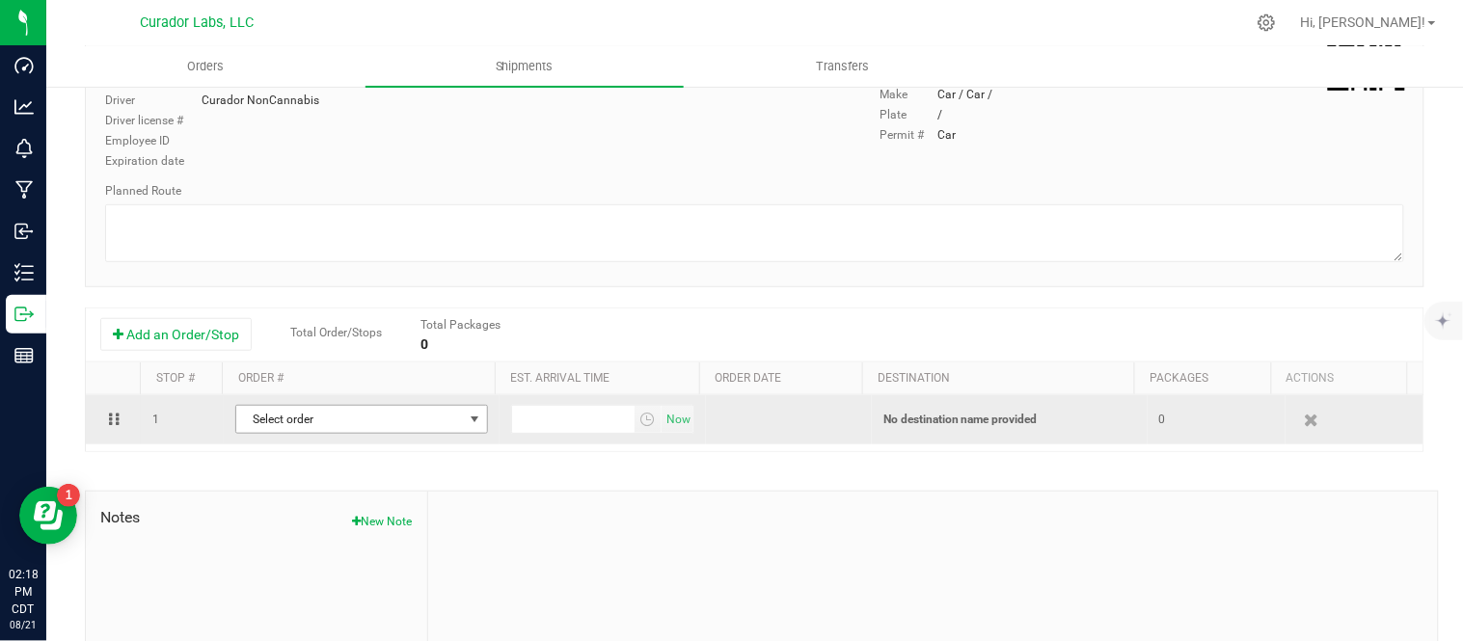
click at [387, 420] on span "Select order" at bounding box center [349, 419] width 227 height 27
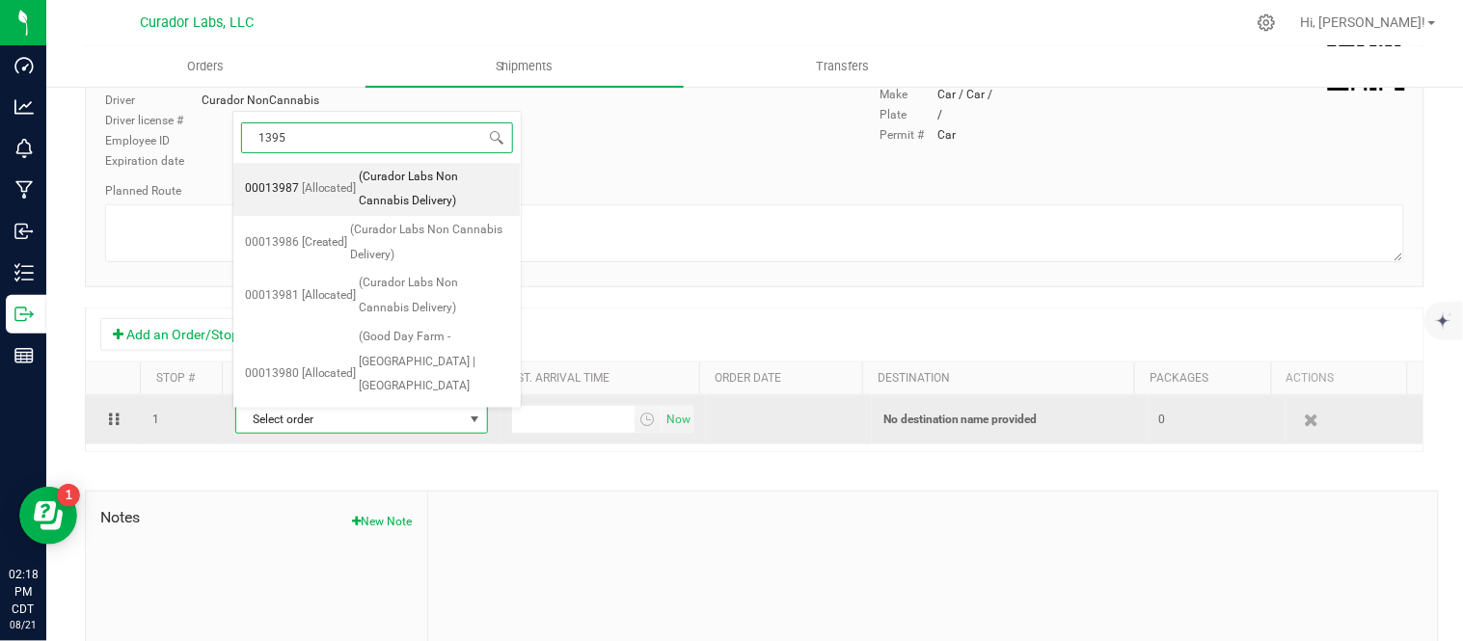
type input "13953"
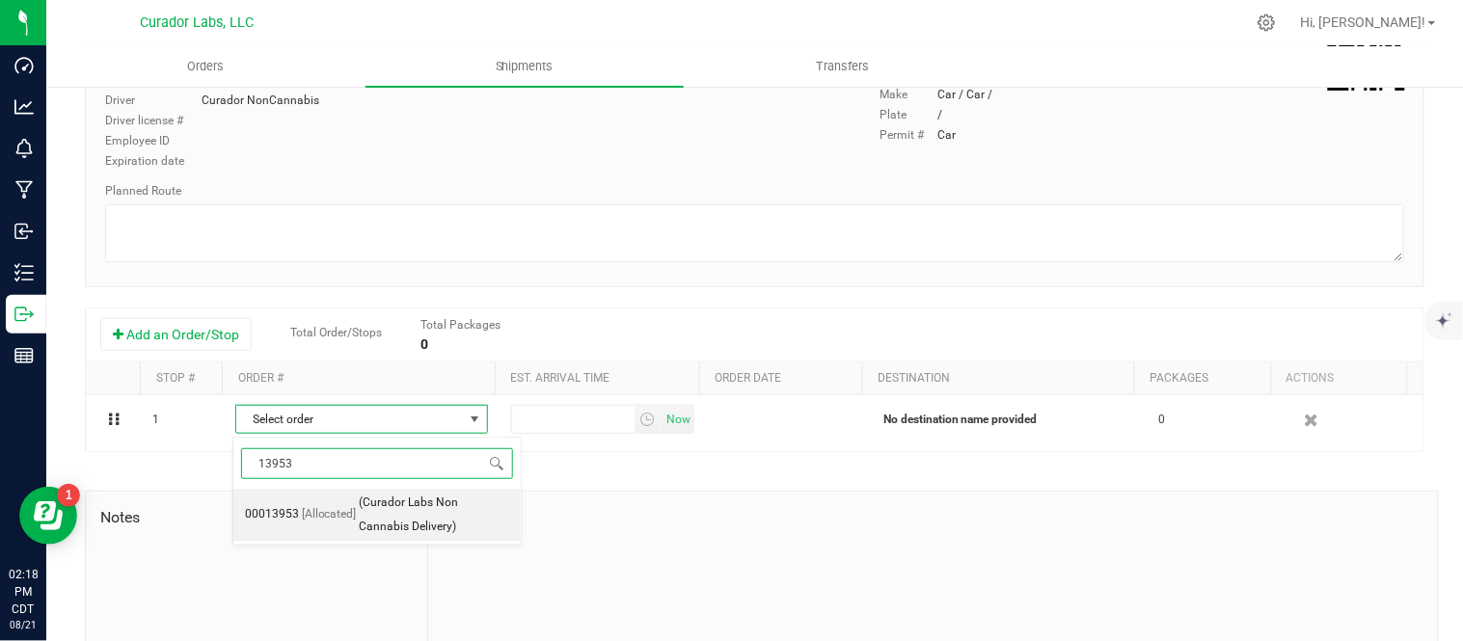
click at [429, 516] on span "(Curador Labs Non Cannabis Delivery)" at bounding box center [434, 515] width 149 height 49
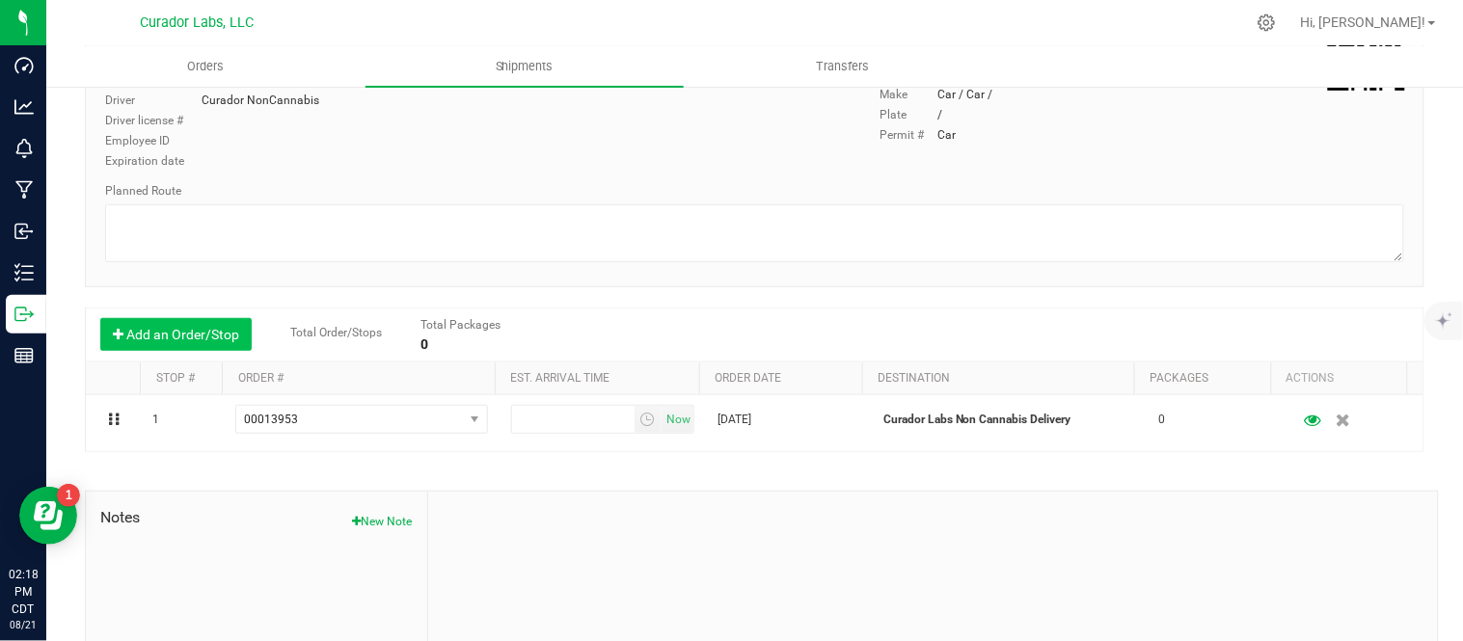
click at [159, 342] on button "Add an Order/Stop" at bounding box center [175, 334] width 151 height 33
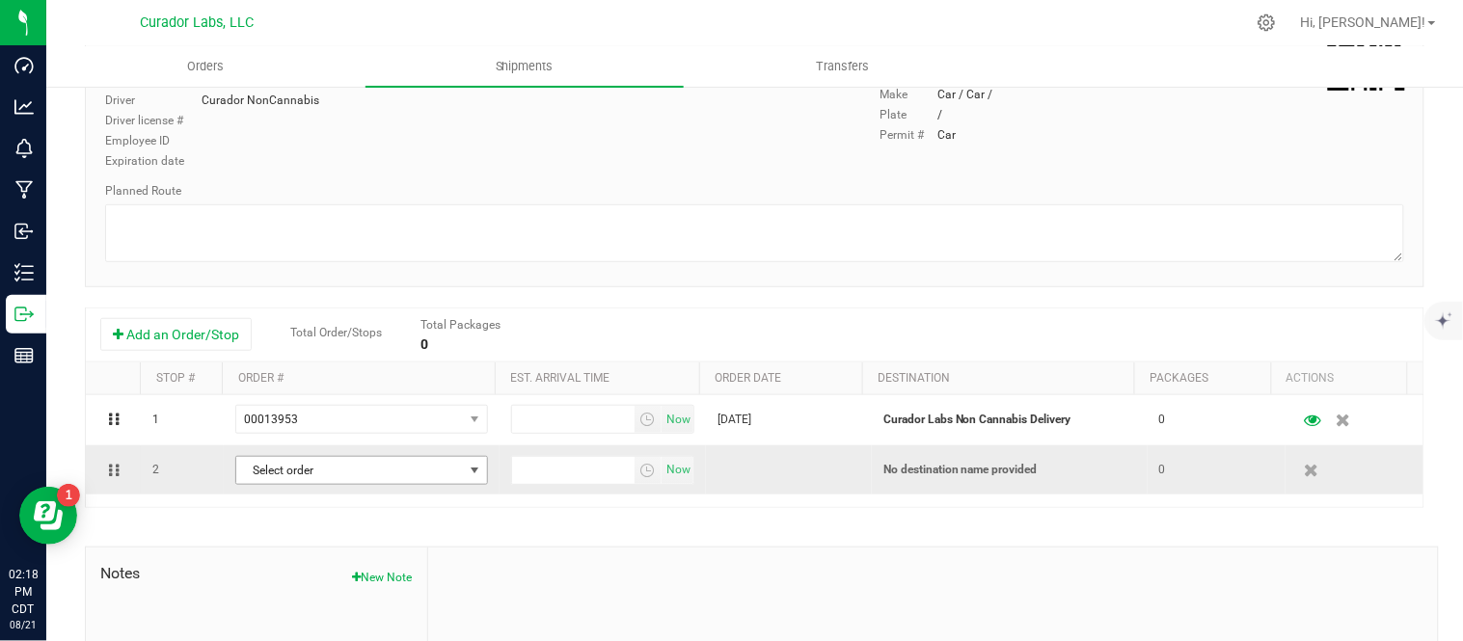
click at [323, 467] on span "Select order" at bounding box center [349, 470] width 227 height 27
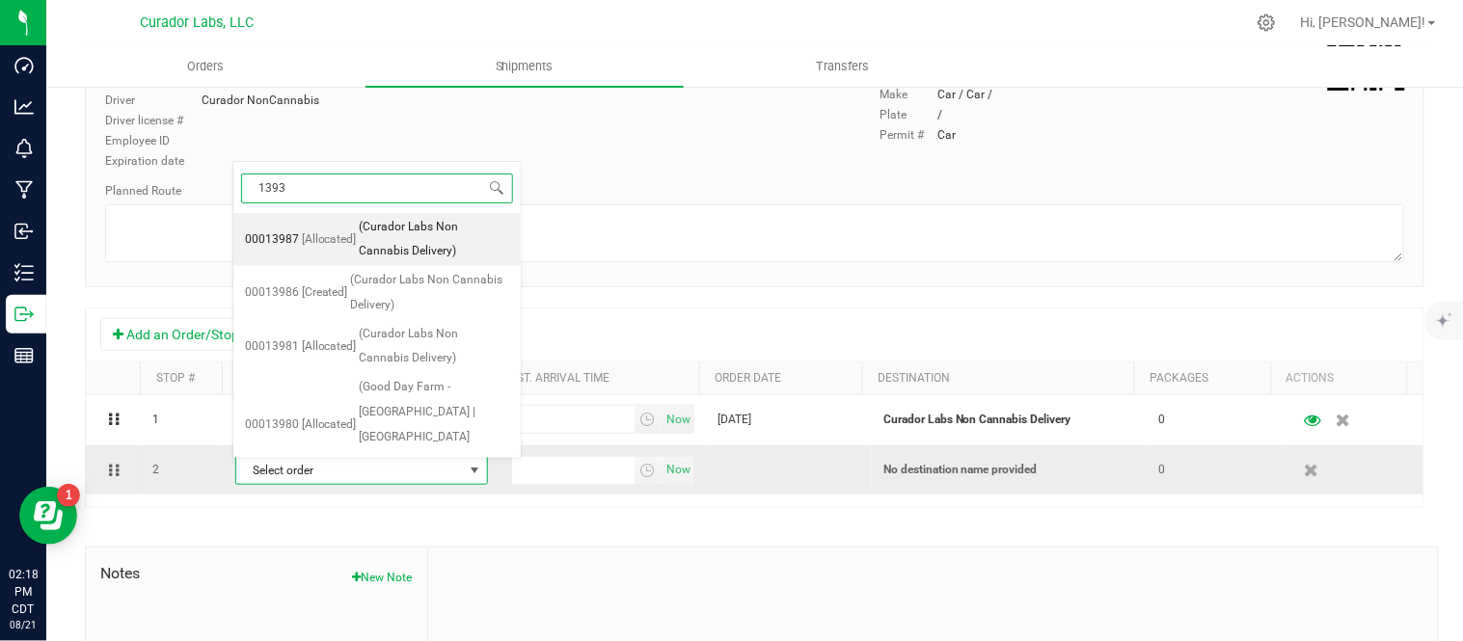
type input "13938"
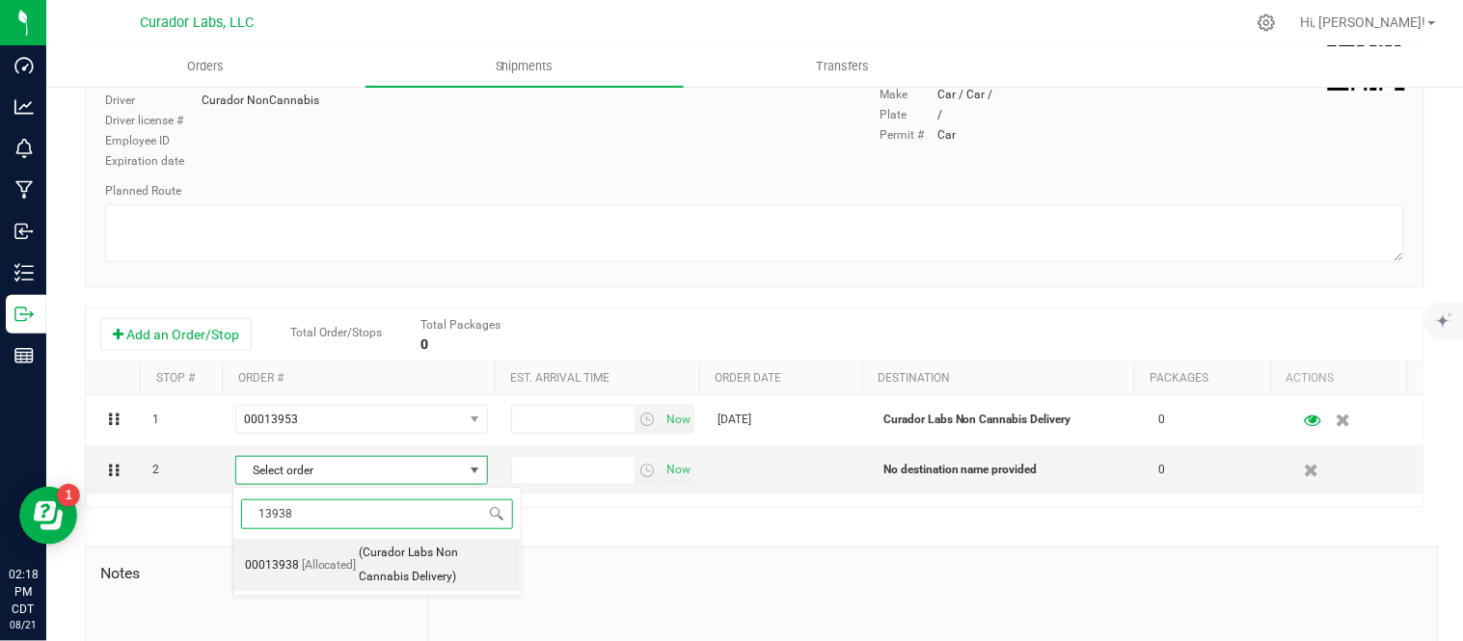
click at [365, 554] on span "(Curador Labs Non Cannabis Delivery)" at bounding box center [434, 565] width 149 height 49
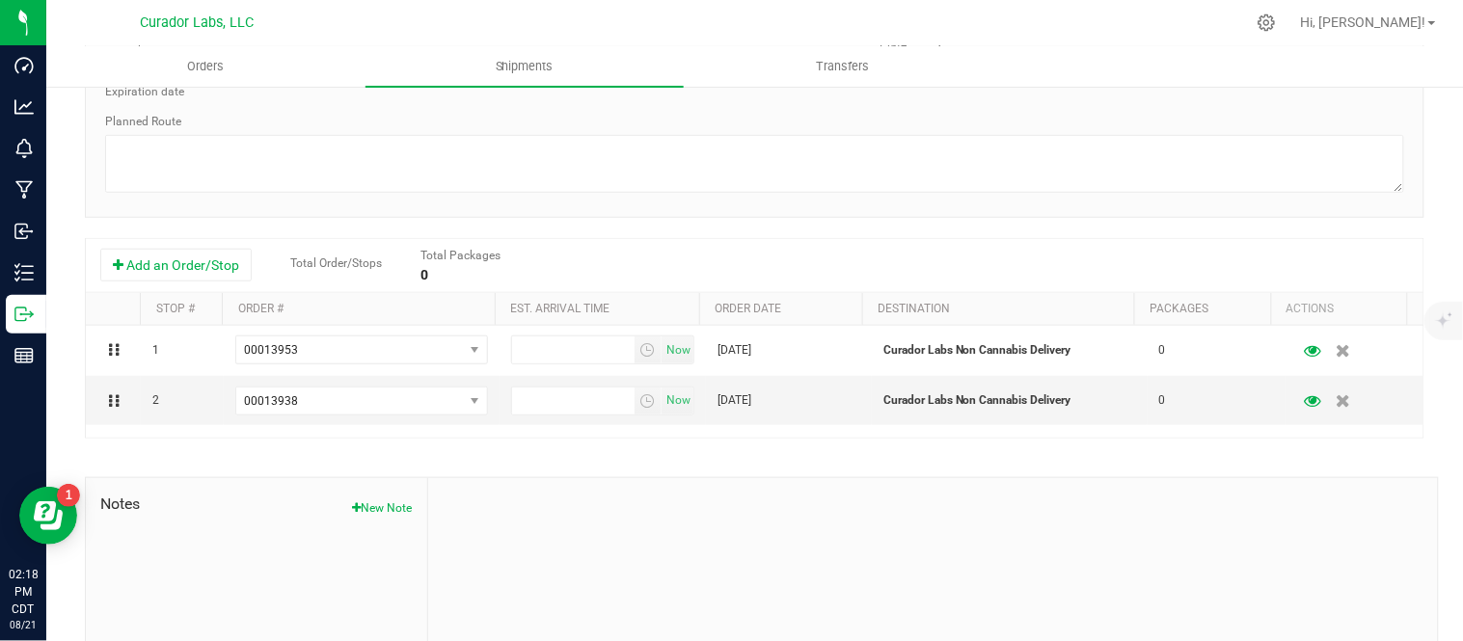
scroll to position [321, 0]
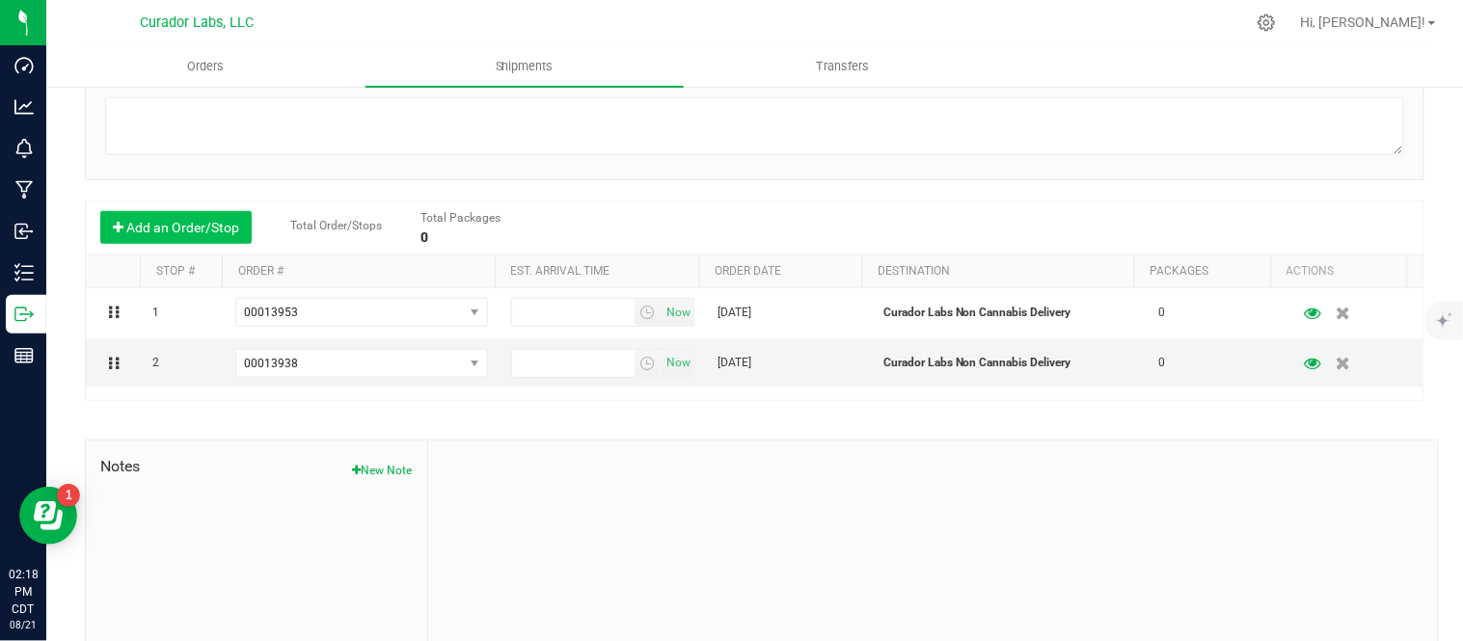
click at [149, 231] on button "Add an Order/Stop" at bounding box center [175, 227] width 151 height 33
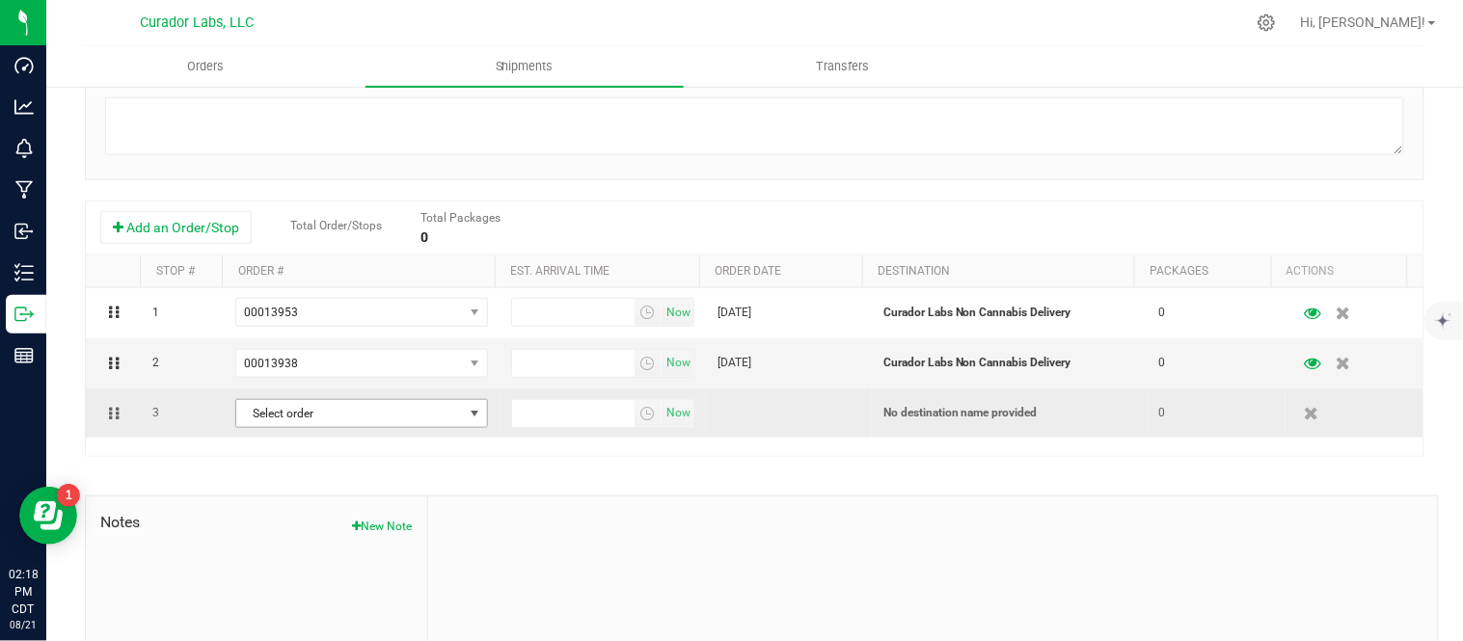
click at [275, 416] on span "Select order" at bounding box center [349, 413] width 227 height 27
type input "13981"
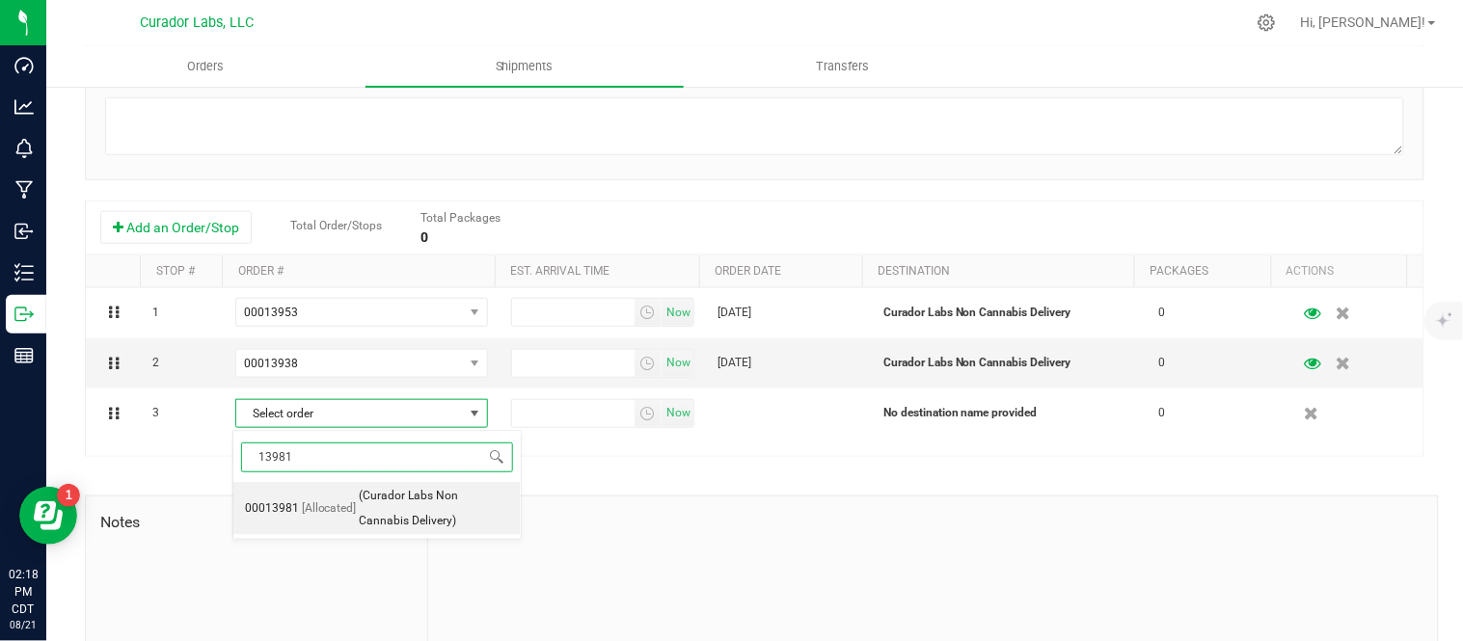
click at [412, 518] on span "(Curador Labs Non Cannabis Delivery)" at bounding box center [434, 508] width 149 height 49
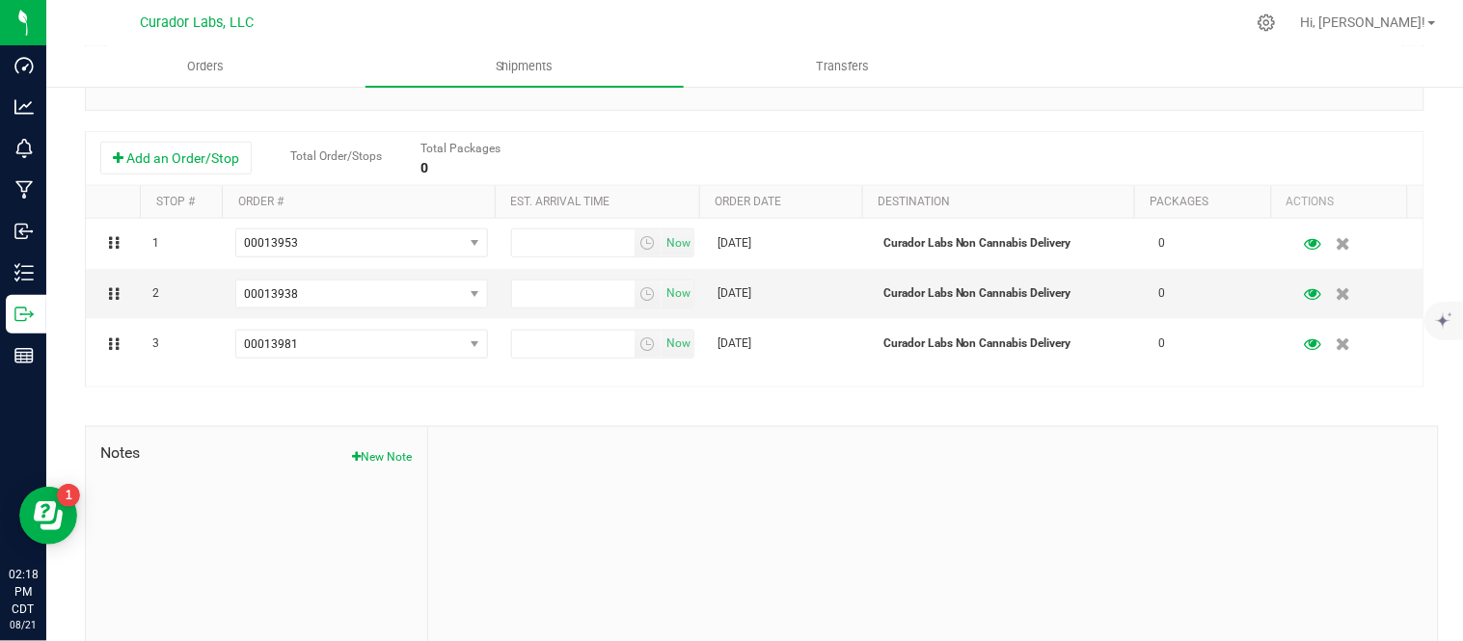
scroll to position [428, 0]
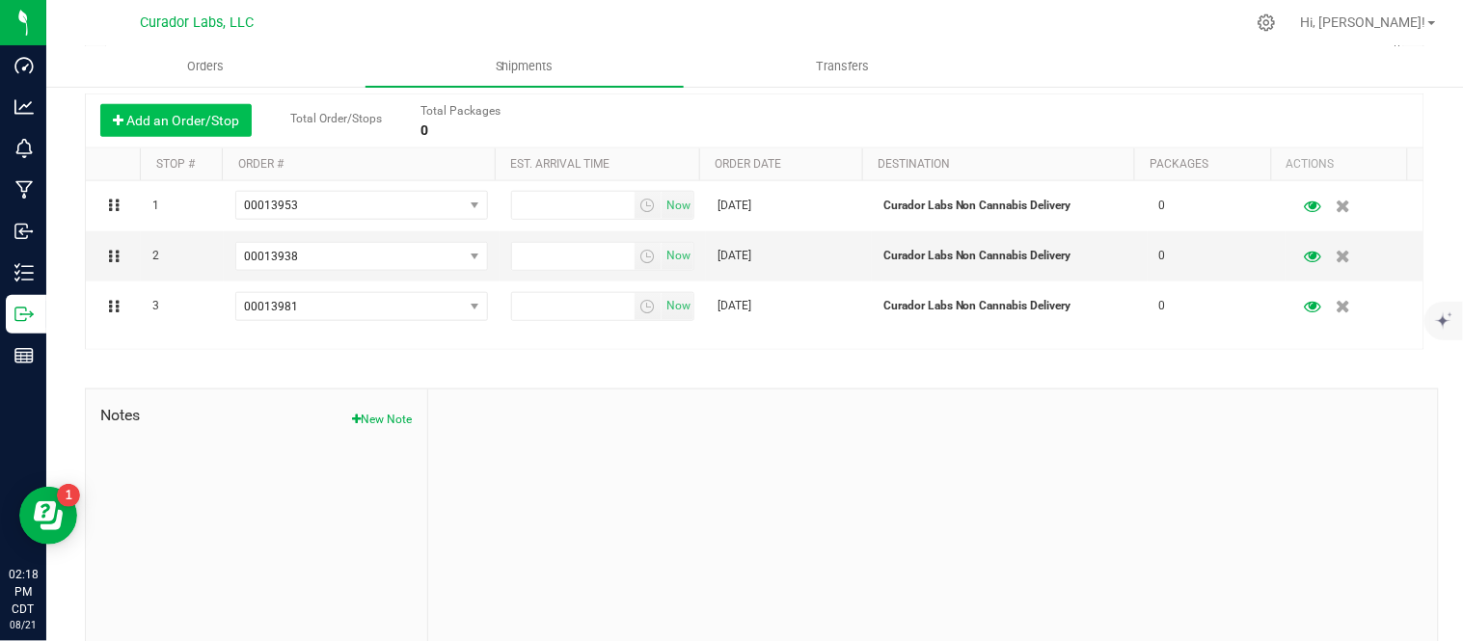
click at [168, 122] on button "Add an Order/Stop" at bounding box center [175, 120] width 151 height 33
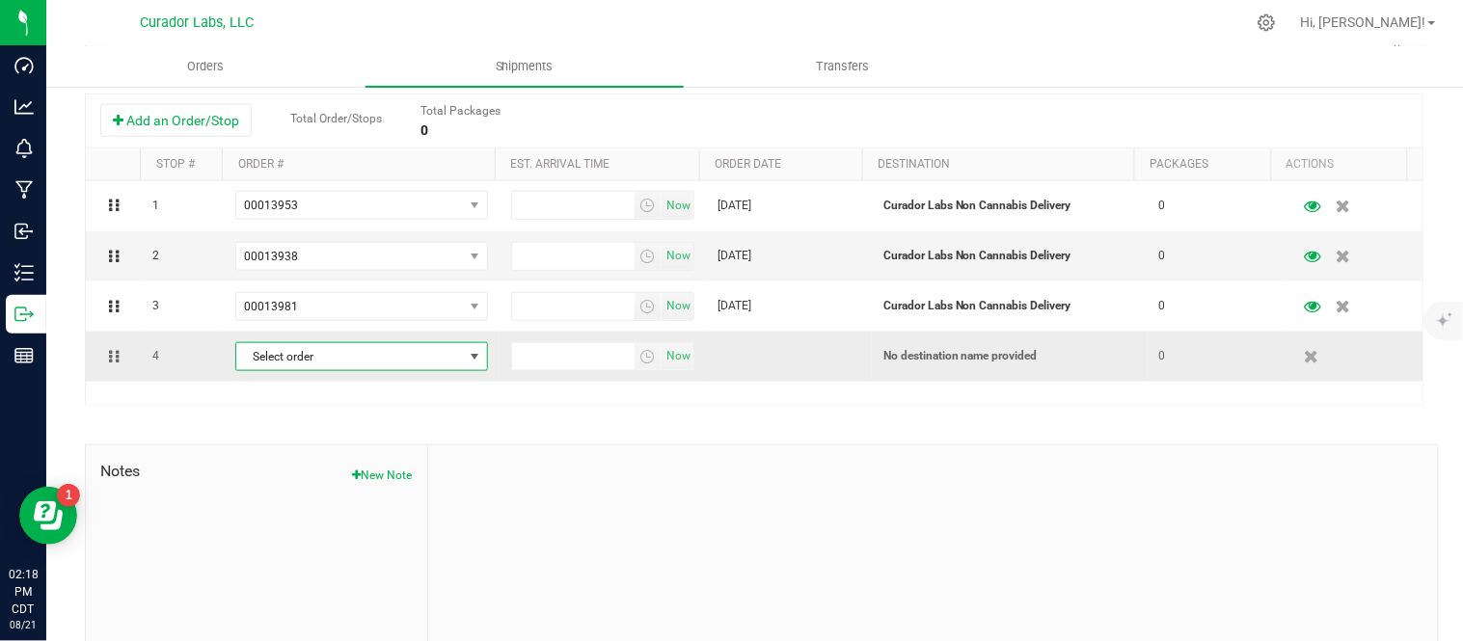
click at [276, 353] on span "Select order" at bounding box center [349, 356] width 227 height 27
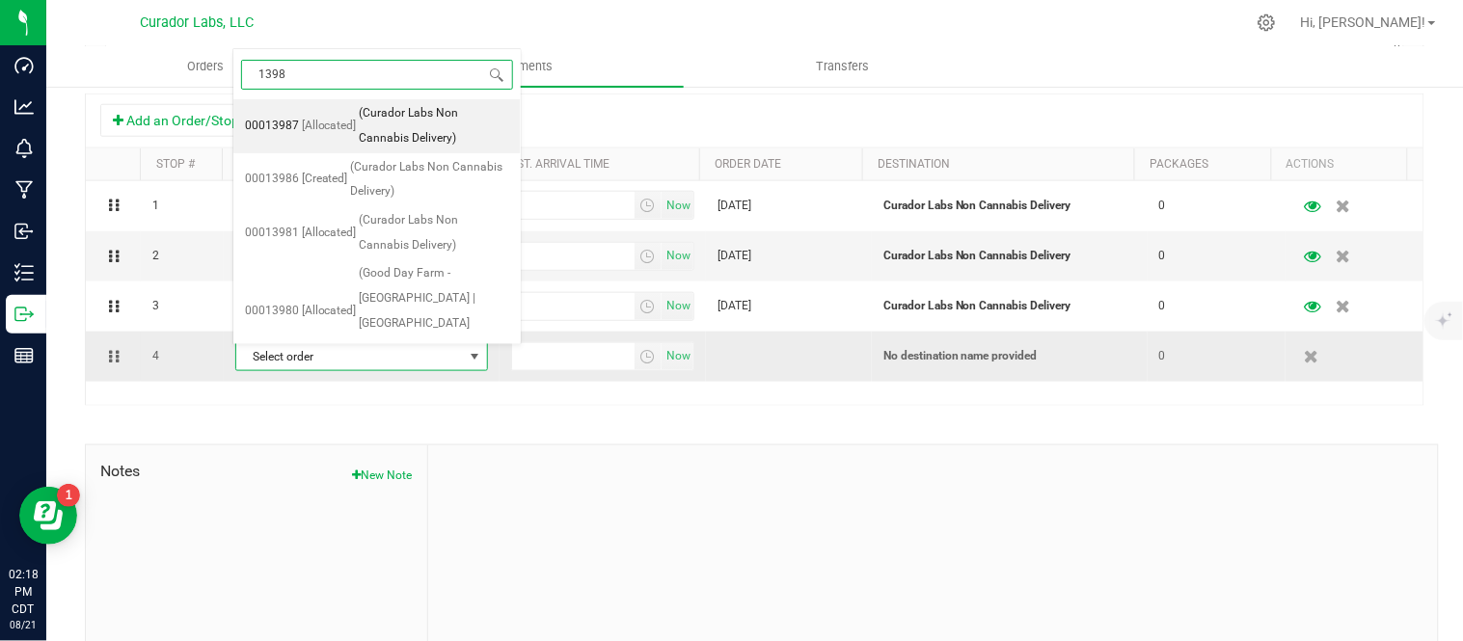
type input "13987"
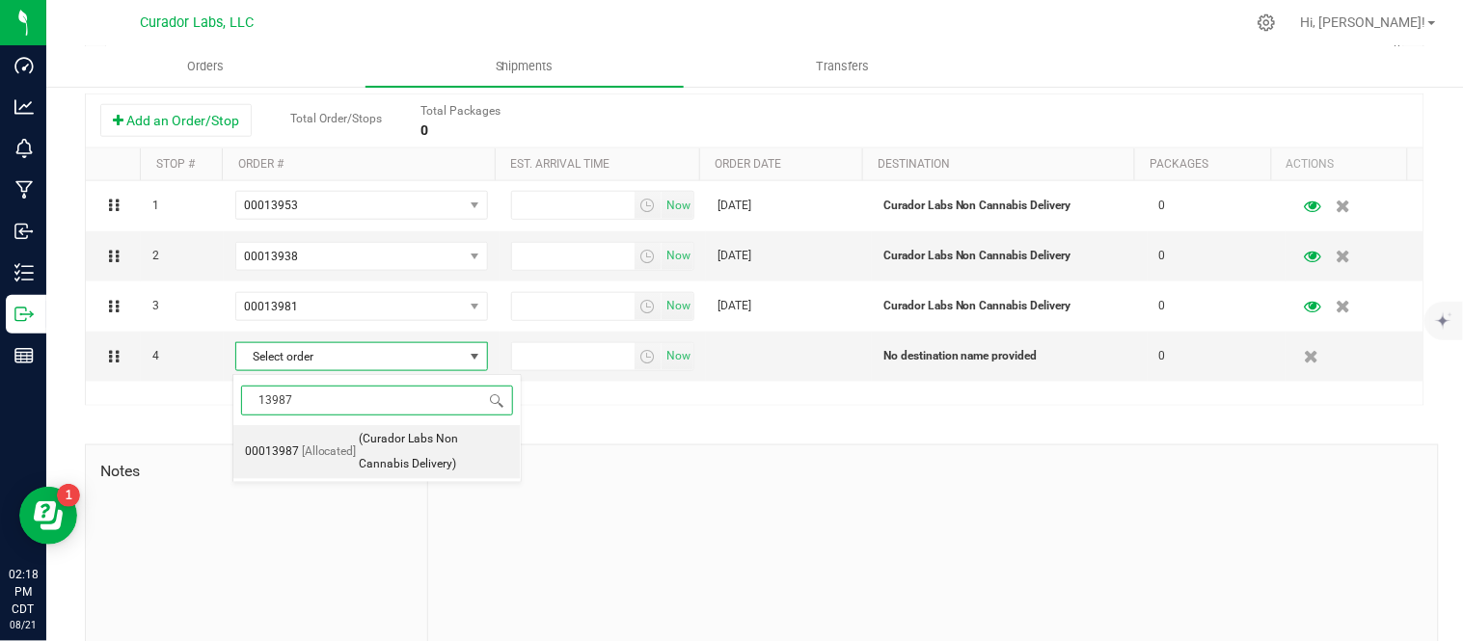
click at [339, 437] on li "00013987 [Allocated] (Curador Labs Non Cannabis Delivery)" at bounding box center [376, 451] width 287 height 53
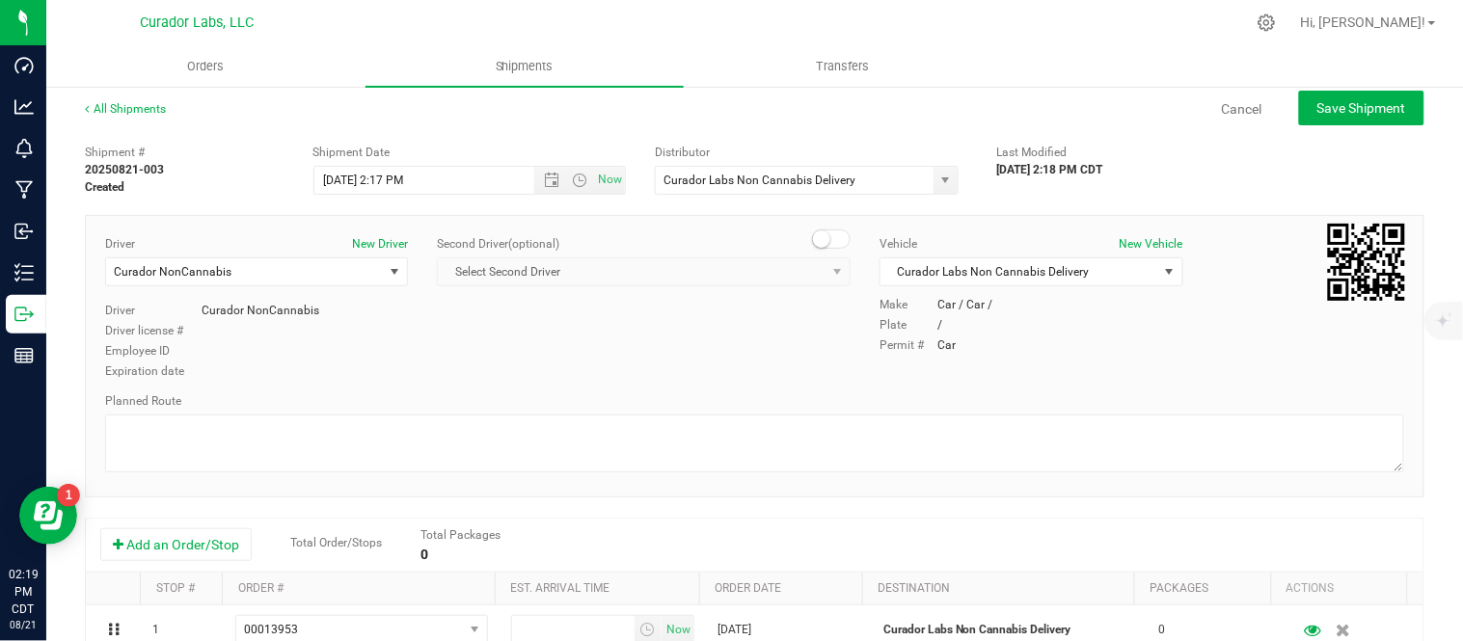
scroll to position [0, 0]
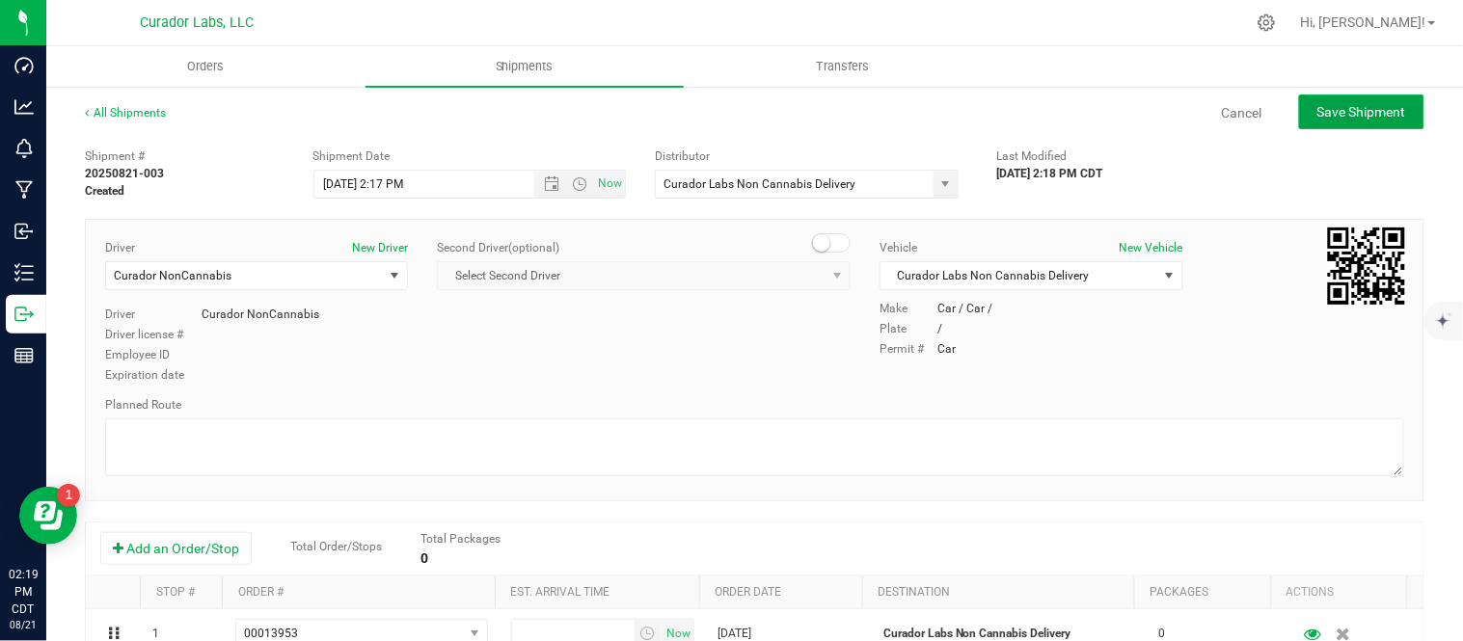
click at [1299, 111] on button "Save Shipment" at bounding box center [1361, 112] width 125 height 35
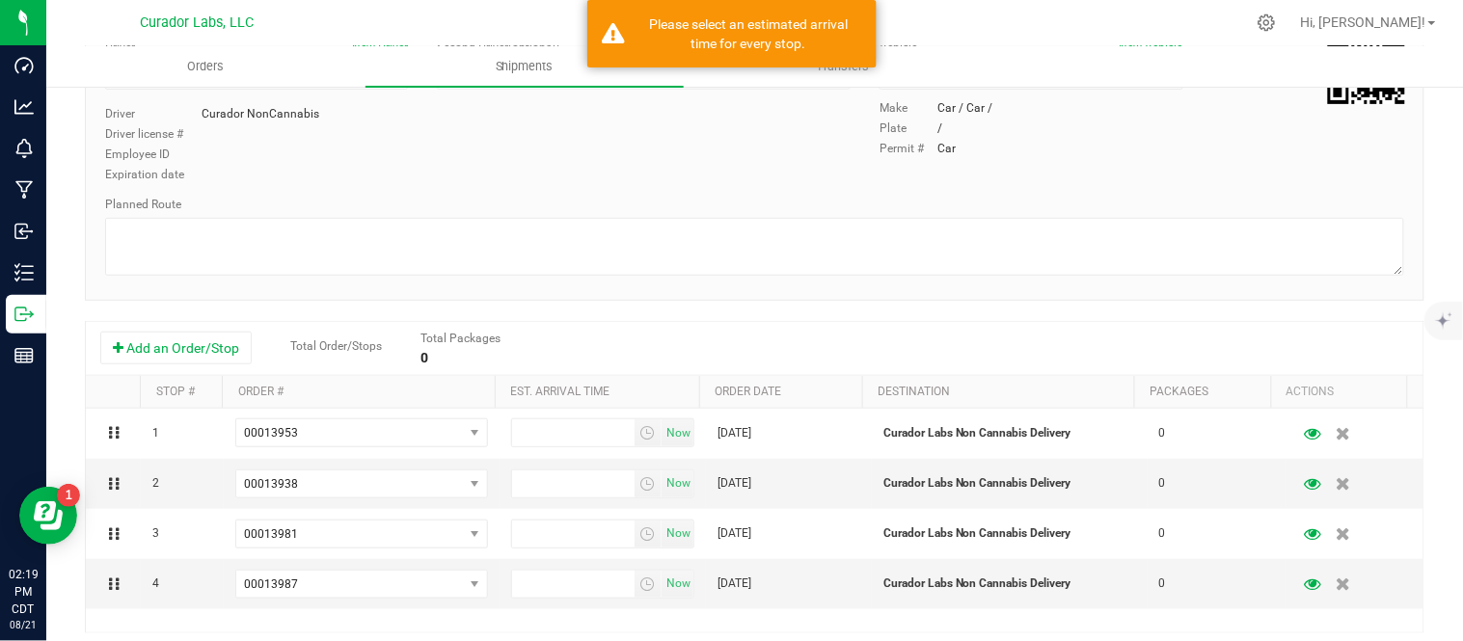
scroll to position [428, 0]
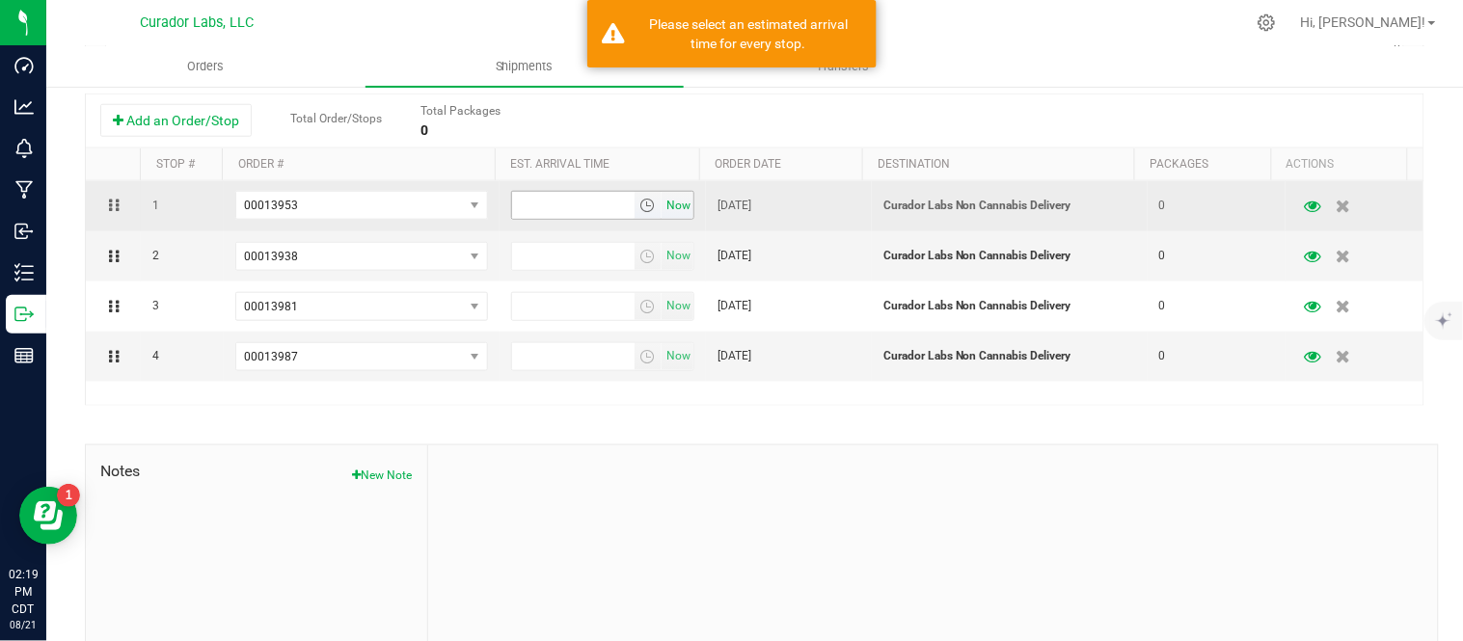
click at [665, 198] on span "Now" at bounding box center [679, 206] width 33 height 28
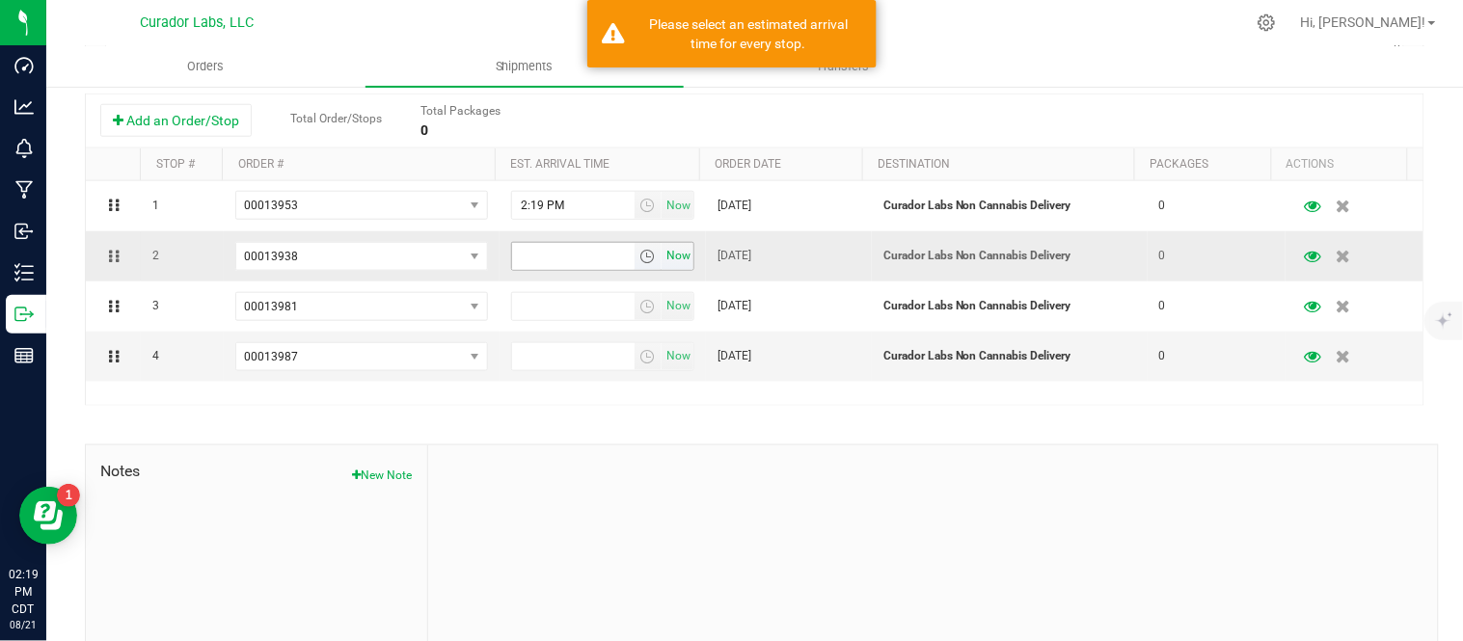
click at [663, 257] on span "Now" at bounding box center [679, 256] width 33 height 28
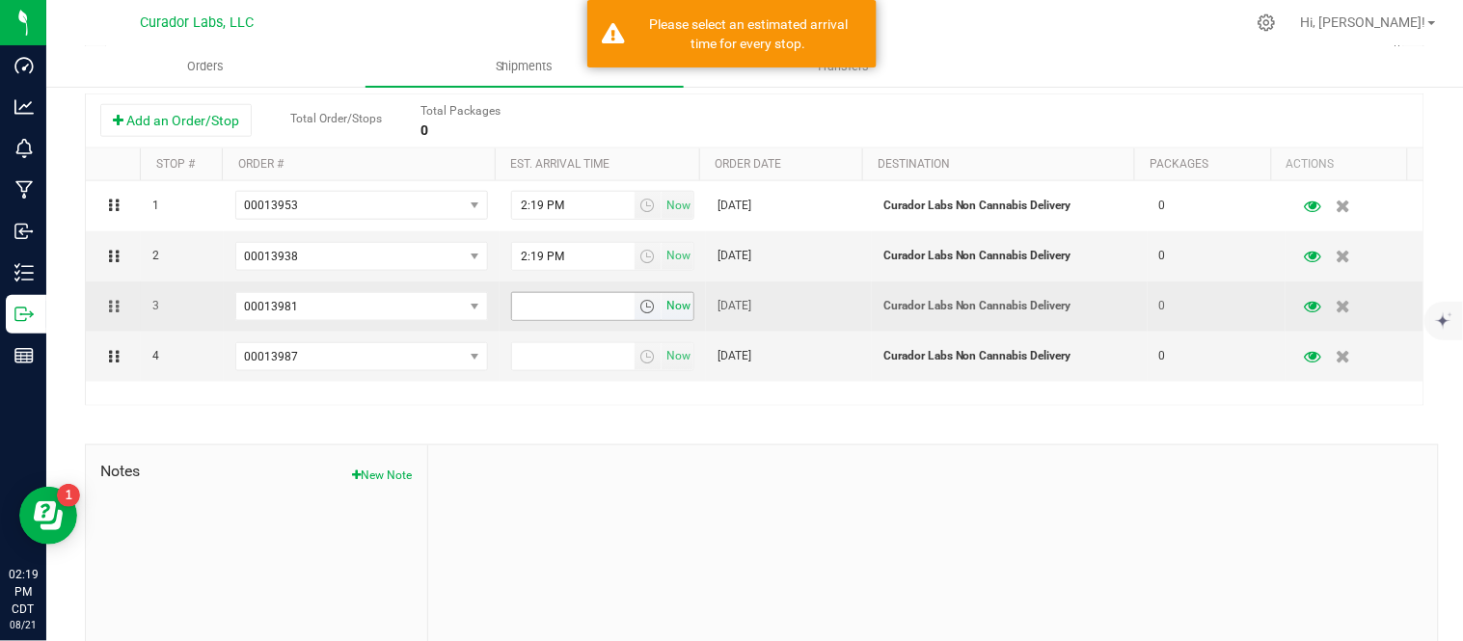
click at [669, 305] on span "Now" at bounding box center [679, 306] width 33 height 28
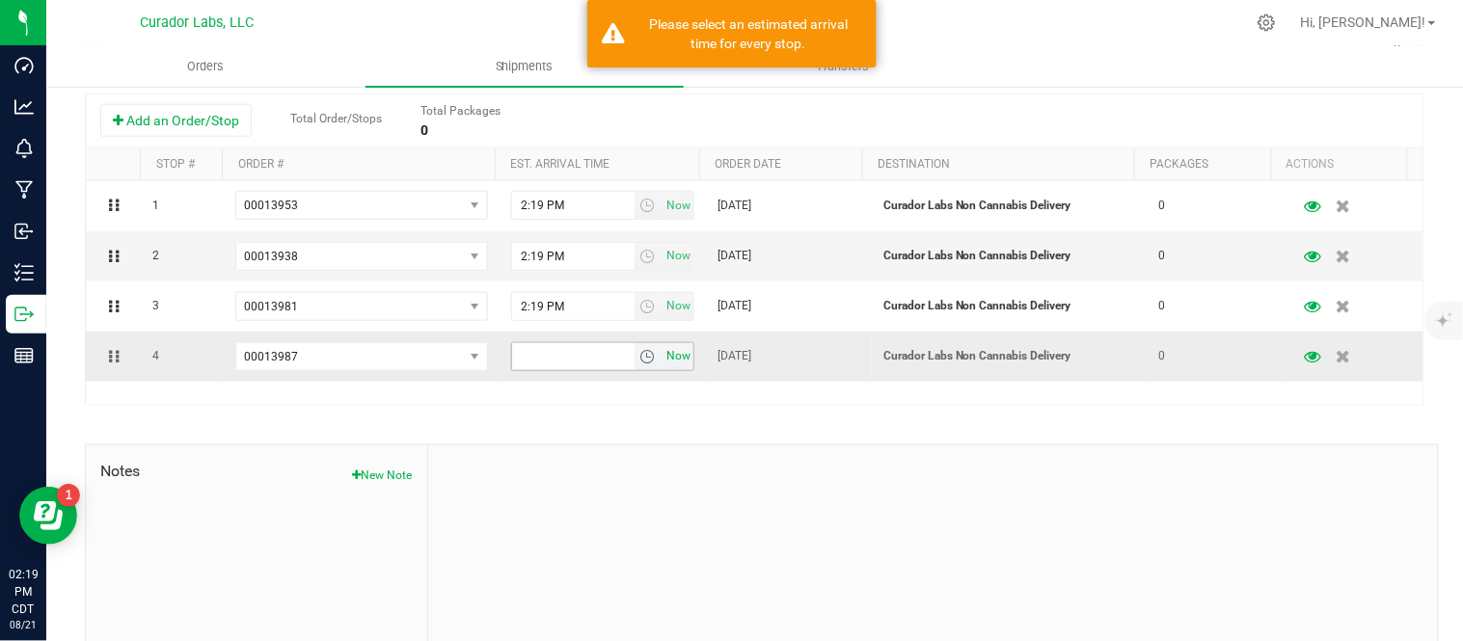
click at [663, 353] on span "Now" at bounding box center [679, 356] width 33 height 28
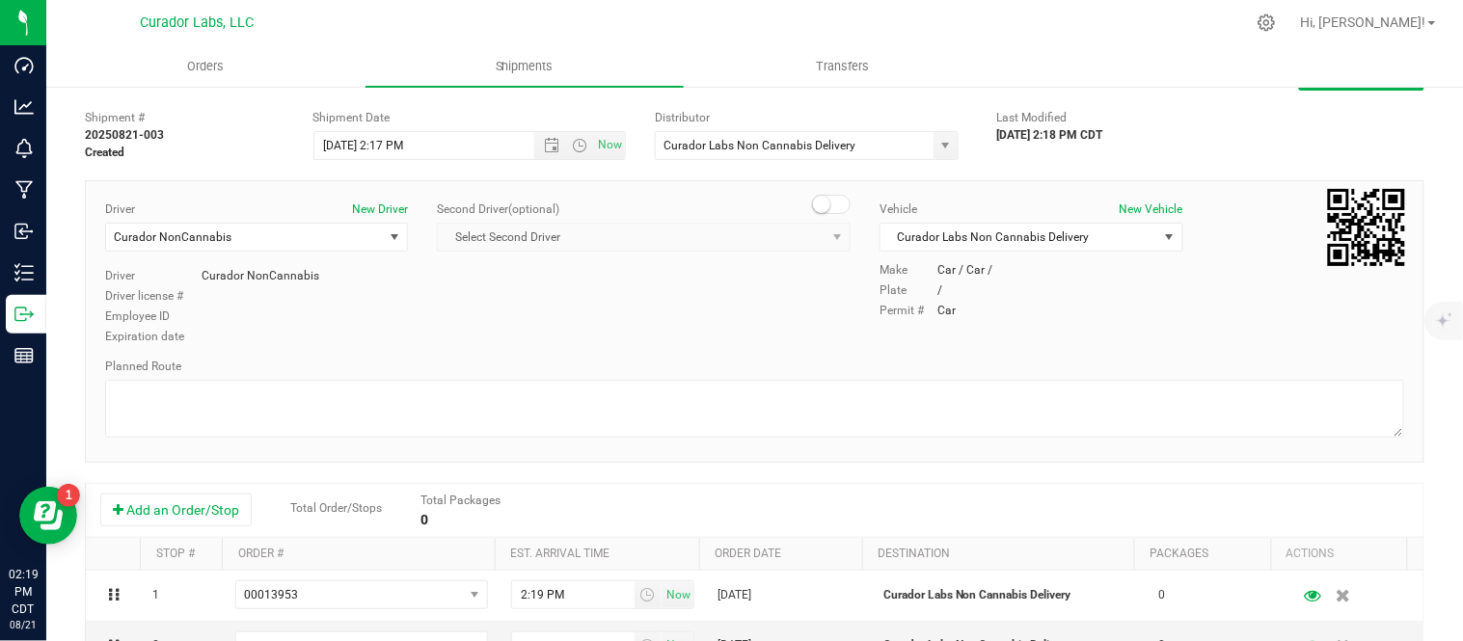
scroll to position [0, 0]
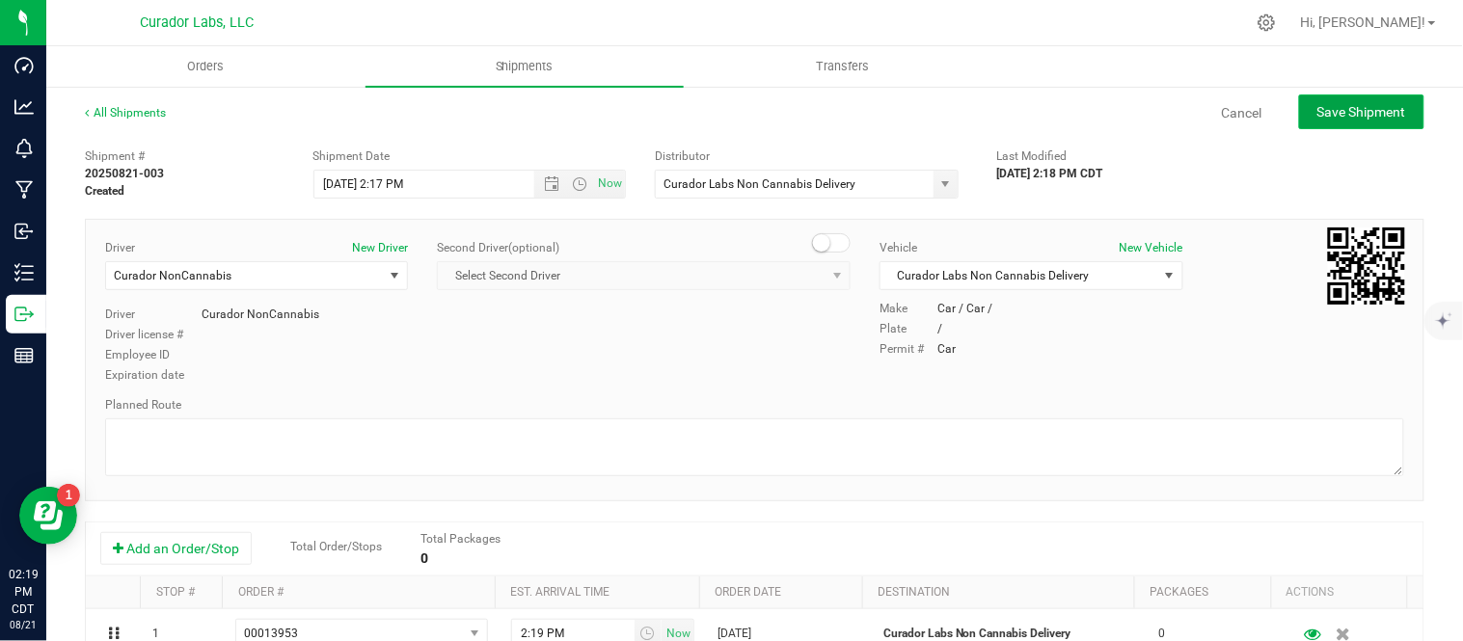
click at [1335, 119] on span "Save Shipment" at bounding box center [1361, 111] width 89 height 15
type input "[DATE] 7:17 PM"
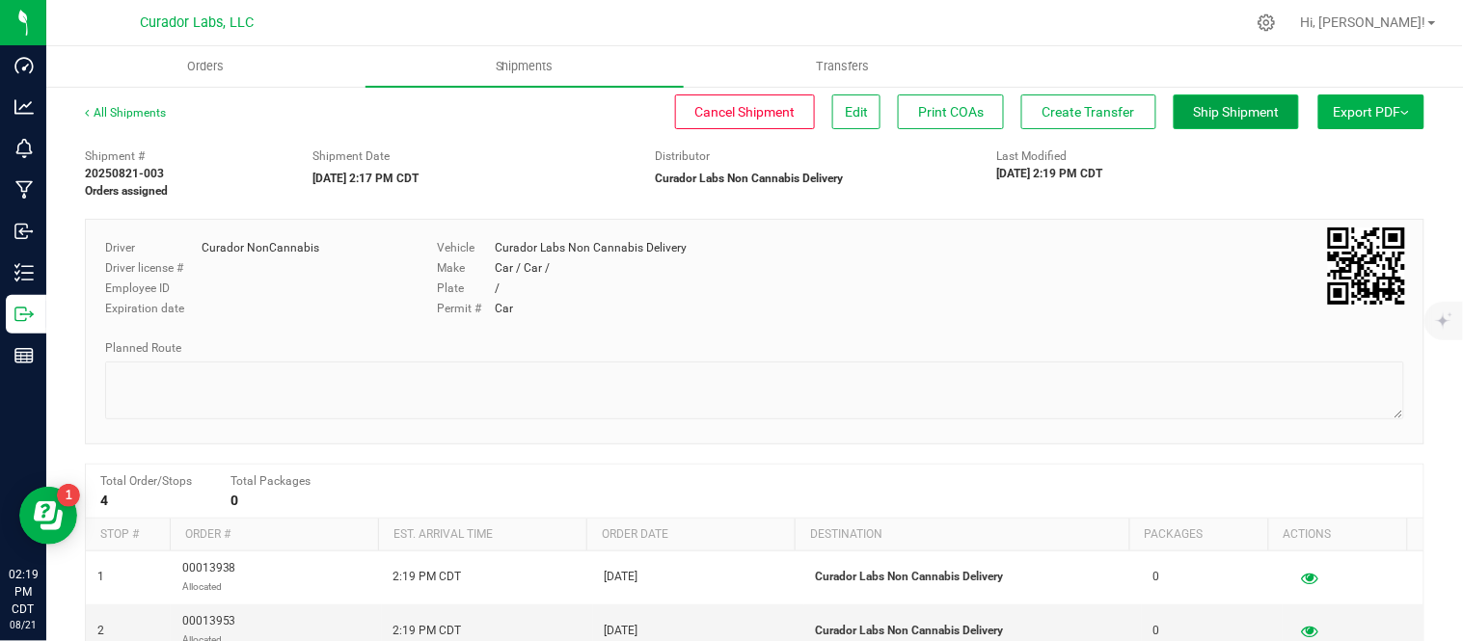
click at [1200, 117] on span "Ship Shipment" at bounding box center [1237, 111] width 86 height 15
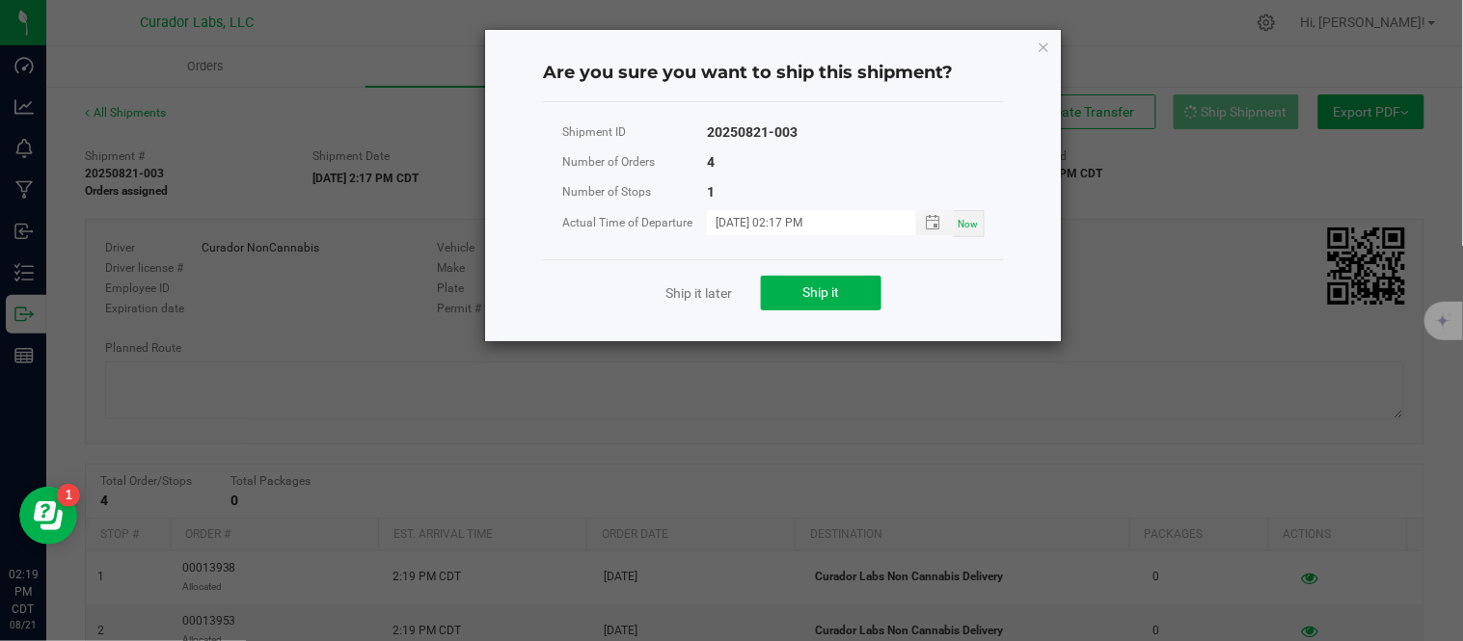
click at [974, 220] on span "Now" at bounding box center [969, 224] width 20 height 11
type input "[DATE] 02:19 PM"
click at [866, 285] on button "Ship it" at bounding box center [821, 293] width 121 height 35
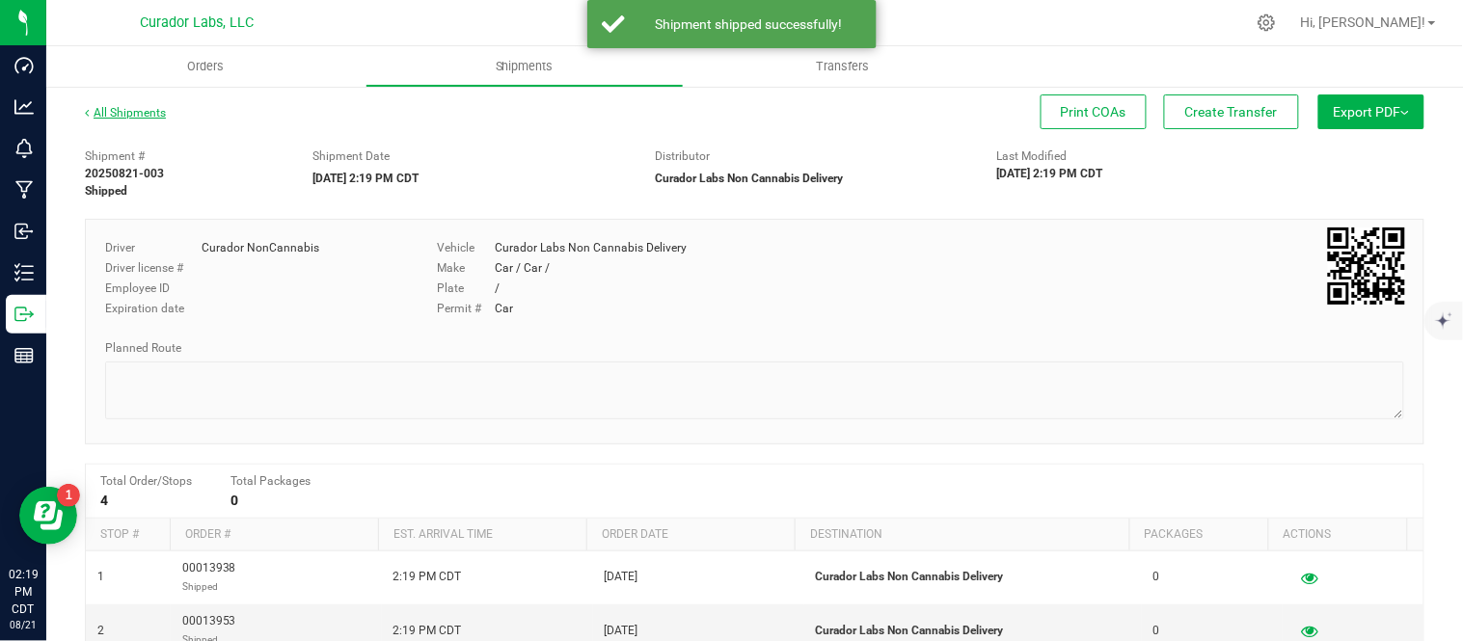
click at [152, 114] on link "All Shipments" at bounding box center [125, 113] width 81 height 14
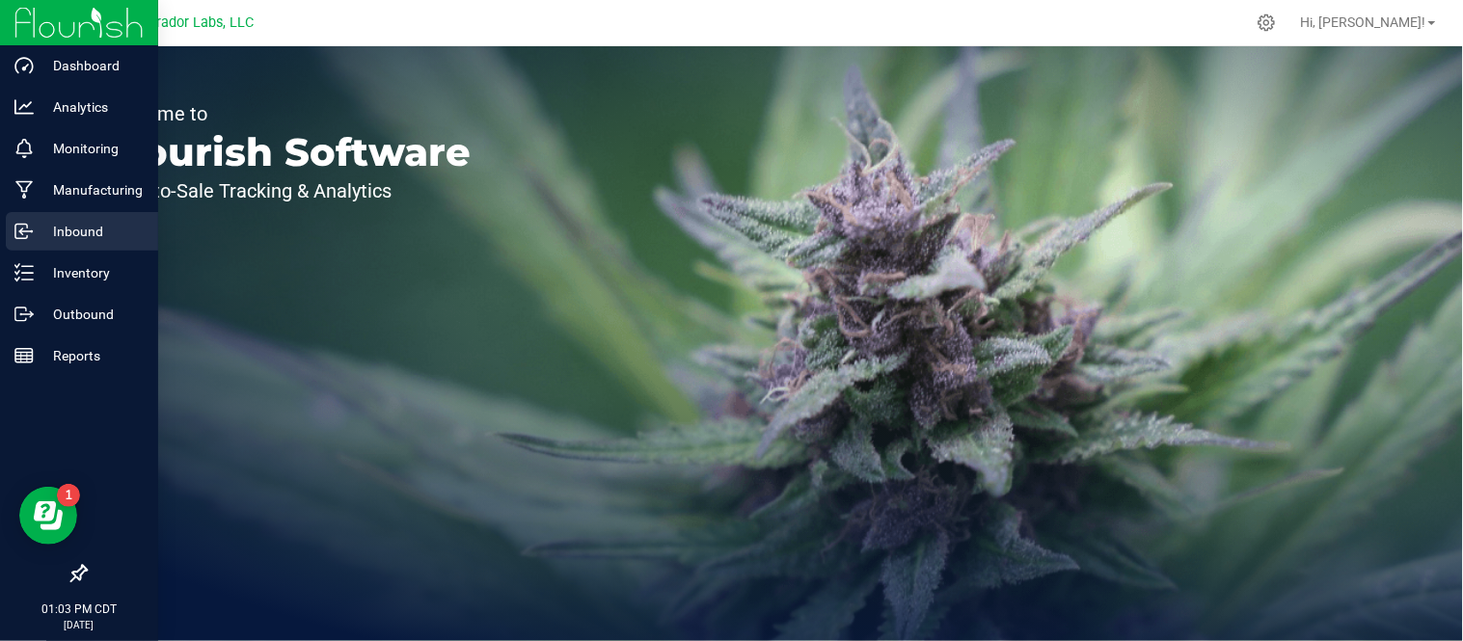
click at [63, 238] on p "Inbound" at bounding box center [92, 231] width 116 height 23
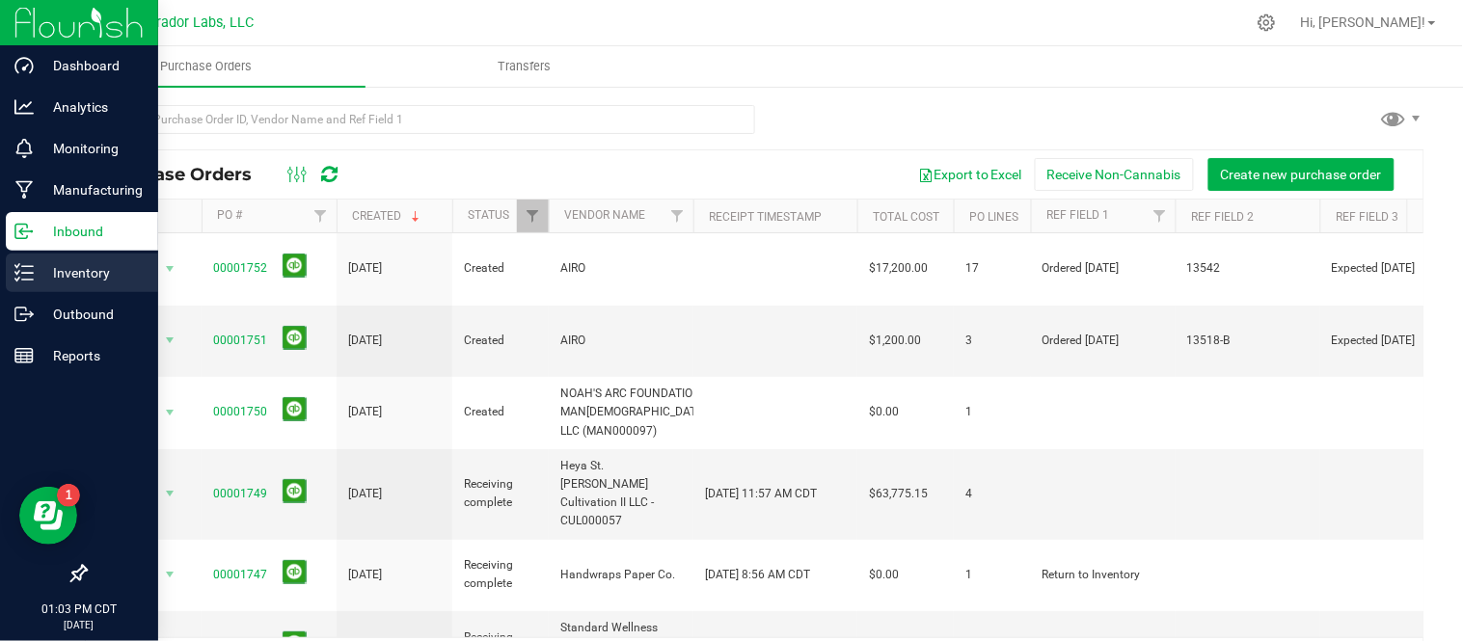
click at [54, 273] on p "Inventory" at bounding box center [92, 272] width 116 height 23
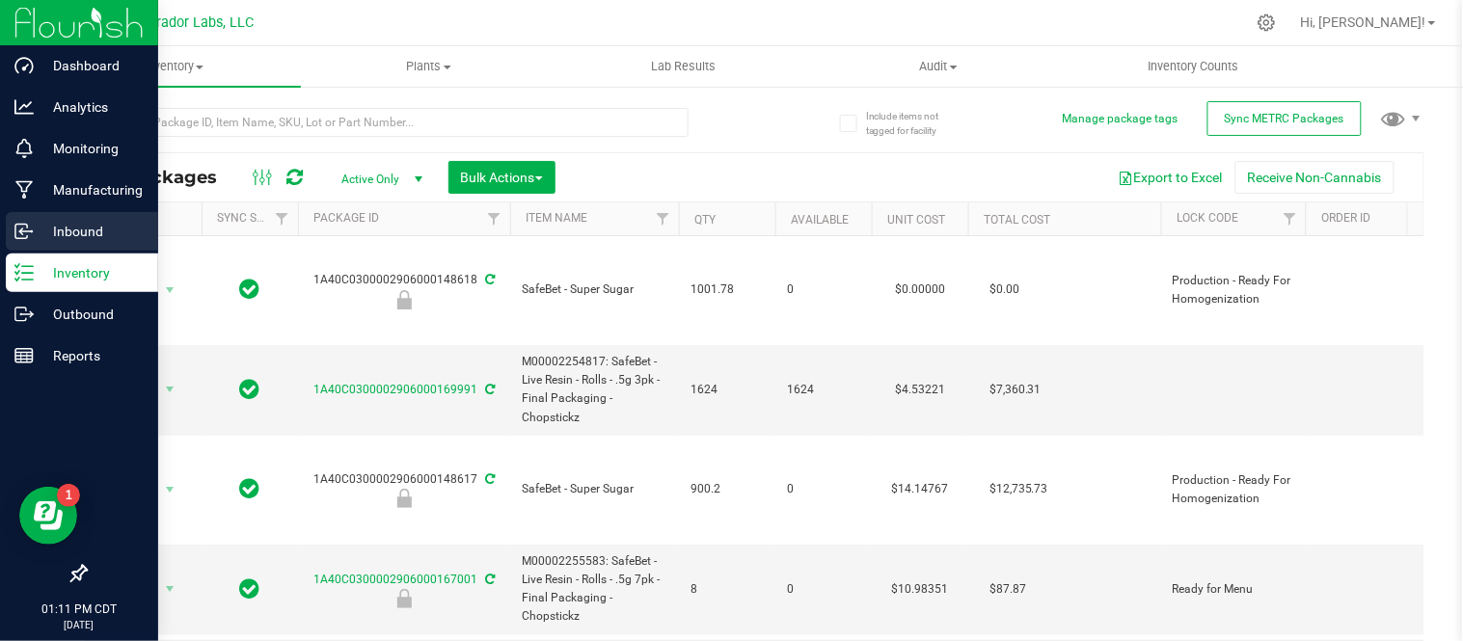
click at [85, 230] on p "Inbound" at bounding box center [92, 231] width 116 height 23
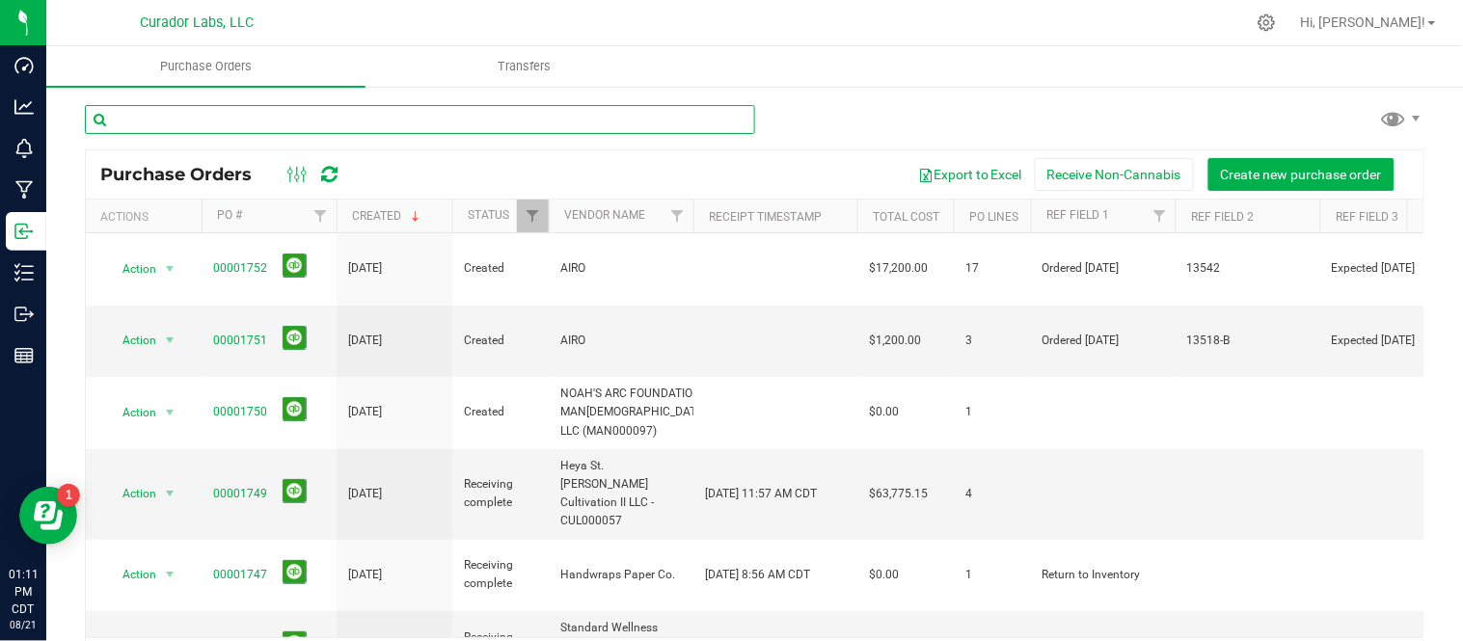
click at [295, 125] on input "text" at bounding box center [420, 119] width 670 height 29
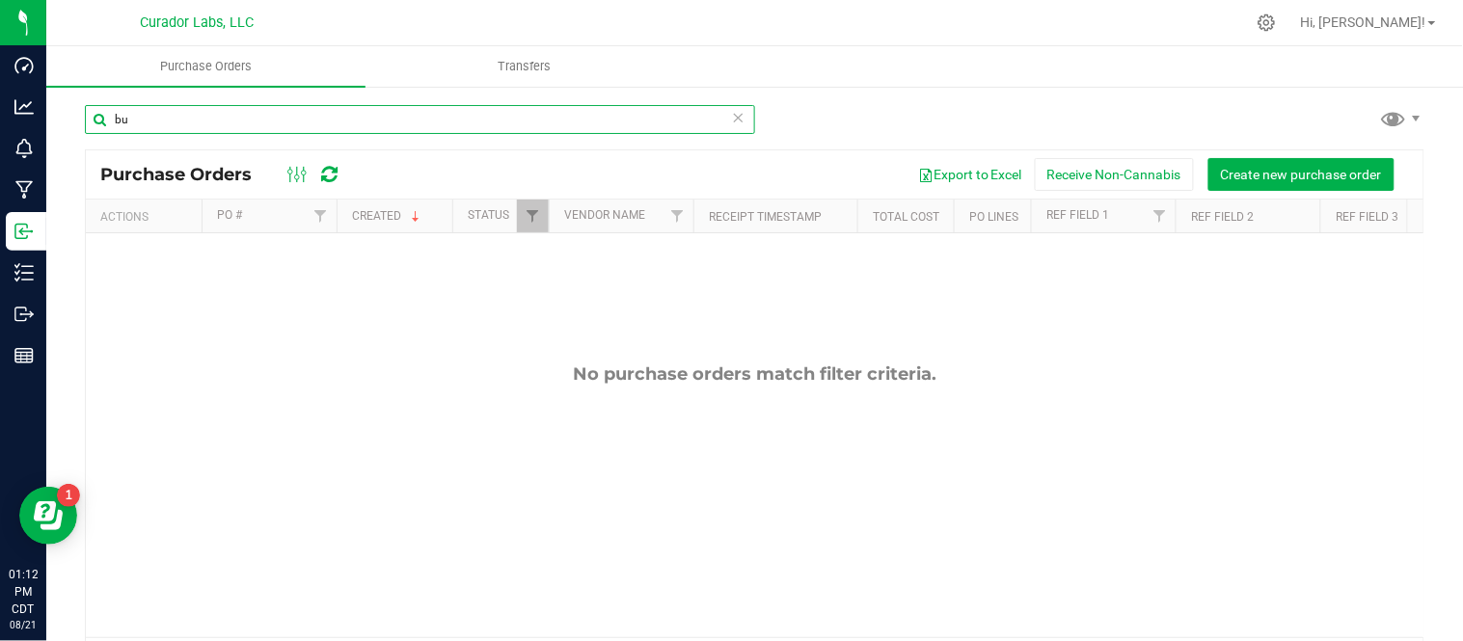
type input "b"
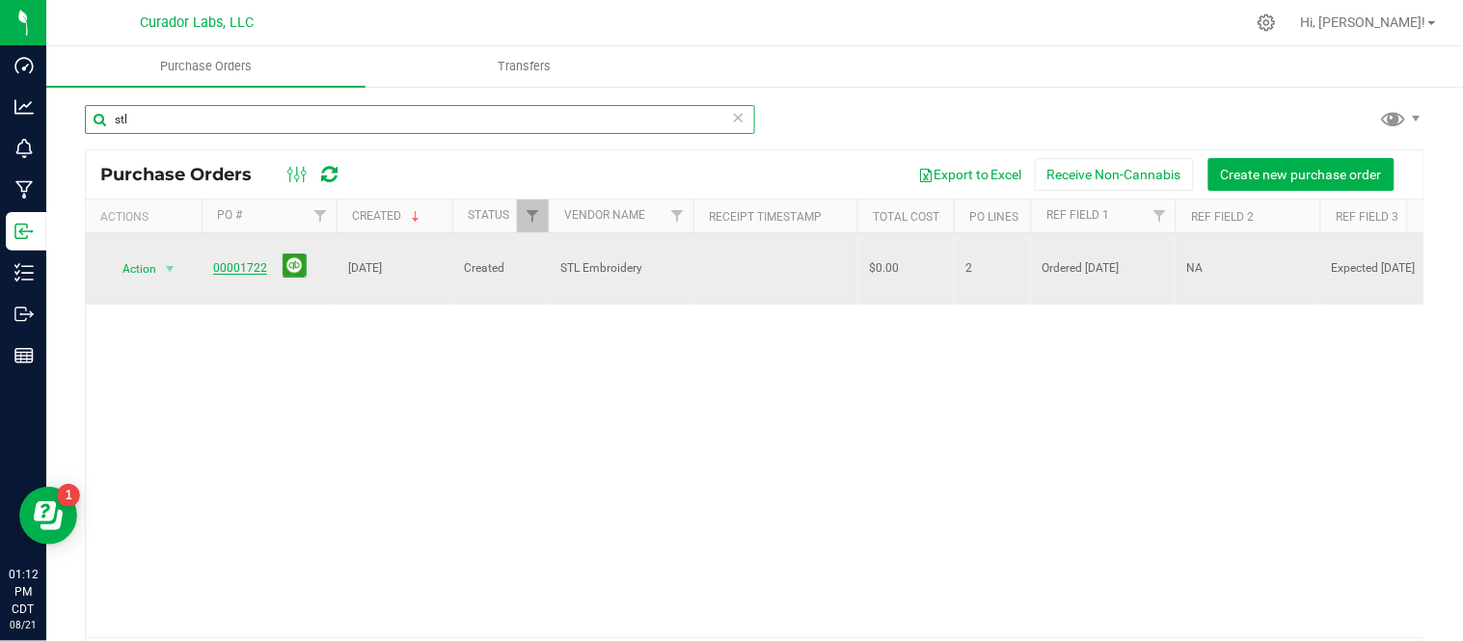
type input "stl"
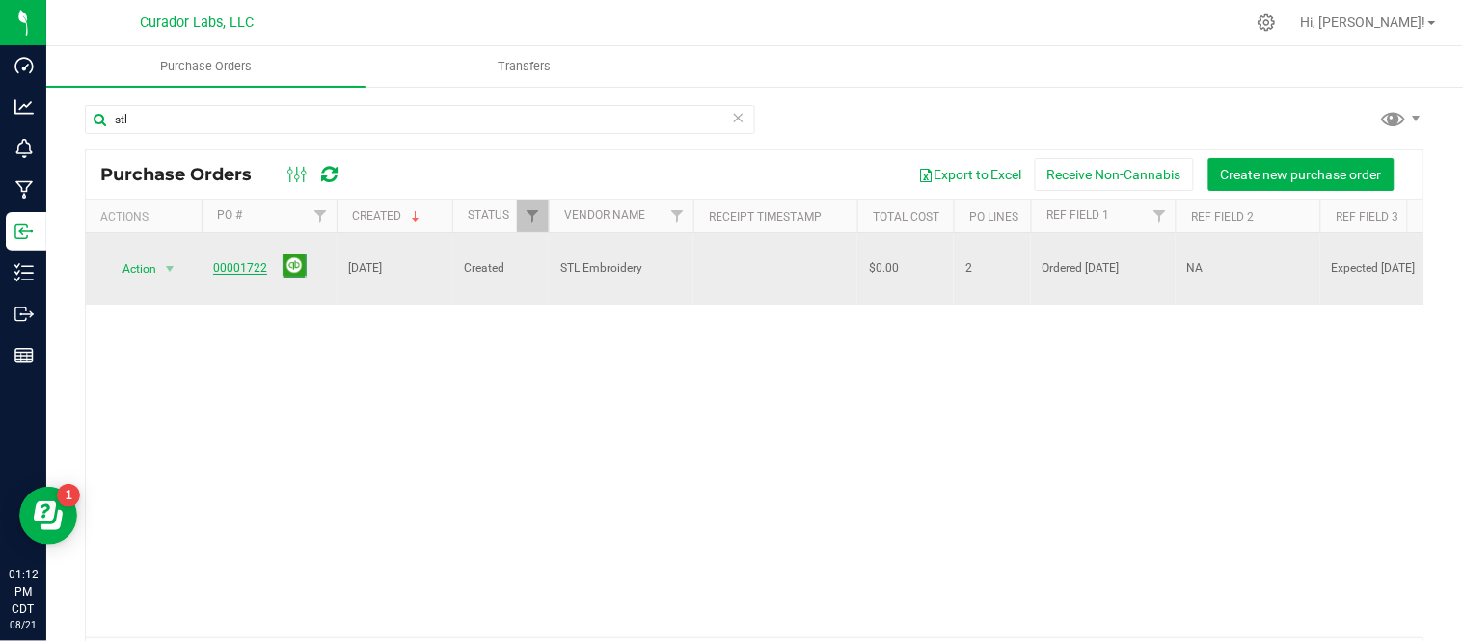
click at [248, 261] on link "00001722" at bounding box center [240, 268] width 54 height 14
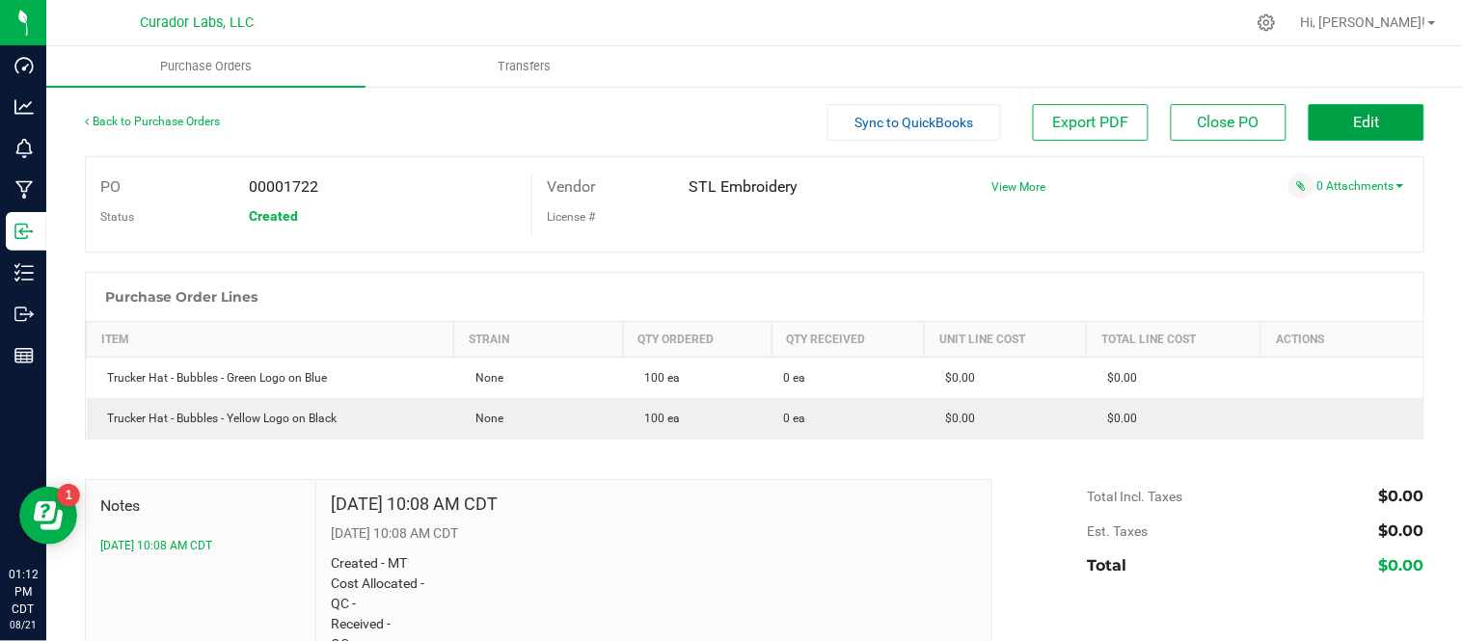
click at [1354, 122] on span "Edit" at bounding box center [1367, 122] width 26 height 18
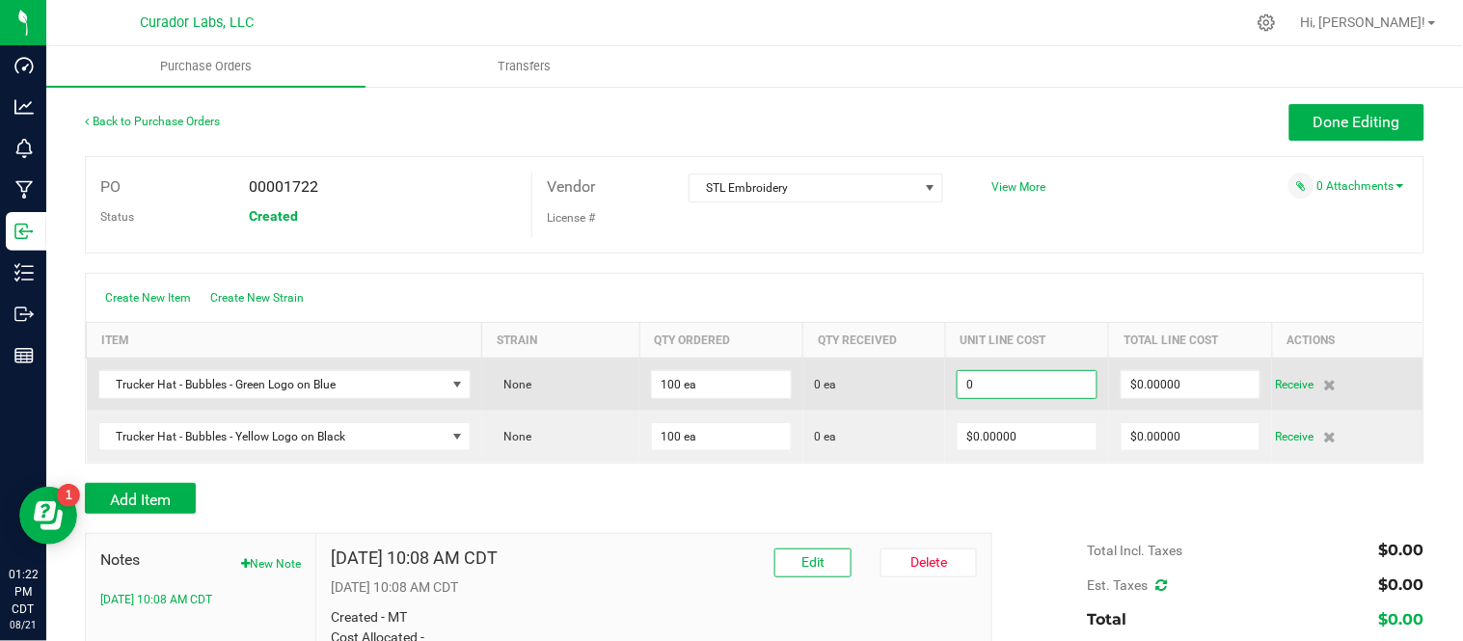
click at [1054, 387] on input "0" at bounding box center [1027, 384] width 139 height 27
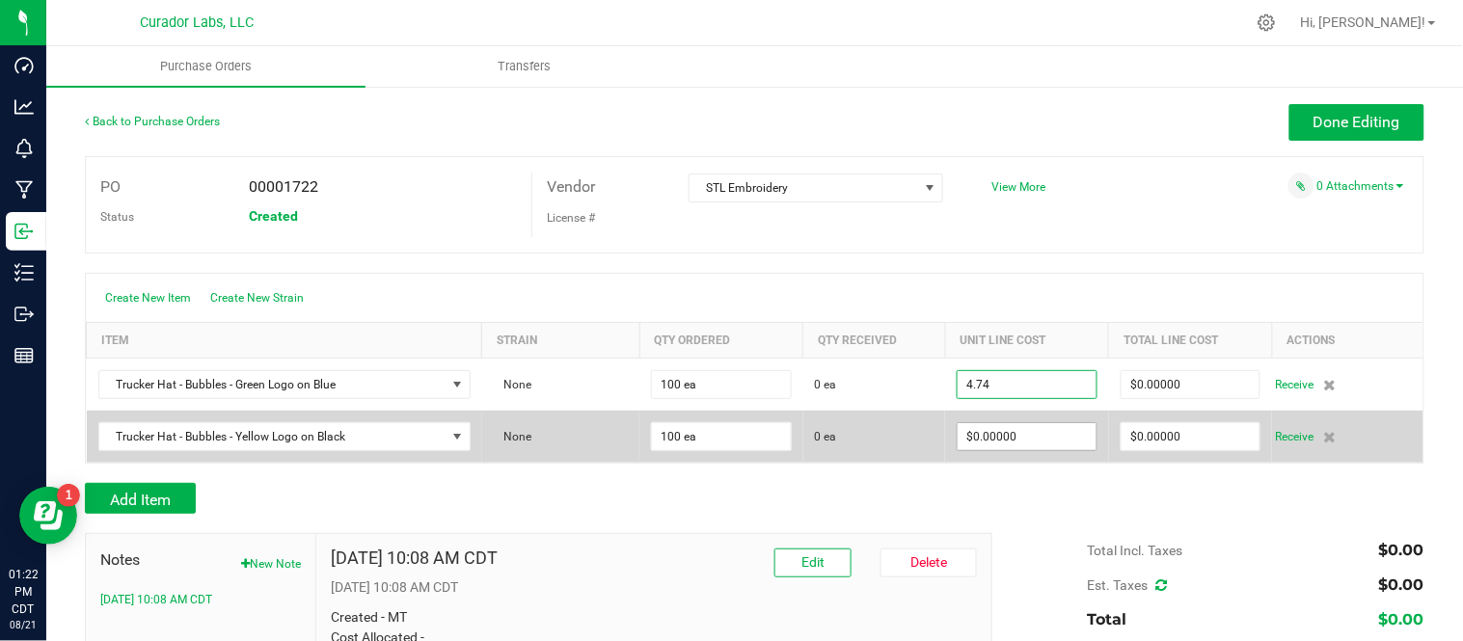
type input "$4.74000"
type input "0"
click at [1061, 446] on input "0" at bounding box center [1027, 436] width 139 height 27
type input "100"
type input "$474.00000"
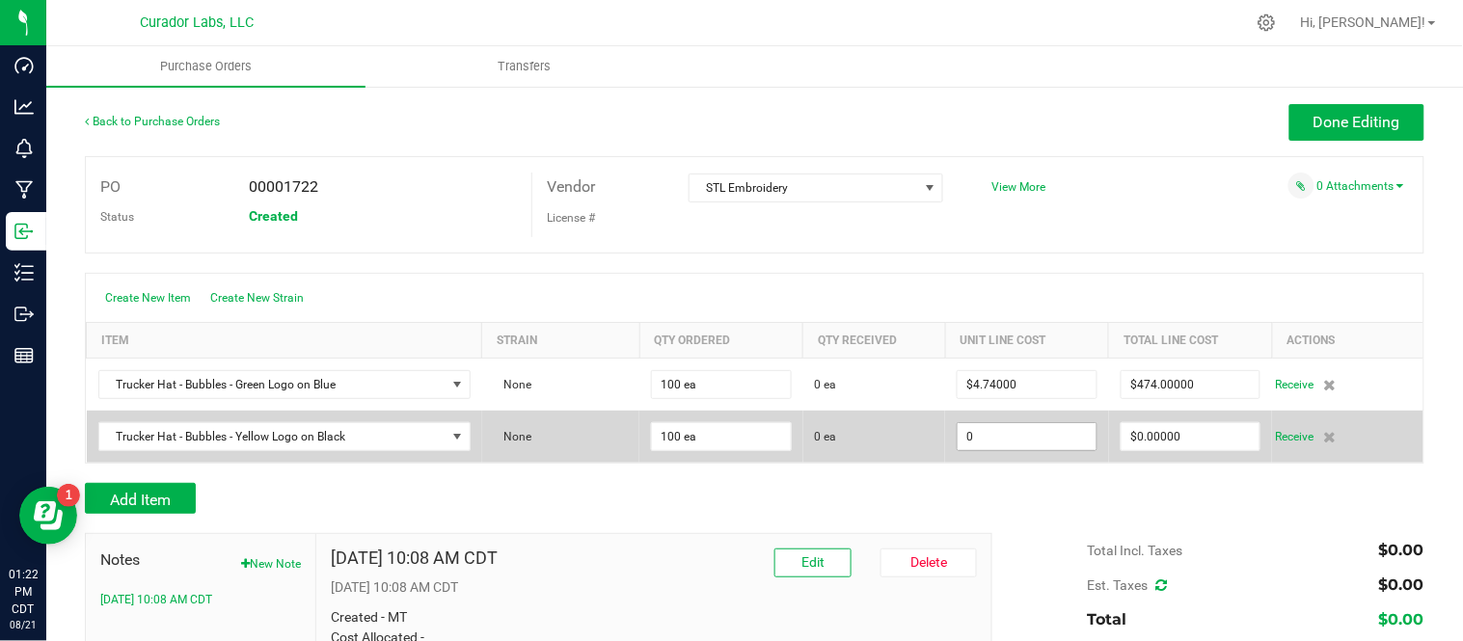
click at [1049, 449] on input "0" at bounding box center [1027, 436] width 139 height 27
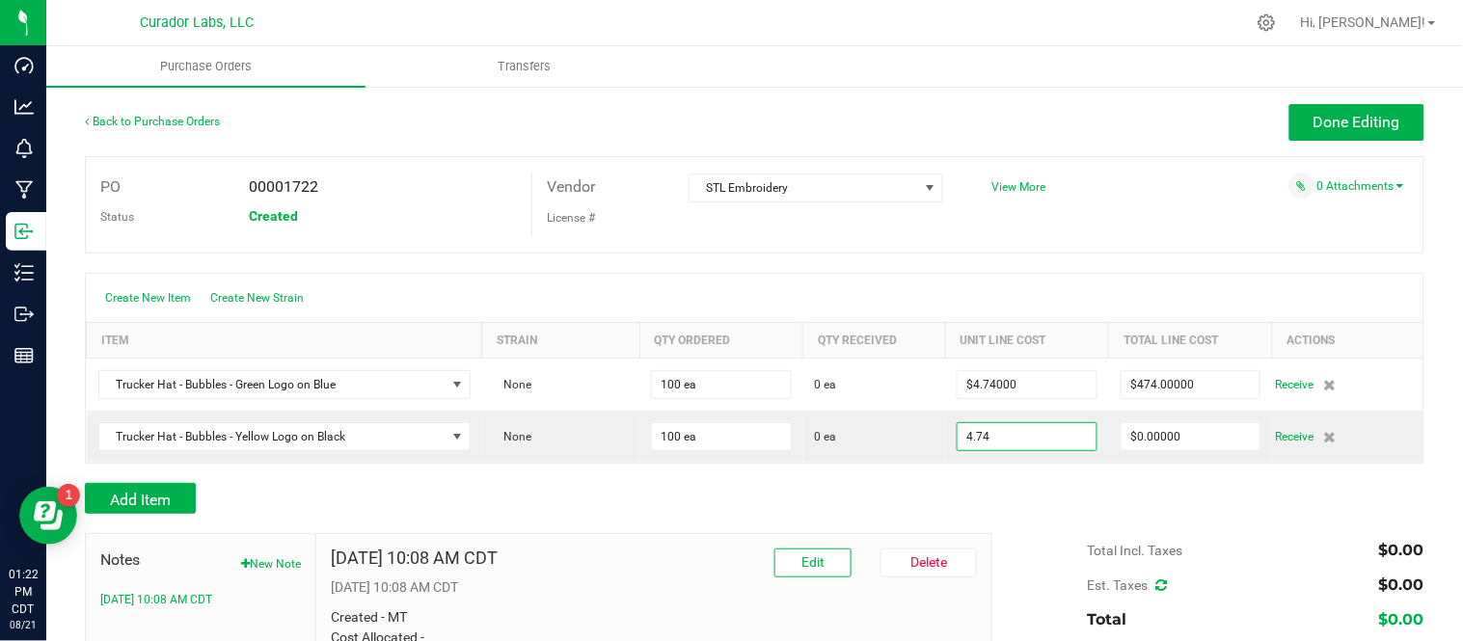
type input "$4.74000"
click at [1001, 521] on div at bounding box center [755, 523] width 1340 height 19
type input "100"
type input "$474.00000"
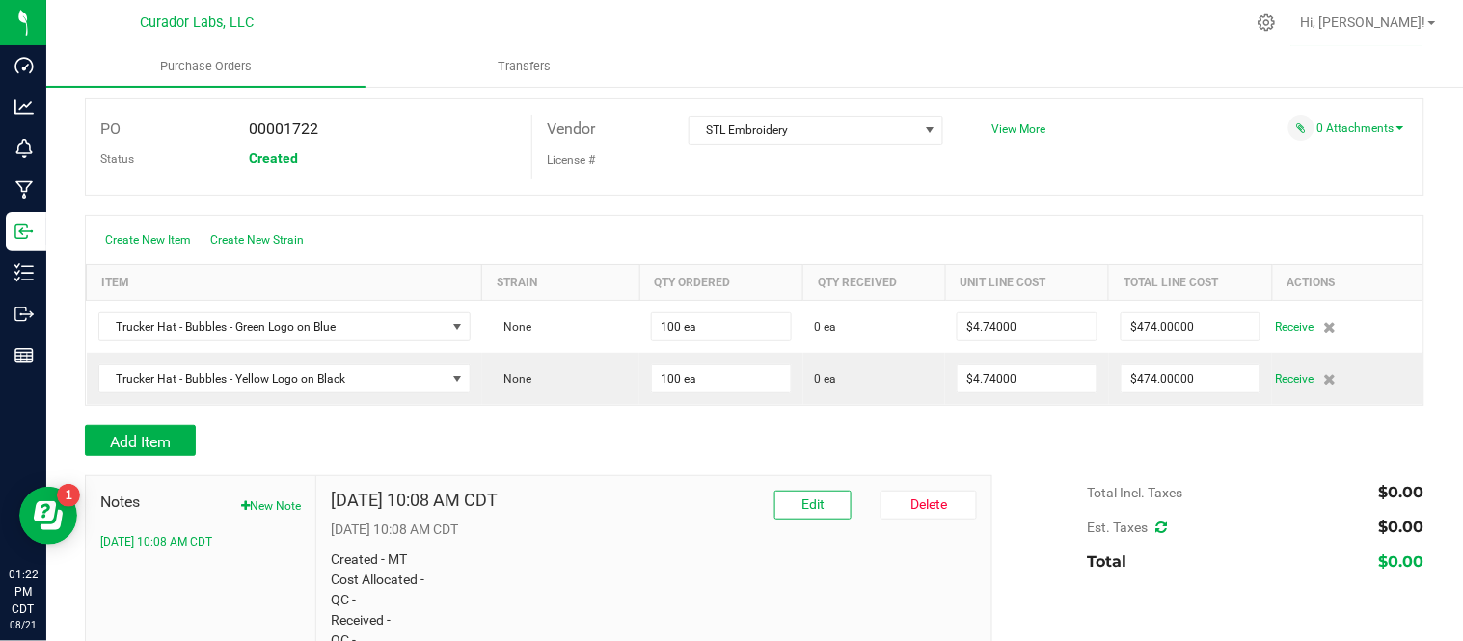
scroll to position [107, 0]
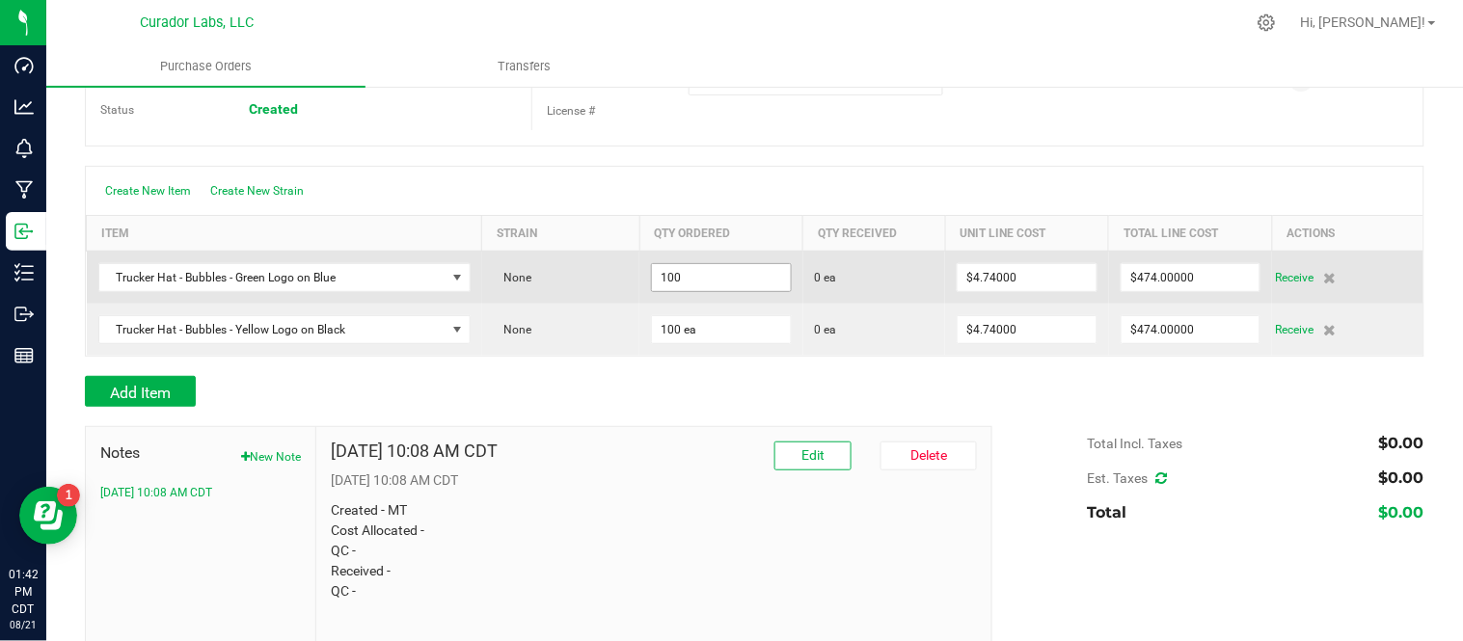
click at [716, 272] on input "100" at bounding box center [721, 277] width 139 height 27
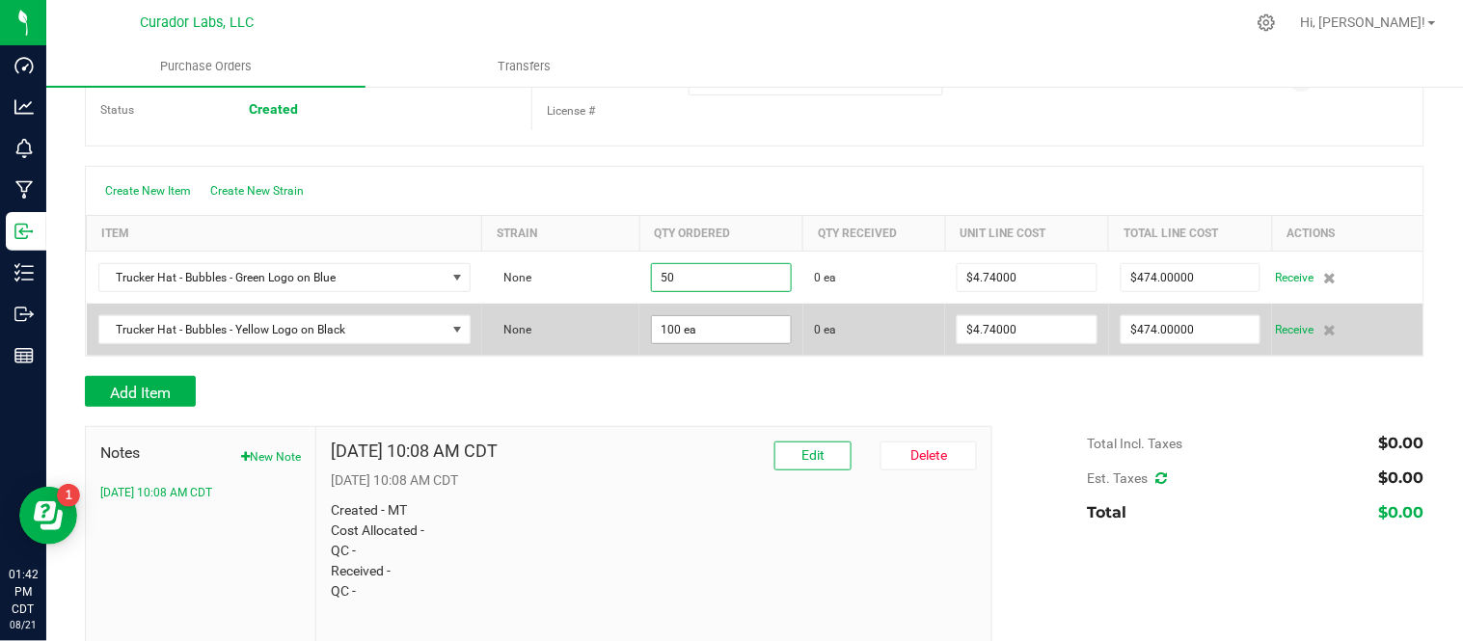
type input "50 ea"
type input "$237.00000"
type input "100"
click at [697, 331] on input "100" at bounding box center [721, 329] width 139 height 27
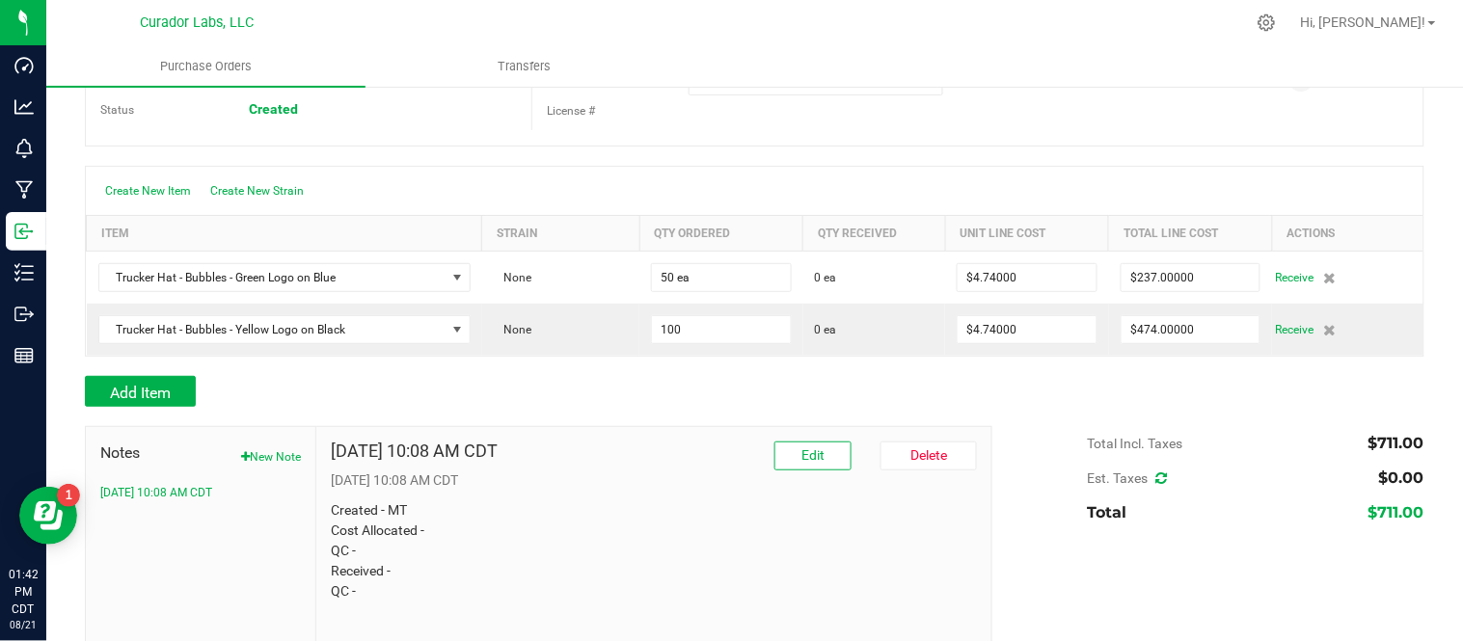
click at [697, 331] on input "100" at bounding box center [721, 329] width 139 height 27
type input "50 ea"
type input "$237.00000"
click at [705, 368] on div at bounding box center [755, 366] width 1340 height 19
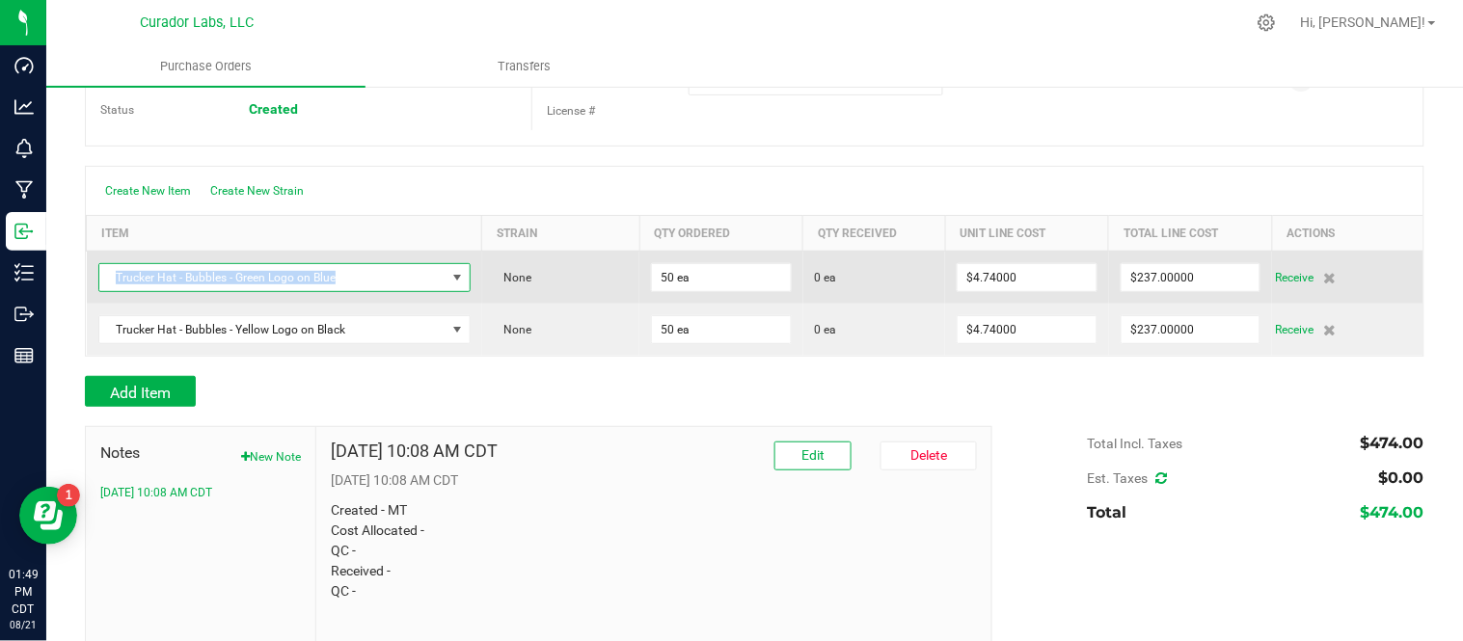
drag, startPoint x: 339, startPoint y: 278, endPoint x: 116, endPoint y: 280, distance: 223.8
click at [116, 280] on span "Trucker Hat - Bubbles - Green Logo on Blue" at bounding box center [272, 277] width 346 height 27
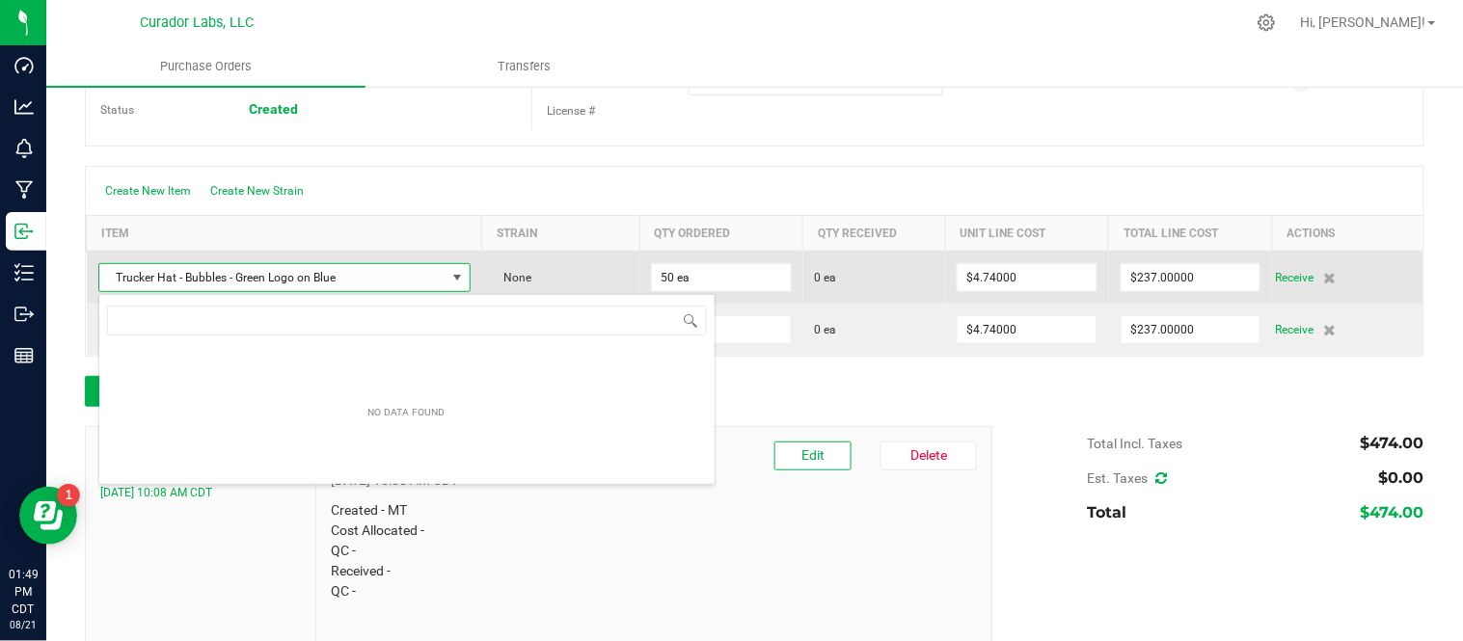
scroll to position [29, 362]
drag, startPoint x: 148, startPoint y: 281, endPoint x: 111, endPoint y: 283, distance: 36.7
click at [111, 283] on span "Trucker Hat - Bubbles - Green Logo on Blue" at bounding box center [272, 277] width 346 height 27
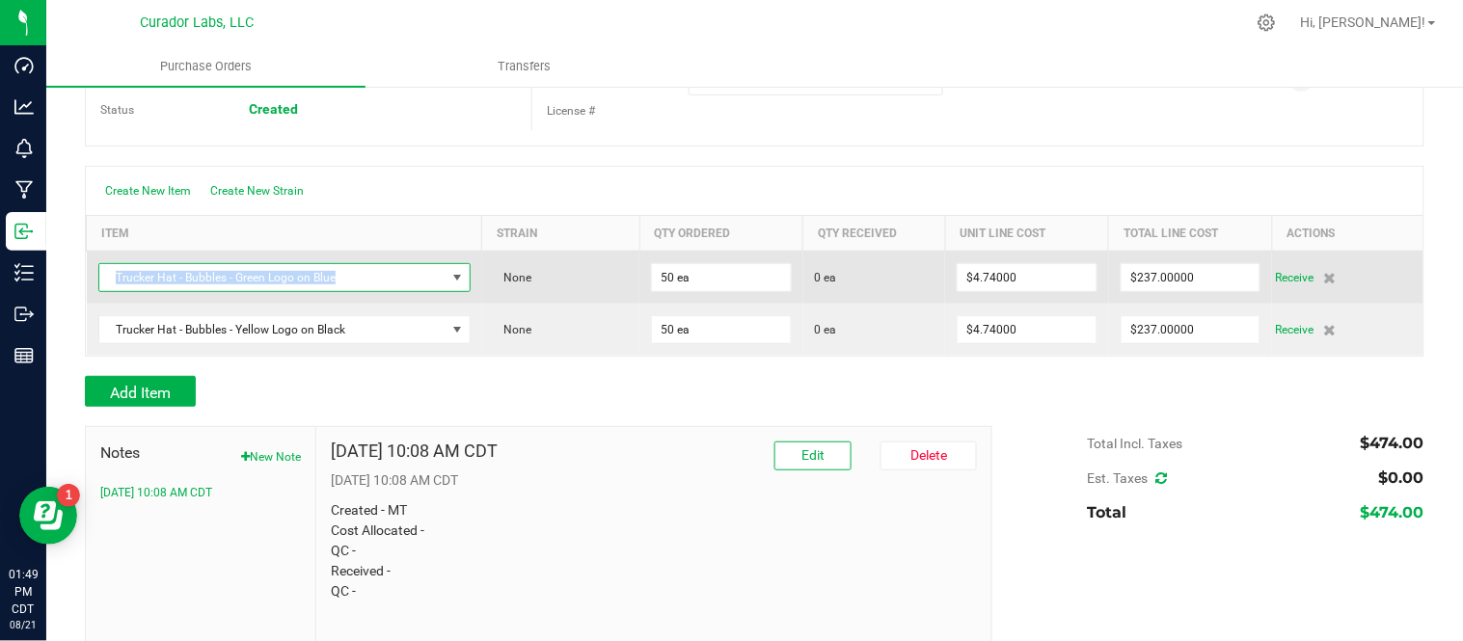
drag, startPoint x: 112, startPoint y: 280, endPoint x: 347, endPoint y: 285, distance: 235.4
click at [347, 285] on span "Trucker Hat - Bubbles - Green Logo on Blue" at bounding box center [272, 277] width 346 height 27
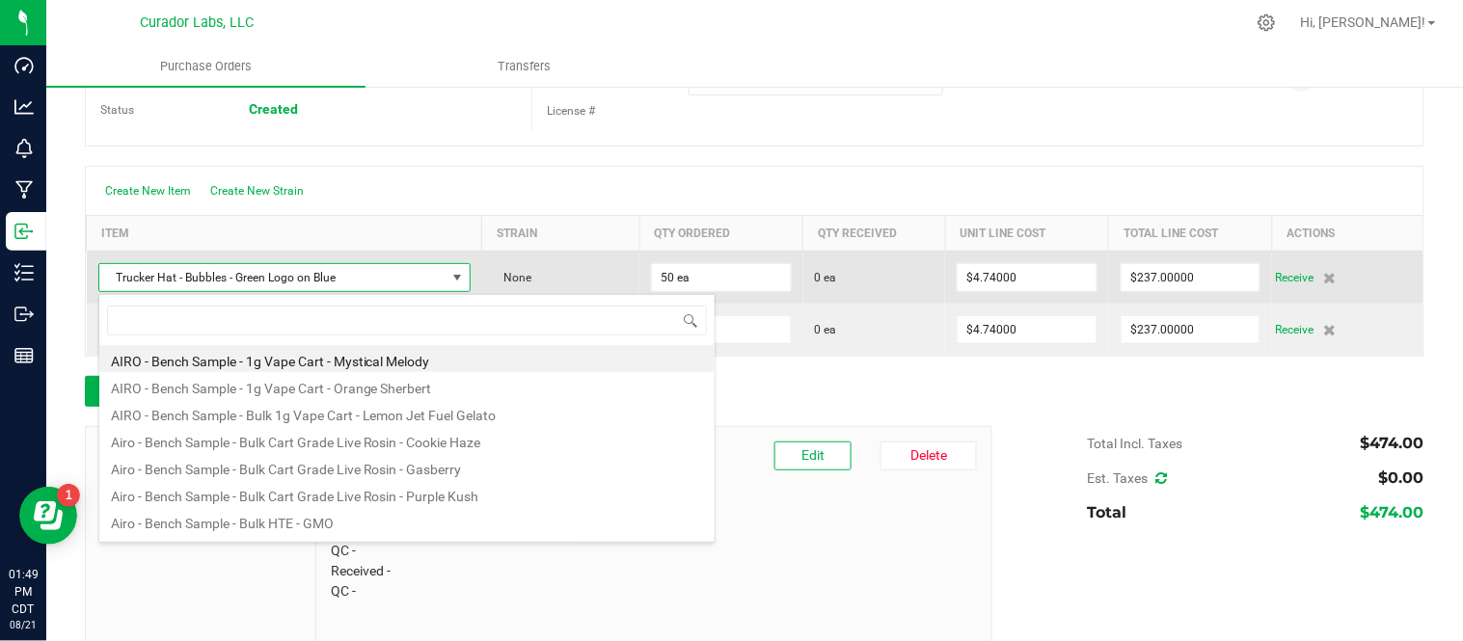
scroll to position [29, 367]
drag, startPoint x: 117, startPoint y: 282, endPoint x: 345, endPoint y: 290, distance: 228.7
click at [345, 290] on span "Trucker Hat - Bubbles - Green Logo on Blue" at bounding box center [272, 277] width 346 height 27
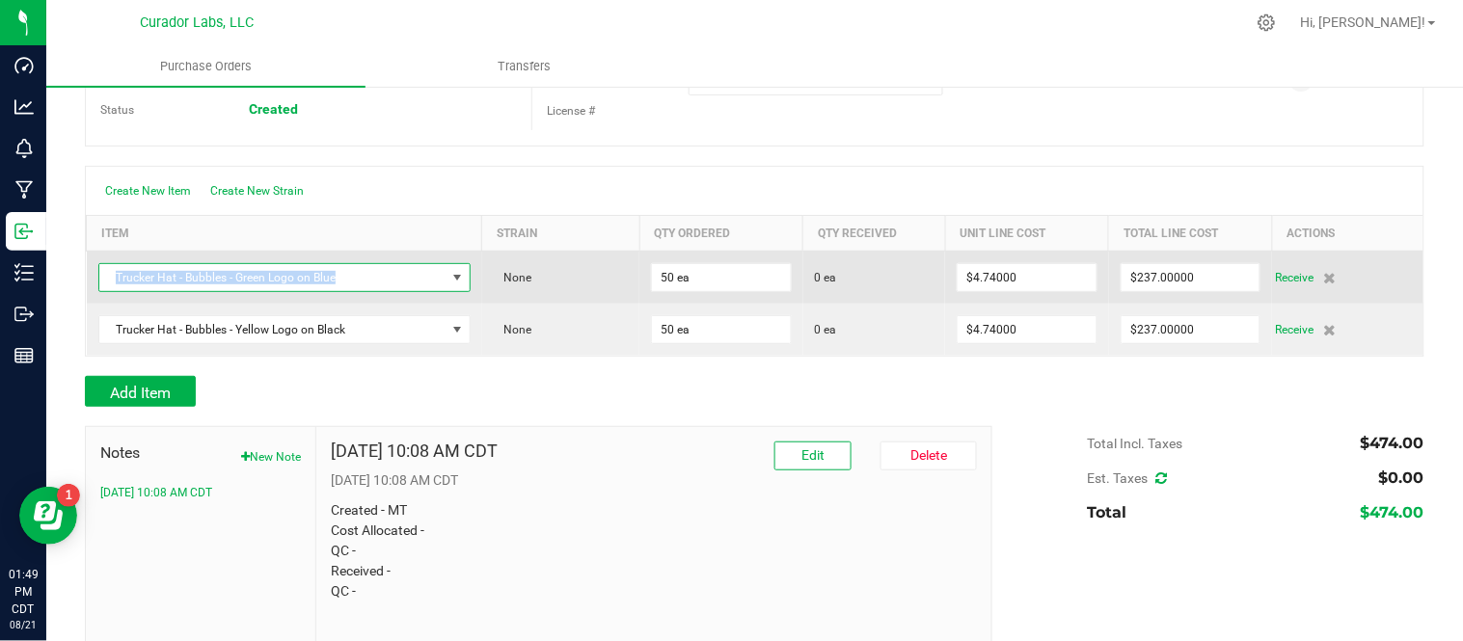
copy span "Trucker Hat - Bubbles - Green Logo on Blue"
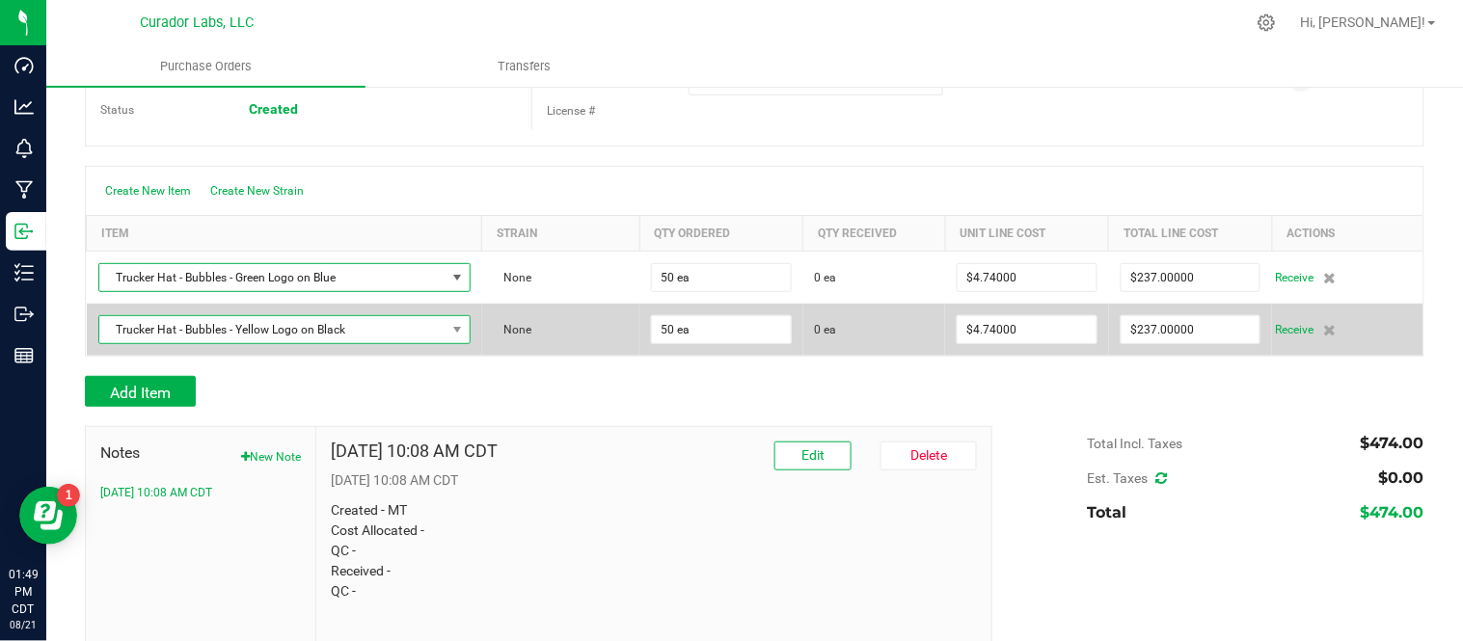
click at [339, 328] on span "Trucker Hat - Bubbles - Yellow Logo on Black" at bounding box center [272, 329] width 346 height 27
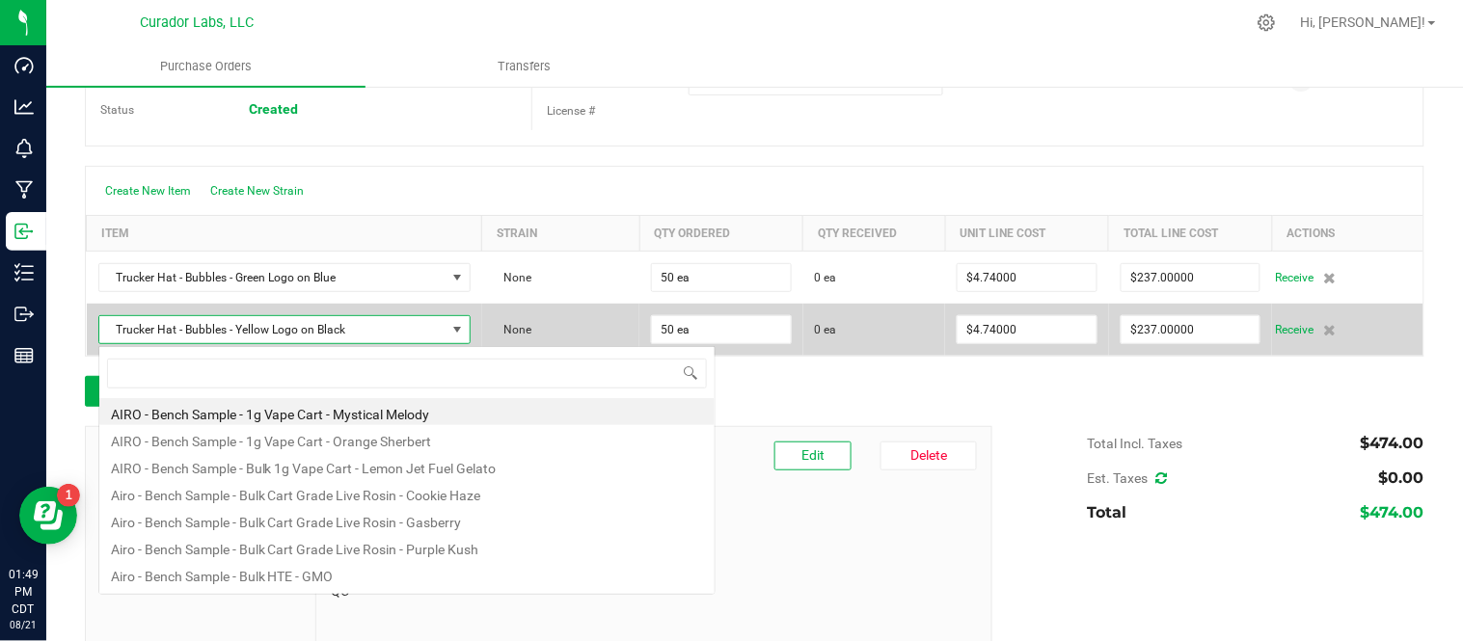
scroll to position [29, 362]
drag, startPoint x: 332, startPoint y: 332, endPoint x: 118, endPoint y: 332, distance: 214.1
click at [118, 332] on span "Trucker Hat - Bubbles - Yellow Logo on Black" at bounding box center [272, 329] width 346 height 27
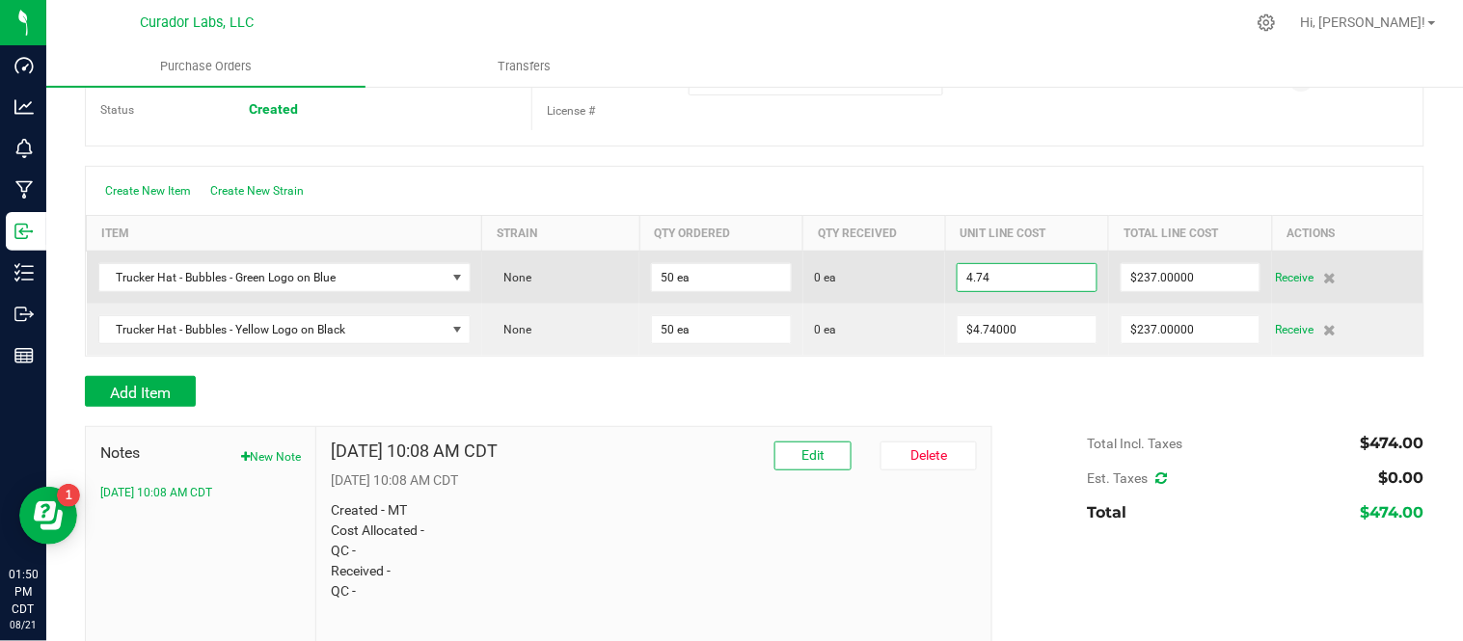
paste input "12.6888"
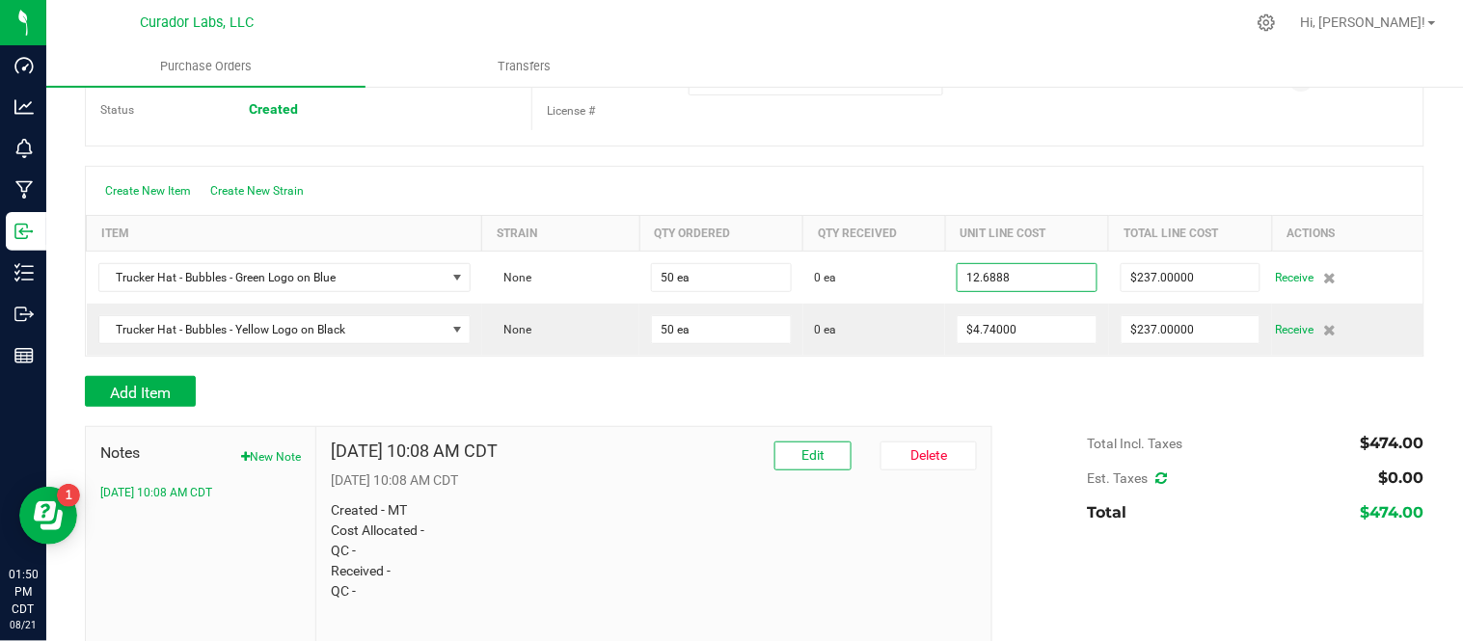
type input "$12.68880"
click at [948, 397] on div "Add Item" at bounding box center [531, 391] width 893 height 31
type input "50"
type input "$634.44000"
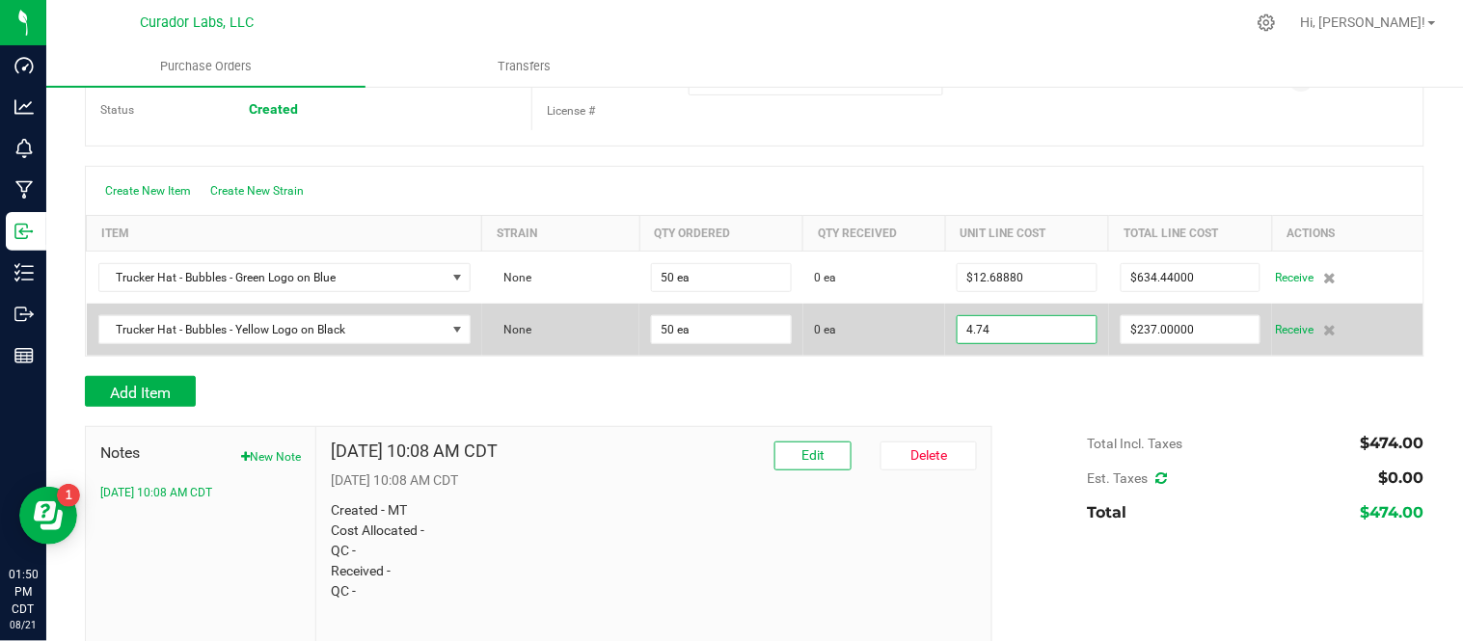
paste input "12.6888"
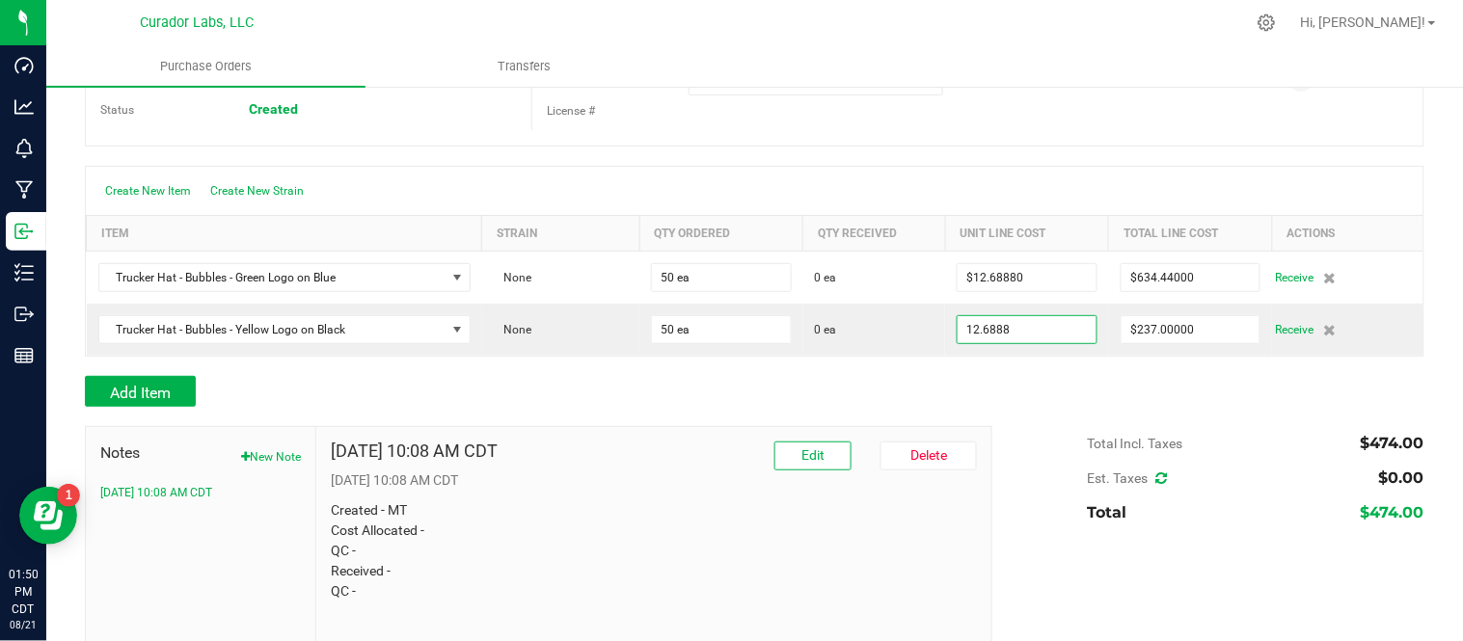
type input "$12.68880"
click at [1006, 387] on div "Add Item" at bounding box center [755, 391] width 1340 height 31
type input "50"
type input "$634.44000"
click at [812, 455] on span "Edit" at bounding box center [812, 455] width 23 height 15
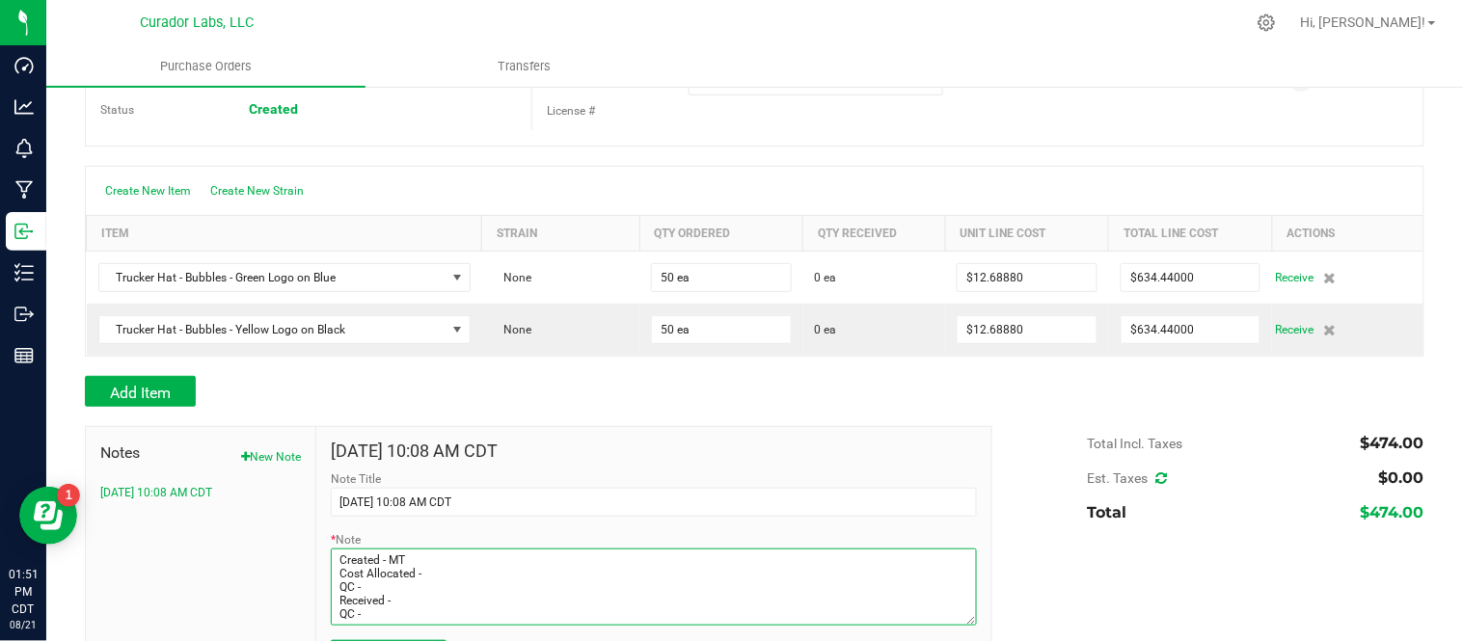
click at [595, 567] on textarea "* Note" at bounding box center [654, 587] width 646 height 77
click at [600, 581] on textarea "* Note" at bounding box center [654, 587] width 646 height 77
click at [544, 594] on textarea "* Note" at bounding box center [654, 587] width 646 height 77
click at [537, 613] on textarea "* Note" at bounding box center [654, 587] width 646 height 77
click at [537, 604] on textarea "* Note" at bounding box center [654, 587] width 646 height 77
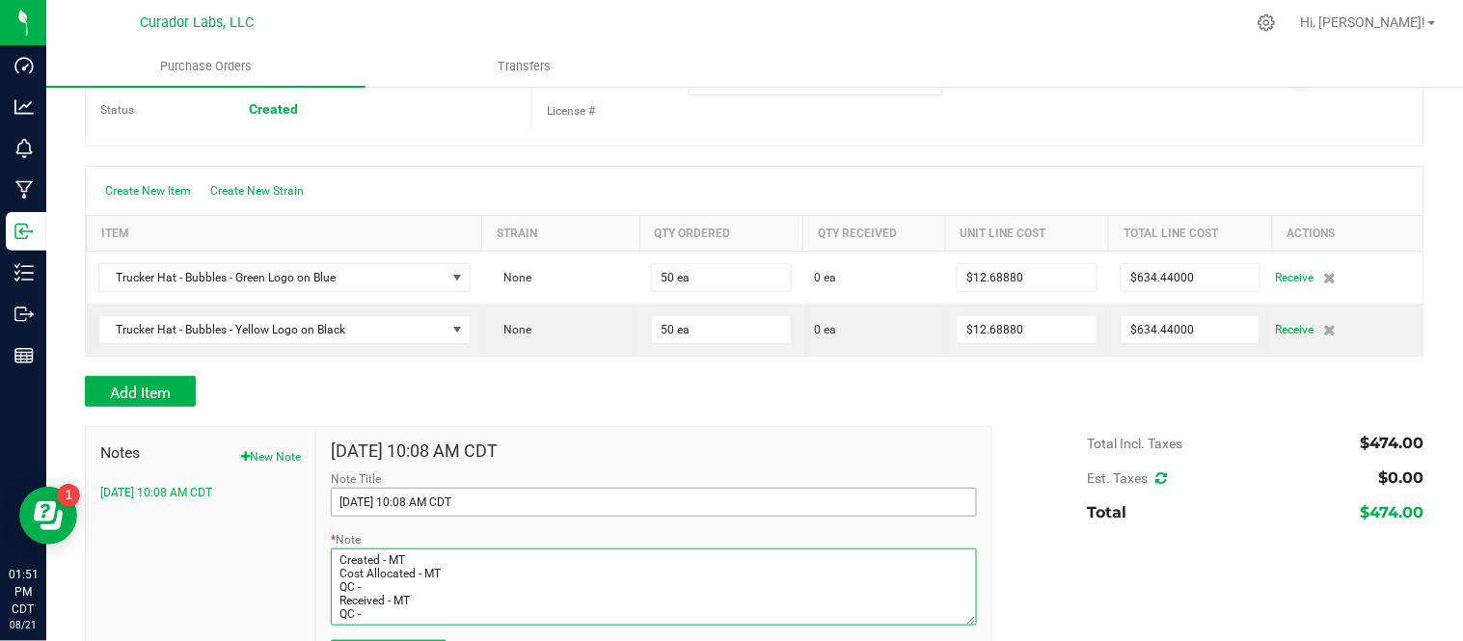
type textarea "Created - MT Cost Allocated - MT QC - Received - MT QC -"
click at [705, 506] on input "7/28/2025 10:08 AM CDT" at bounding box center [654, 502] width 646 height 29
click at [765, 396] on div "Add Item" at bounding box center [531, 391] width 893 height 31
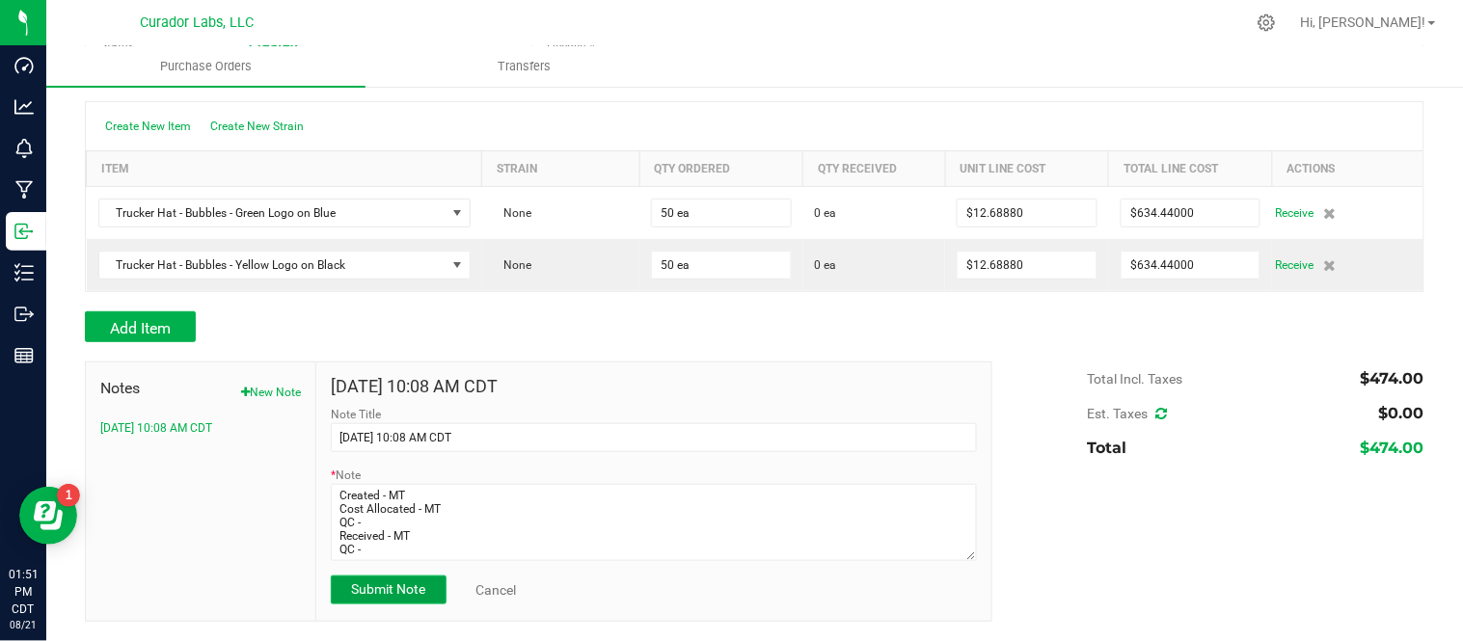
click at [382, 594] on span "Submit Note" at bounding box center [388, 589] width 74 height 15
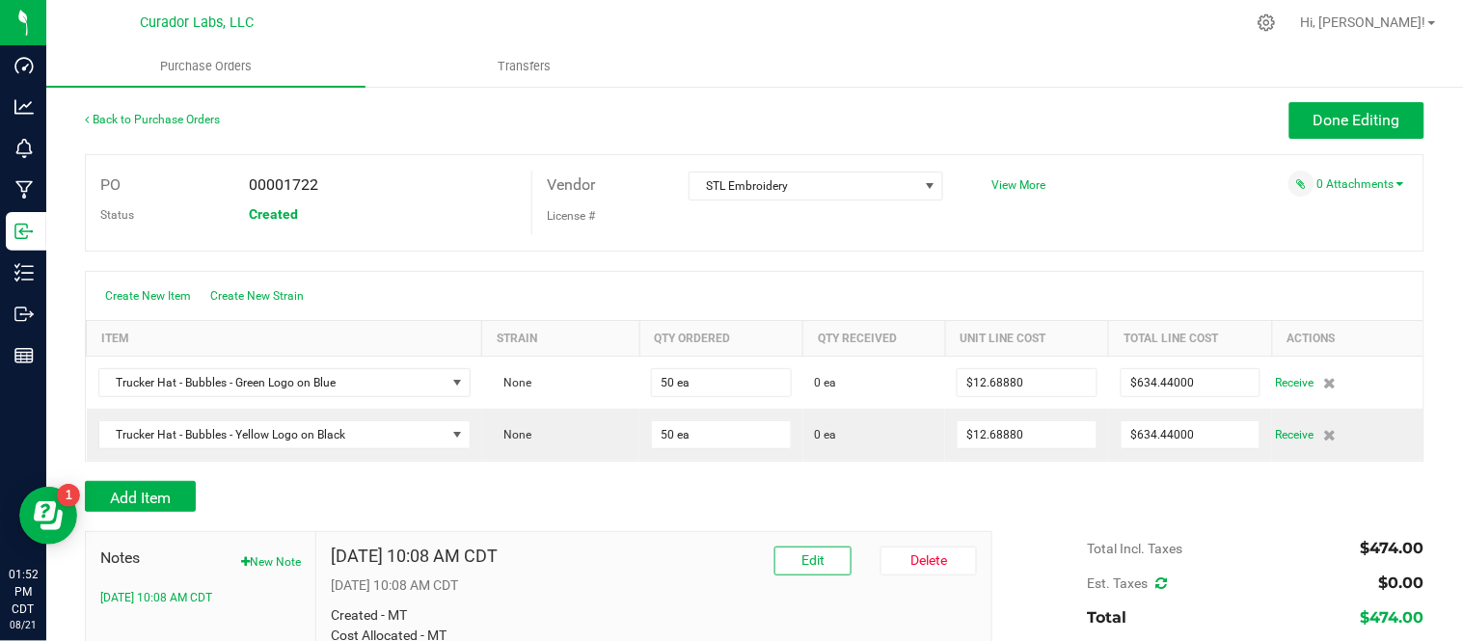
scroll to position [0, 0]
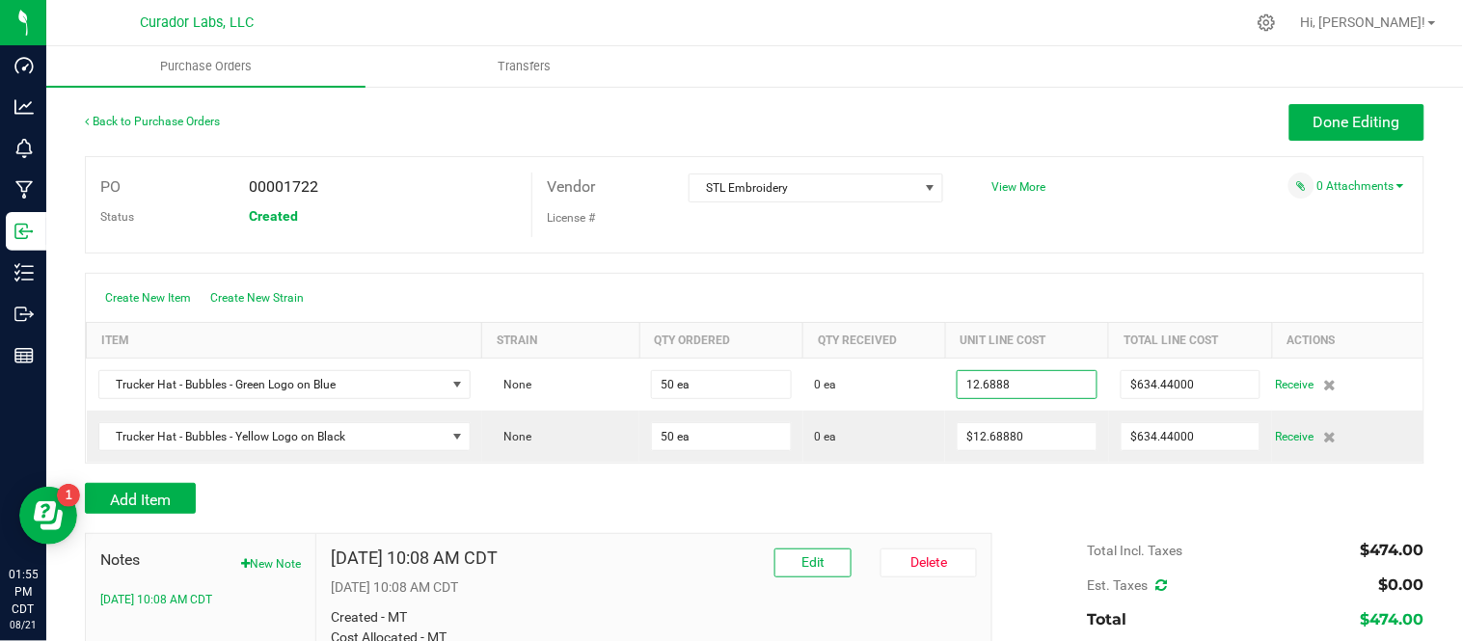
type input "$12.68880"
click at [1169, 303] on div "Create New Item Create New Strain" at bounding box center [755, 298] width 1338 height 48
click at [1380, 125] on span "Done Editing" at bounding box center [1357, 122] width 87 height 18
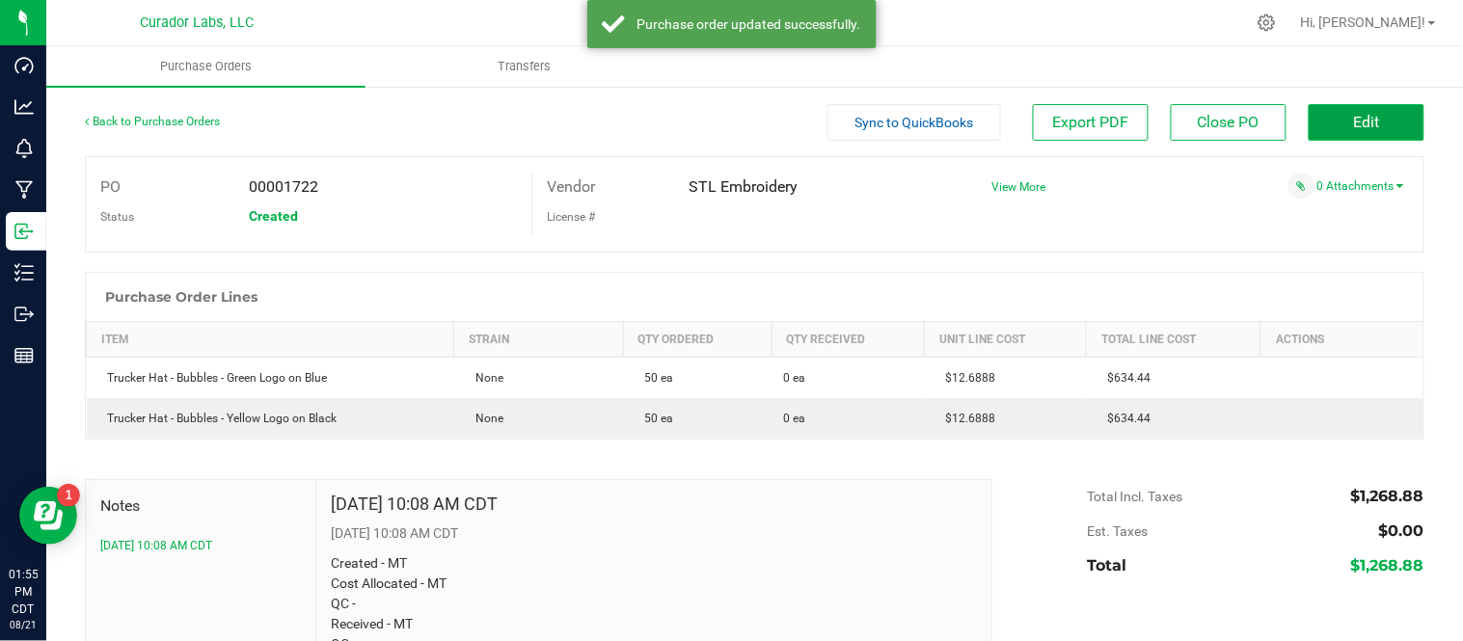
click at [1370, 120] on button "Edit" at bounding box center [1367, 122] width 116 height 37
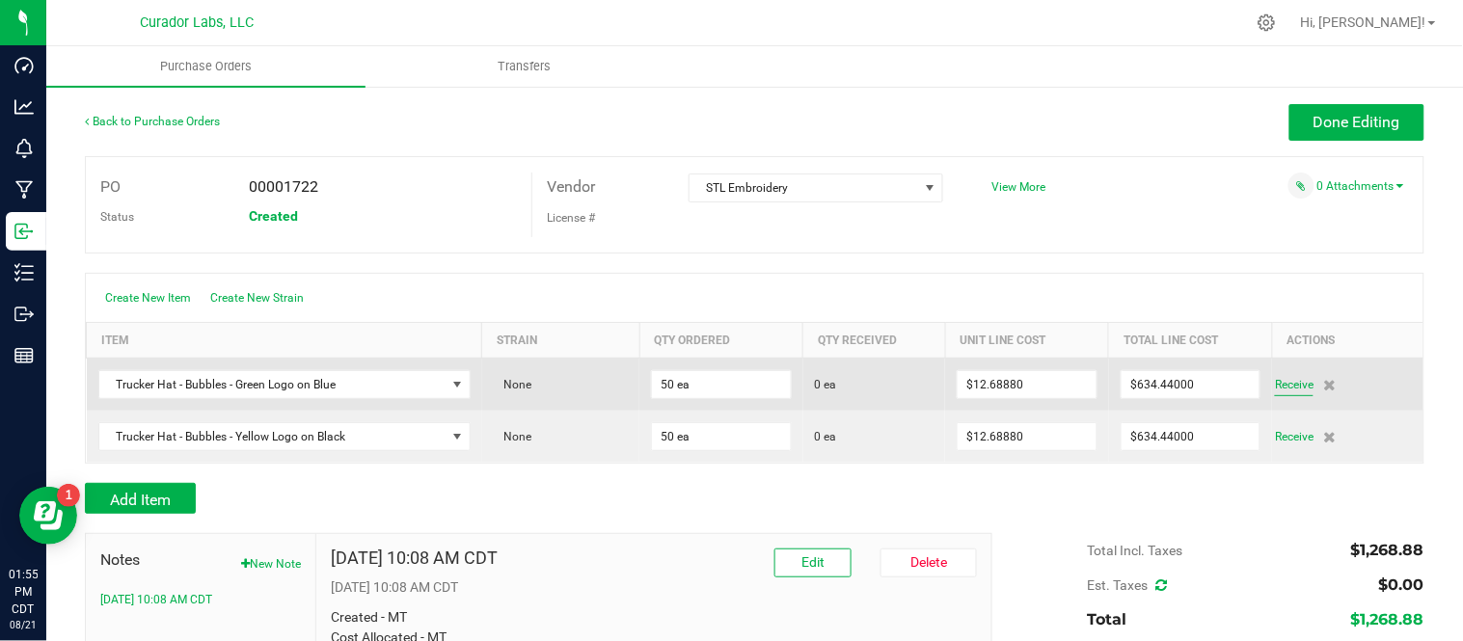
click at [1286, 382] on span "Receive" at bounding box center [1294, 384] width 39 height 23
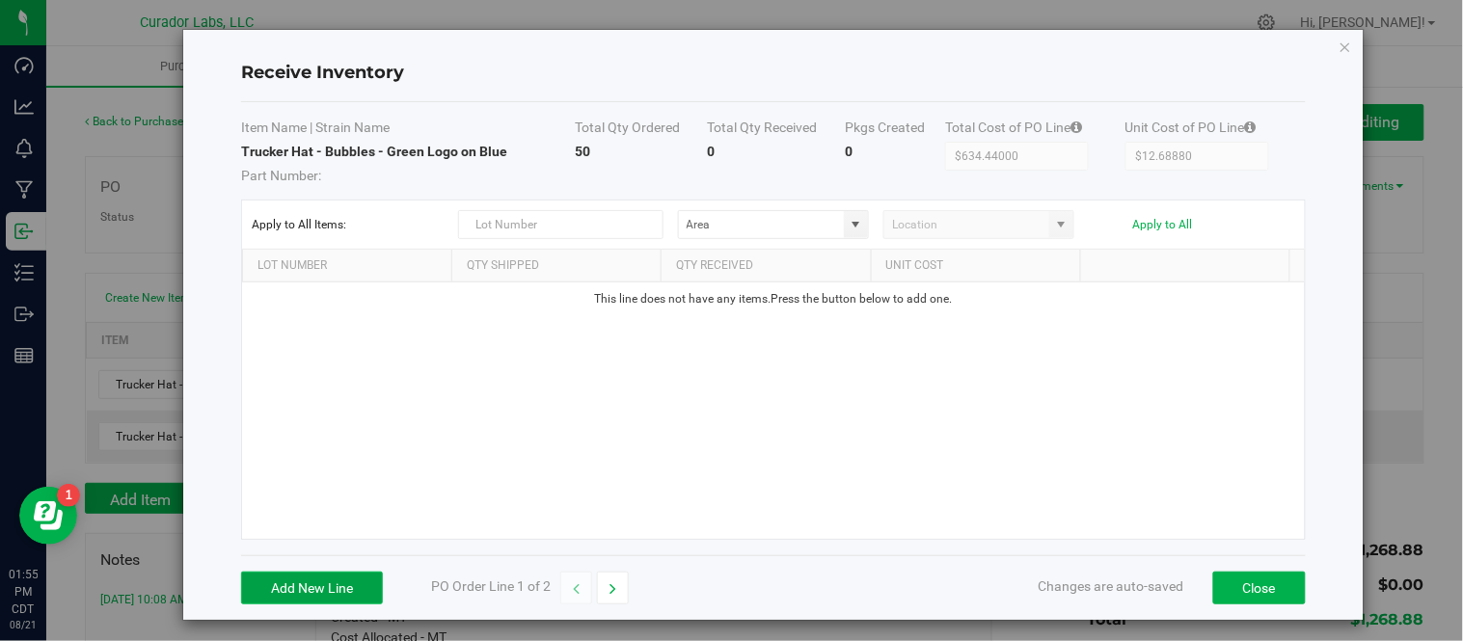
click at [328, 577] on button "Add New Line" at bounding box center [312, 588] width 142 height 33
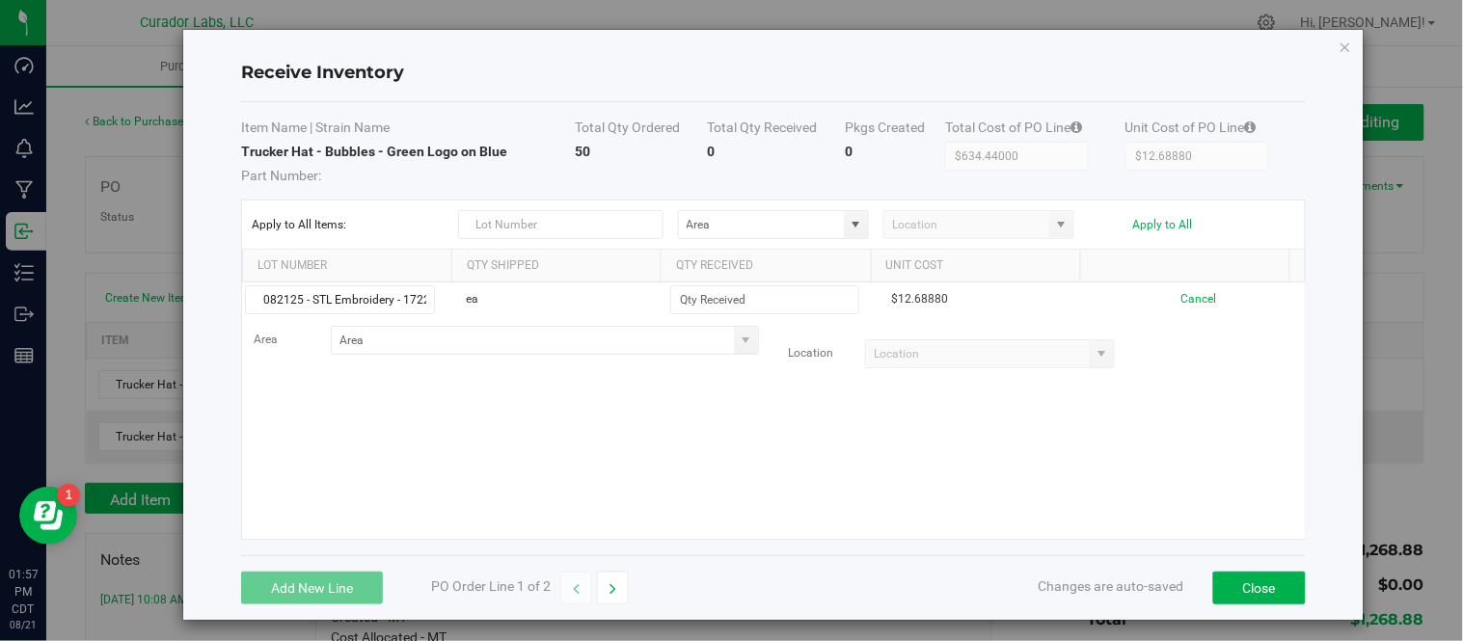
scroll to position [0, 6]
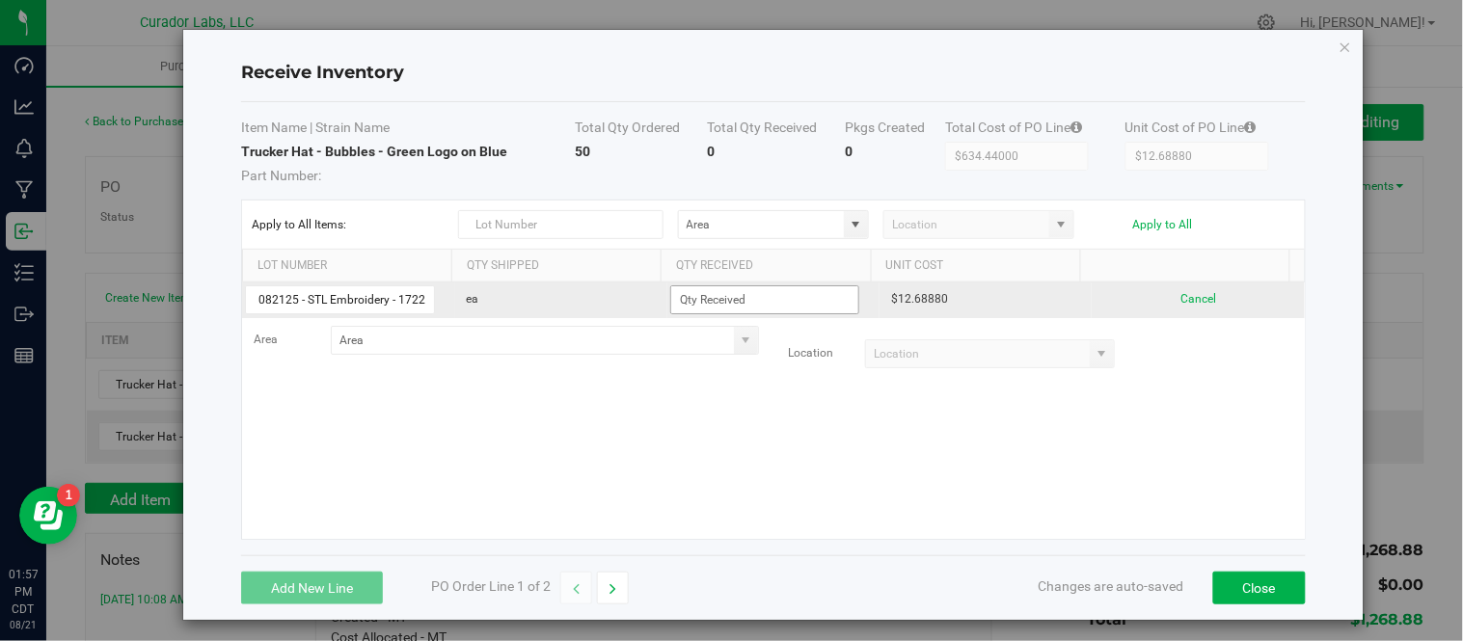
type input "082125 - STL Embroidery - 1722"
click at [762, 304] on input at bounding box center [764, 299] width 187 height 27
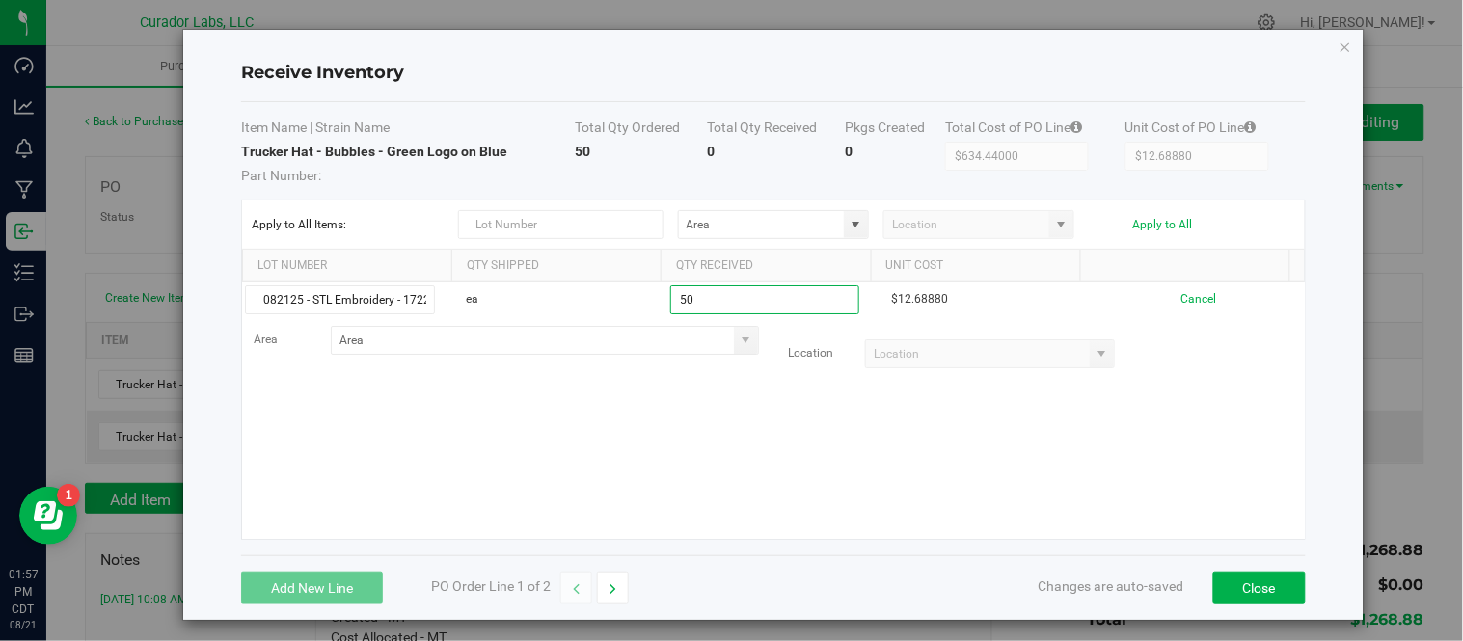
type input "50 ea"
click at [784, 409] on kendo-grid-list "082125 - STL Embroidery - 1722 ea 50 ea $12.68880 Cancel Area Location" at bounding box center [773, 411] width 1063 height 257
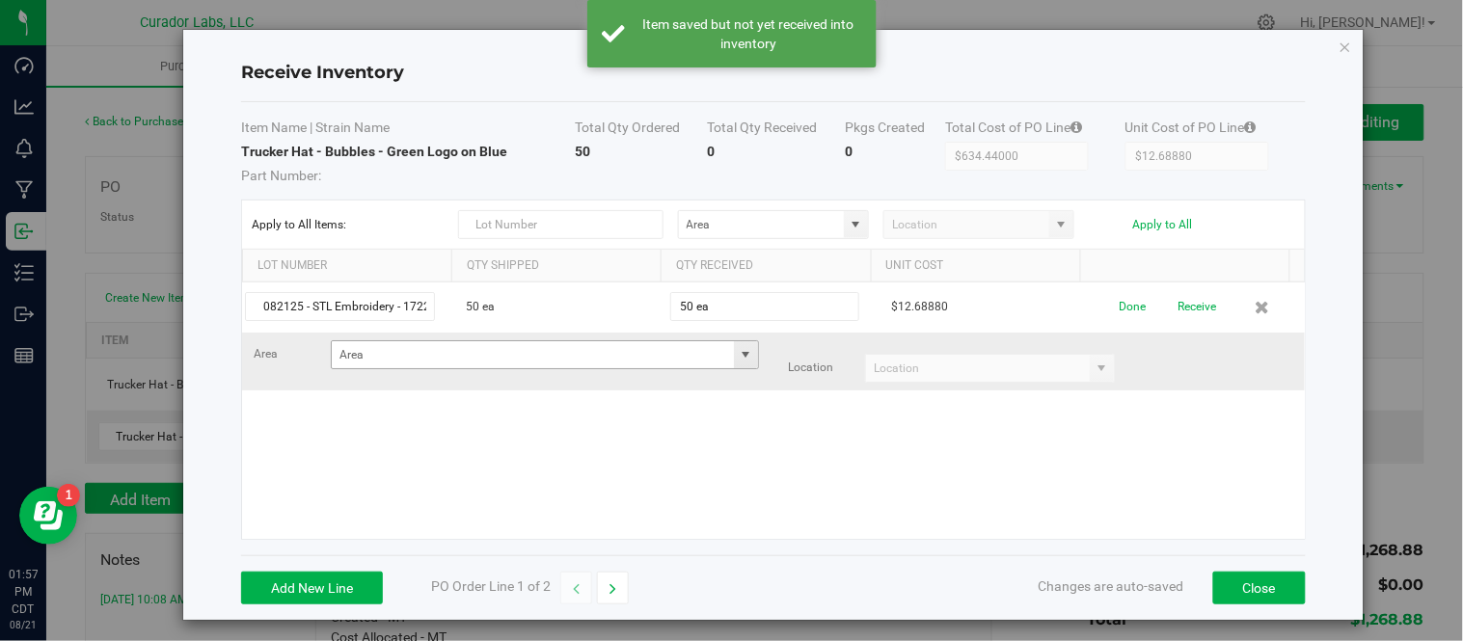
click at [738, 362] on span at bounding box center [745, 354] width 15 height 15
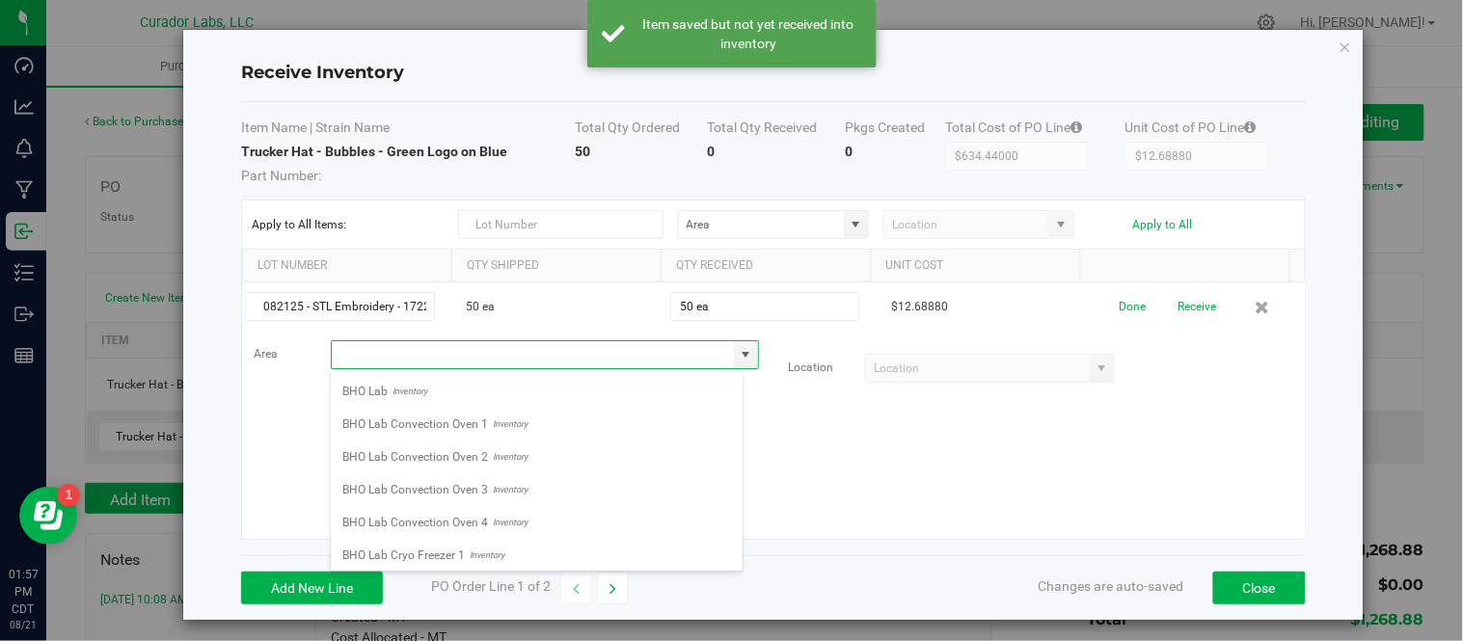
scroll to position [29, 413]
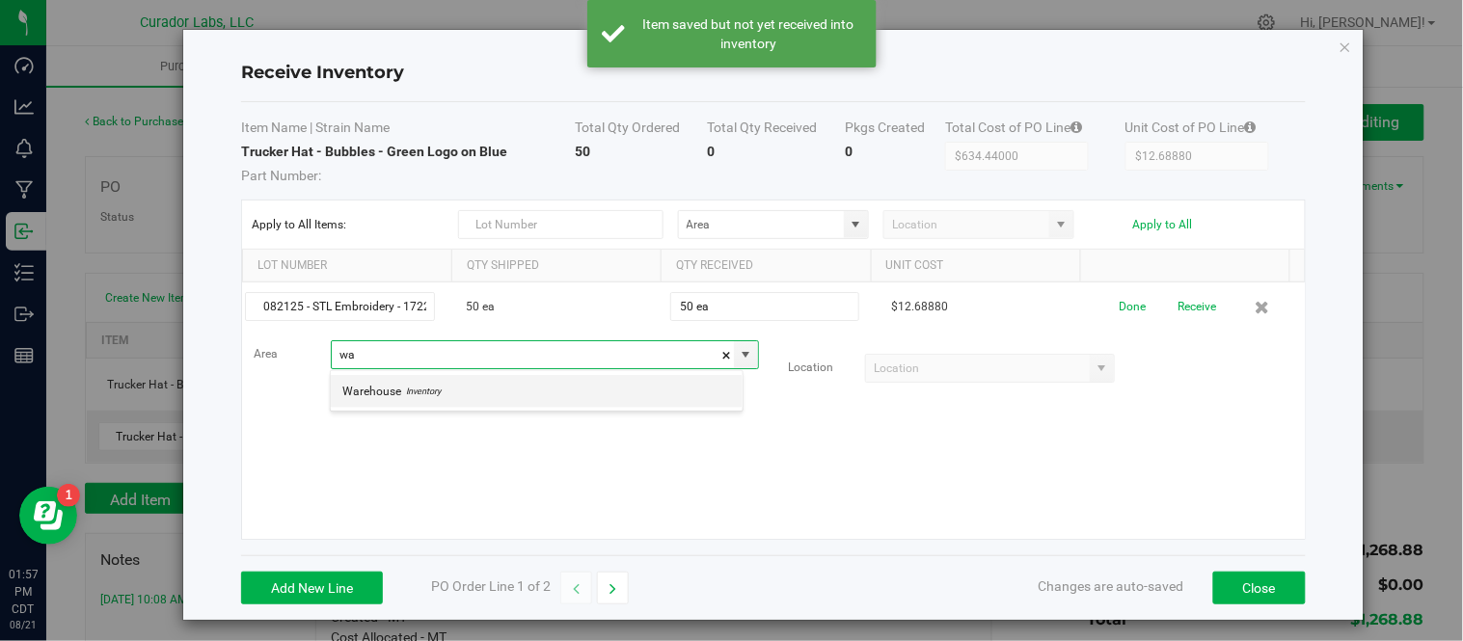
click at [492, 403] on li "Warehouse Inventory" at bounding box center [537, 391] width 412 height 33
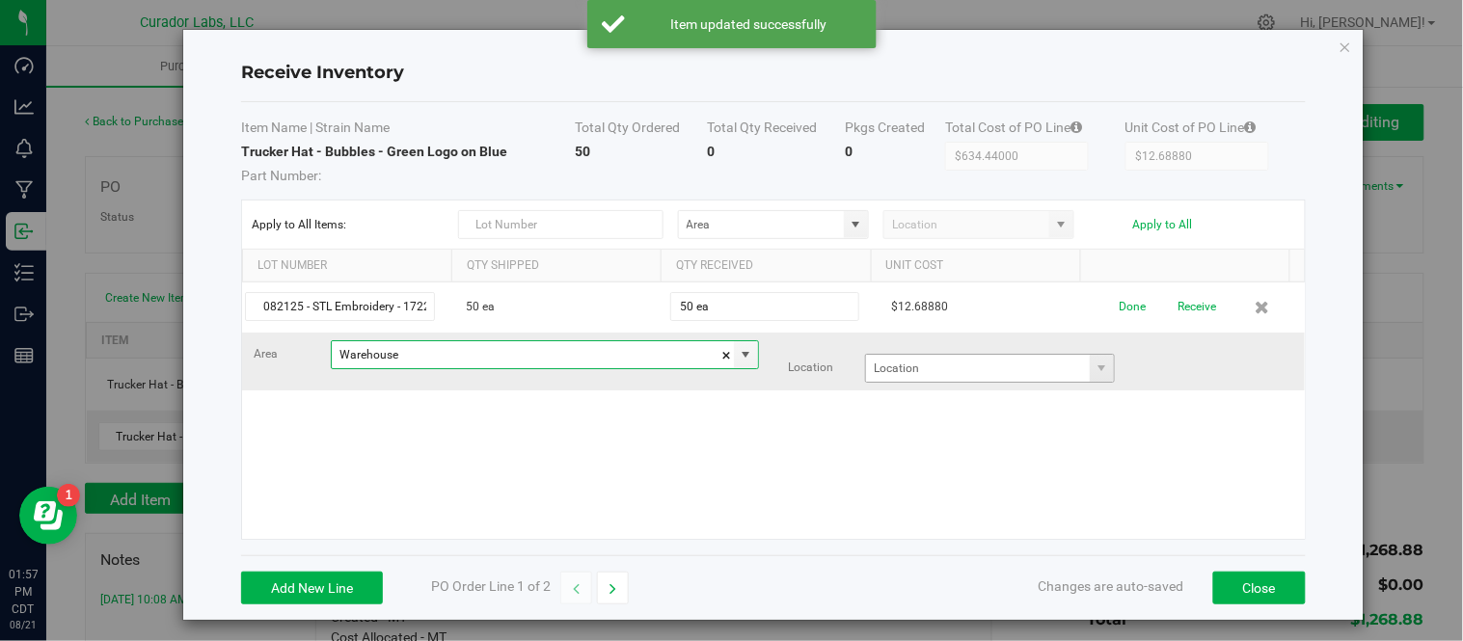
type input "Warehouse"
click at [1009, 372] on input at bounding box center [978, 368] width 224 height 27
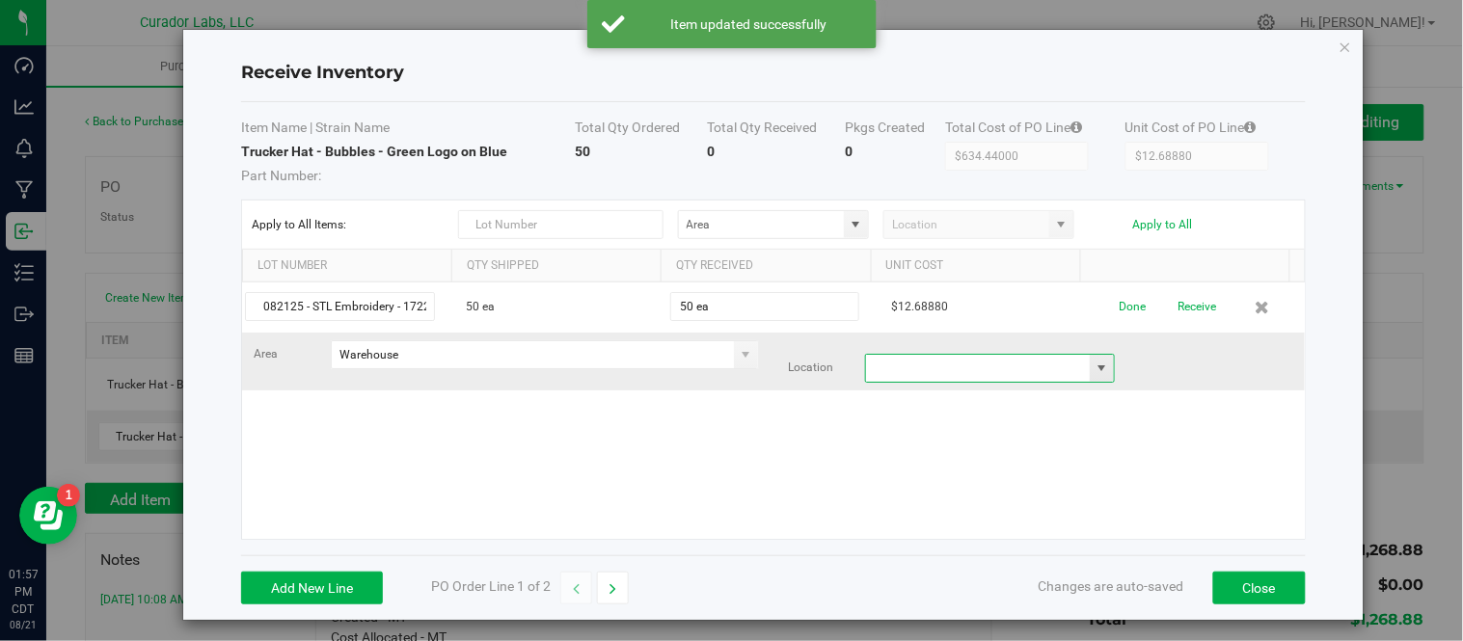
click at [1095, 370] on span at bounding box center [1102, 368] width 15 height 15
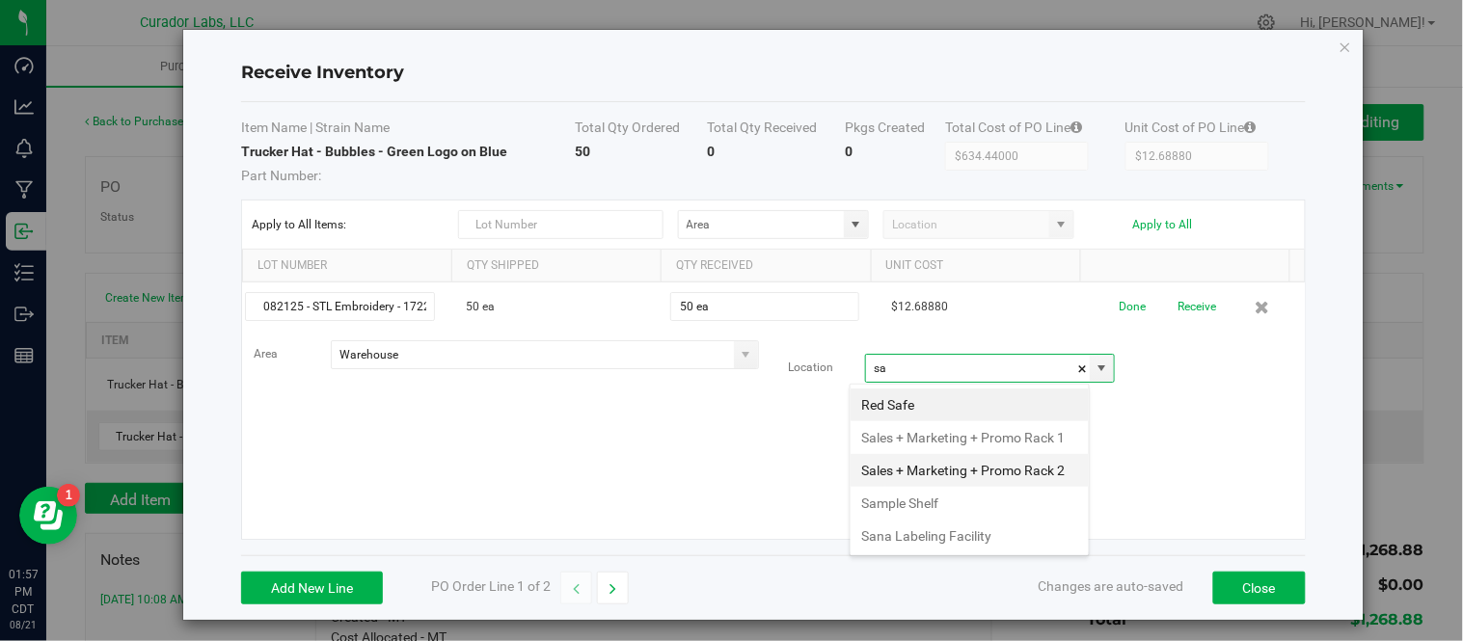
click at [991, 487] on li "Sales + Marketing + Promo Rack 2" at bounding box center [970, 470] width 238 height 33
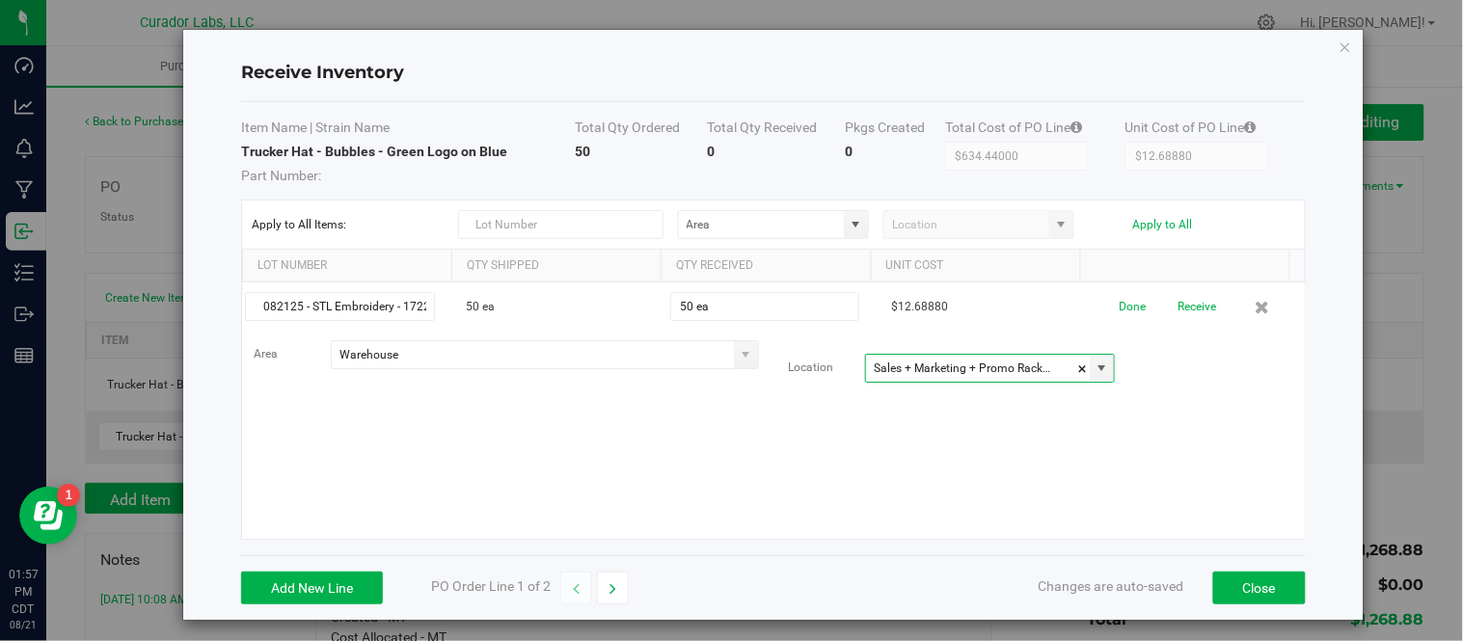
type input "Sales + Marketing + Promo Rack 2"
click at [768, 450] on div "082125 - STL Embroidery - 1722 50 ea 50 ea $12.68880 Done Receive Area Warehous…" at bounding box center [773, 411] width 1063 height 257
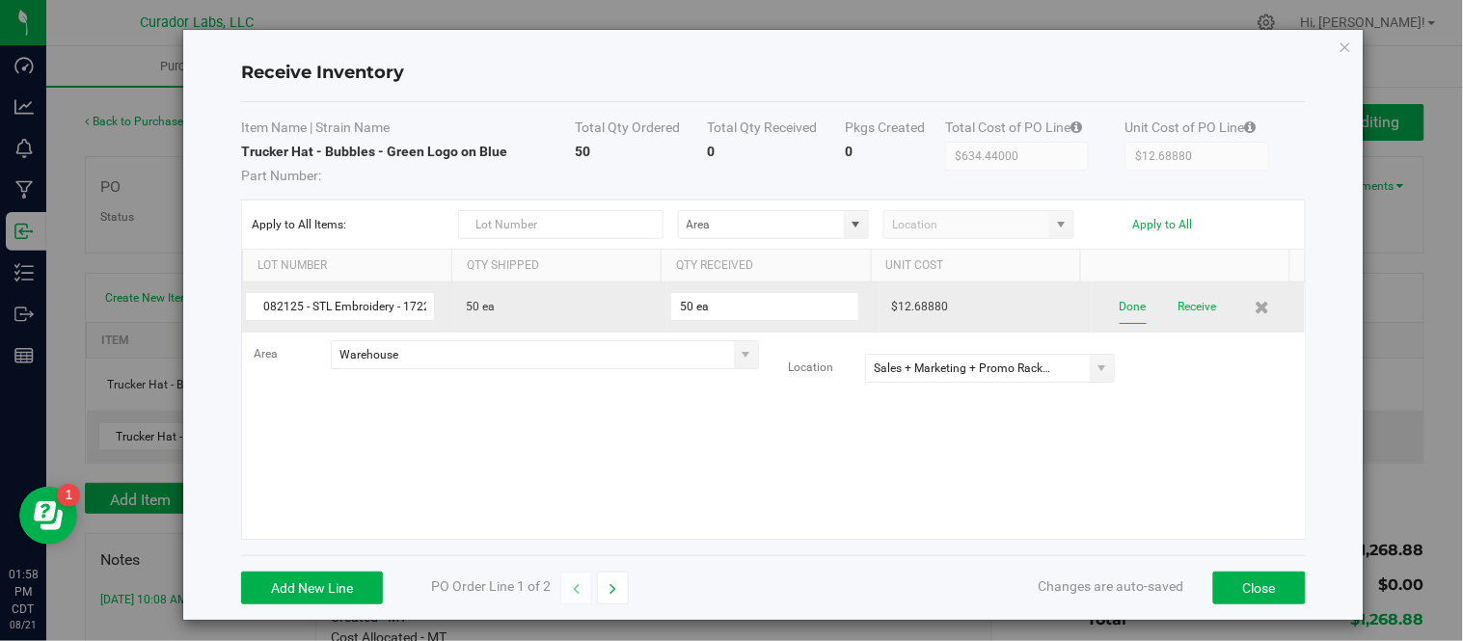
click at [1120, 313] on button "Done" at bounding box center [1133, 307] width 27 height 34
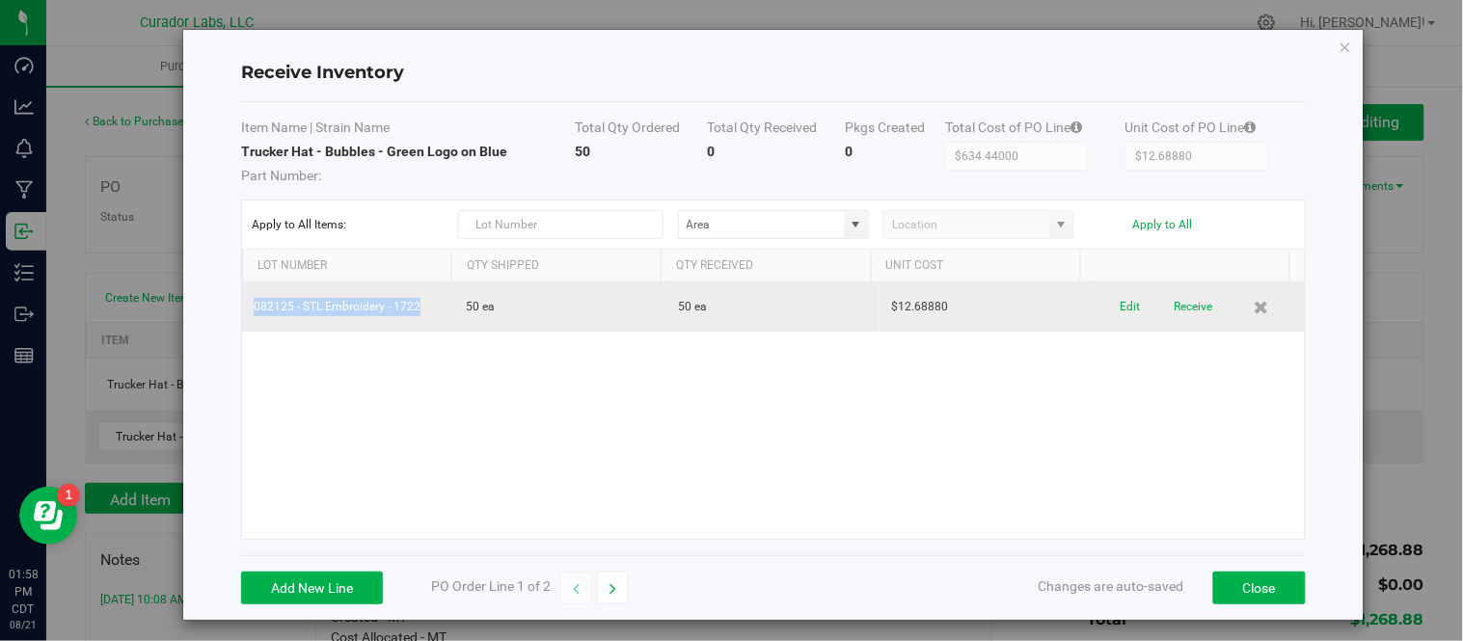
drag, startPoint x: 252, startPoint y: 309, endPoint x: 421, endPoint y: 324, distance: 170.4
click at [421, 324] on td "082125 - STL Embroidery - 1722" at bounding box center [348, 307] width 212 height 49
copy td "082125 - STL Embroidery - 1722"
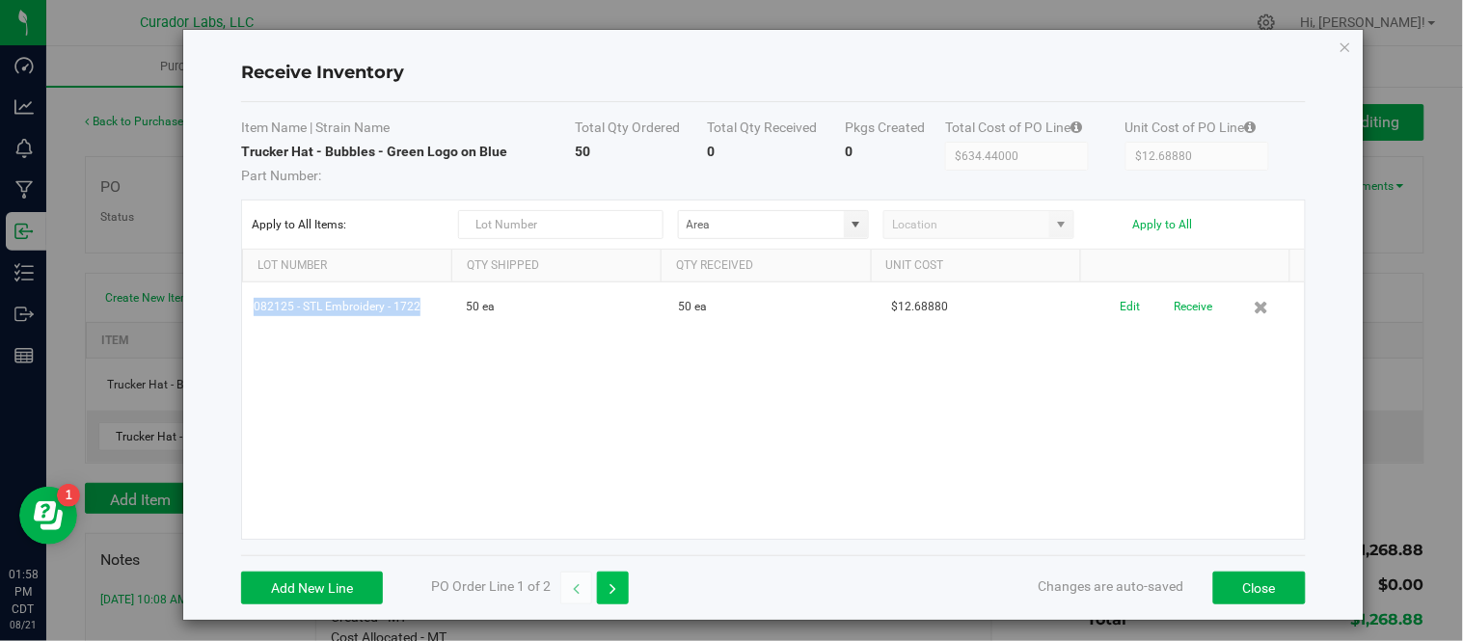
click at [620, 577] on button "button" at bounding box center [613, 588] width 32 height 33
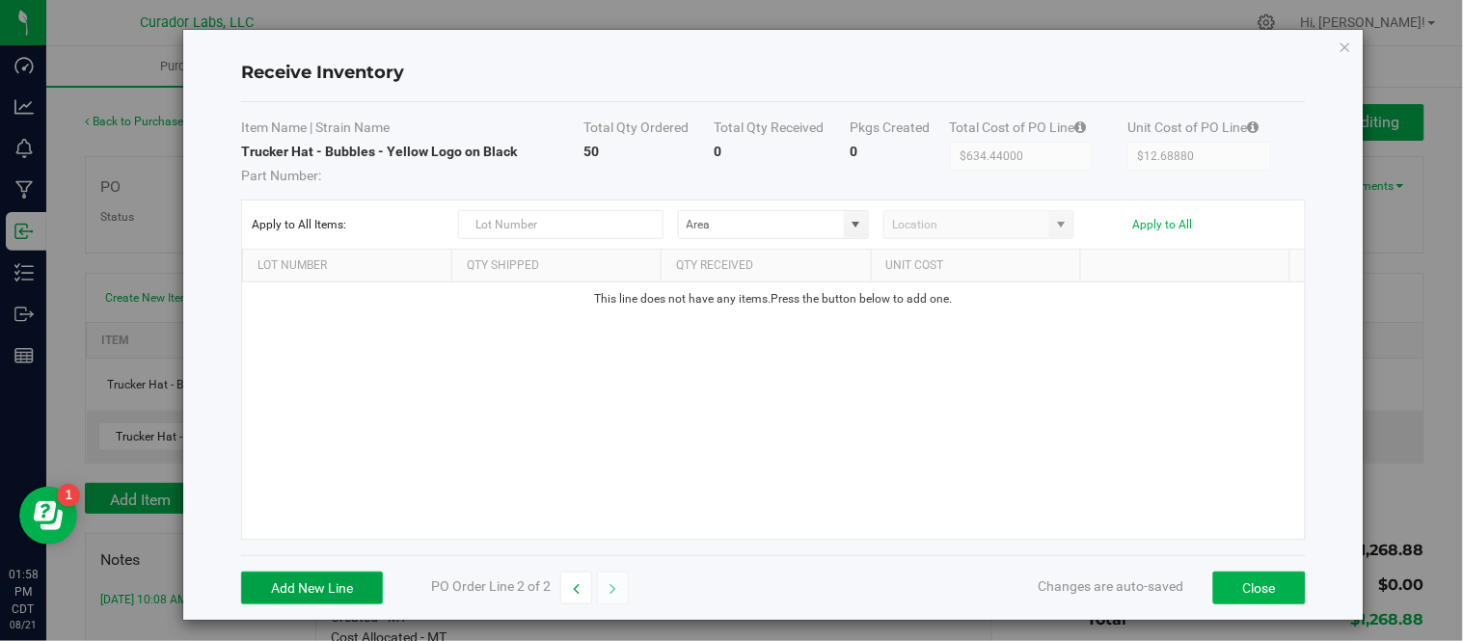
click at [345, 583] on button "Add New Line" at bounding box center [312, 588] width 142 height 33
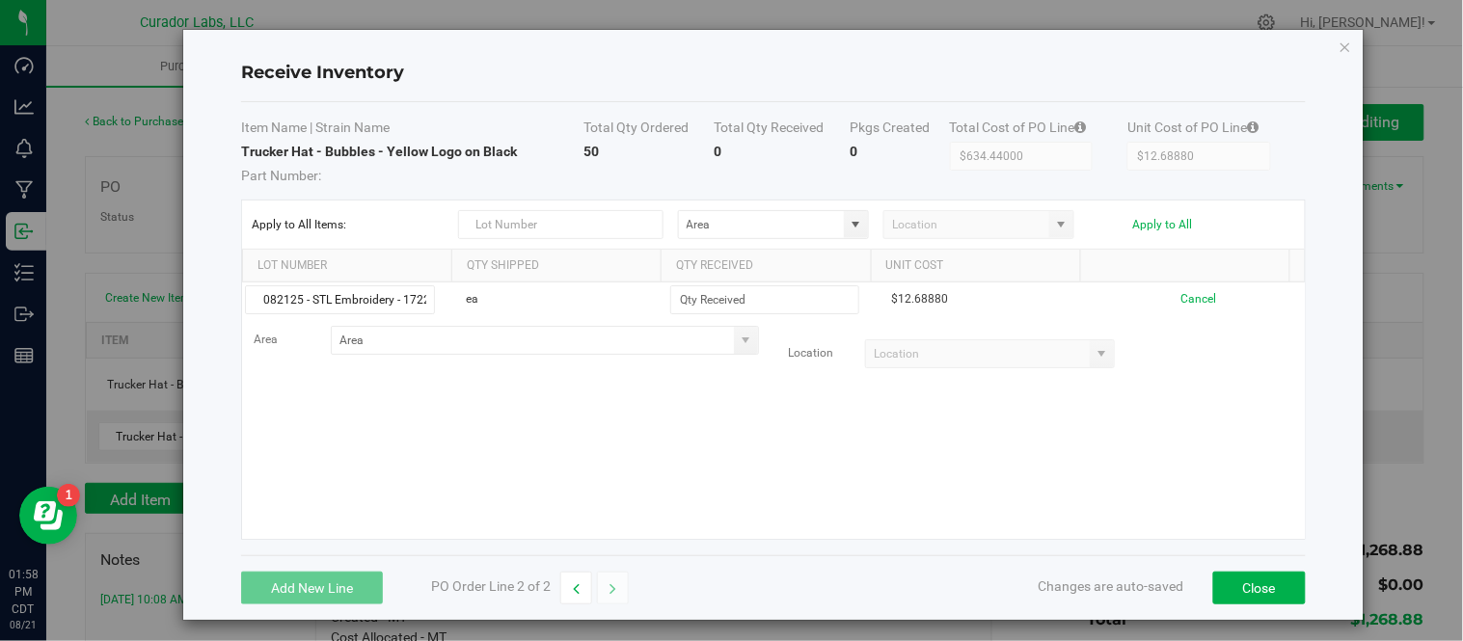
scroll to position [0, 6]
type input "082125 - STL Embroidery - 1722"
click at [605, 399] on div "082125 - STL Embroidery - 1722 ea $12.68880 Cancel Area Location" at bounding box center [773, 411] width 1063 height 257
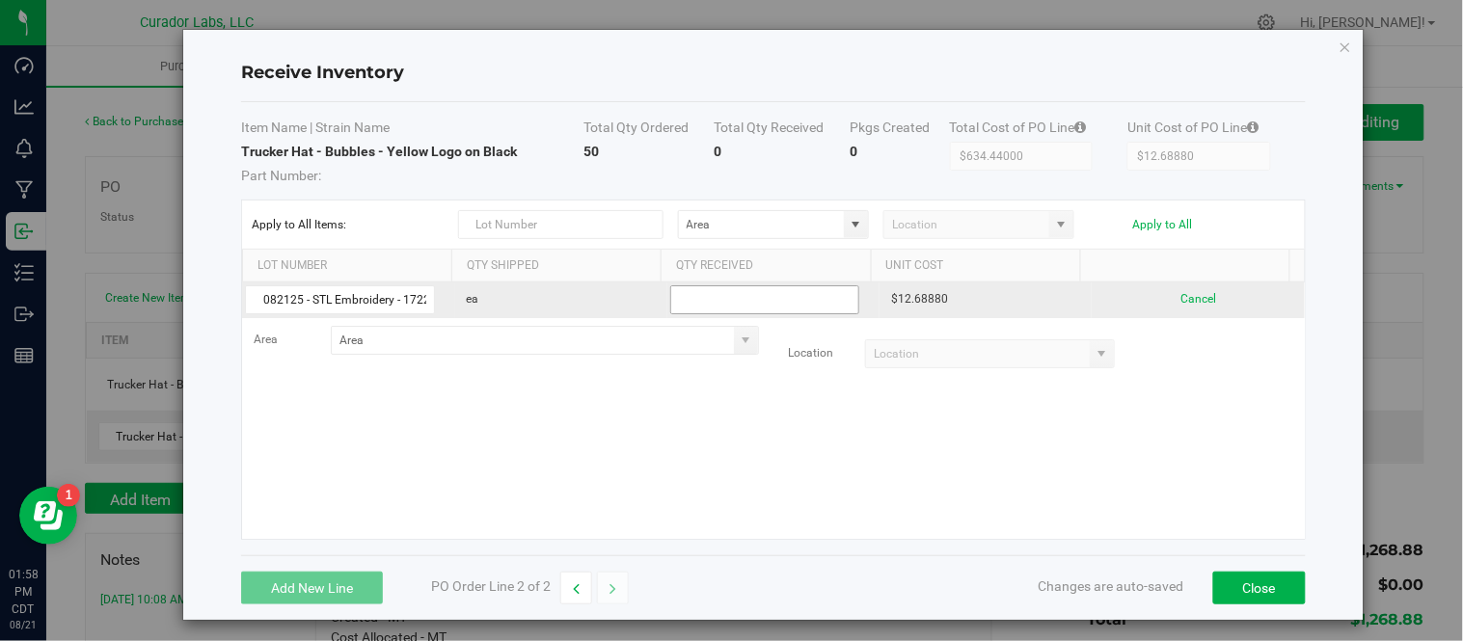
click at [731, 299] on input at bounding box center [764, 299] width 187 height 27
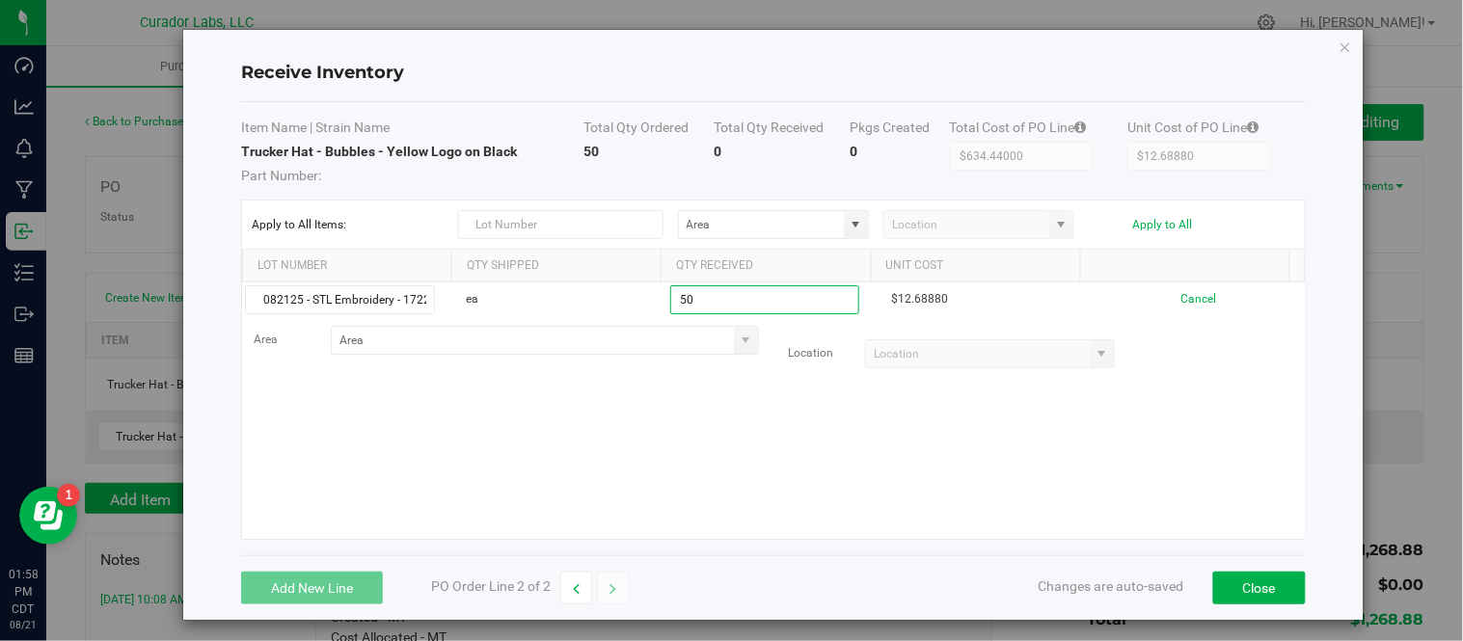
type input "50 ea"
click at [708, 435] on kendo-grid-list "082125 - STL Embroidery - 1722 ea 50 ea $12.68880 Cancel Area Location" at bounding box center [773, 411] width 1063 height 257
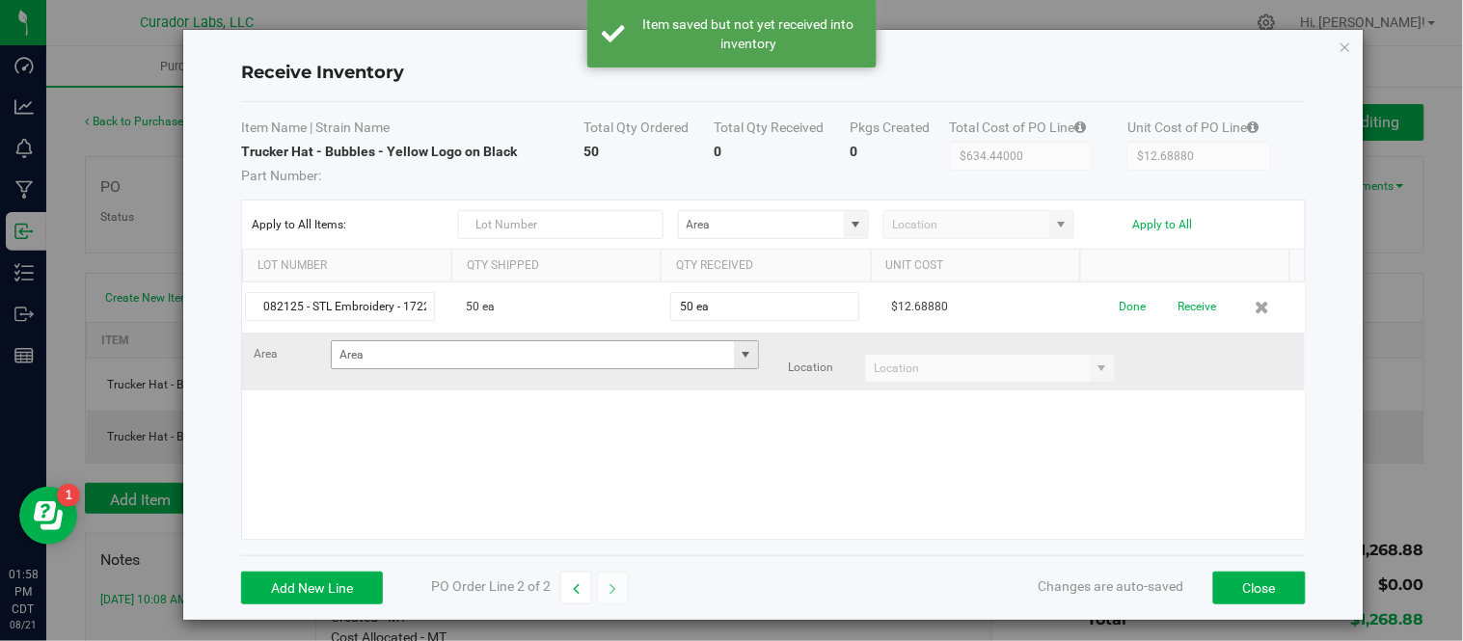
click at [738, 353] on span at bounding box center [745, 354] width 15 height 15
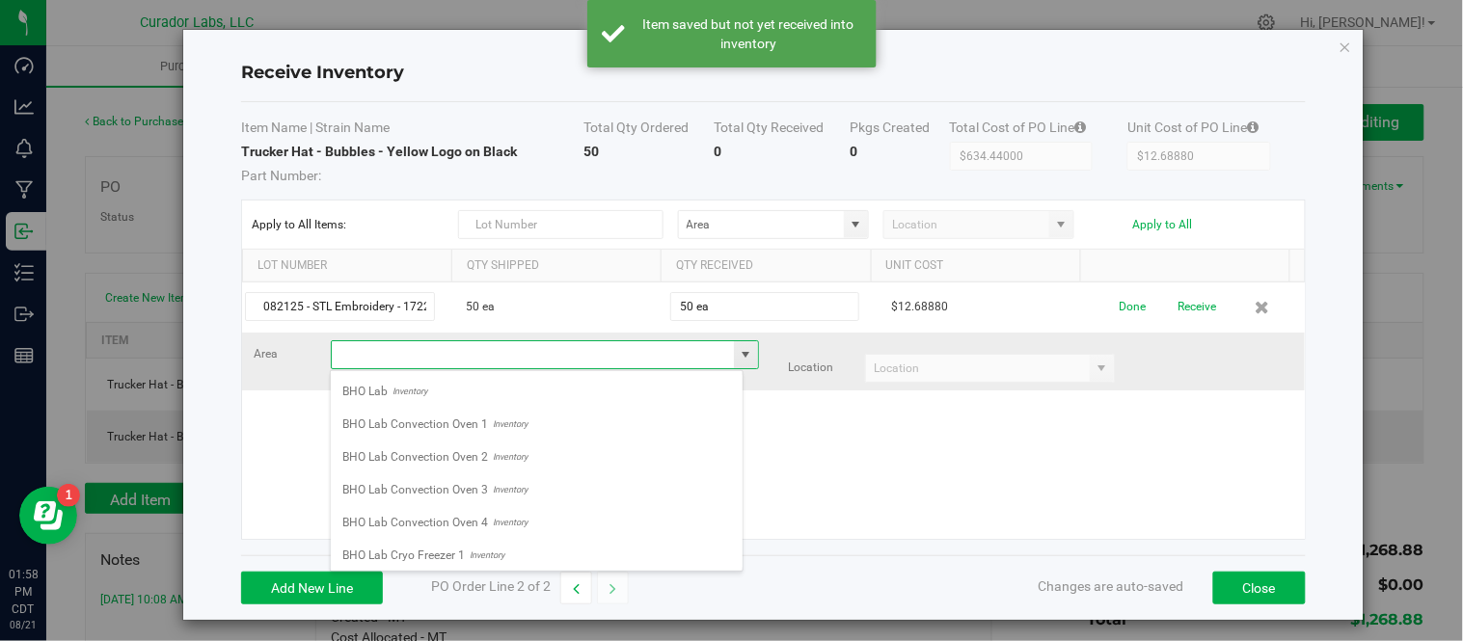
scroll to position [29, 413]
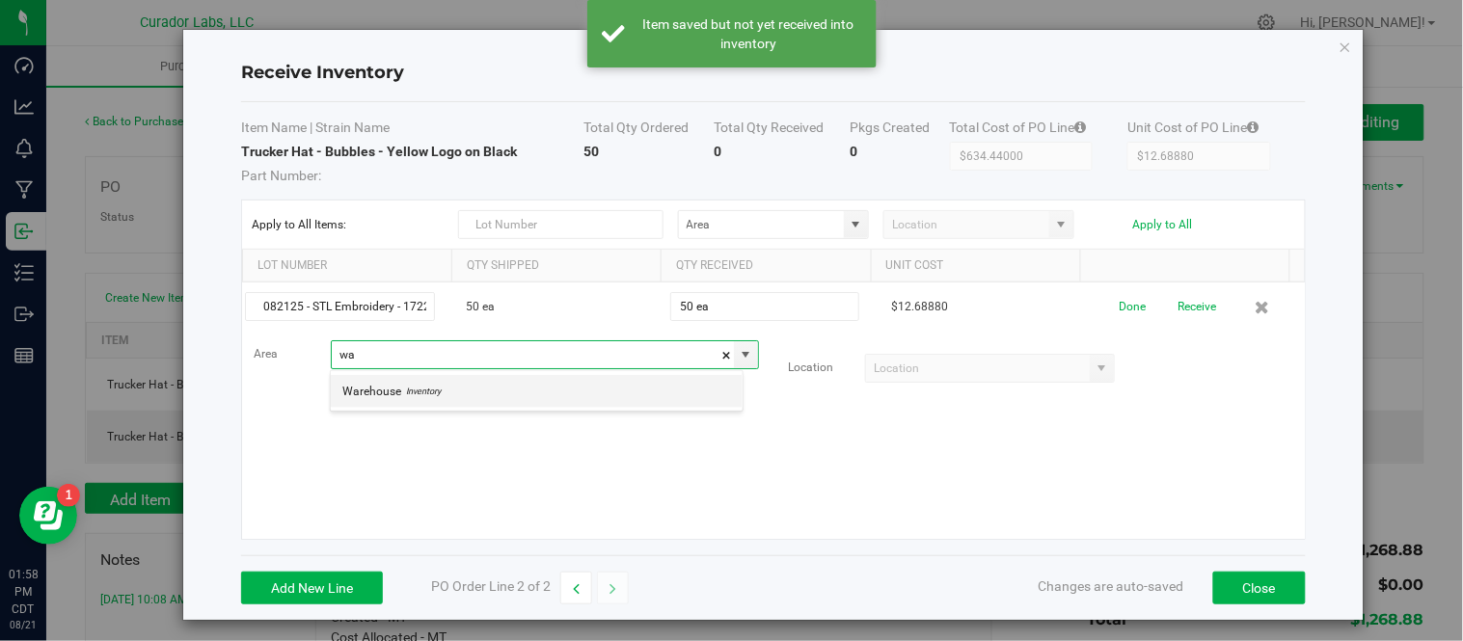
click at [406, 397] on span "Inventory" at bounding box center [421, 391] width 40 height 29
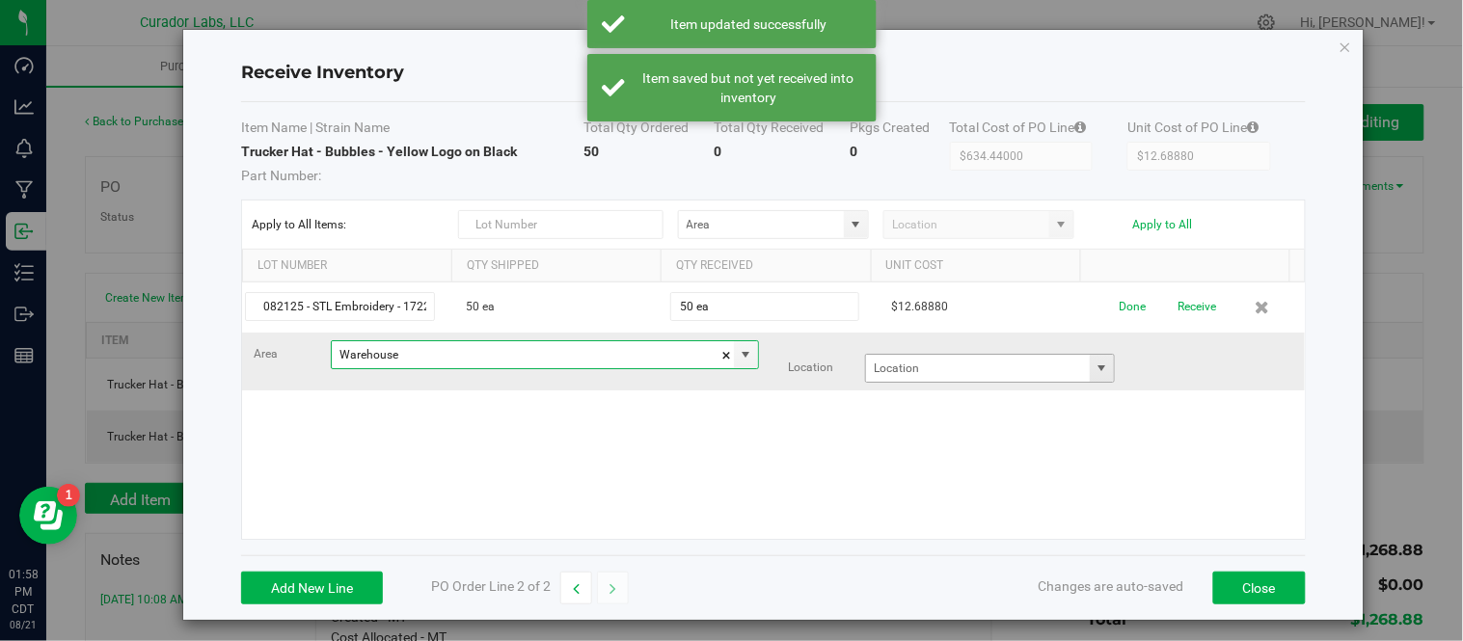
click at [1095, 370] on span at bounding box center [1102, 368] width 15 height 15
type input "Warehouse"
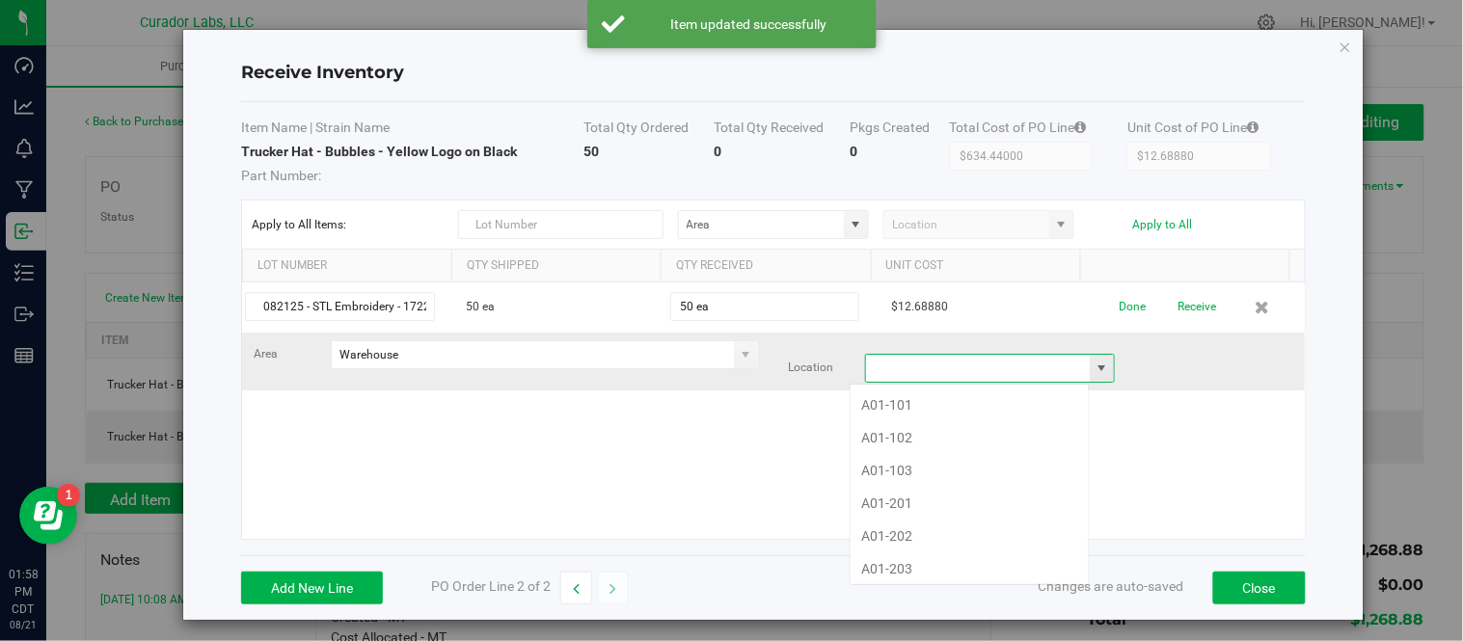
scroll to position [29, 241]
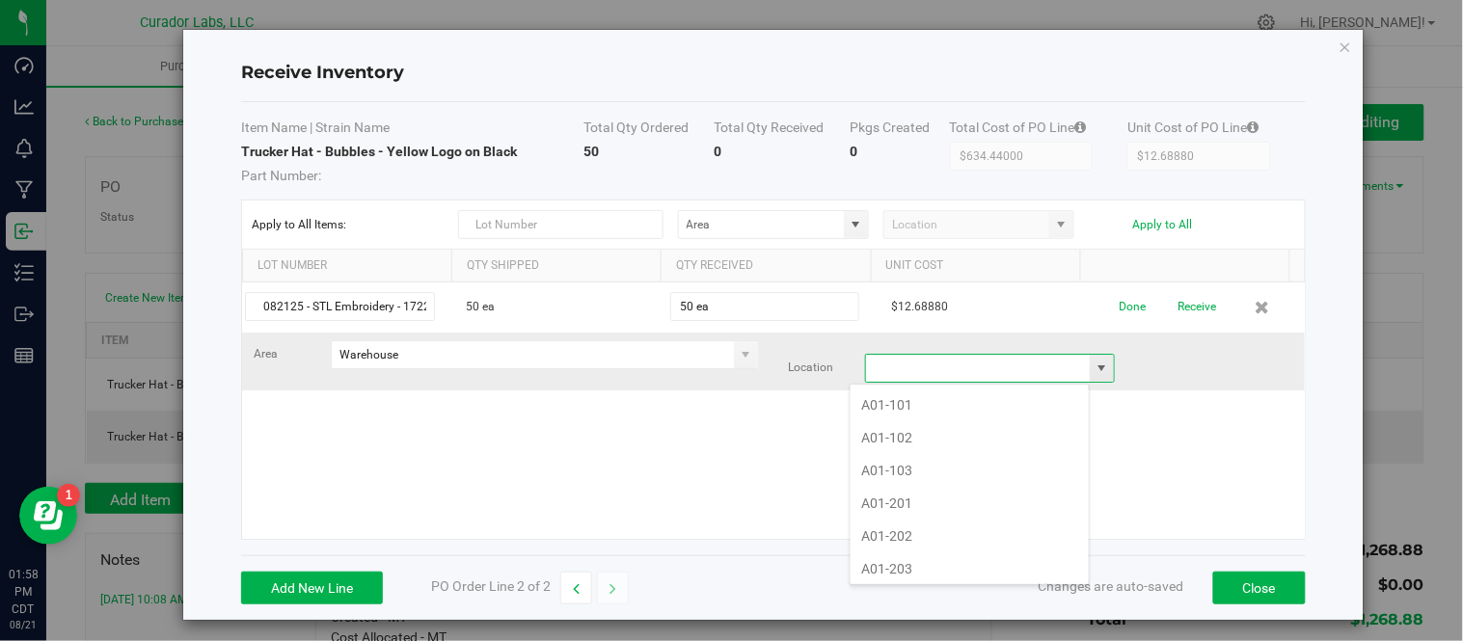
type input "c"
type input "a"
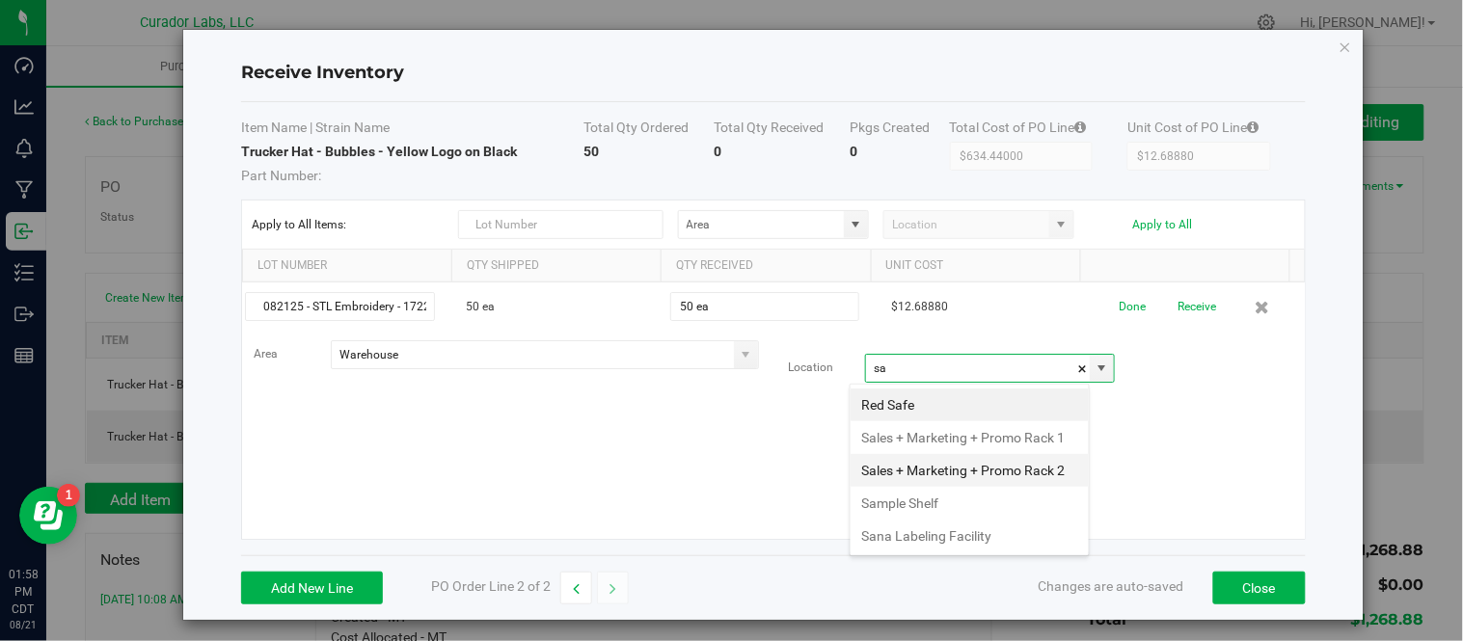
click at [990, 487] on li "Sales + Marketing + Promo Rack 2" at bounding box center [970, 470] width 238 height 33
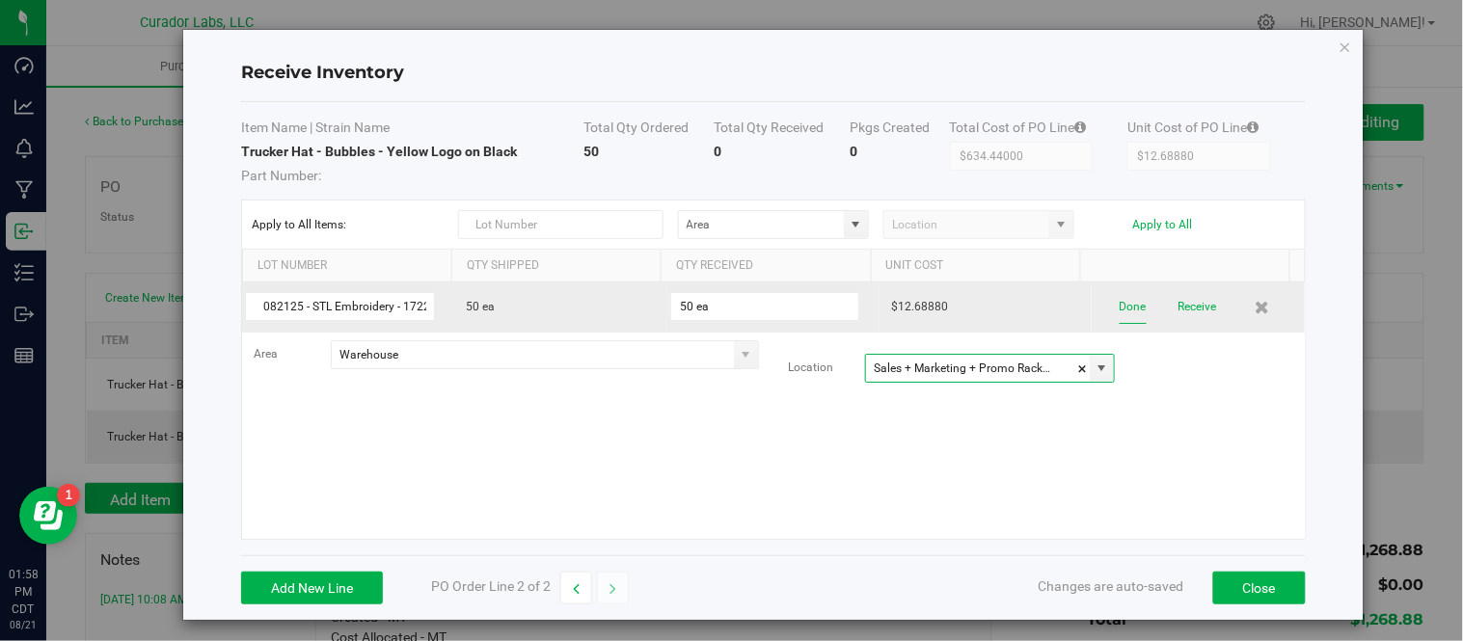
type input "Sales + Marketing + Promo Rack 2"
click at [1120, 303] on button "Done" at bounding box center [1133, 307] width 27 height 34
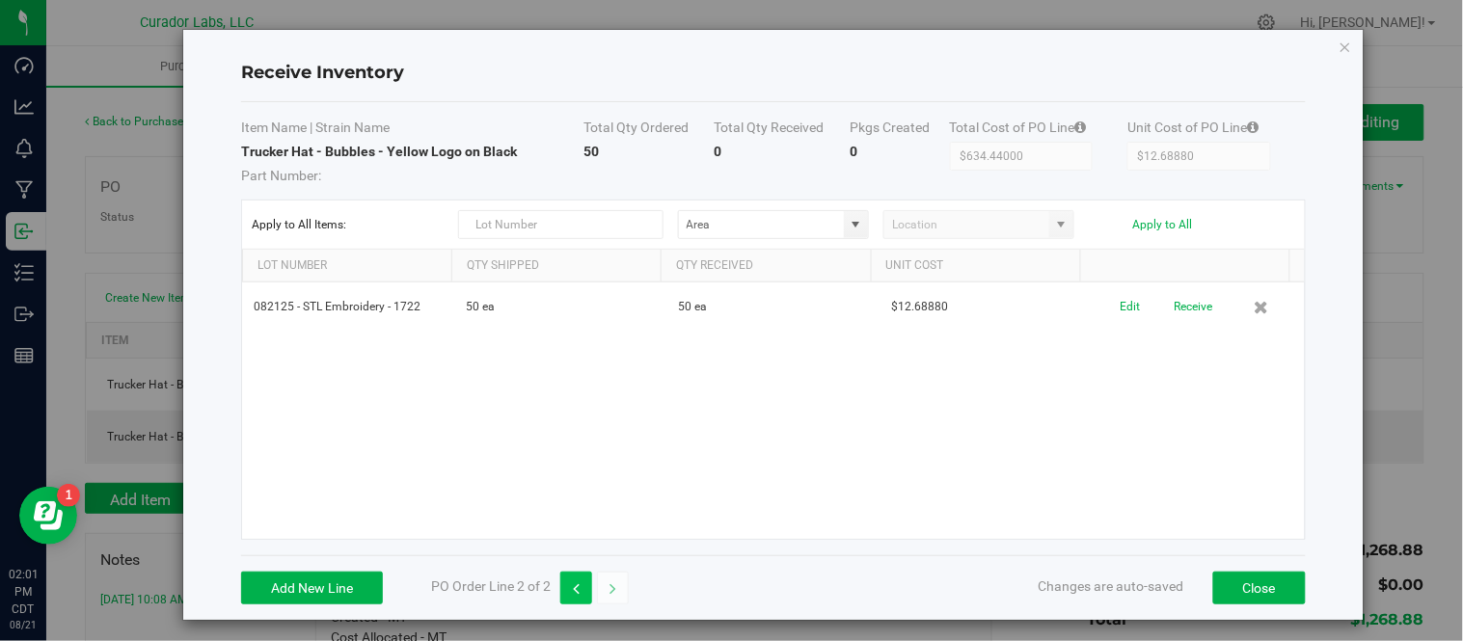
click at [574, 592] on icon "button" at bounding box center [576, 590] width 7 height 14
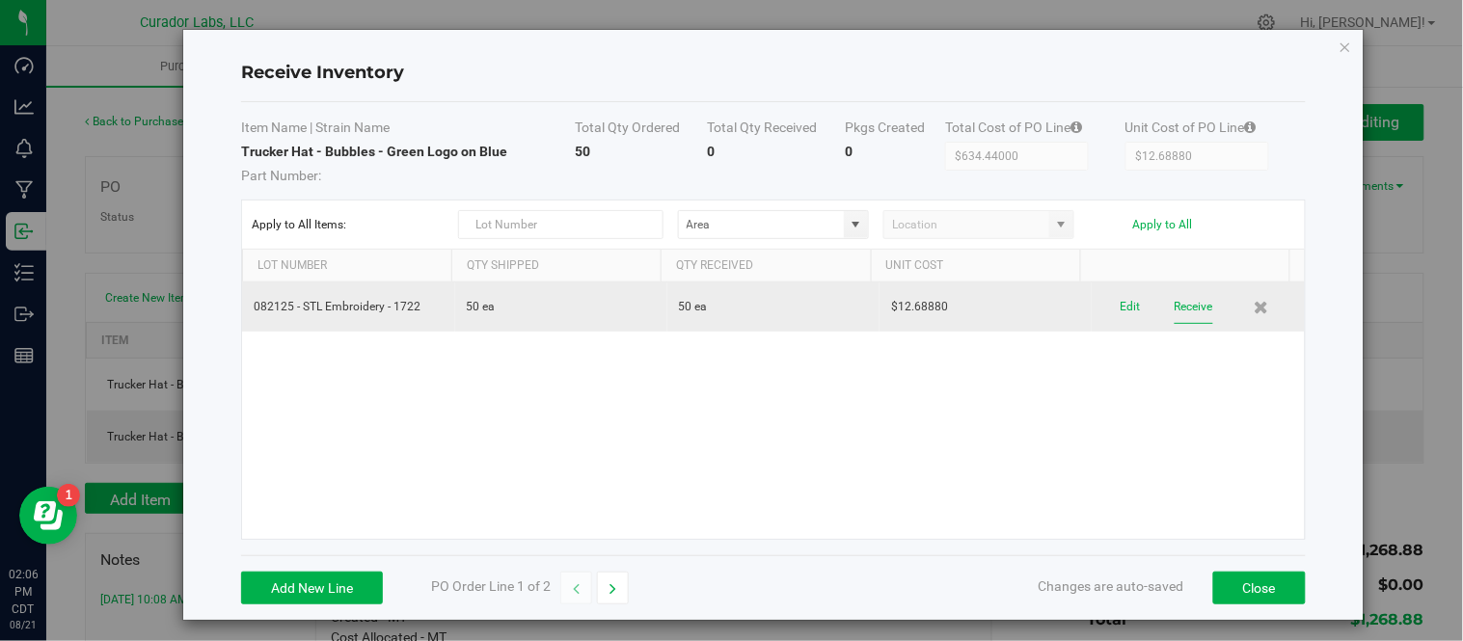
click at [1175, 311] on button "Receive" at bounding box center [1194, 307] width 39 height 34
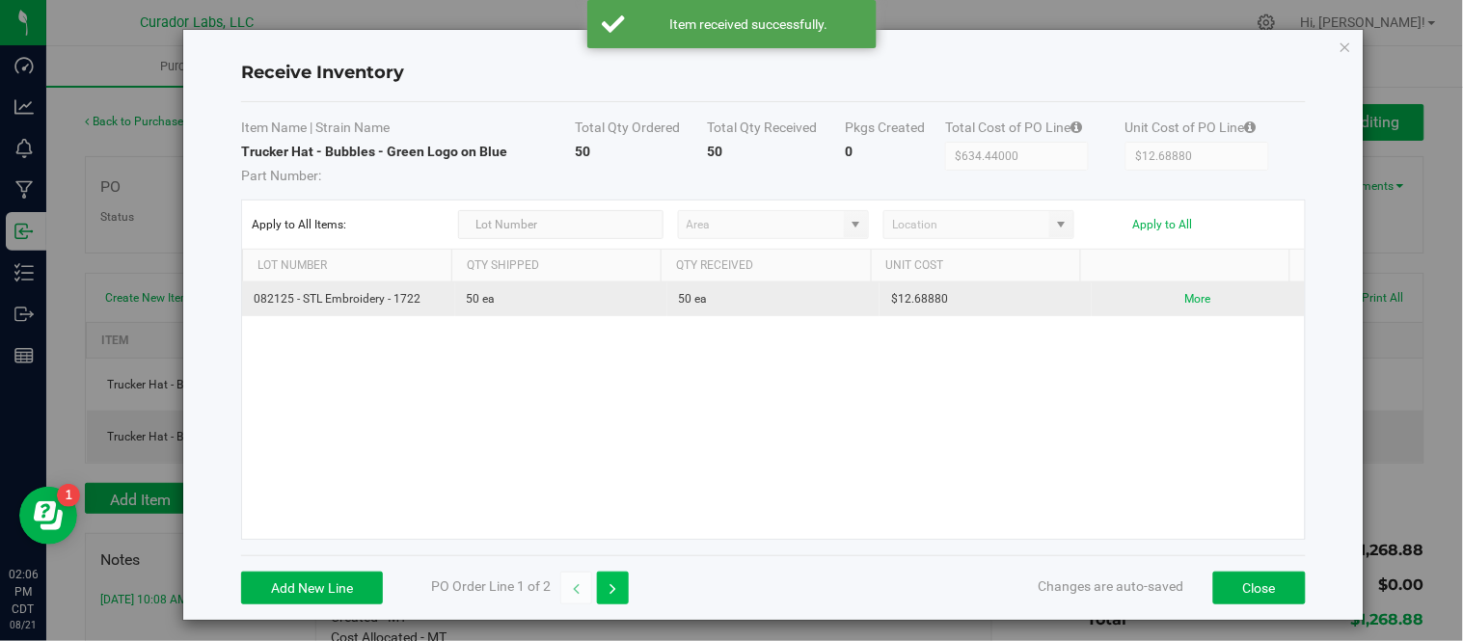
click at [609, 591] on button "button" at bounding box center [613, 588] width 32 height 33
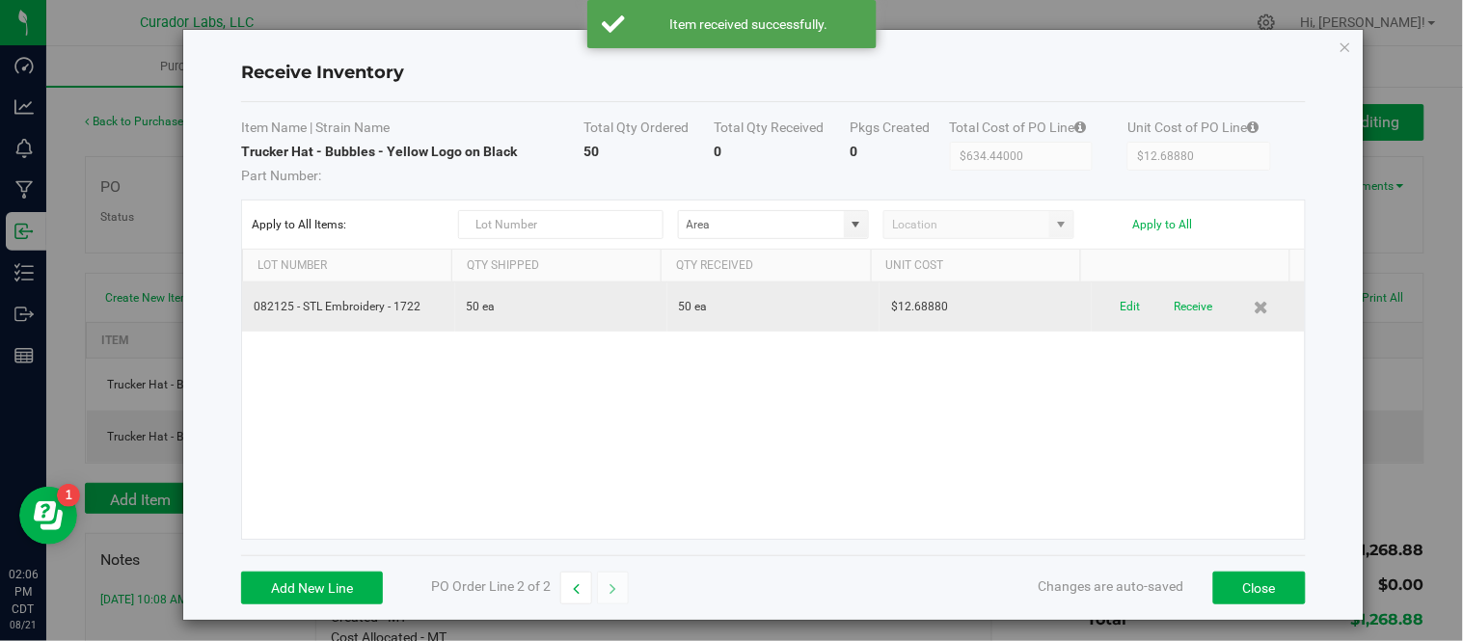
click at [1188, 304] on div "Edit Receive" at bounding box center [1197, 307] width 189 height 34
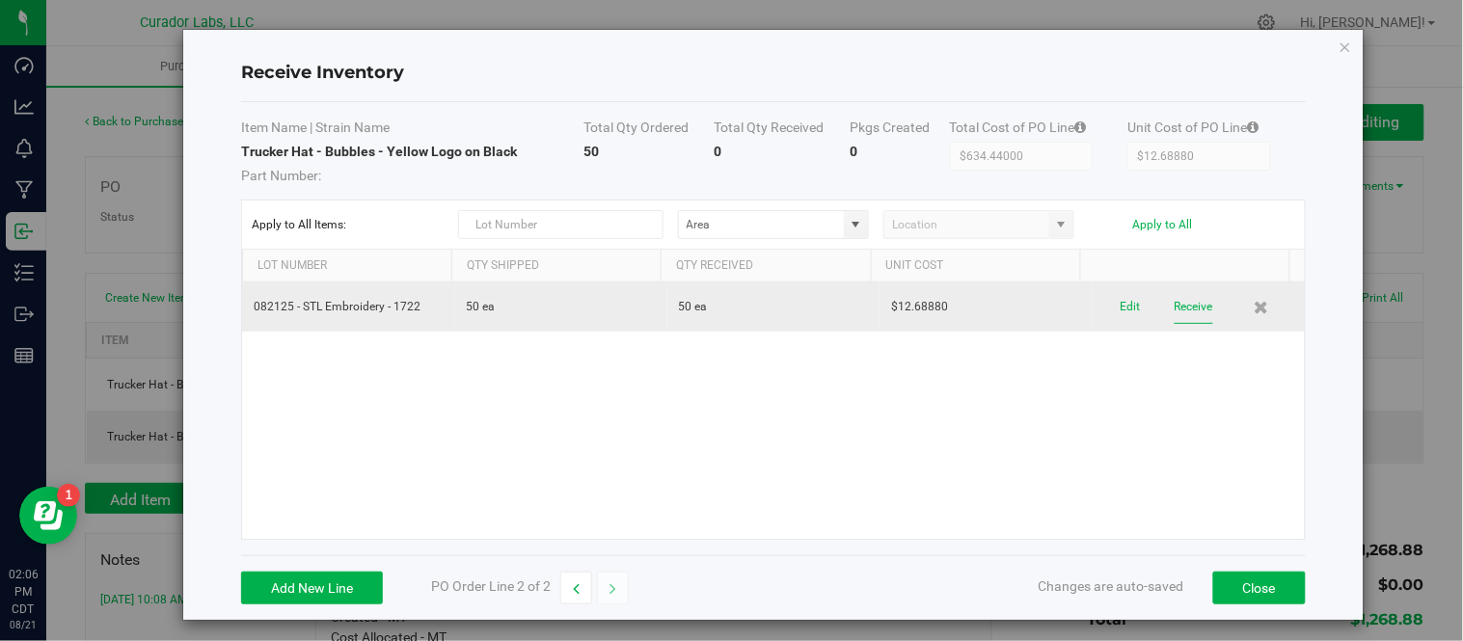
click at [1175, 310] on button "Receive" at bounding box center [1194, 307] width 39 height 34
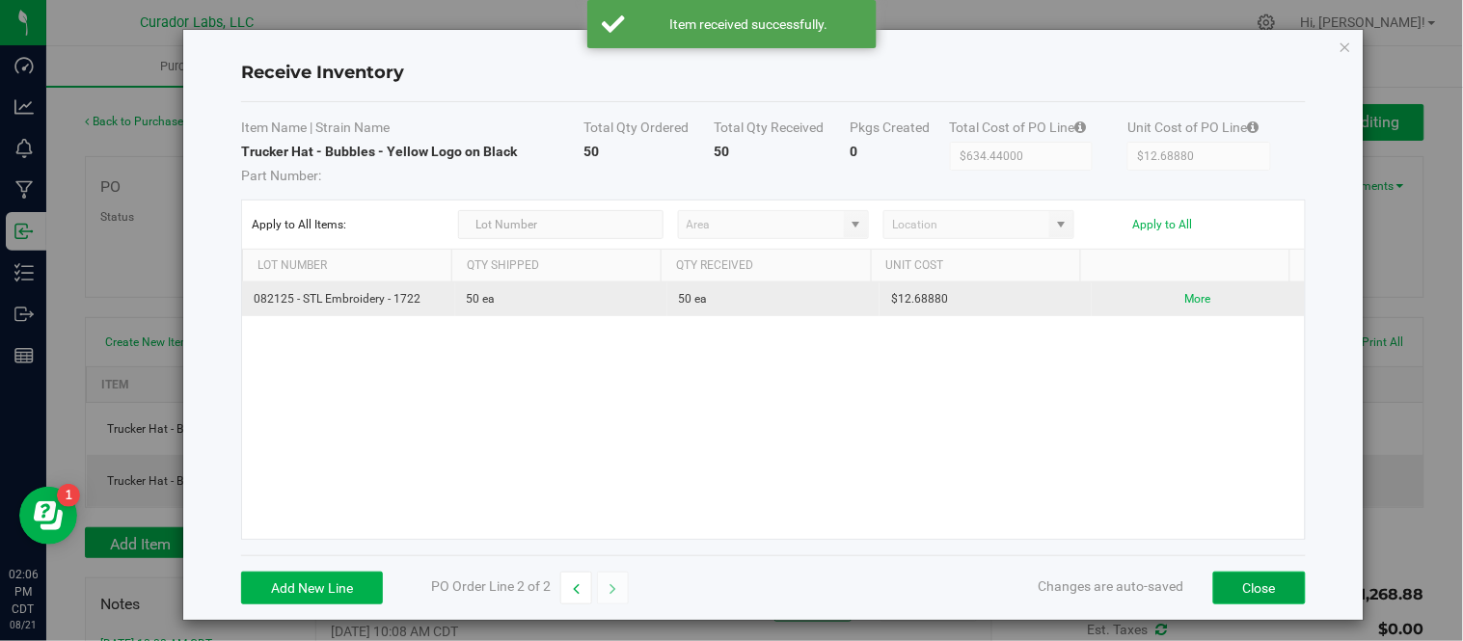
click at [1248, 592] on button "Close" at bounding box center [1259, 588] width 93 height 33
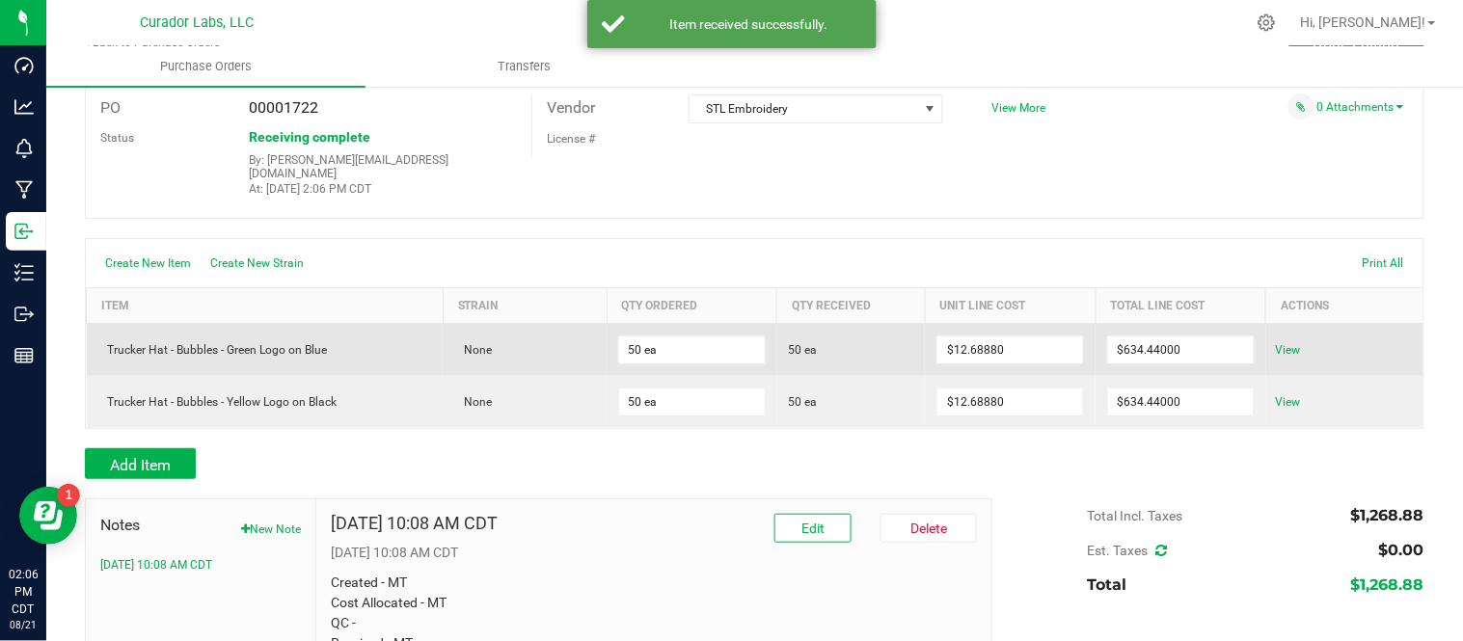
scroll to position [203, 0]
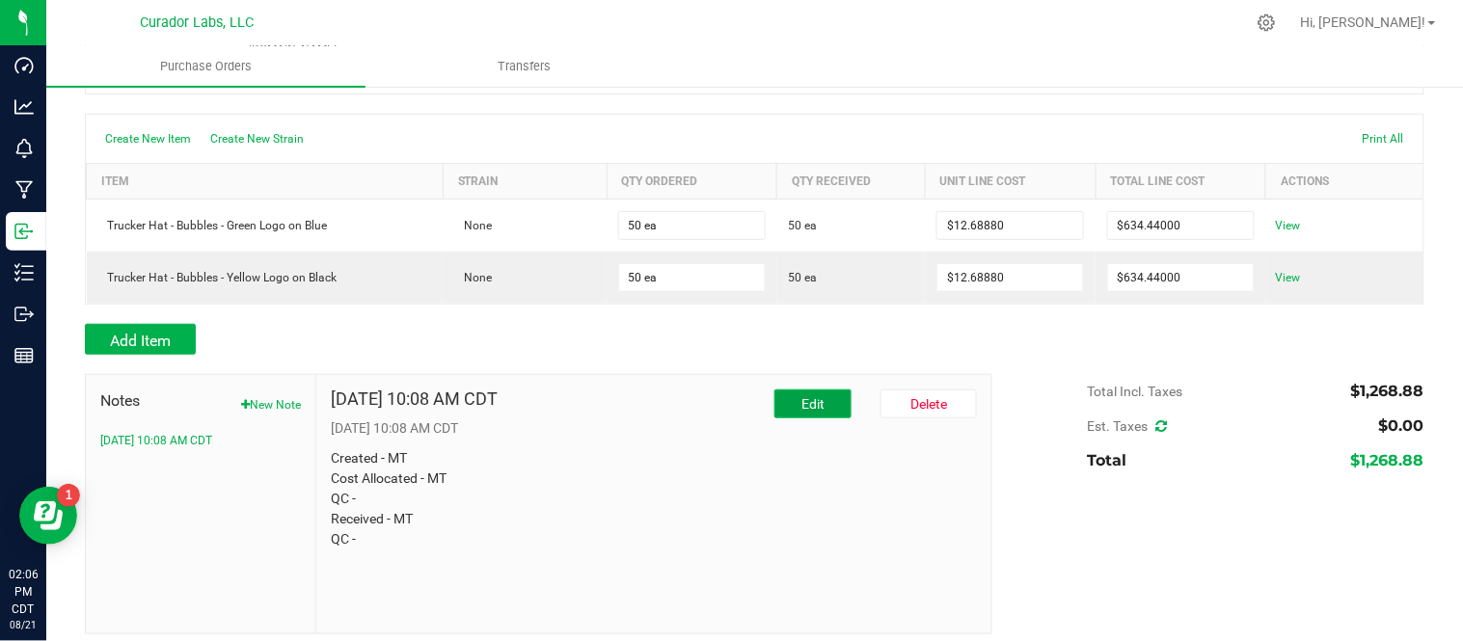
click at [792, 400] on button "Edit" at bounding box center [812, 404] width 77 height 29
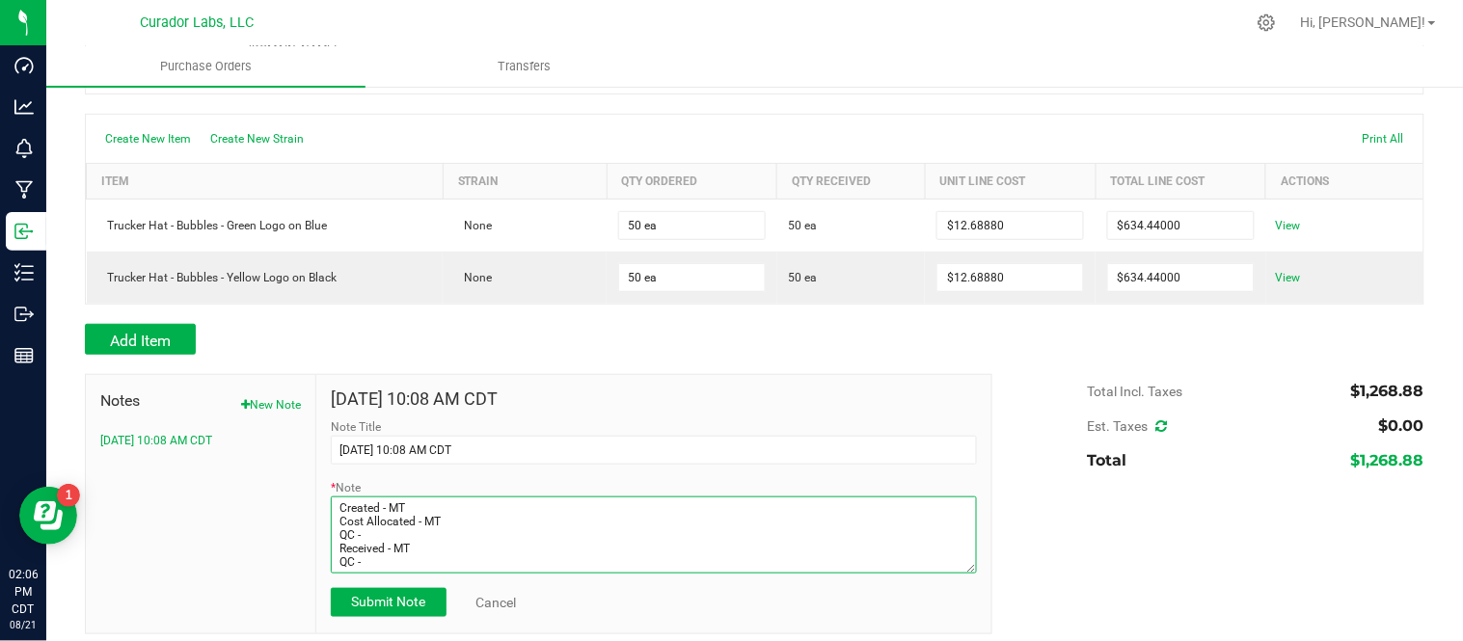
click at [409, 522] on textarea "* Note" at bounding box center [654, 535] width 646 height 77
click at [438, 557] on textarea "* Note" at bounding box center [654, 535] width 646 height 77
type textarea "Created - MT Cost Allocated - MT QC - ER Received - MT QC - ER"
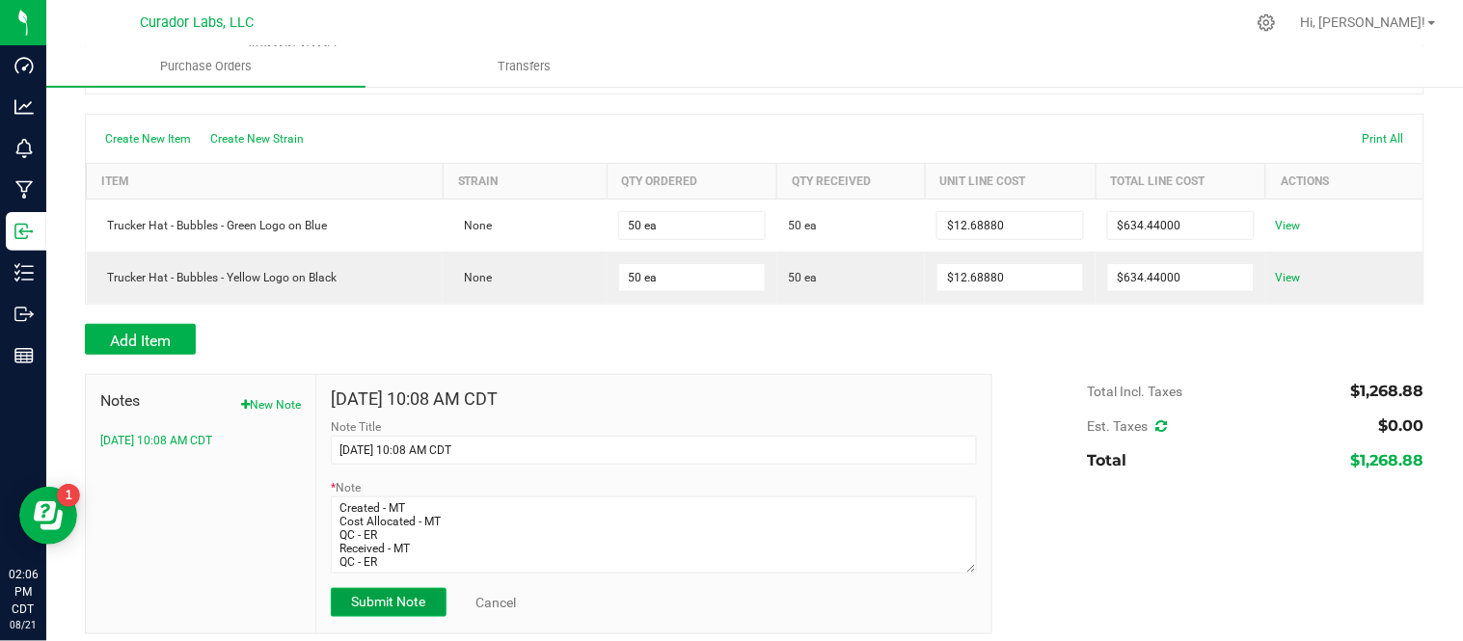
click at [398, 594] on span "Submit Note" at bounding box center [388, 601] width 74 height 15
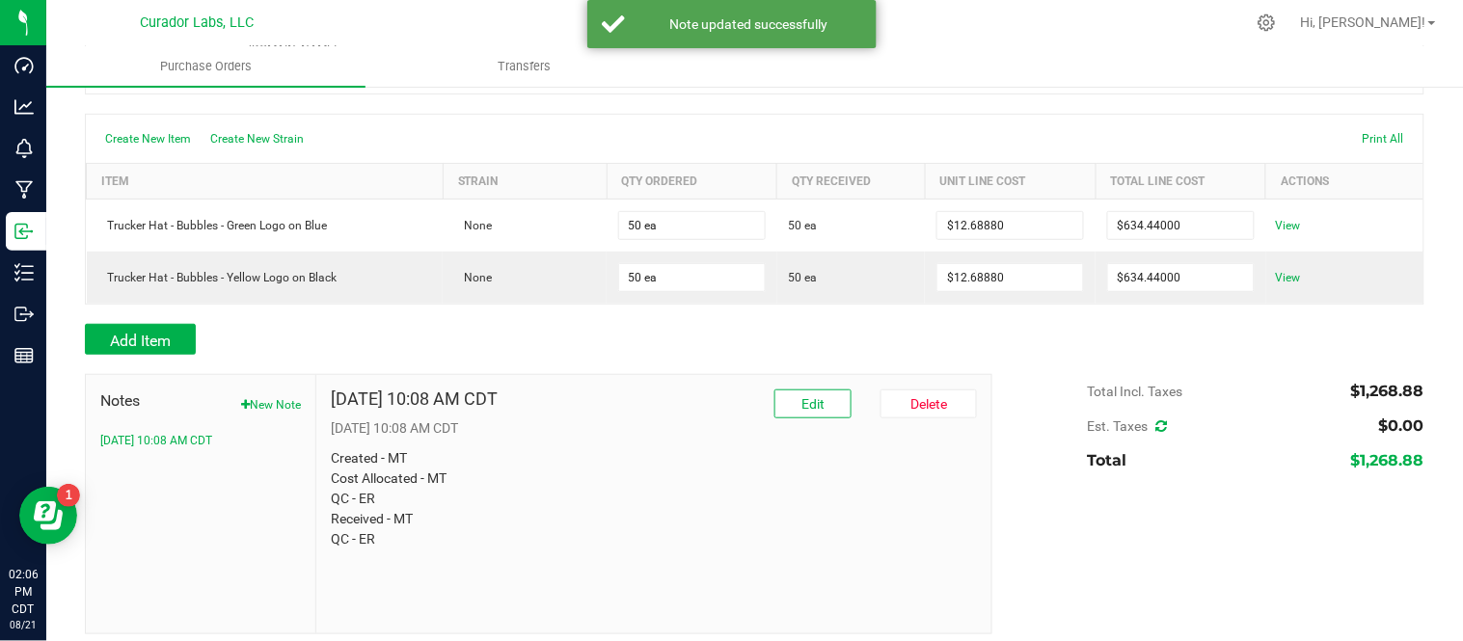
scroll to position [0, 0]
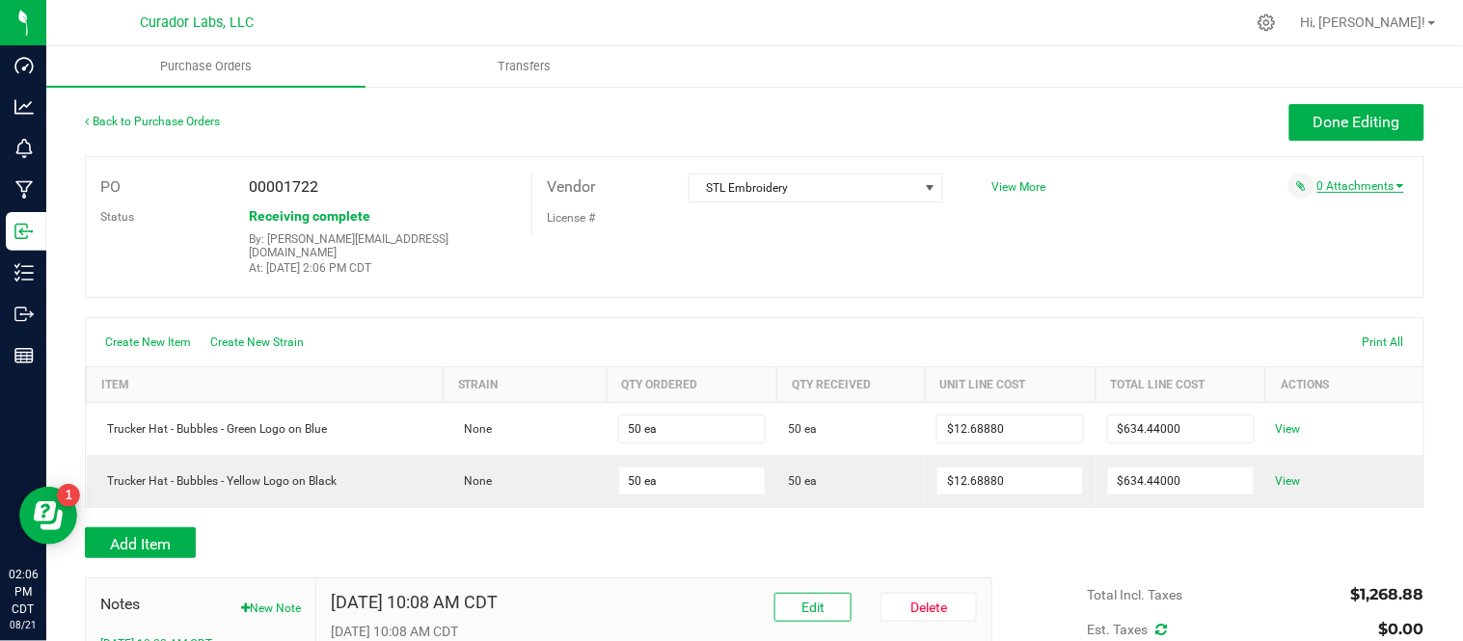
click at [1342, 188] on link "0 Attachments" at bounding box center [1360, 186] width 87 height 14
click at [1289, 210] on button "Attach new document" at bounding box center [1341, 211] width 126 height 17
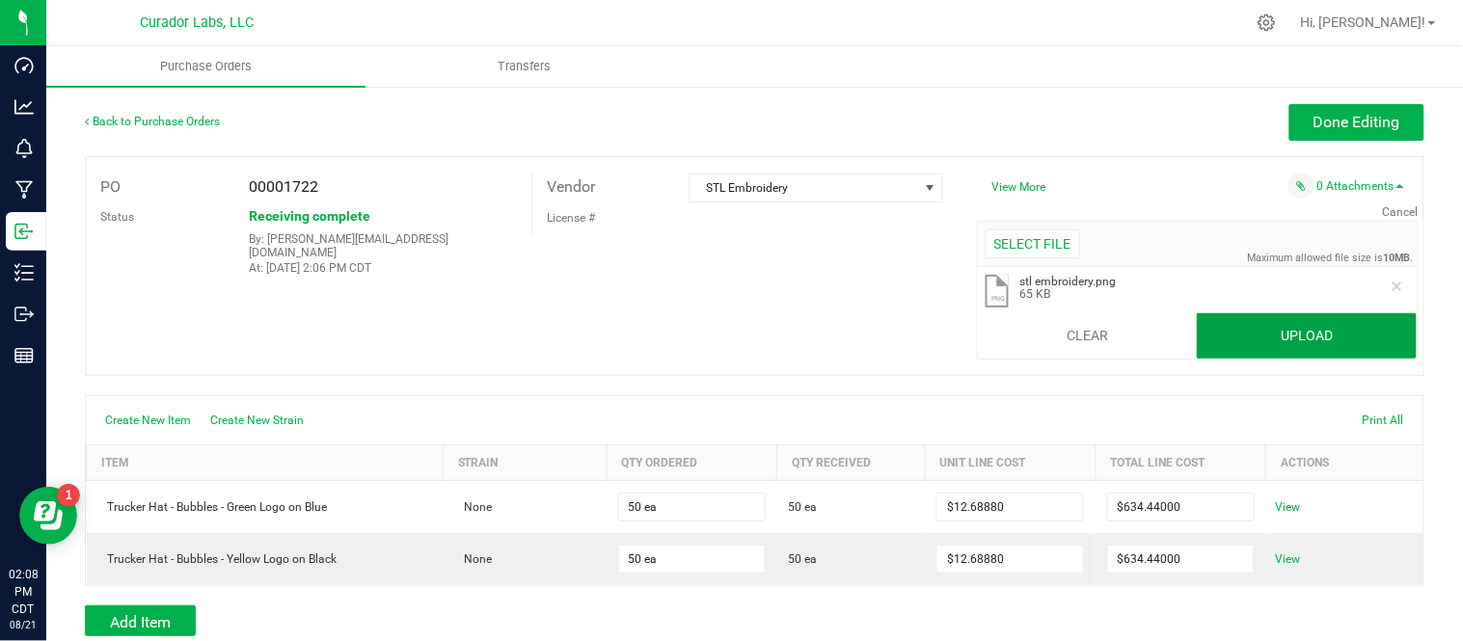
click at [1286, 340] on button "Upload" at bounding box center [1307, 336] width 220 height 46
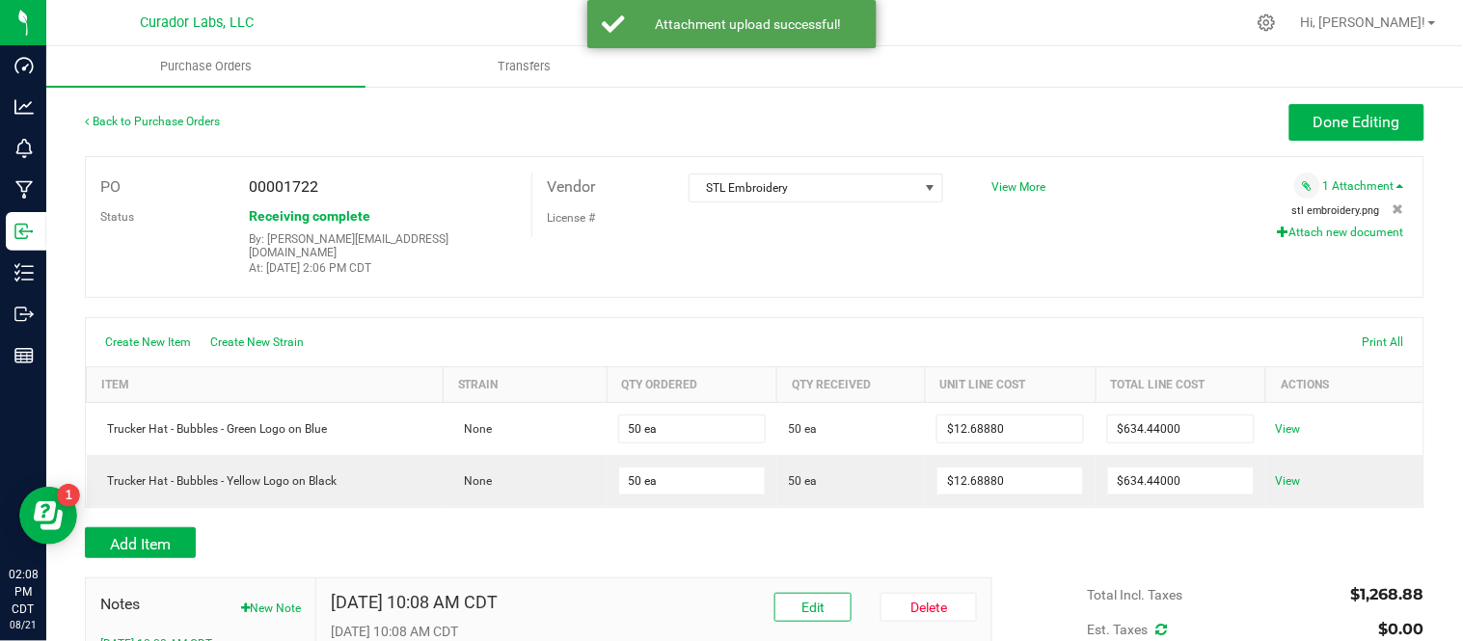
click at [1318, 213] on span "stl embroidery.png" at bounding box center [1336, 210] width 88 height 13
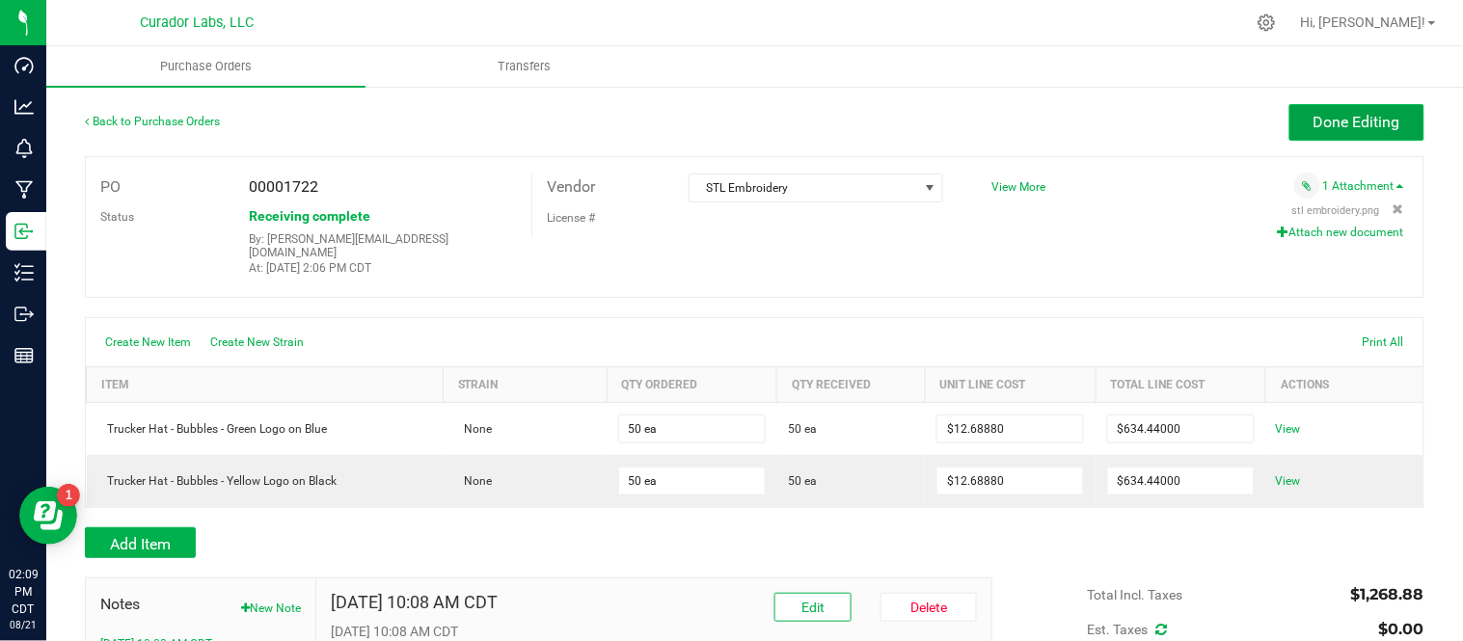
click at [1334, 127] on span "Done Editing" at bounding box center [1357, 122] width 87 height 18
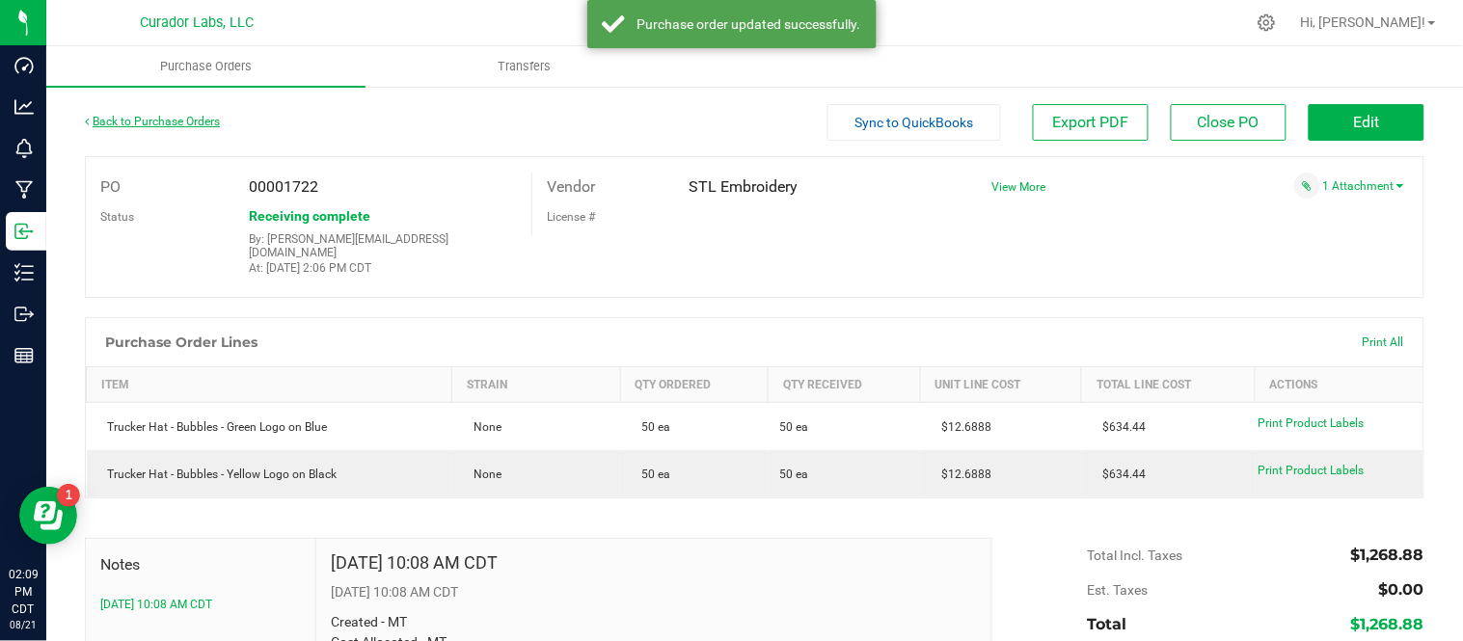
click at [176, 117] on link "Back to Purchase Orders" at bounding box center [152, 122] width 135 height 14
